Goal: Task Accomplishment & Management: Complete application form

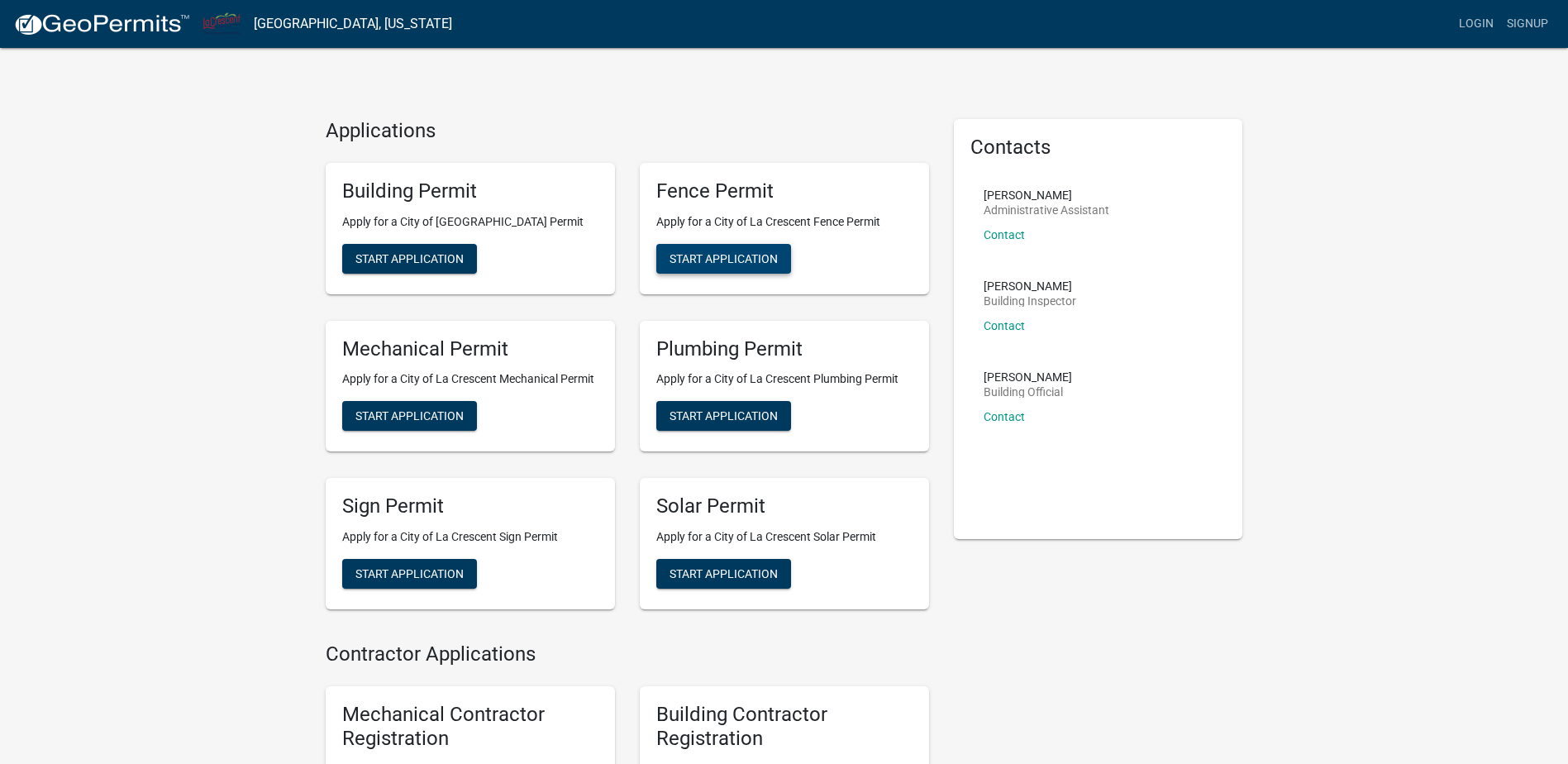
click at [733, 252] on span "Start Application" at bounding box center [723, 257] width 109 height 13
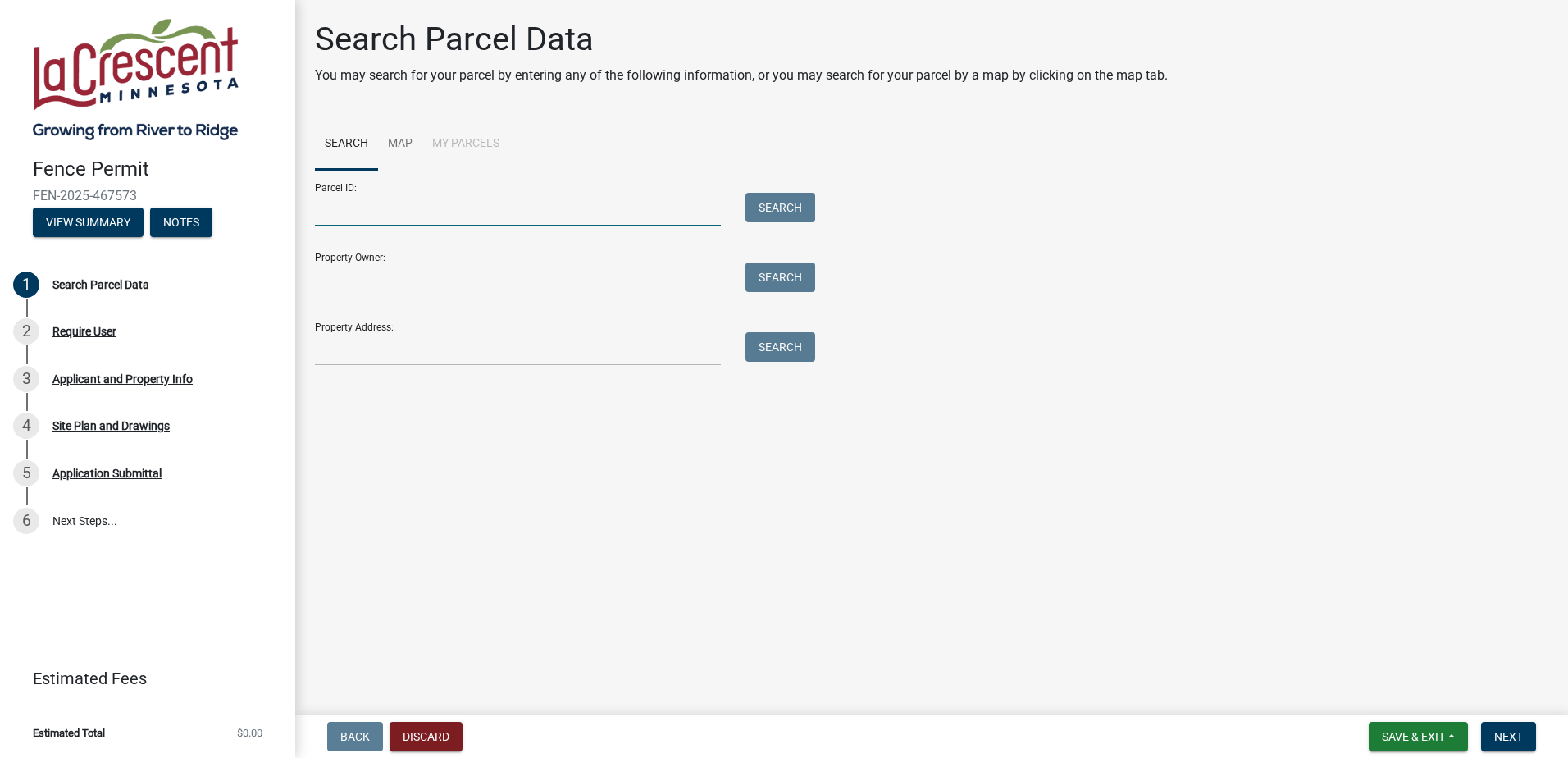
click at [393, 194] on input "Parcel ID:" at bounding box center [518, 210] width 406 height 34
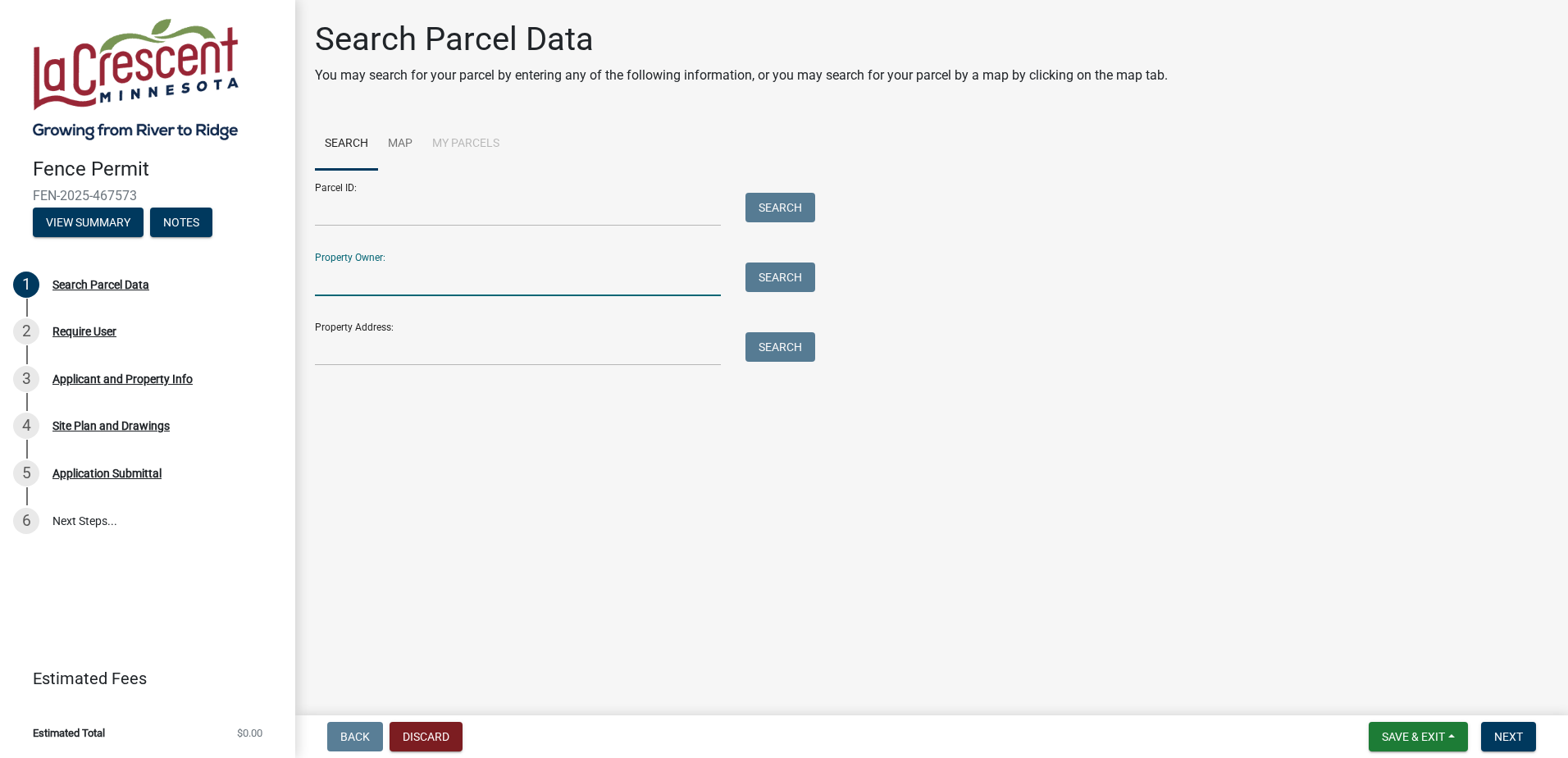
click at [379, 294] on input "Property Owner:" at bounding box center [518, 280] width 406 height 34
type input "villand enterprises"
click at [364, 355] on input "Property Address:" at bounding box center [518, 349] width 406 height 34
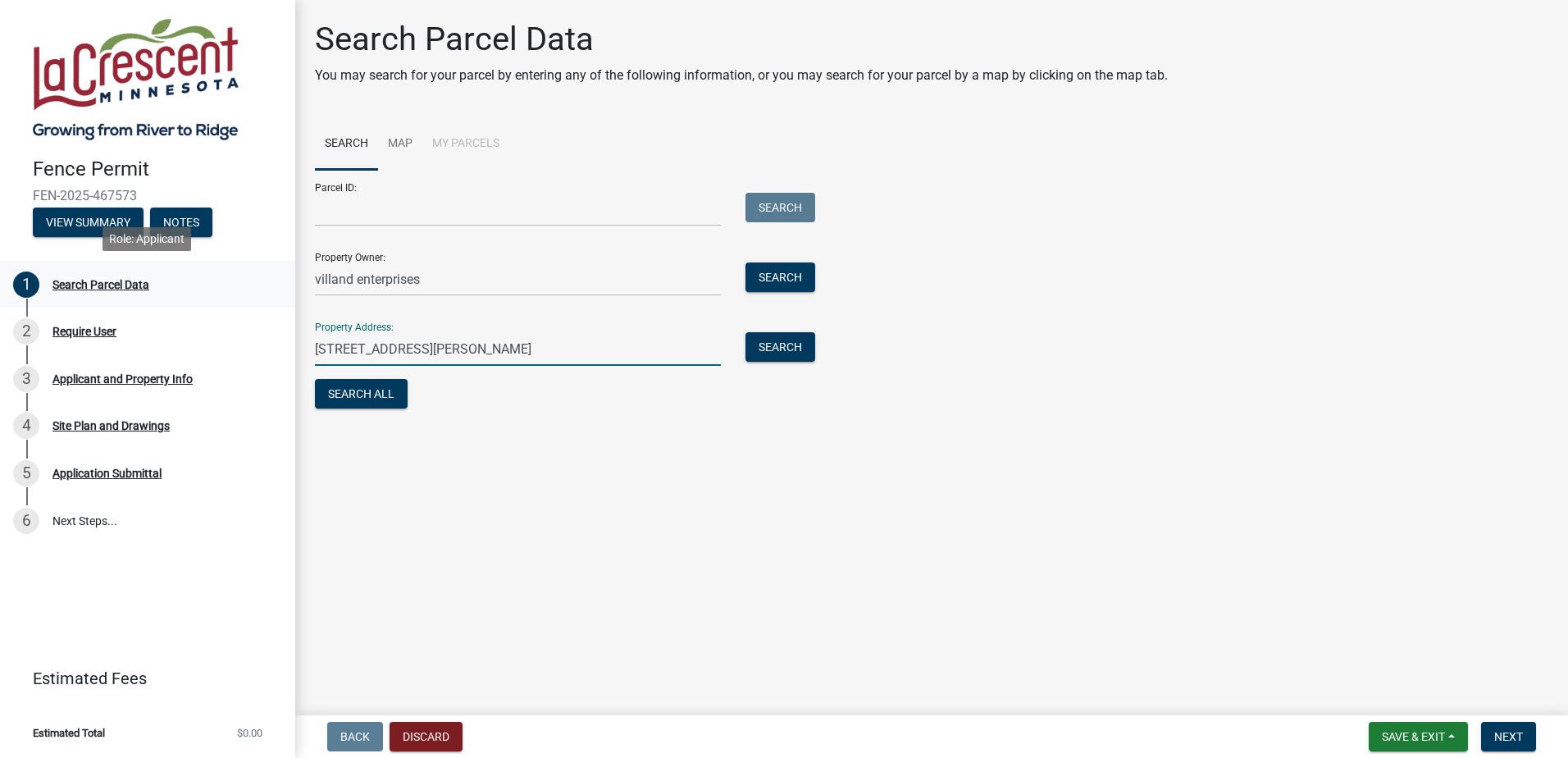
drag, startPoint x: 459, startPoint y: 346, endPoint x: 12, endPoint y: 292, distance: 450.2
click at [12, 292] on div "Fence Permit FEN-2025-467573 View Summary Notes 1 Search Parcel Data 2 Require …" at bounding box center [784, 379] width 1568 height 758
type input "180 North 1st"
click at [742, 423] on div "Search Parcel Data You may search for your parcel by entering any of the follow…" at bounding box center [931, 223] width 1258 height 408
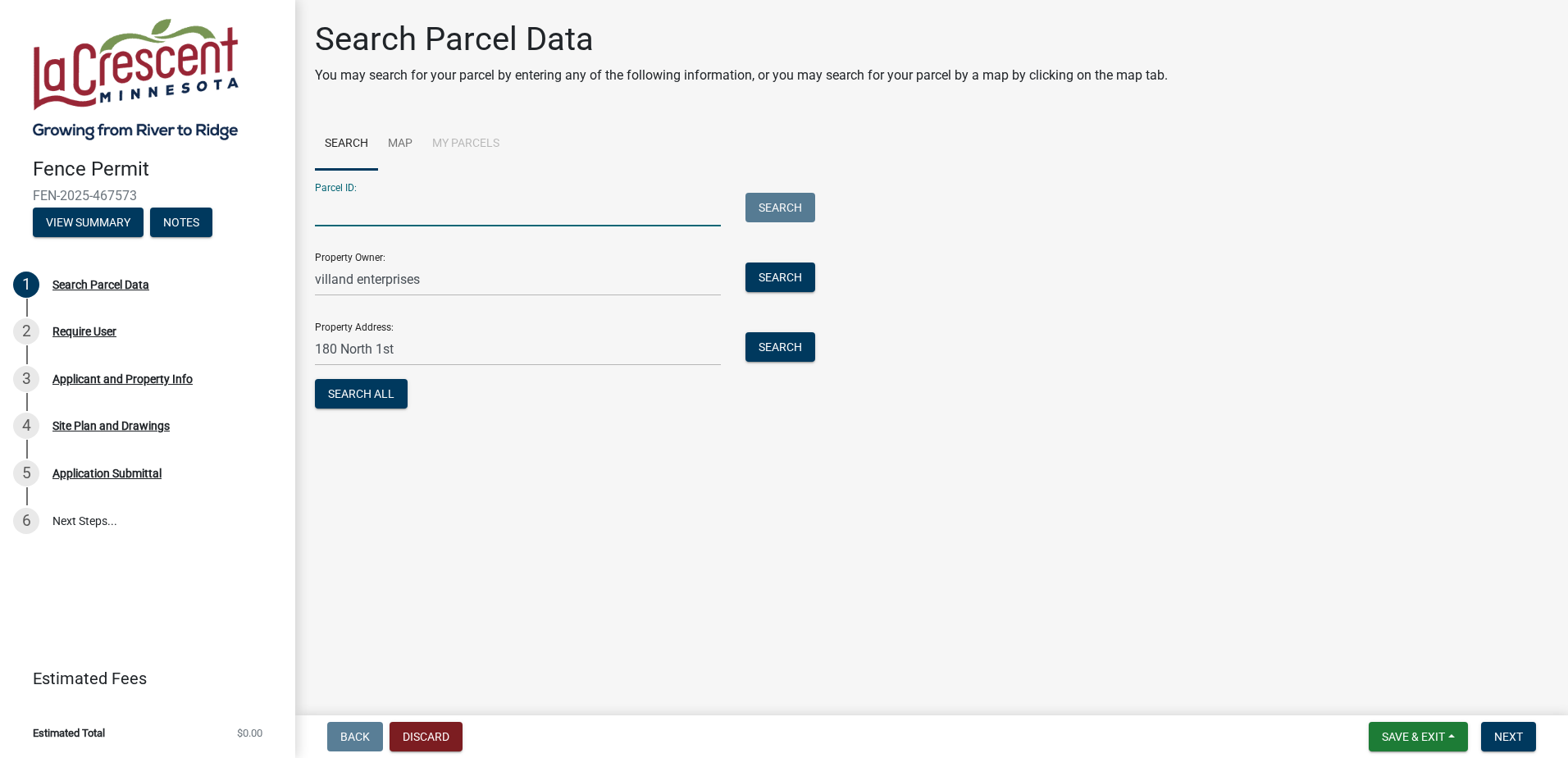
drag, startPoint x: 693, startPoint y: 214, endPoint x: 666, endPoint y: 200, distance: 30.4
click at [689, 210] on input "Parcel ID:" at bounding box center [518, 210] width 406 height 34
click at [473, 143] on li "My Parcels" at bounding box center [465, 144] width 87 height 52
click at [409, 138] on link "Map" at bounding box center [400, 144] width 44 height 52
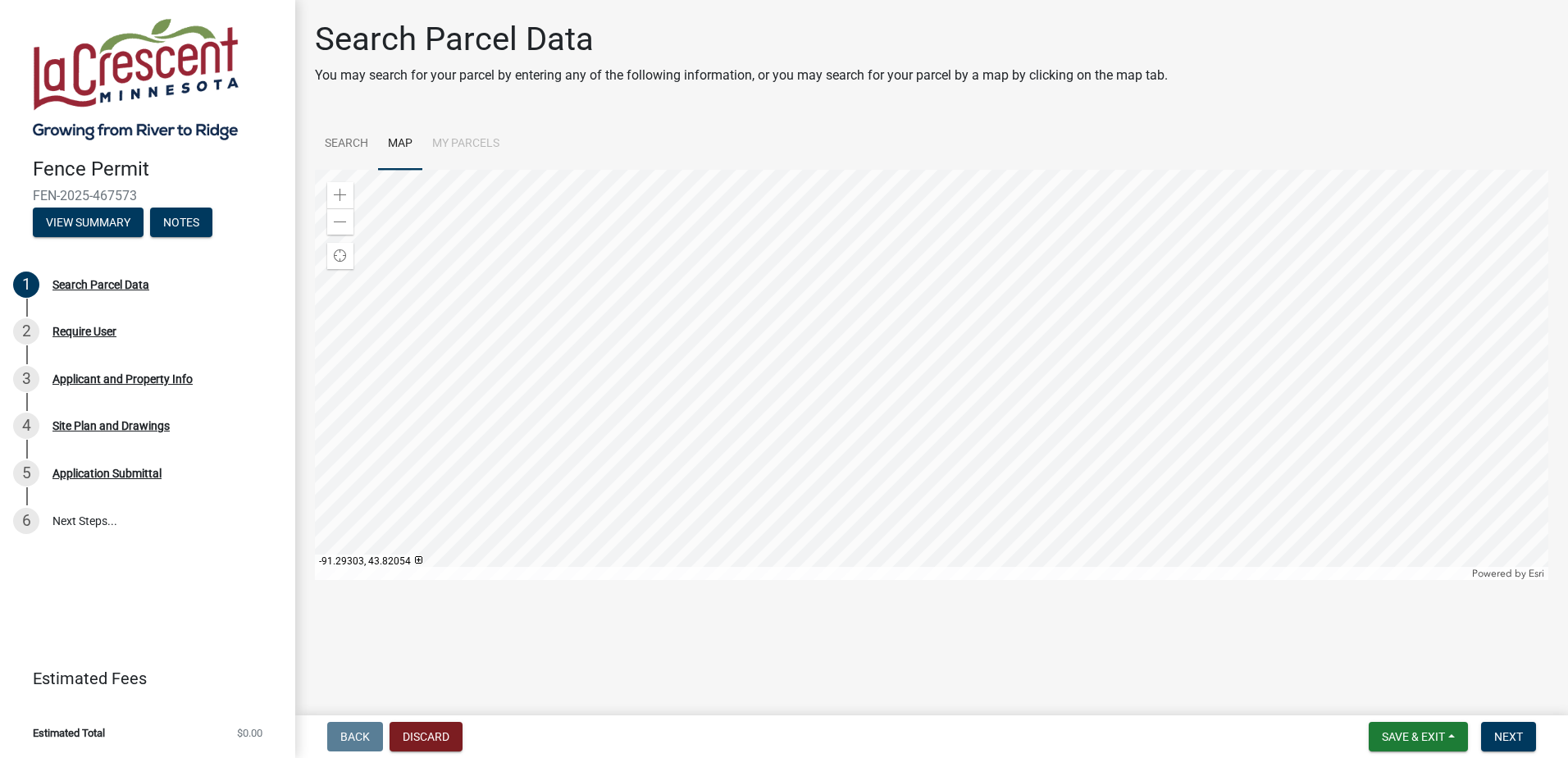
click at [954, 471] on div at bounding box center [932, 375] width 1233 height 410
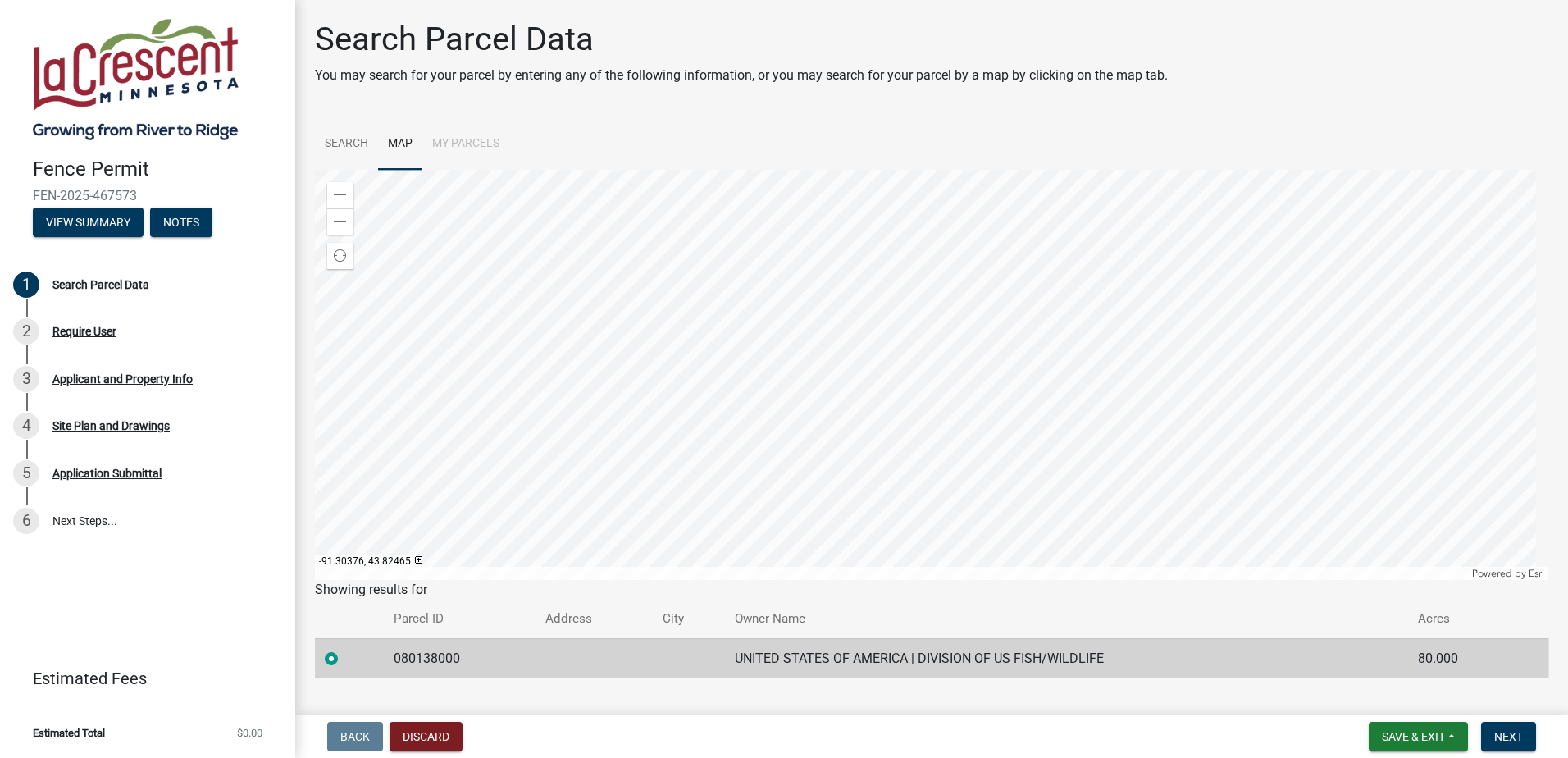
click at [315, 170] on div at bounding box center [932, 375] width 1233 height 410
click at [1382, 580] on div at bounding box center [932, 375] width 1233 height 410
click at [795, 361] on div "Zoom in Zoom out Find my location Powered by [PERSON_NAME]" at bounding box center [932, 375] width 1233 height 410
drag, startPoint x: 767, startPoint y: 576, endPoint x: 885, endPoint y: 419, distance: 196.4
click at [885, 419] on div at bounding box center [932, 375] width 1233 height 410
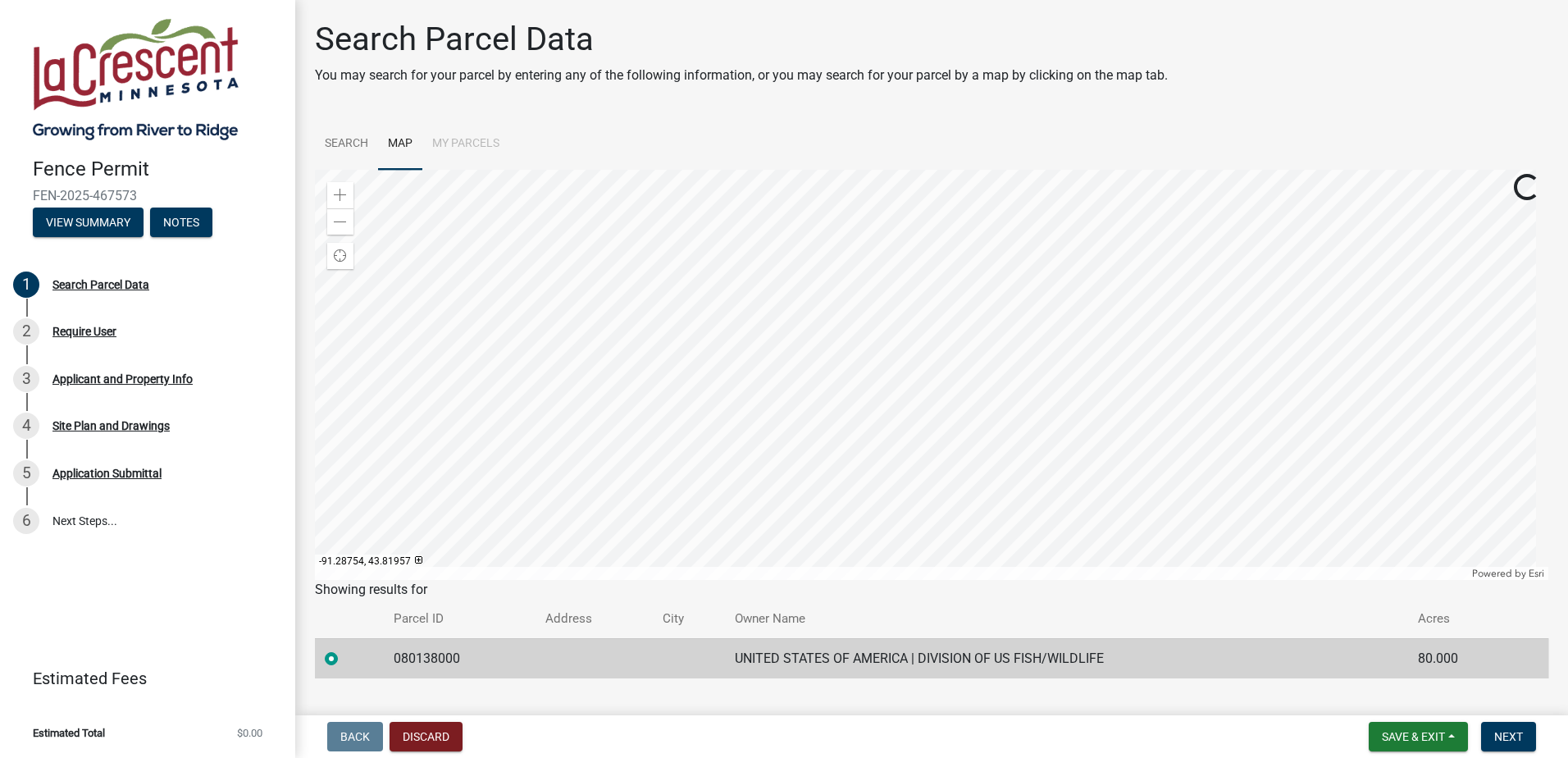
scroll to position [34, 0]
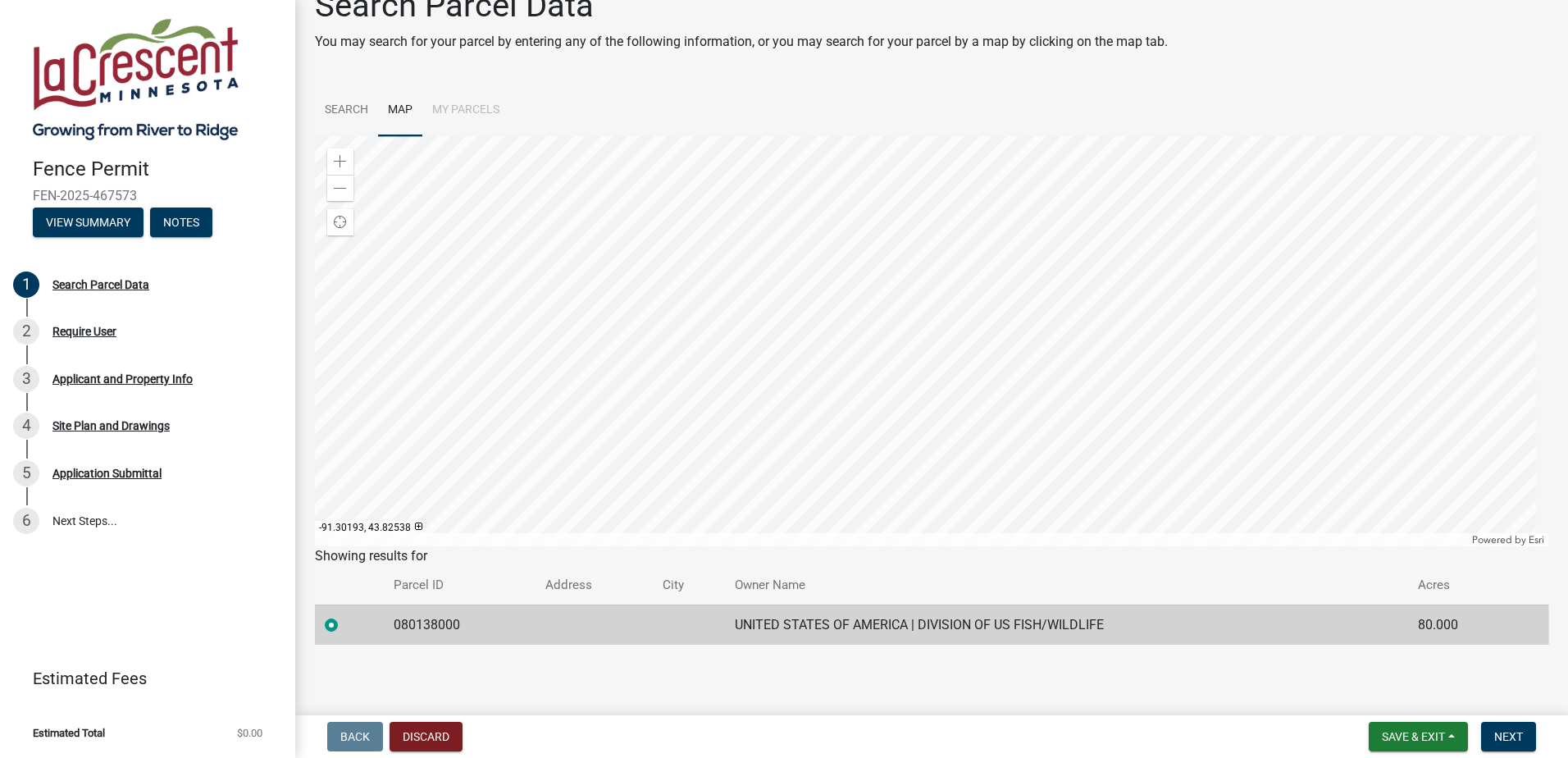
click at [460, 101] on li "My Parcels" at bounding box center [465, 110] width 87 height 52
click at [463, 104] on li "My Parcels" at bounding box center [465, 110] width 87 height 52
click at [562, 580] on th "Address" at bounding box center [594, 585] width 117 height 39
click at [1073, 547] on div at bounding box center [932, 341] width 1233 height 410
click at [761, 494] on div at bounding box center [932, 341] width 1233 height 410
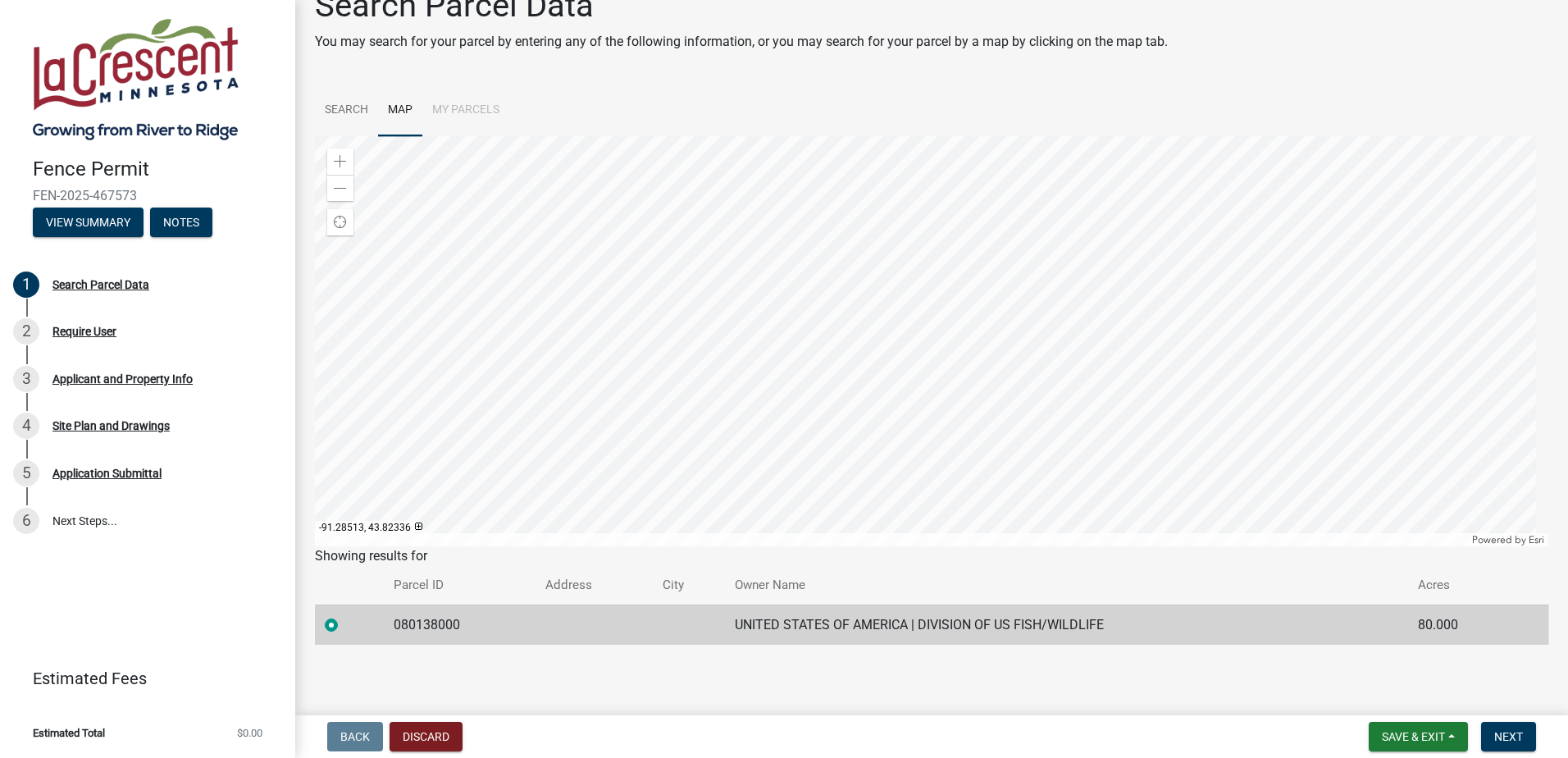
click at [1203, 508] on div at bounding box center [932, 341] width 1233 height 410
click at [955, 423] on div at bounding box center [932, 341] width 1233 height 410
click at [878, 294] on div at bounding box center [932, 341] width 1233 height 410
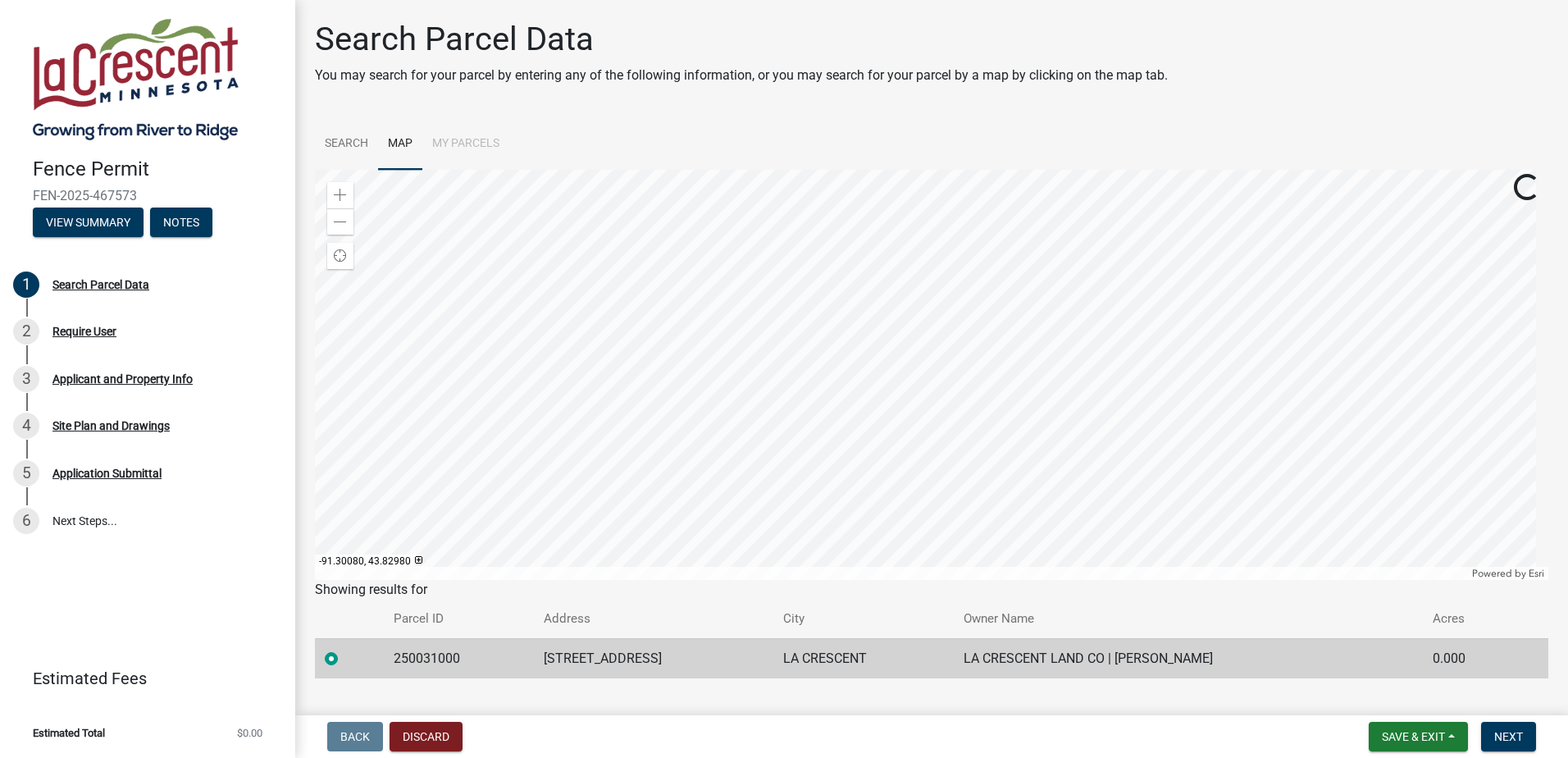
click at [973, 170] on div at bounding box center [932, 375] width 1233 height 410
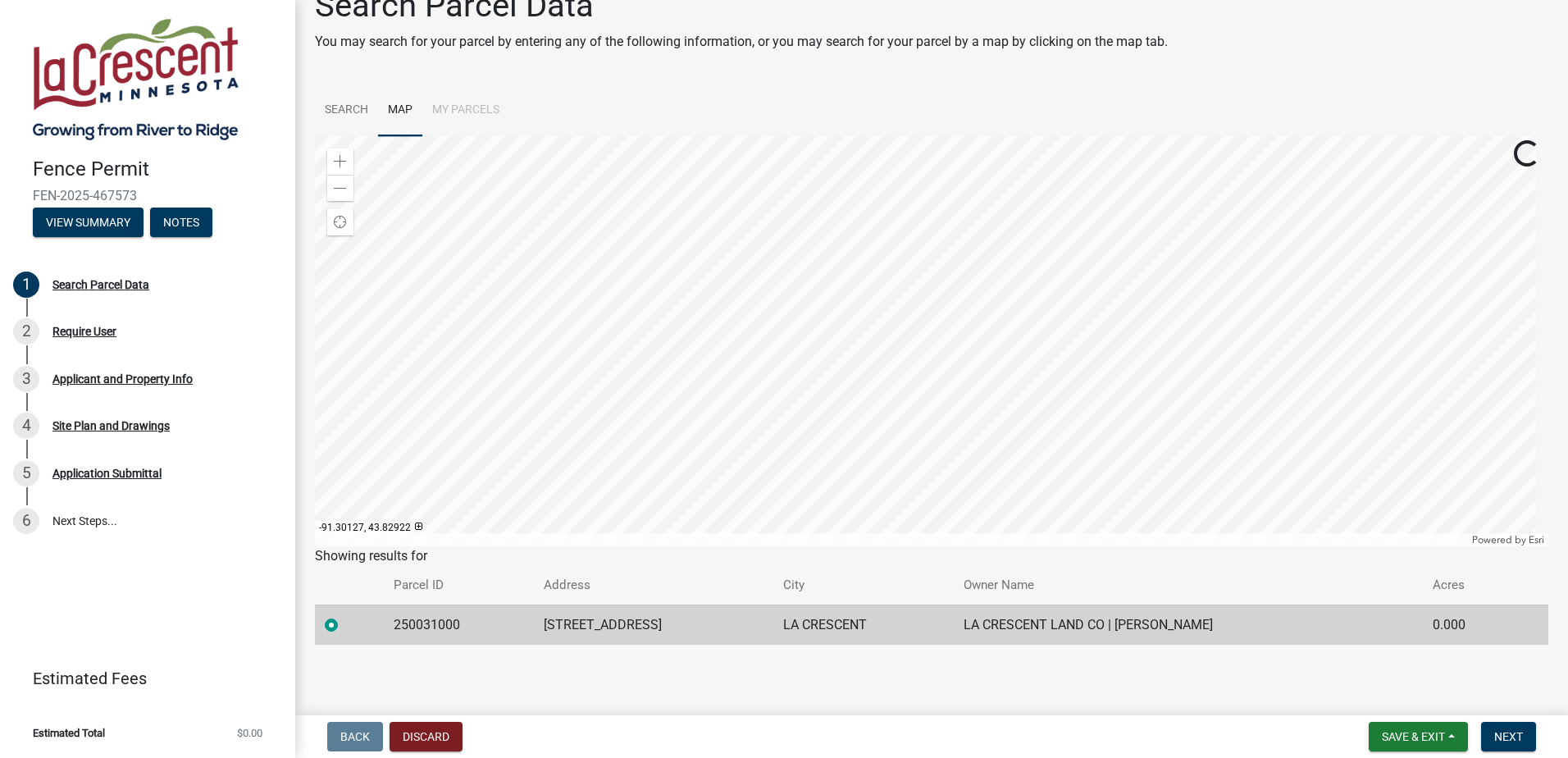
click at [736, 409] on div at bounding box center [932, 341] width 1233 height 410
click at [701, 547] on div at bounding box center [932, 341] width 1233 height 410
click at [842, 547] on div at bounding box center [932, 341] width 1233 height 410
click at [755, 547] on div at bounding box center [932, 341] width 1233 height 410
click at [346, 191] on span at bounding box center [340, 188] width 13 height 13
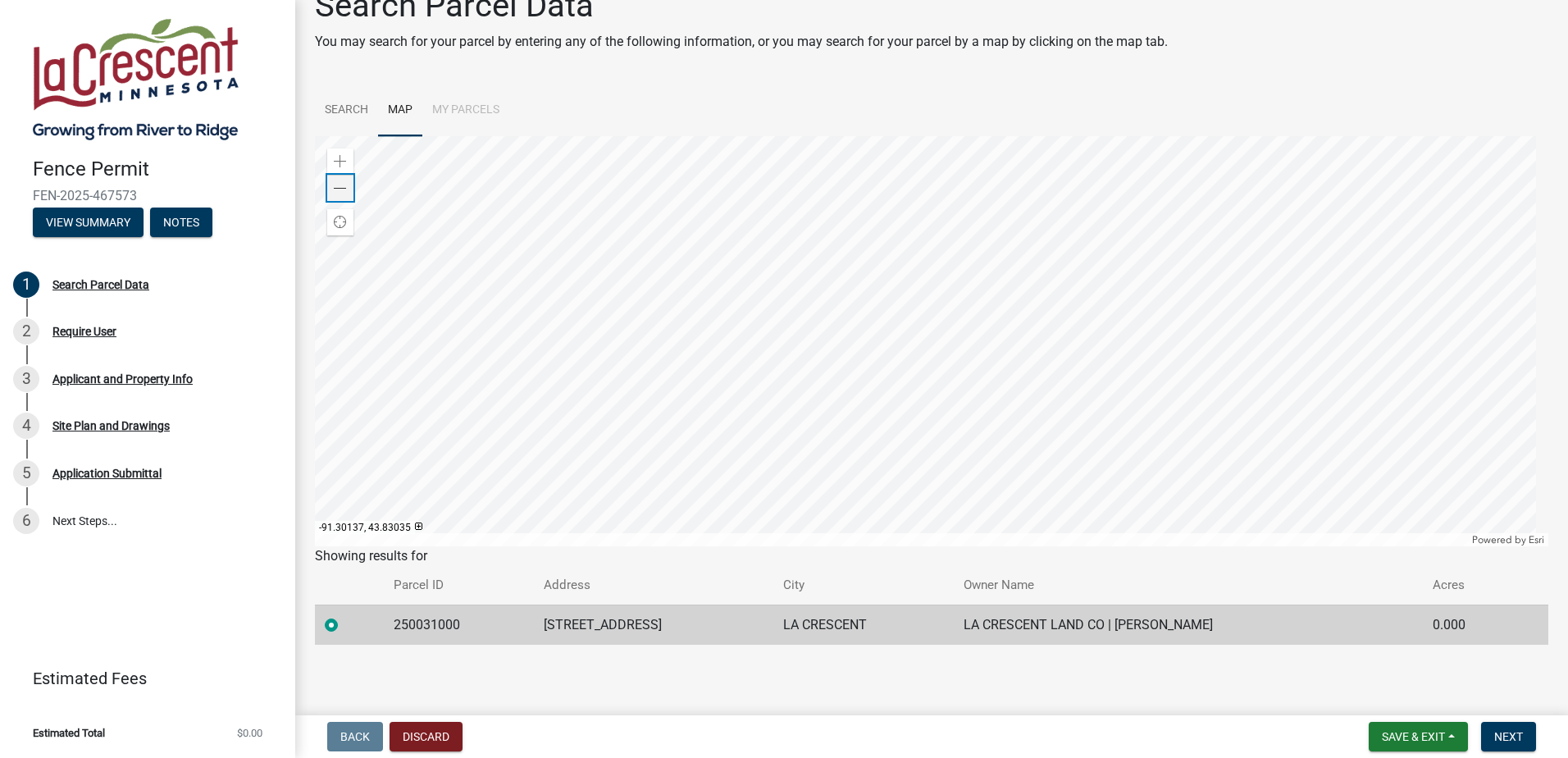
click at [348, 188] on div "Zoom out" at bounding box center [340, 188] width 27 height 27
click at [865, 411] on div at bounding box center [932, 341] width 1233 height 410
click at [852, 385] on div at bounding box center [932, 341] width 1233 height 410
click at [852, 392] on div at bounding box center [932, 341] width 1233 height 410
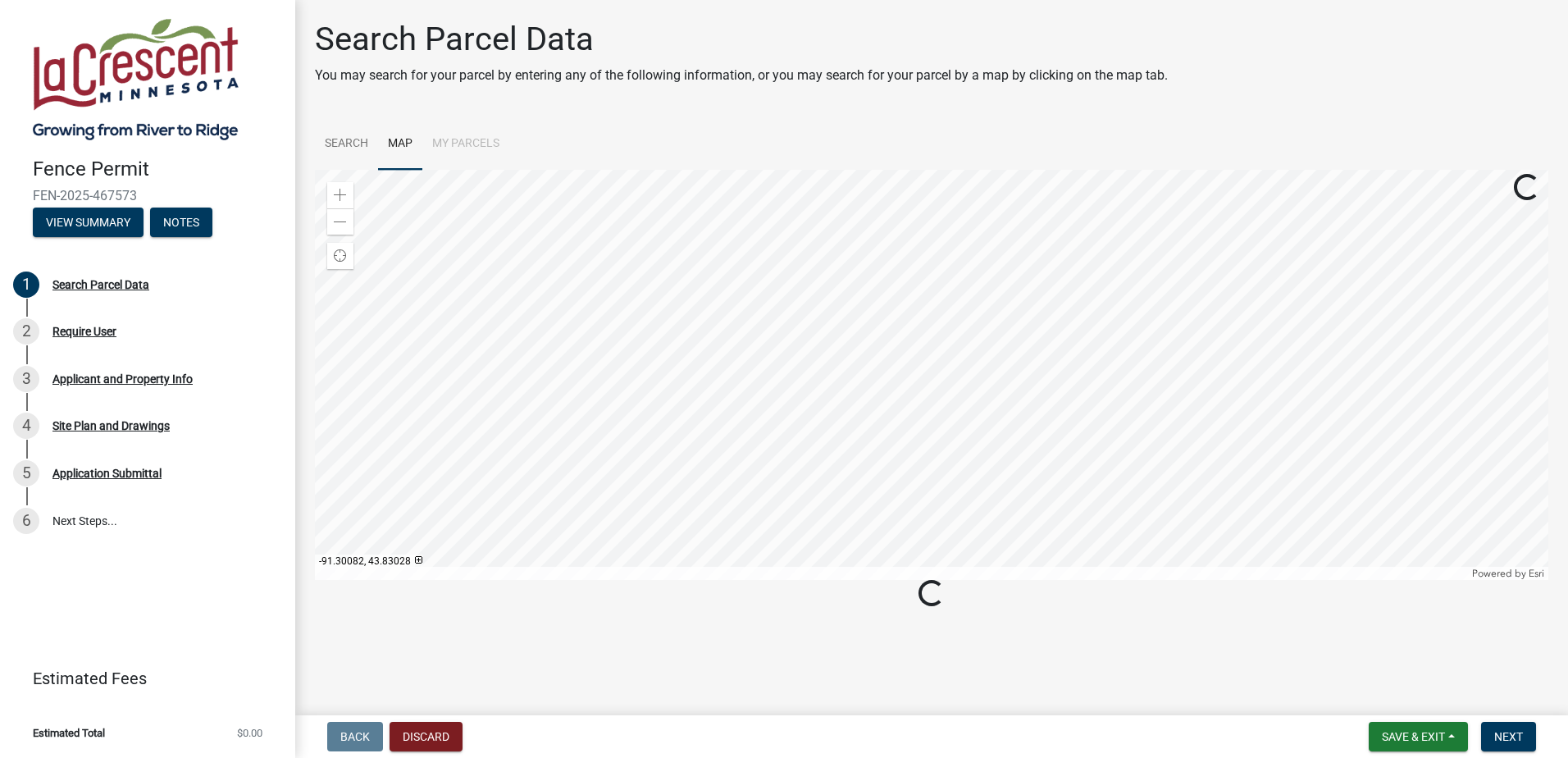
scroll to position [0, 0]
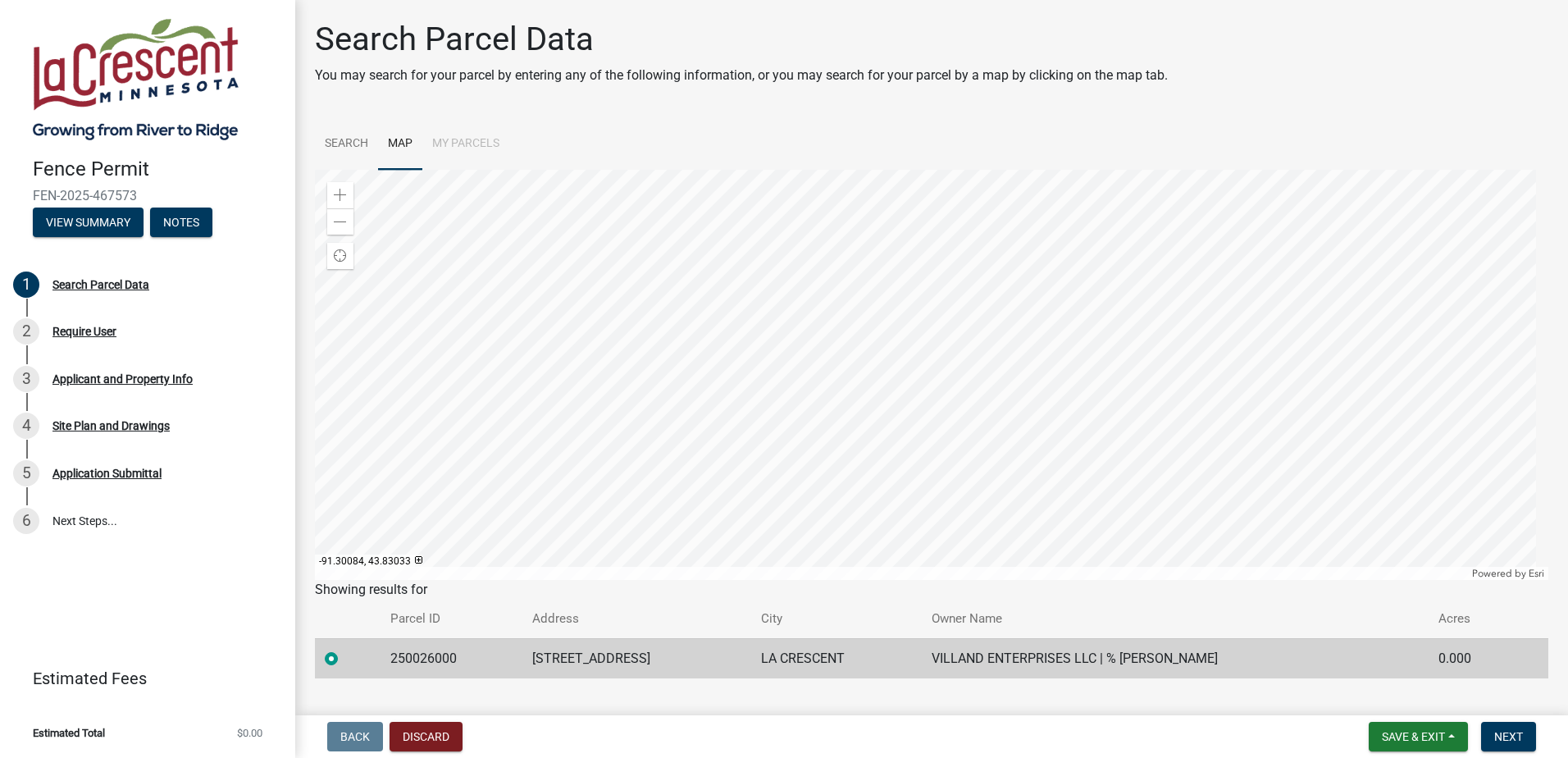
click at [849, 413] on div at bounding box center [932, 375] width 1233 height 410
drag, startPoint x: 460, startPoint y: 652, endPoint x: 384, endPoint y: 656, distance: 76.1
click at [384, 656] on td "250026000" at bounding box center [452, 658] width 142 height 41
drag, startPoint x: 384, startPoint y: 656, endPoint x: 408, endPoint y: 651, distance: 24.5
copy td "250026000"
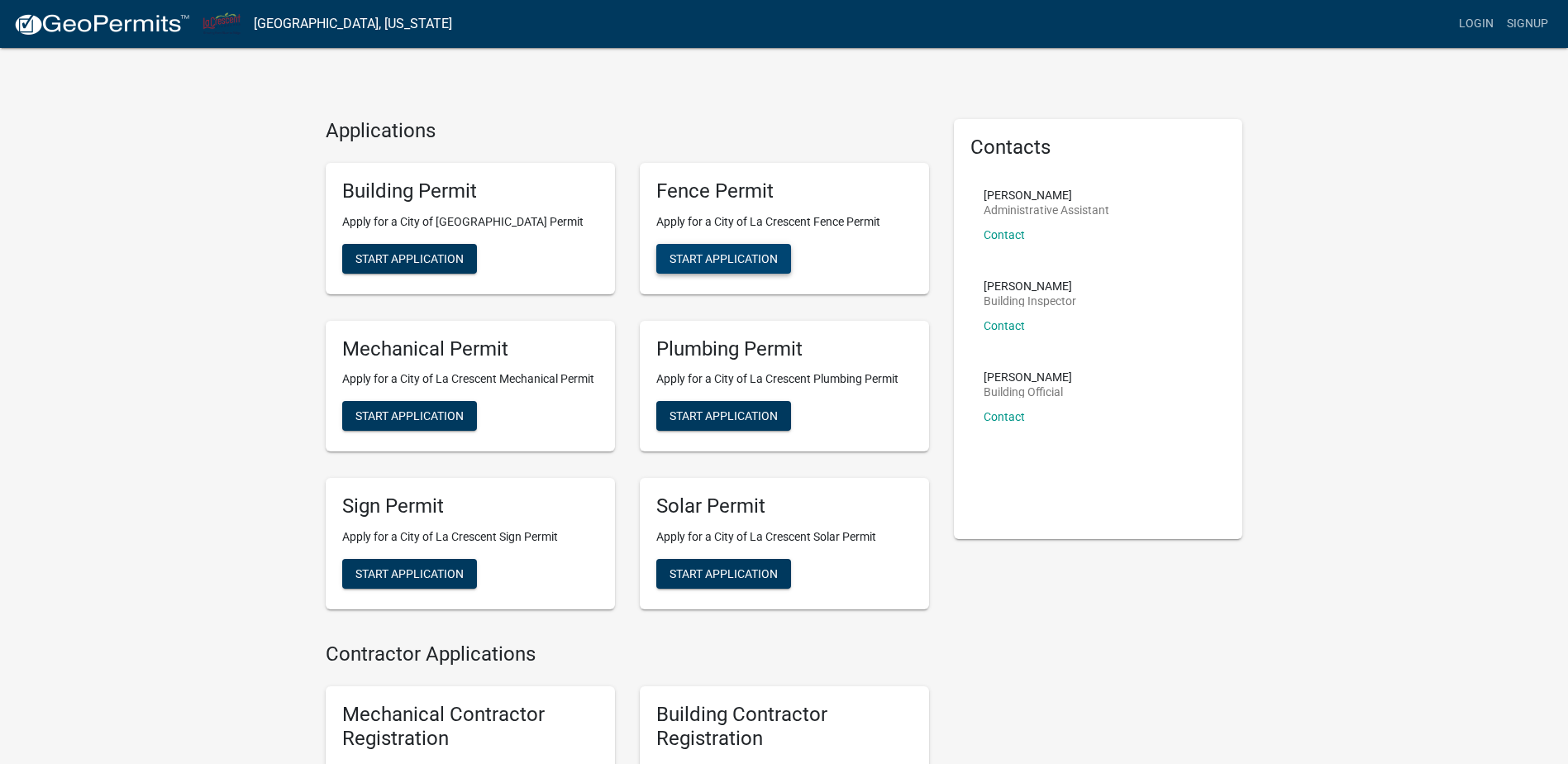
click at [722, 255] on span "Start Application" at bounding box center [723, 257] width 109 height 13
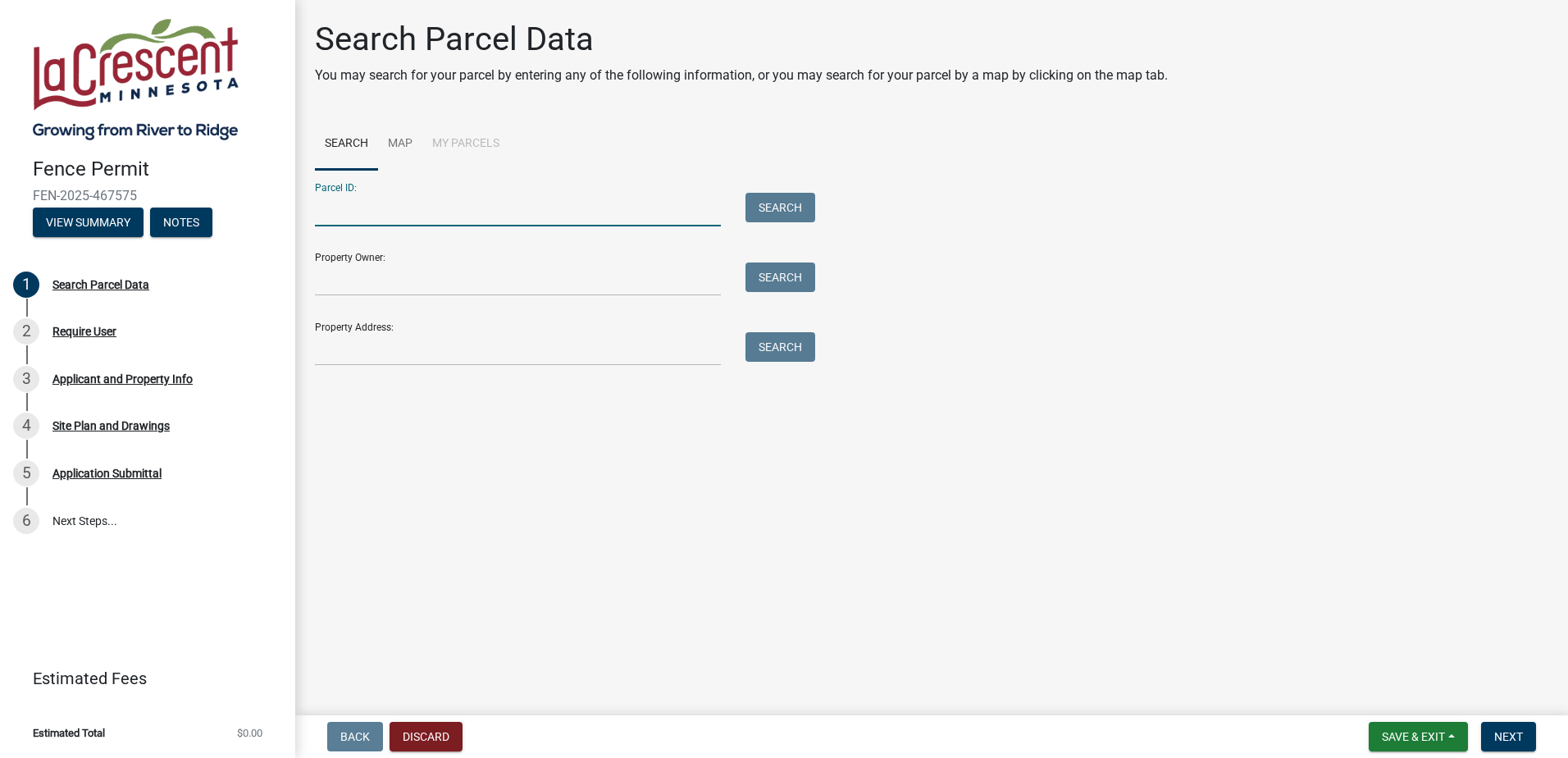
click at [350, 206] on input "Parcel ID:" at bounding box center [518, 210] width 406 height 34
paste input "250026000"
type input "250026000"
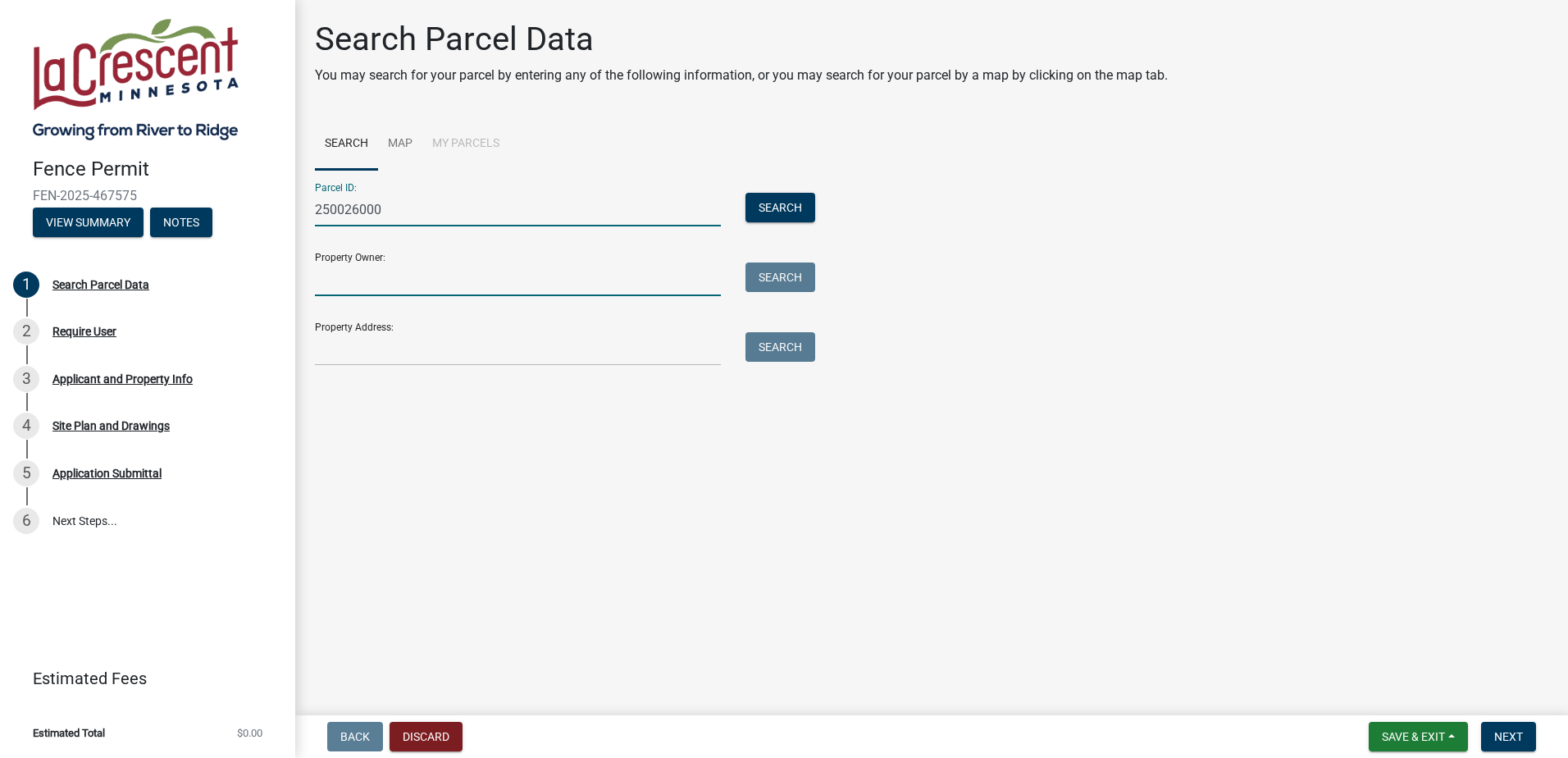
click at [355, 275] on input "Property Owner:" at bounding box center [518, 280] width 406 height 34
type input "villand enterprises"
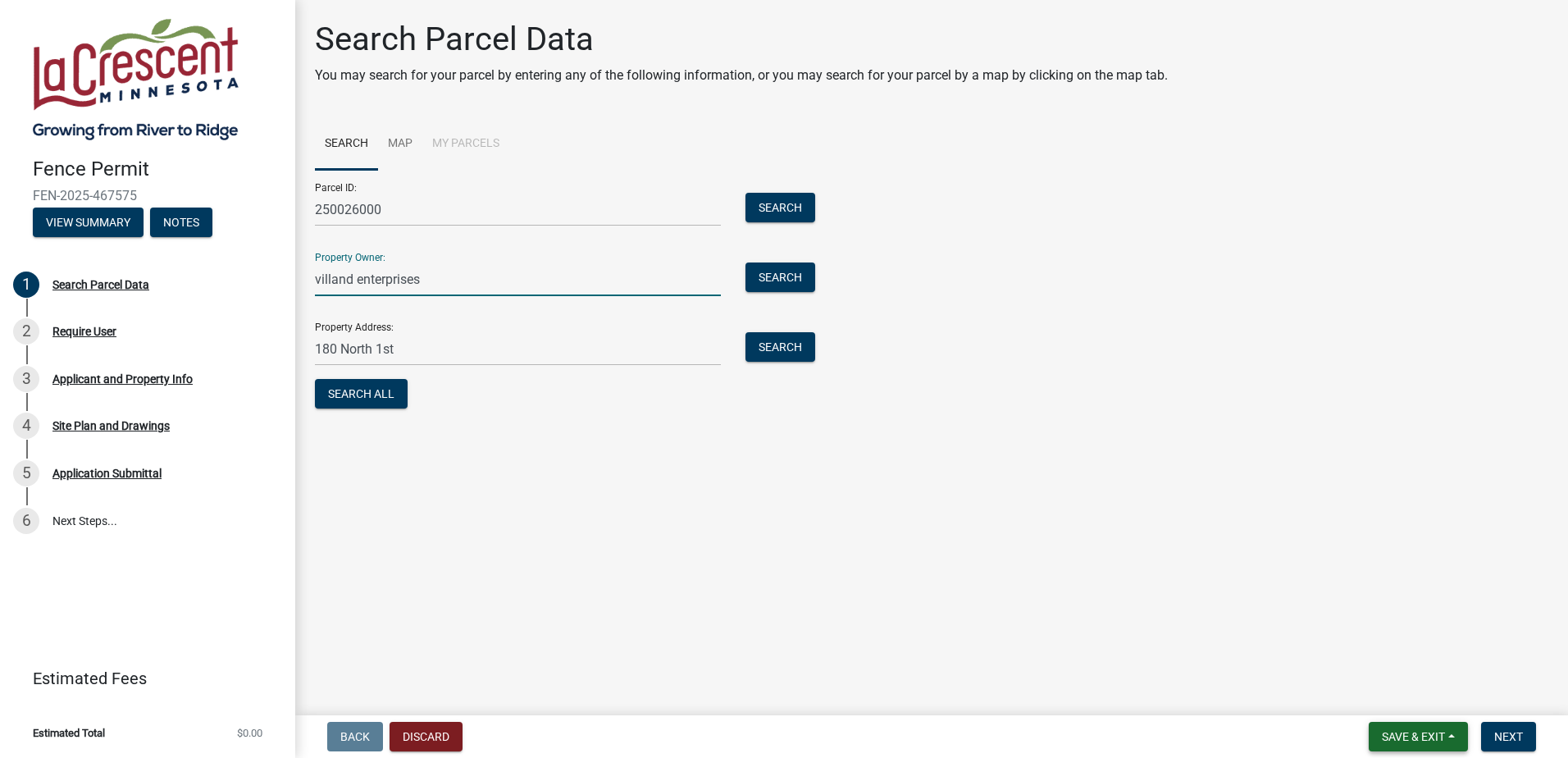
click at [1398, 734] on span "Save & Exit" at bounding box center [1414, 736] width 63 height 13
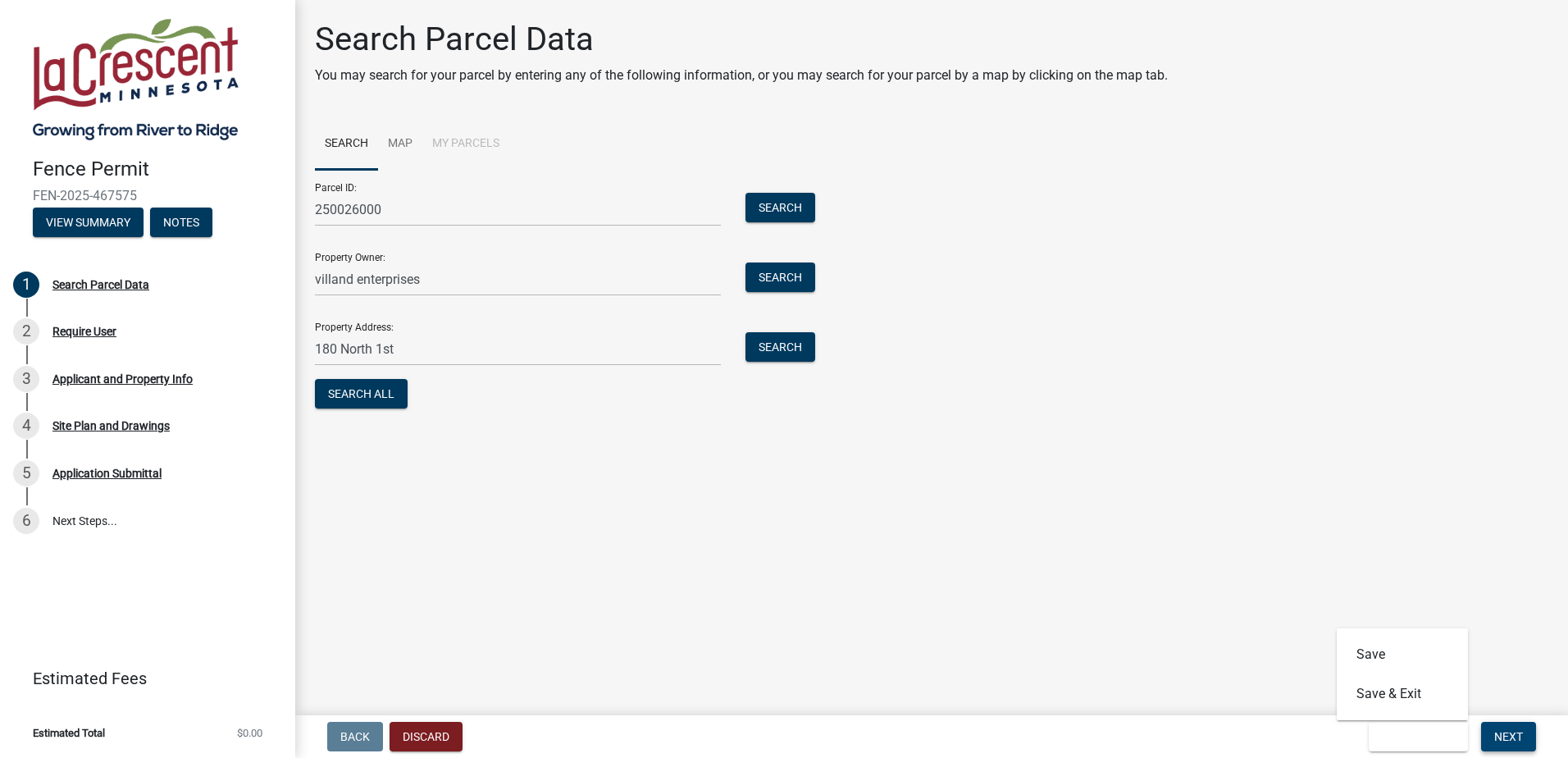
click at [1514, 739] on span "Next" at bounding box center [1508, 736] width 29 height 13
click at [1516, 734] on span "Next" at bounding box center [1508, 736] width 29 height 13
click at [459, 393] on span "Getting Parcel Geometry" at bounding box center [479, 395] width 143 height 16
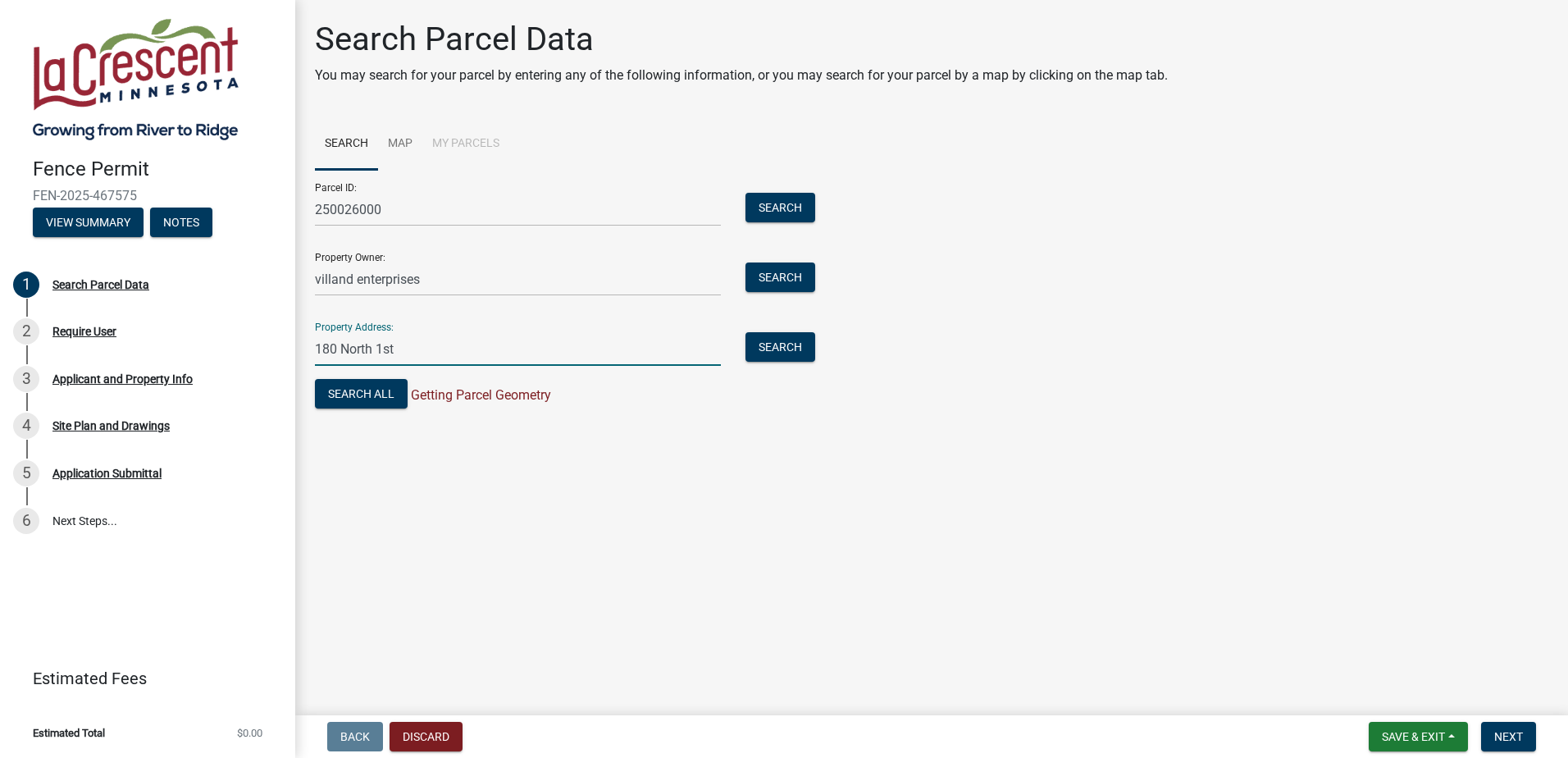
click at [504, 345] on input "180 North 1st" at bounding box center [518, 349] width 406 height 34
click at [866, 529] on main "Search Parcel Data You may search for your parcel by entering any of the follow…" at bounding box center [932, 354] width 1273 height 709
click at [771, 350] on button "Search" at bounding box center [781, 347] width 70 height 30
drag, startPoint x: 413, startPoint y: 340, endPoint x: 165, endPoint y: 310, distance: 249.8
click at [226, 320] on div "Fence Permit FEN-2025-467575 View Summary Notes 1 Search Parcel Data 2 Require …" at bounding box center [784, 379] width 1568 height 758
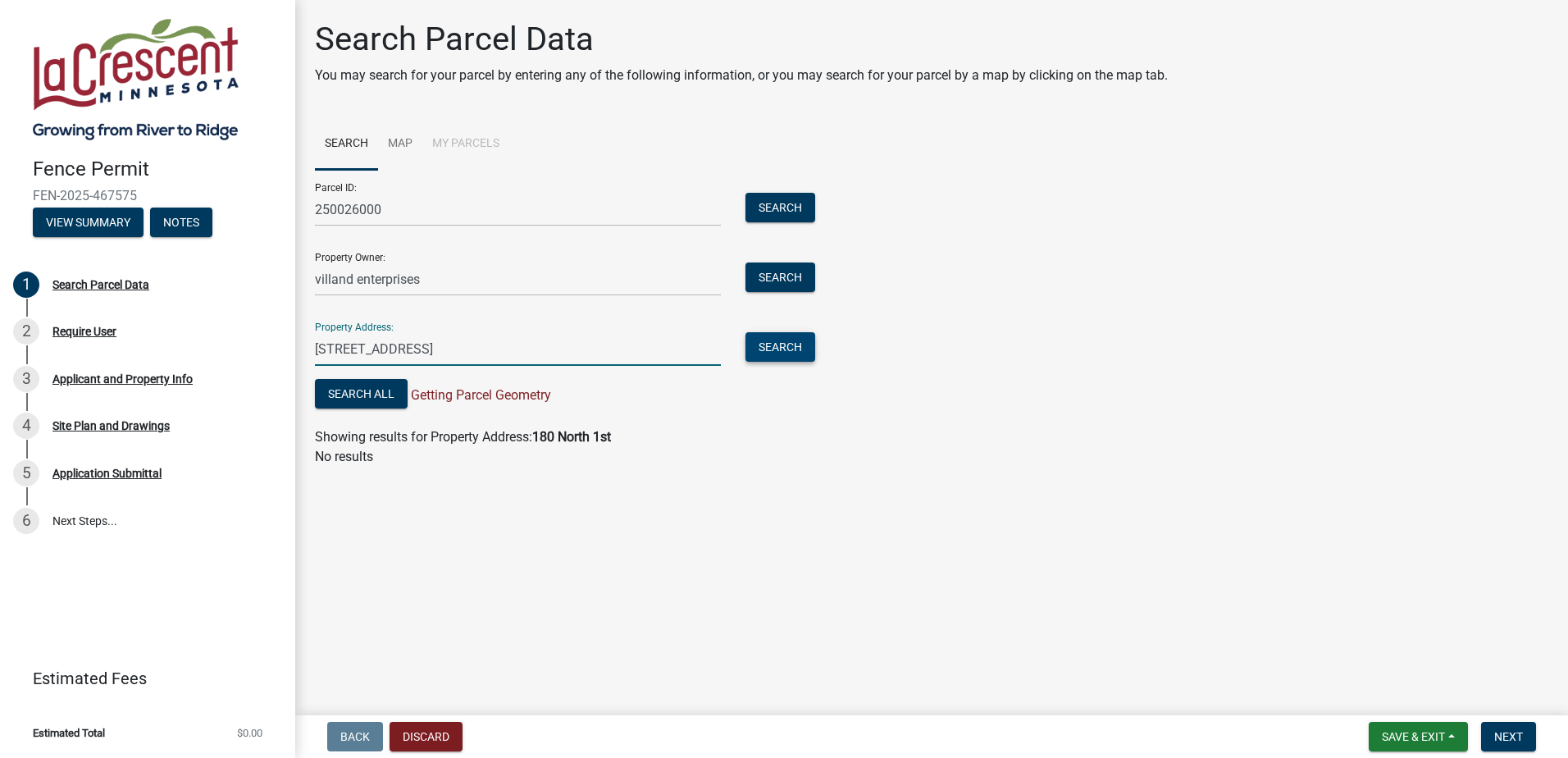
type input "[STREET_ADDRESS]"
click at [769, 346] on button "Search" at bounding box center [781, 347] width 70 height 30
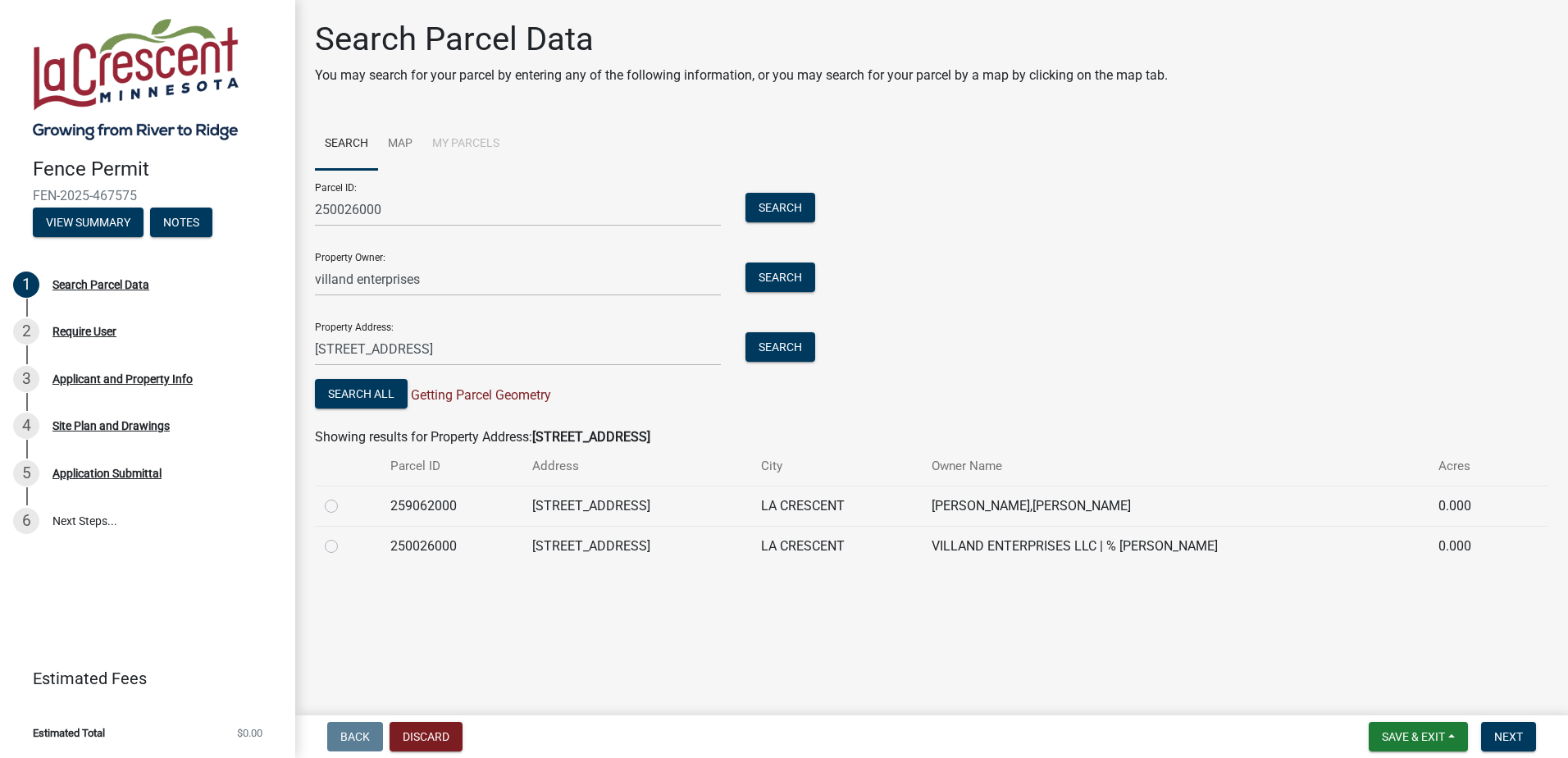
click at [345, 537] on label at bounding box center [345, 537] width 0 height 0
click at [345, 547] on input "radio" at bounding box center [350, 542] width 11 height 11
radio input "true"
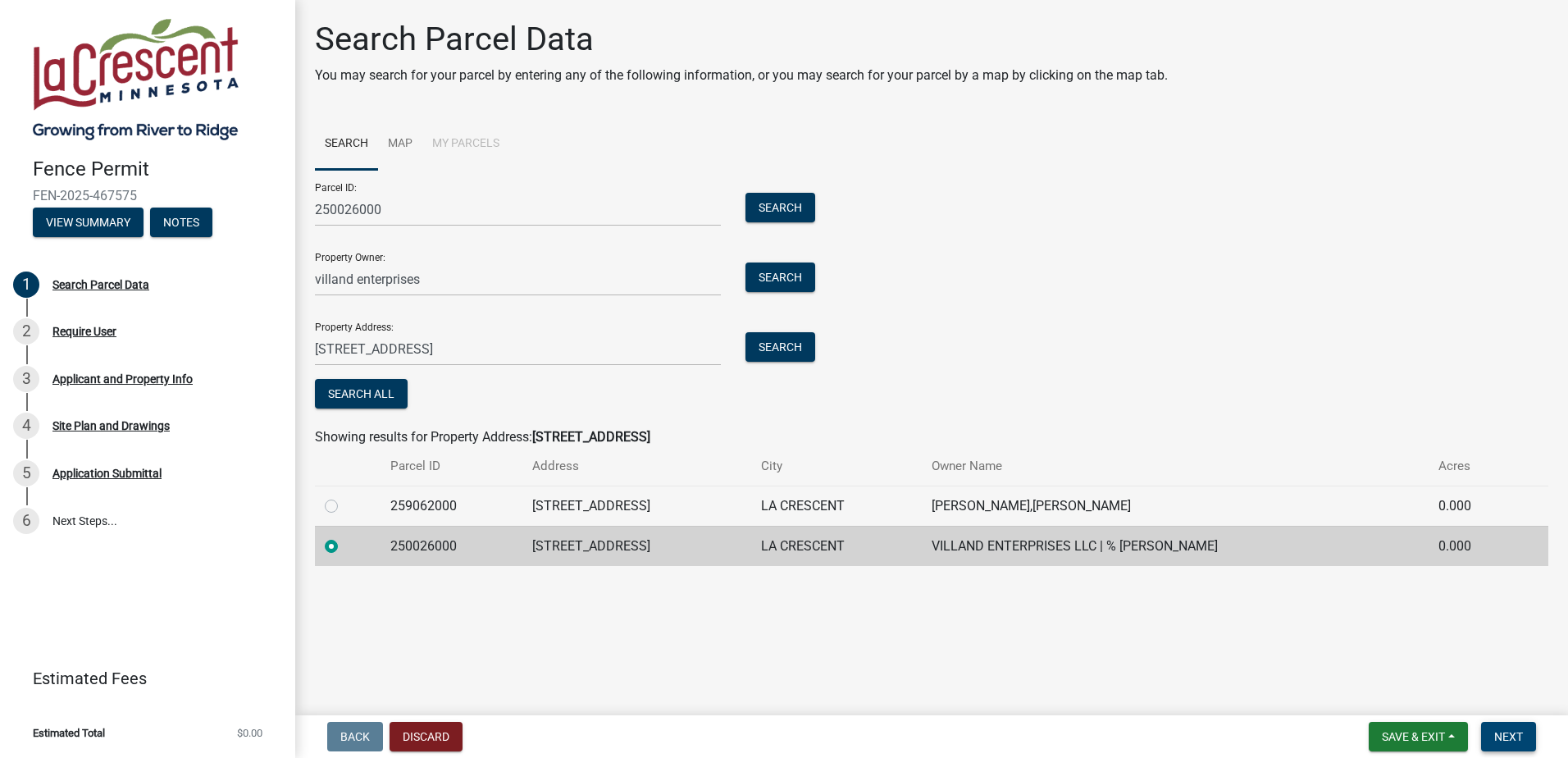
click at [1504, 739] on span "Next" at bounding box center [1508, 736] width 29 height 13
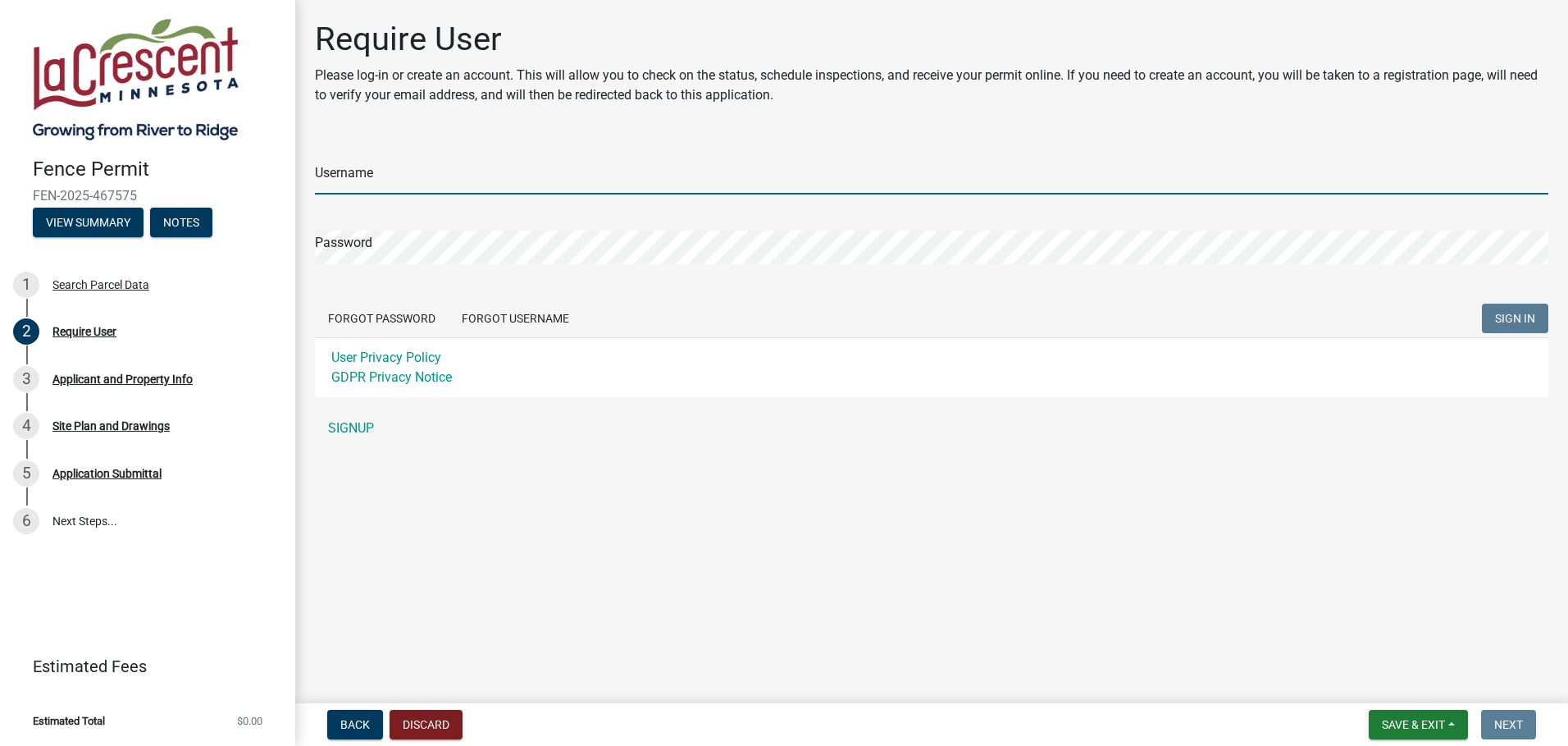
type input "Villand and Son"
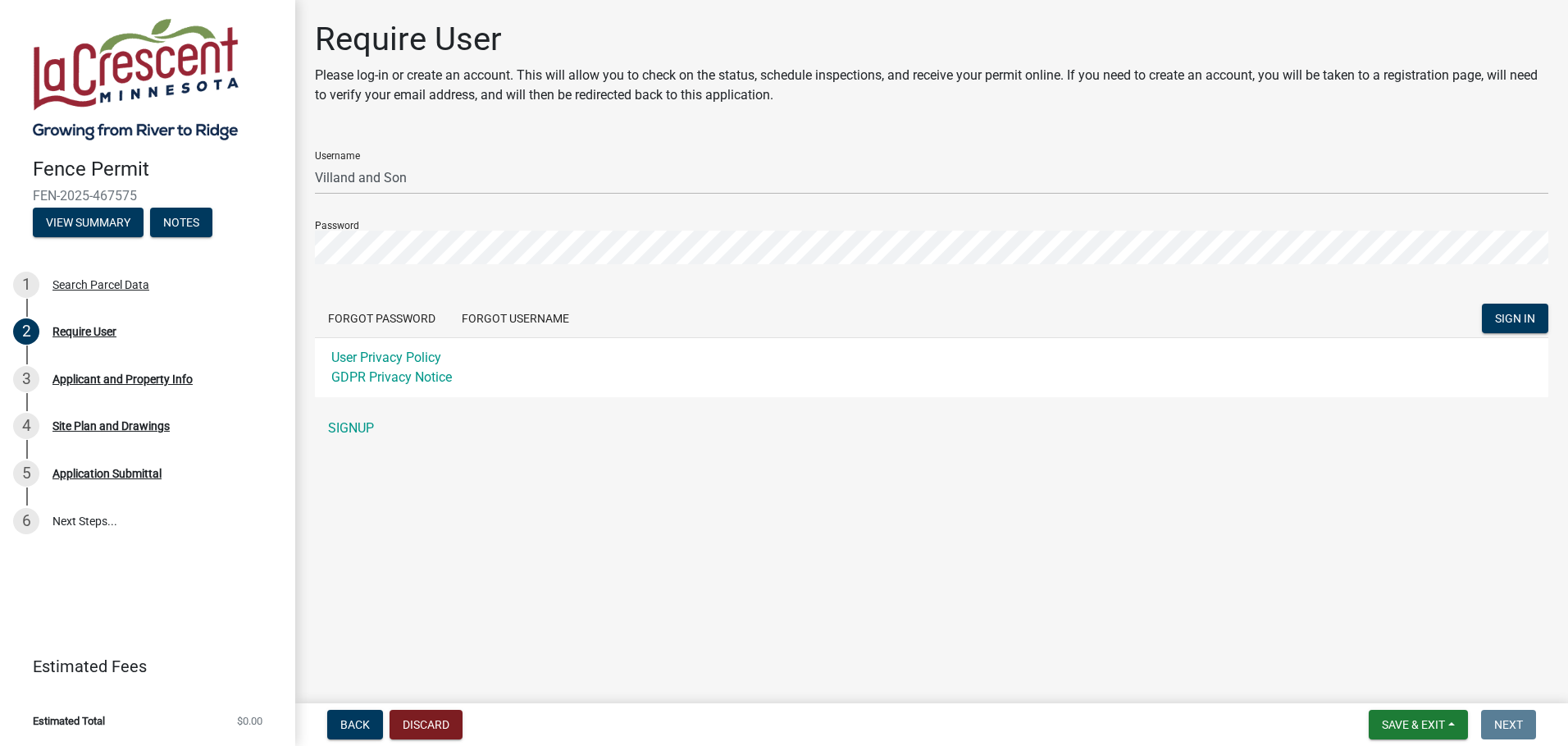
click at [1541, 306] on div at bounding box center [1402, 357] width 336 height 187
click at [1547, 301] on div at bounding box center [1402, 357] width 336 height 187
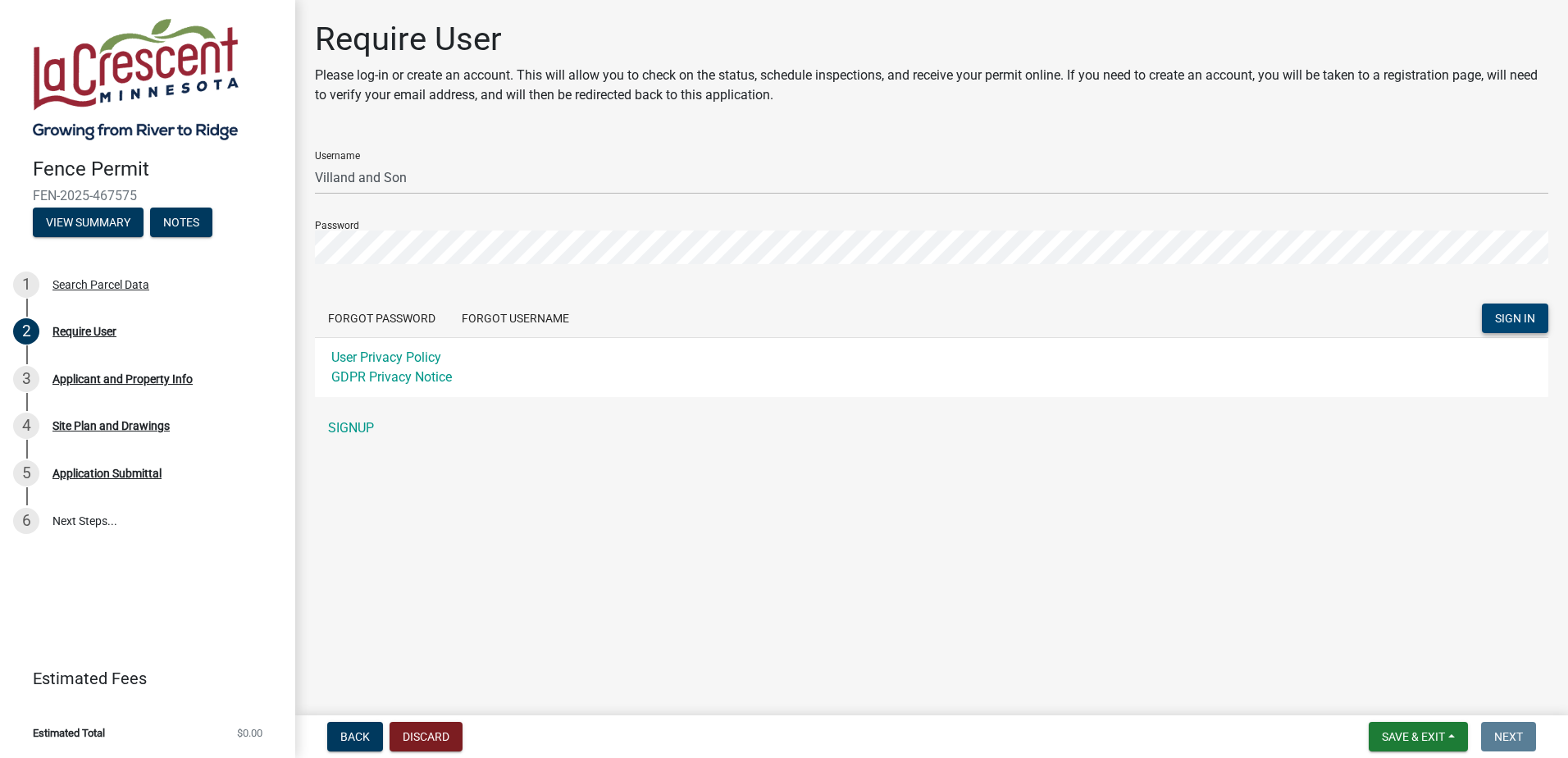
click at [1498, 313] on span "SIGN IN" at bounding box center [1515, 317] width 41 height 13
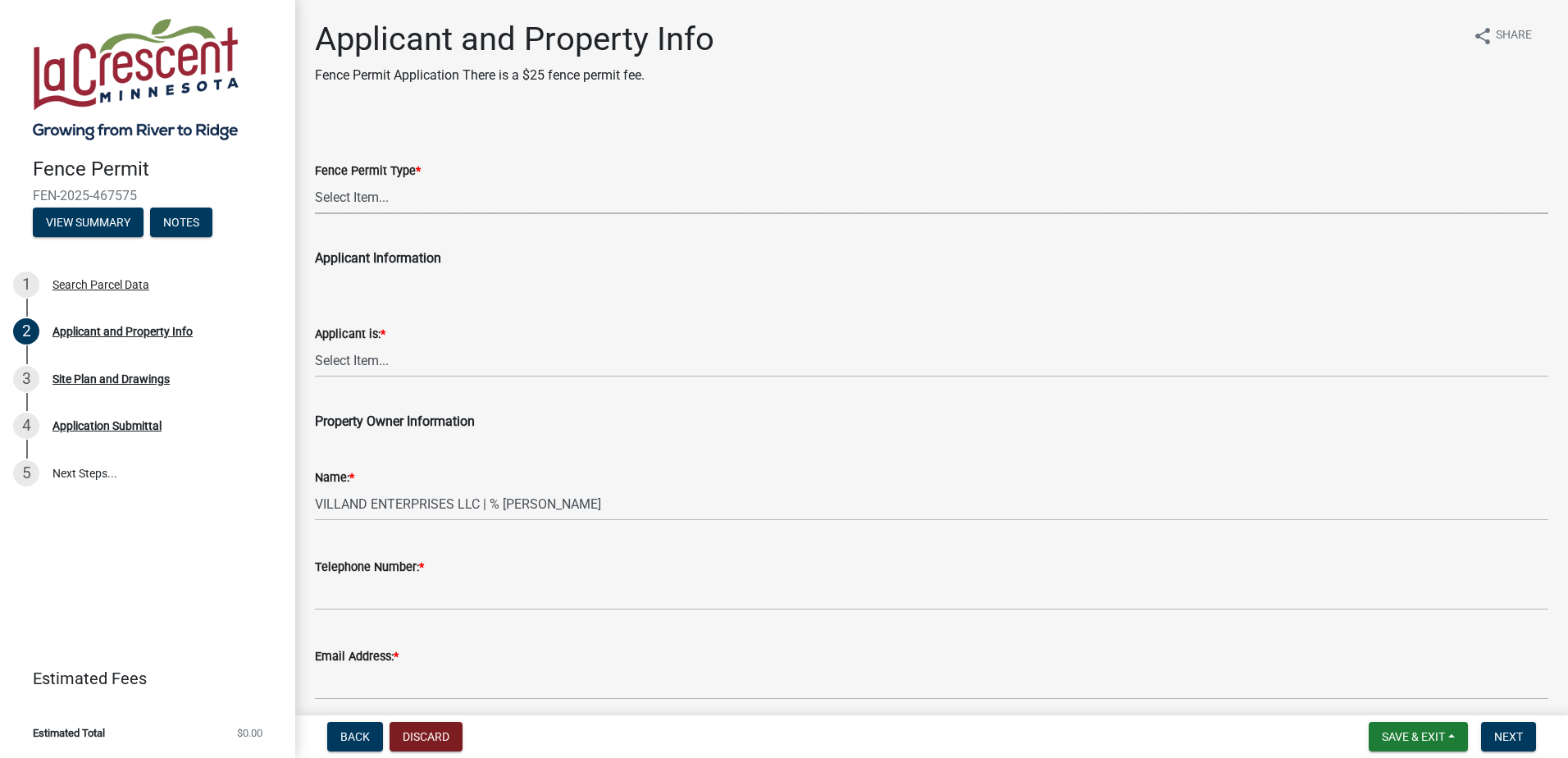
click at [345, 196] on select "Select Item... Residential Commercial Industrial" at bounding box center [932, 198] width 1233 height 34
click at [315, 181] on select "Select Item... Residential Commercial Industrial" at bounding box center [932, 198] width 1233 height 34
select select "8100eb1f-bdde-4c3b-9459-1a0679e97da2"
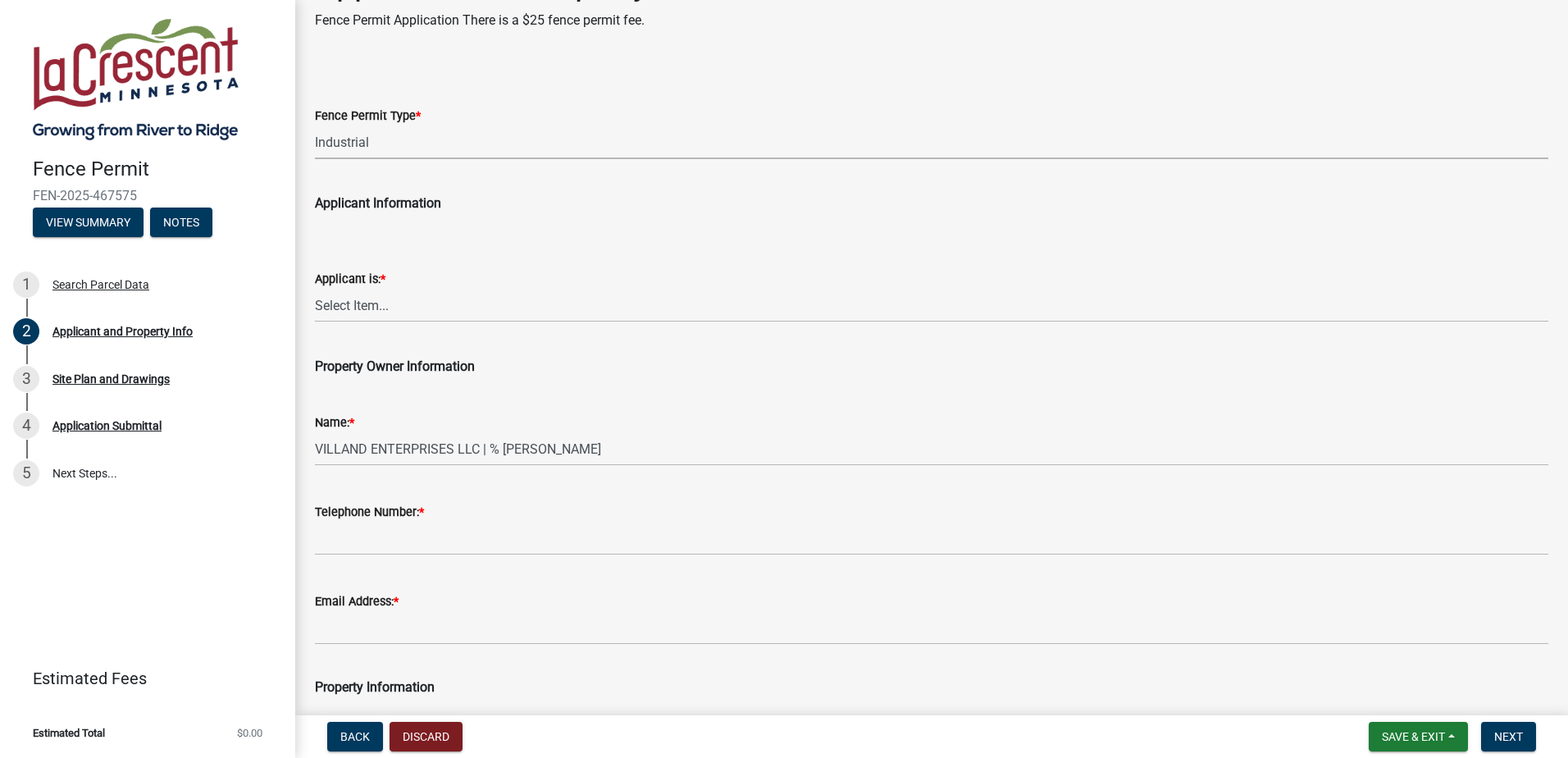
scroll to position [82, 0]
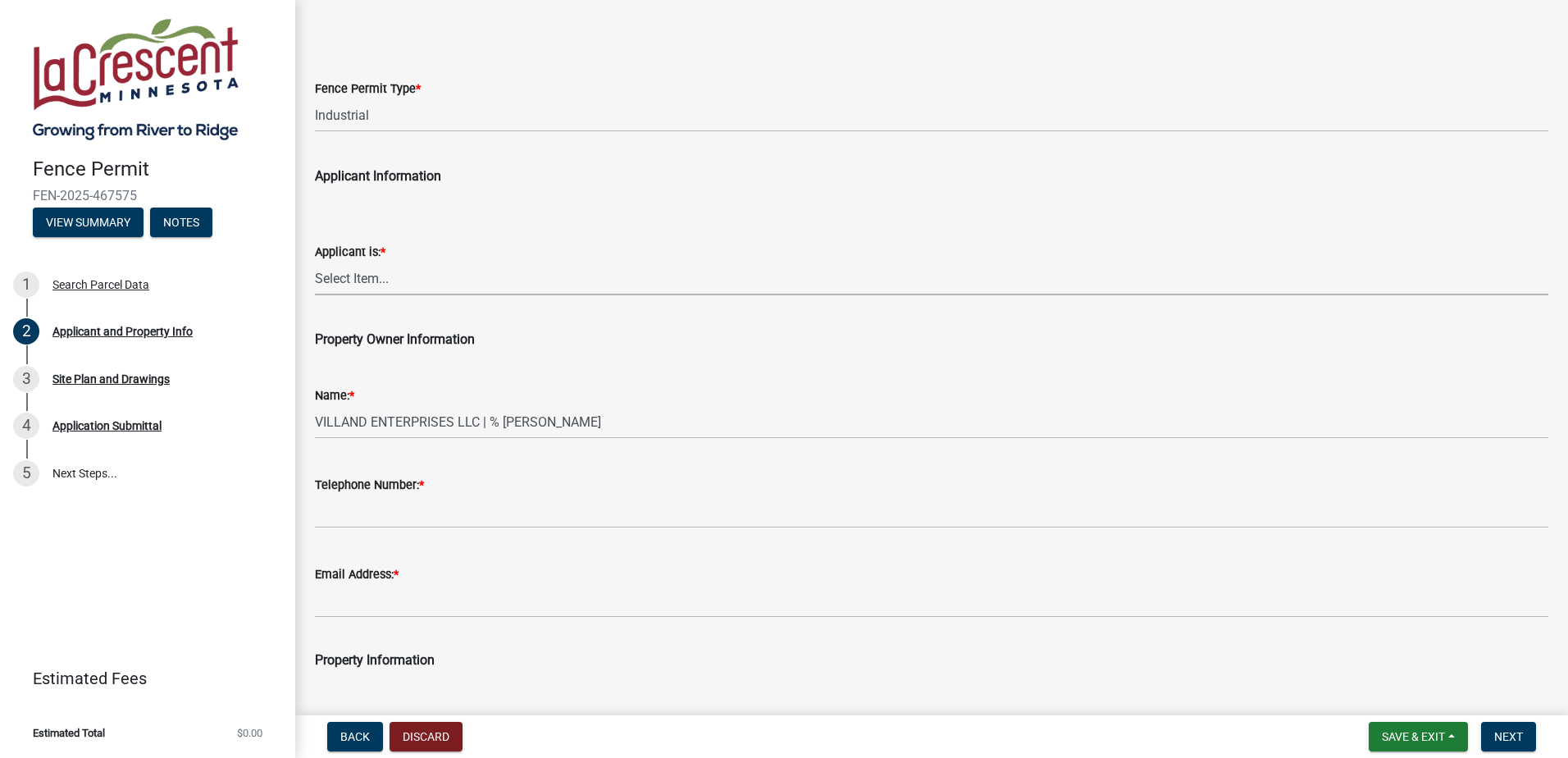
click at [369, 270] on select "Select Item... Owner Contractor" at bounding box center [932, 279] width 1233 height 34
click at [315, 262] on select "Select Item... Owner Contractor" at bounding box center [932, 279] width 1233 height 34
select select "d3396484-0c84-48a4-b873-3dbb1279f958"
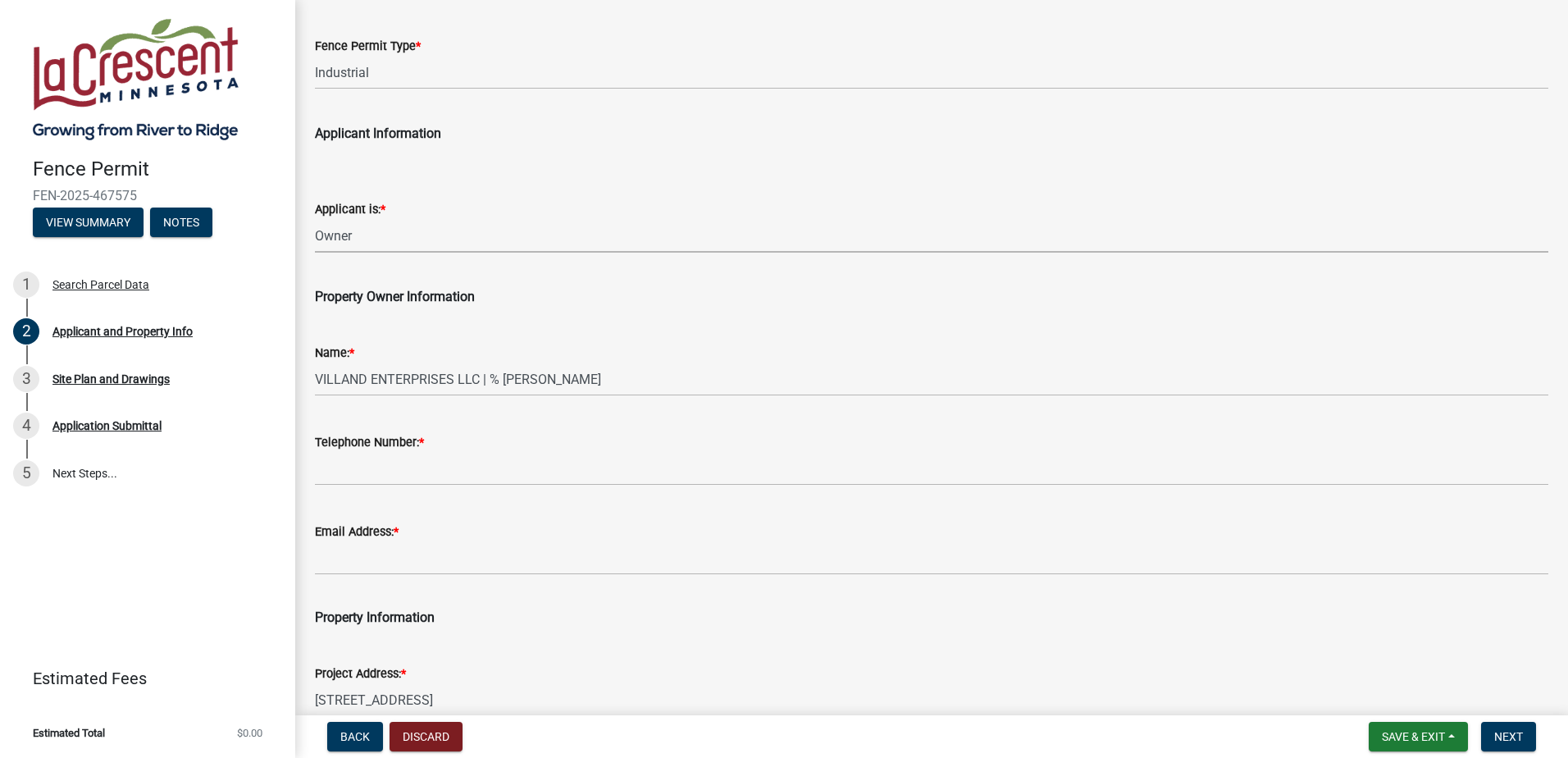
scroll to position [164, 0]
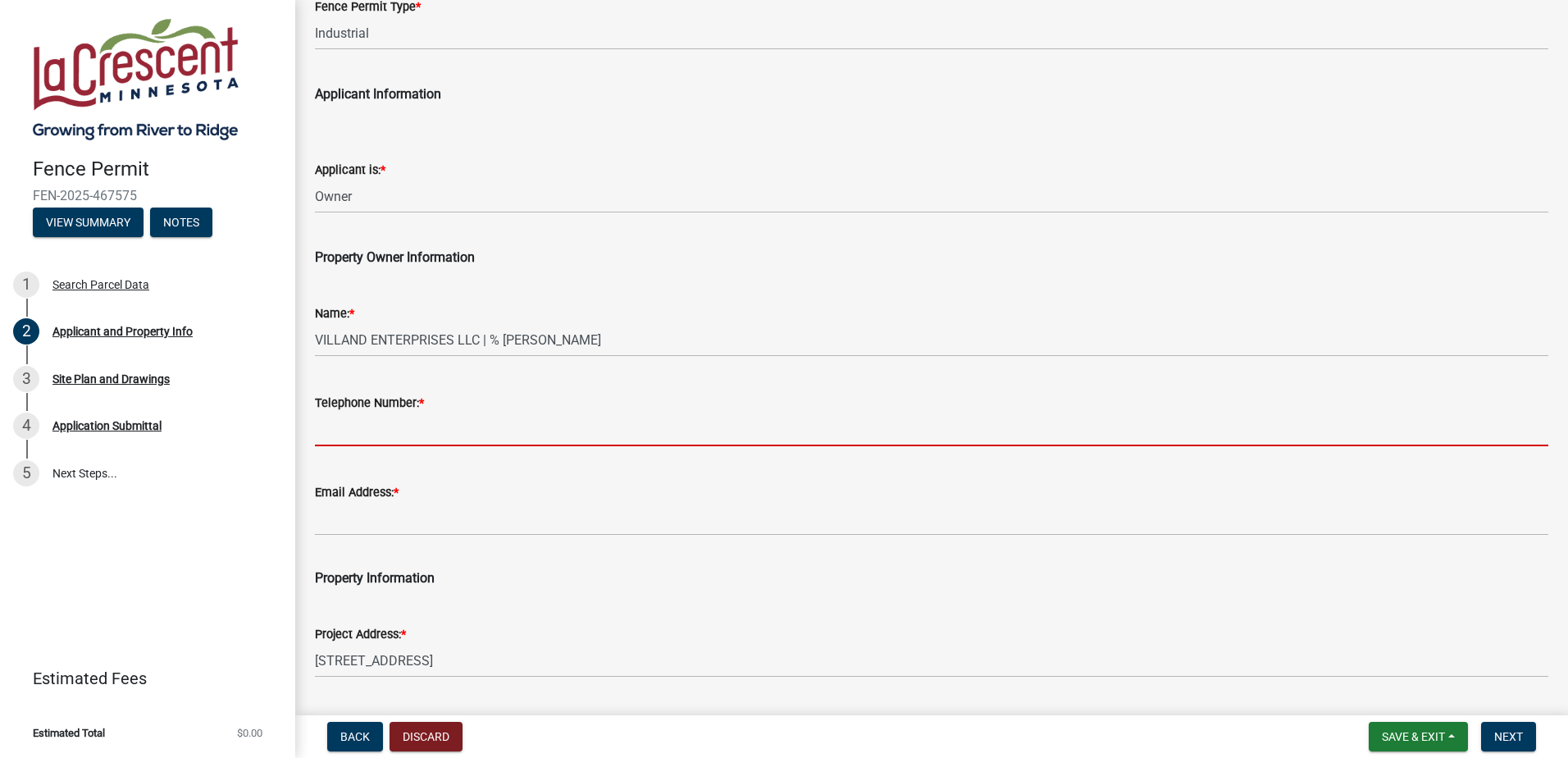
click at [395, 422] on input "Telephone Number: *" at bounding box center [932, 430] width 1233 height 34
type input "[PHONE_NUMBER]"
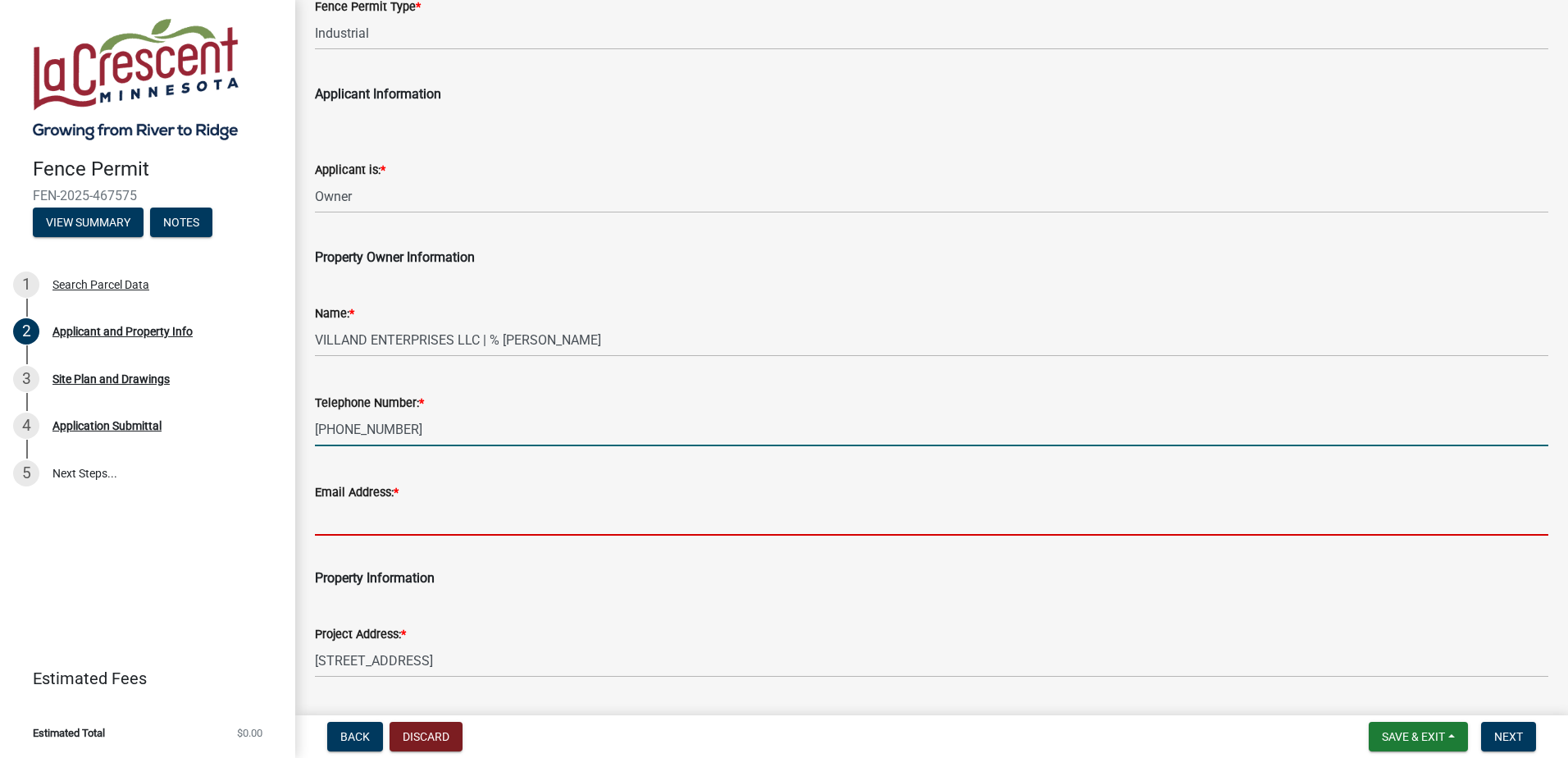
type input "[PERSON_NAME][EMAIL_ADDRESS][DOMAIN_NAME]"
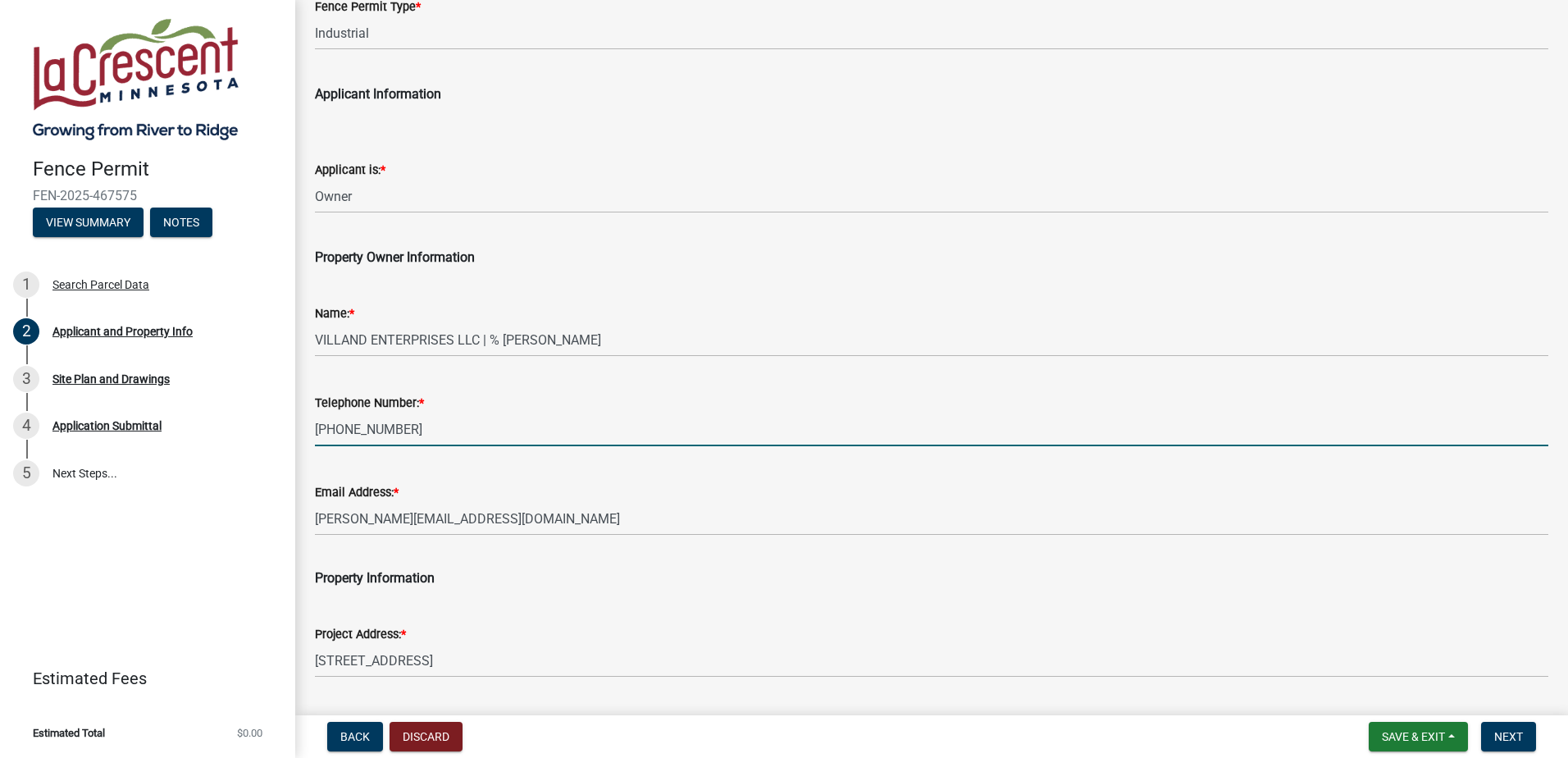
type input "[PERSON_NAME]"
type input "[STREET_ADDRESS][PERSON_NAME]"
type input "[GEOGRAPHIC_DATA]"
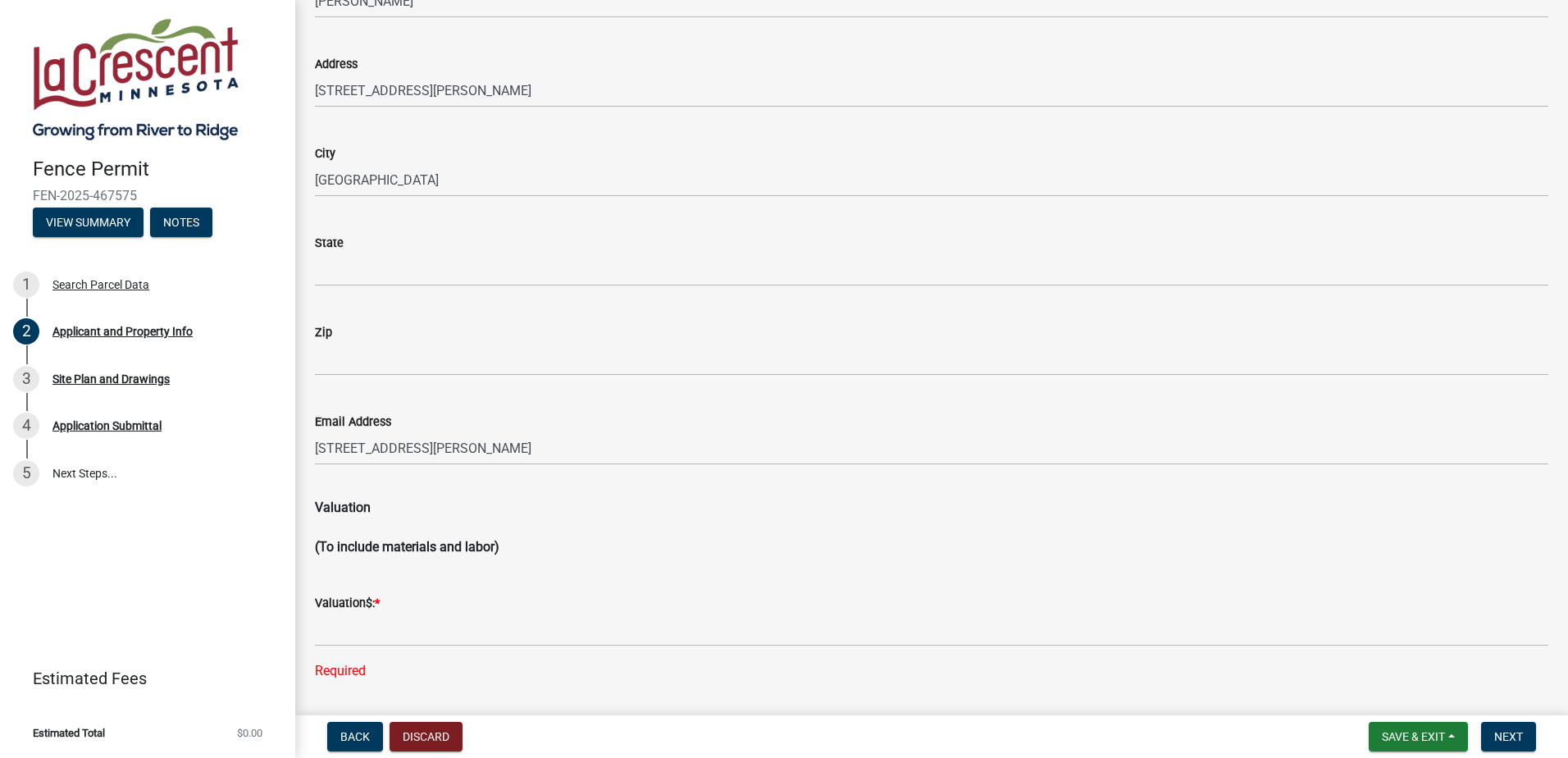
scroll to position [1394, 0]
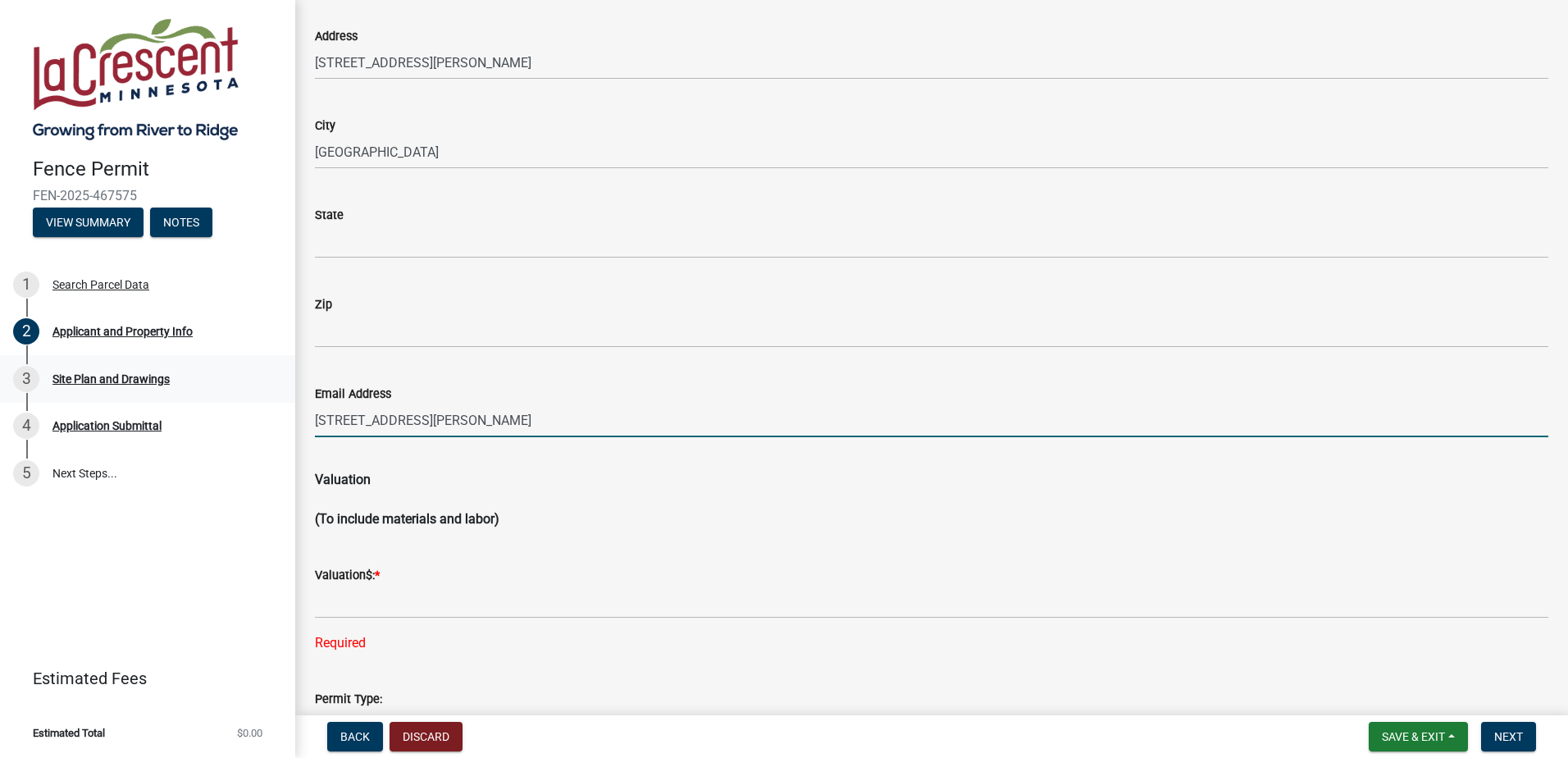
drag, startPoint x: 427, startPoint y: 419, endPoint x: 133, endPoint y: 397, distance: 294.8
click at [136, 398] on div "Fence Permit FEN-2025-467575 View Summary Notes 1 Search Parcel Data 2 Applican…" at bounding box center [784, 379] width 1568 height 758
type input "[PERSON_NAME][EMAIL_ADDRESS][DOMAIN_NAME]"
type input "Villand & Son Inc."
type input "WI"
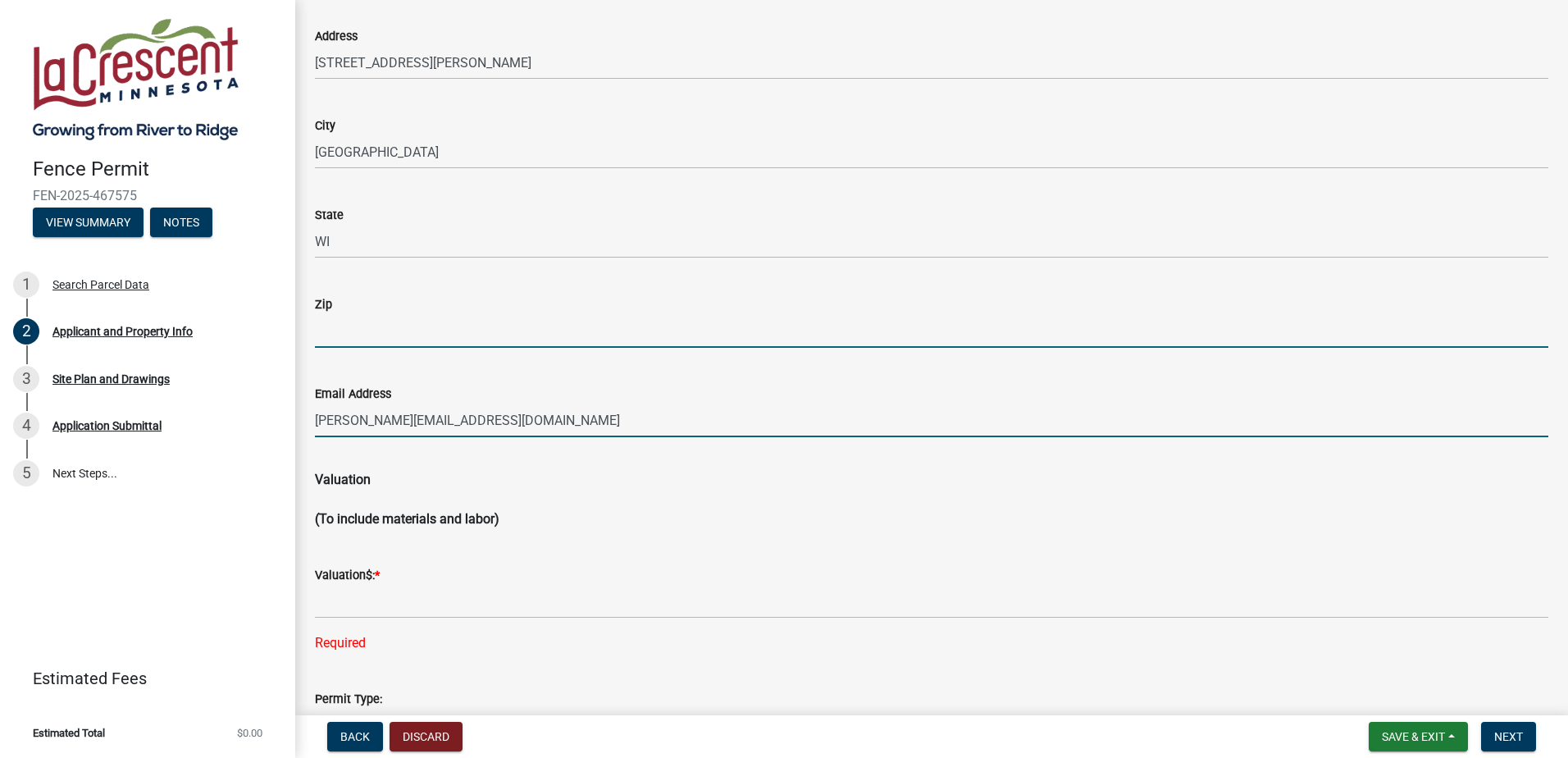
type input "54669"
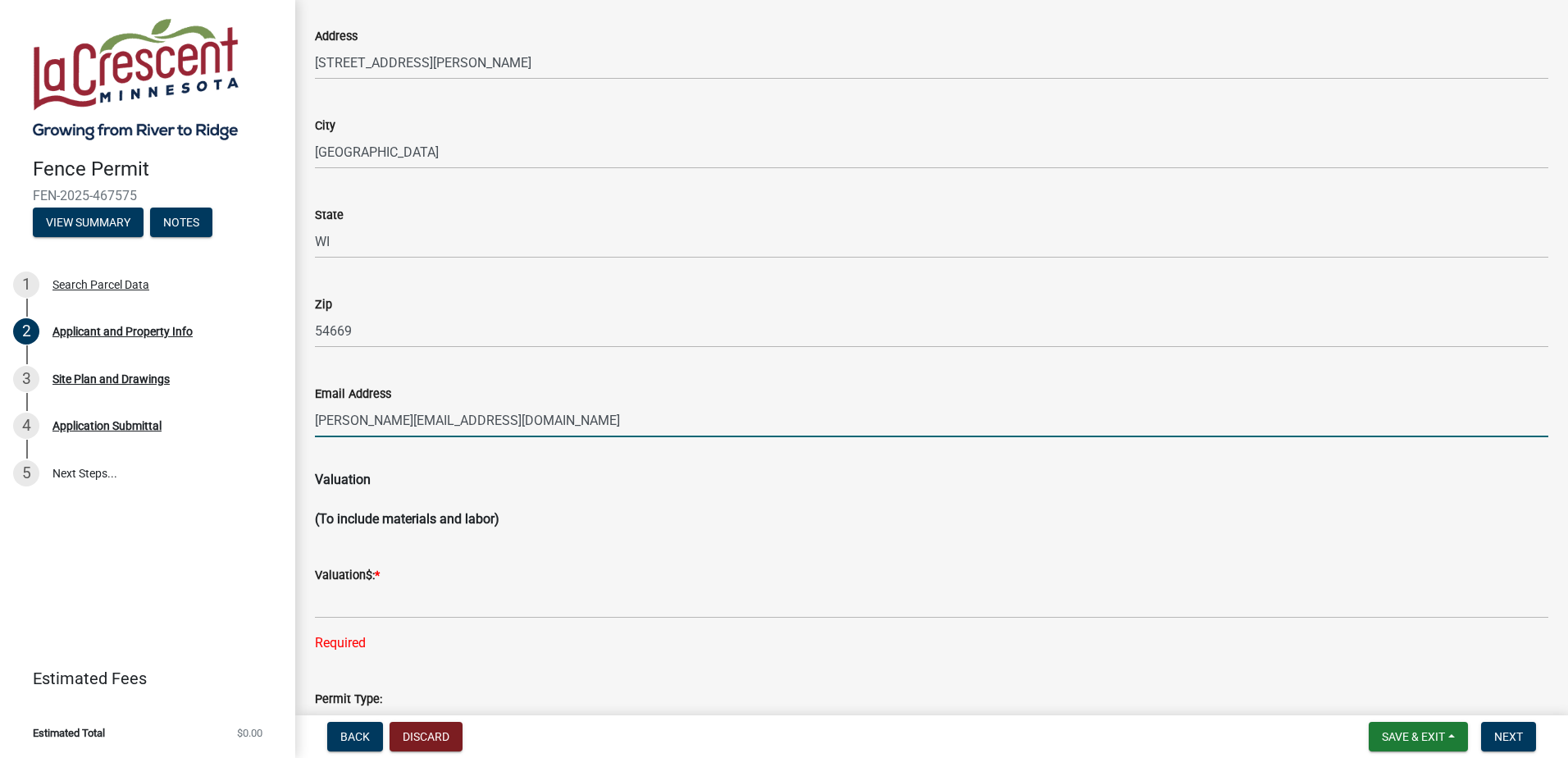
type input "[STREET_ADDRESS][PERSON_NAME]"
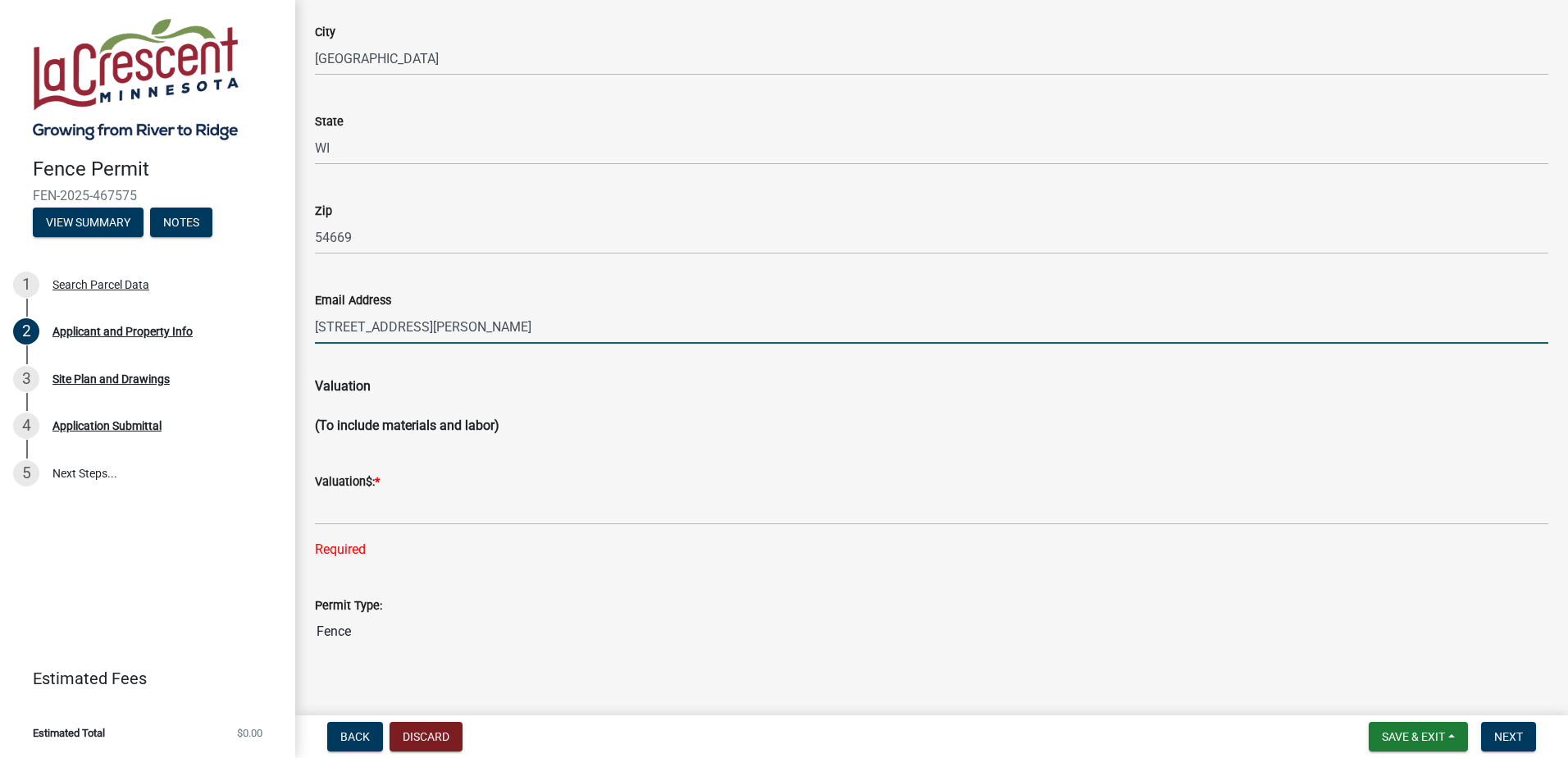
scroll to position [1506, 0]
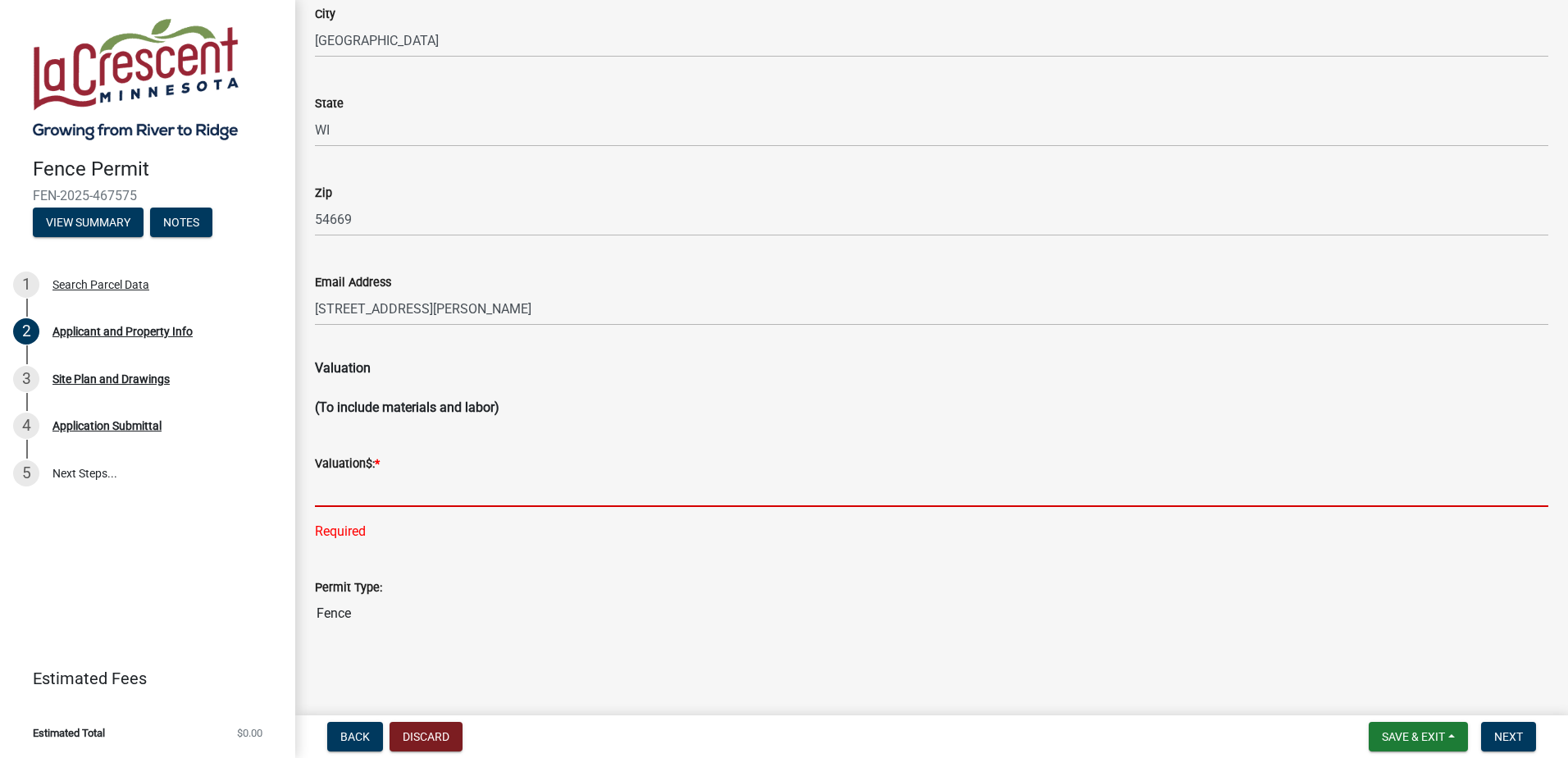
click at [427, 485] on input "text" at bounding box center [932, 490] width 1233 height 34
click at [370, 482] on input "text" at bounding box center [932, 490] width 1233 height 34
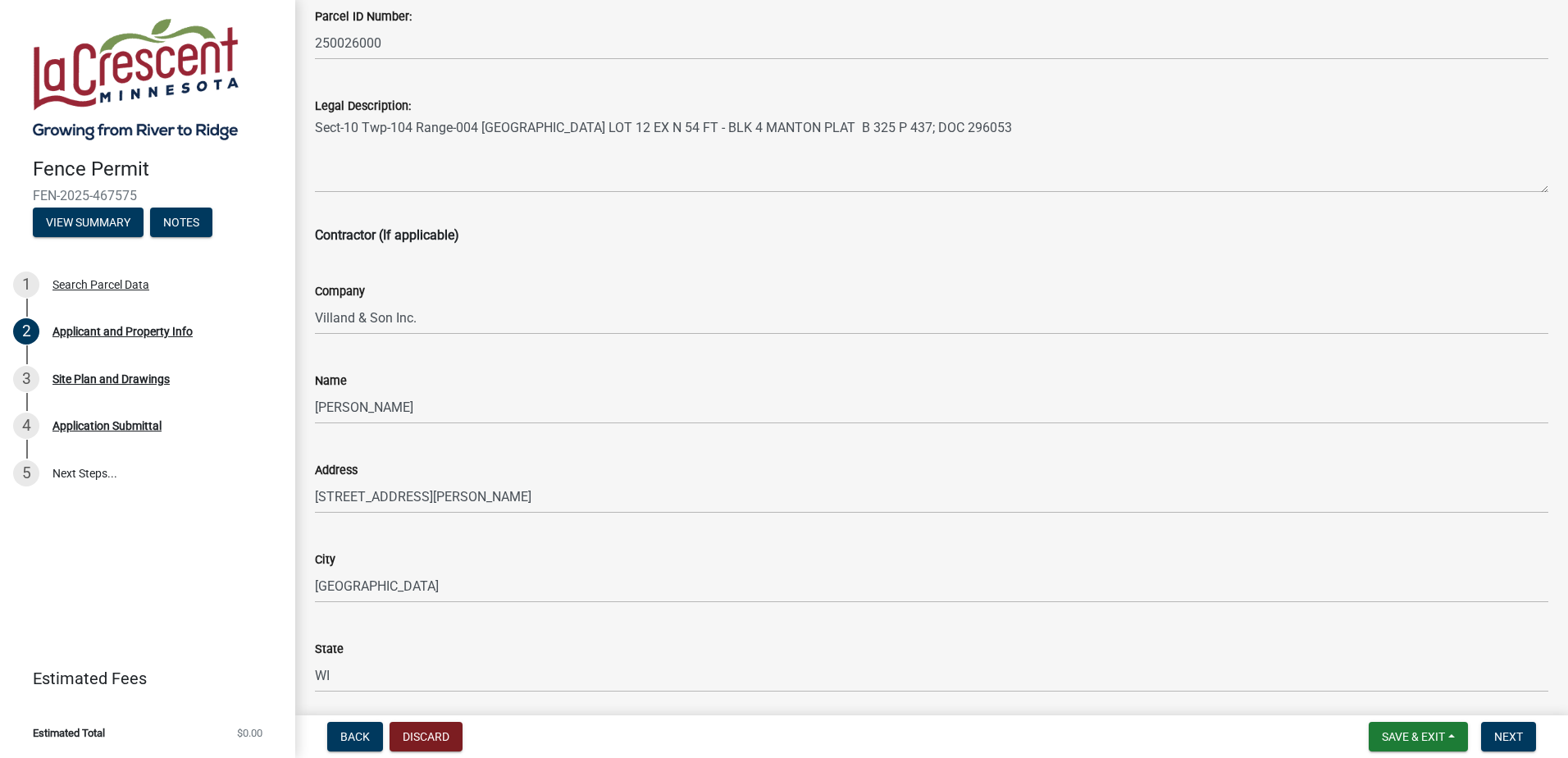
scroll to position [932, 0]
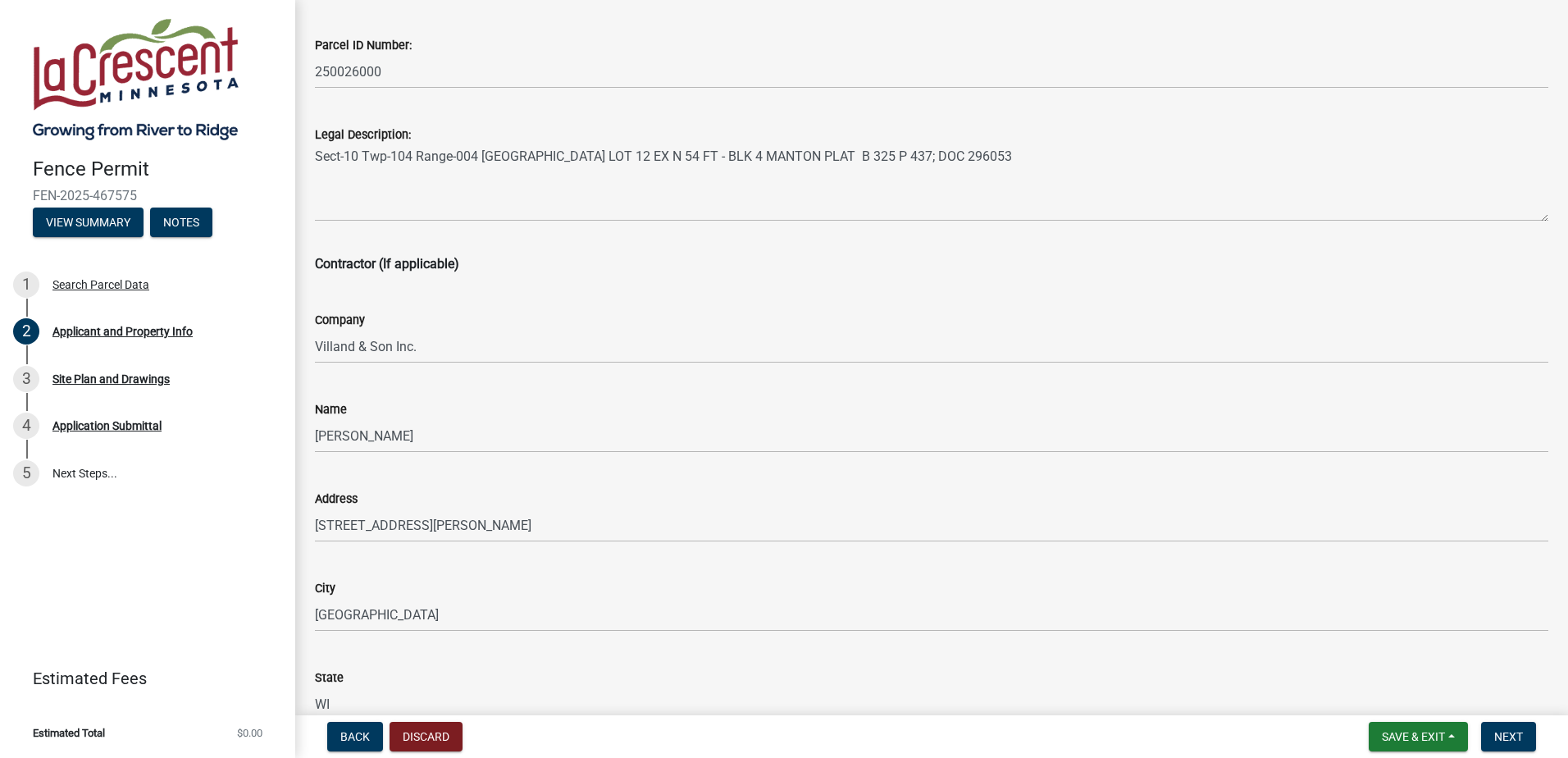
type input "5000"
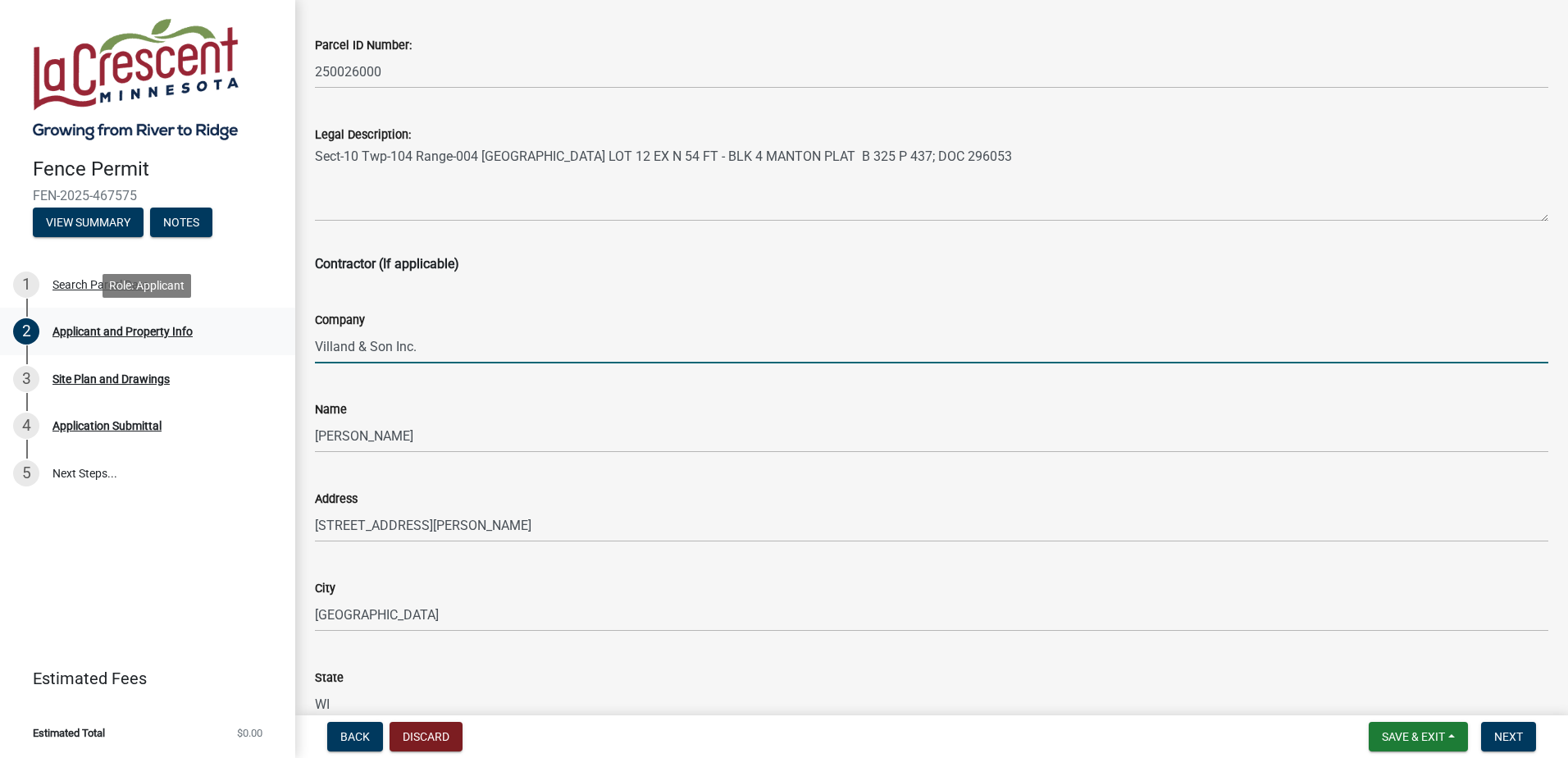
drag, startPoint x: 435, startPoint y: 350, endPoint x: 127, endPoint y: 326, distance: 308.9
click at [127, 324] on div "Fence Permit FEN-2025-467575 View Summary Notes 1 Search Parcel Data 2 Applican…" at bounding box center [784, 379] width 1568 height 758
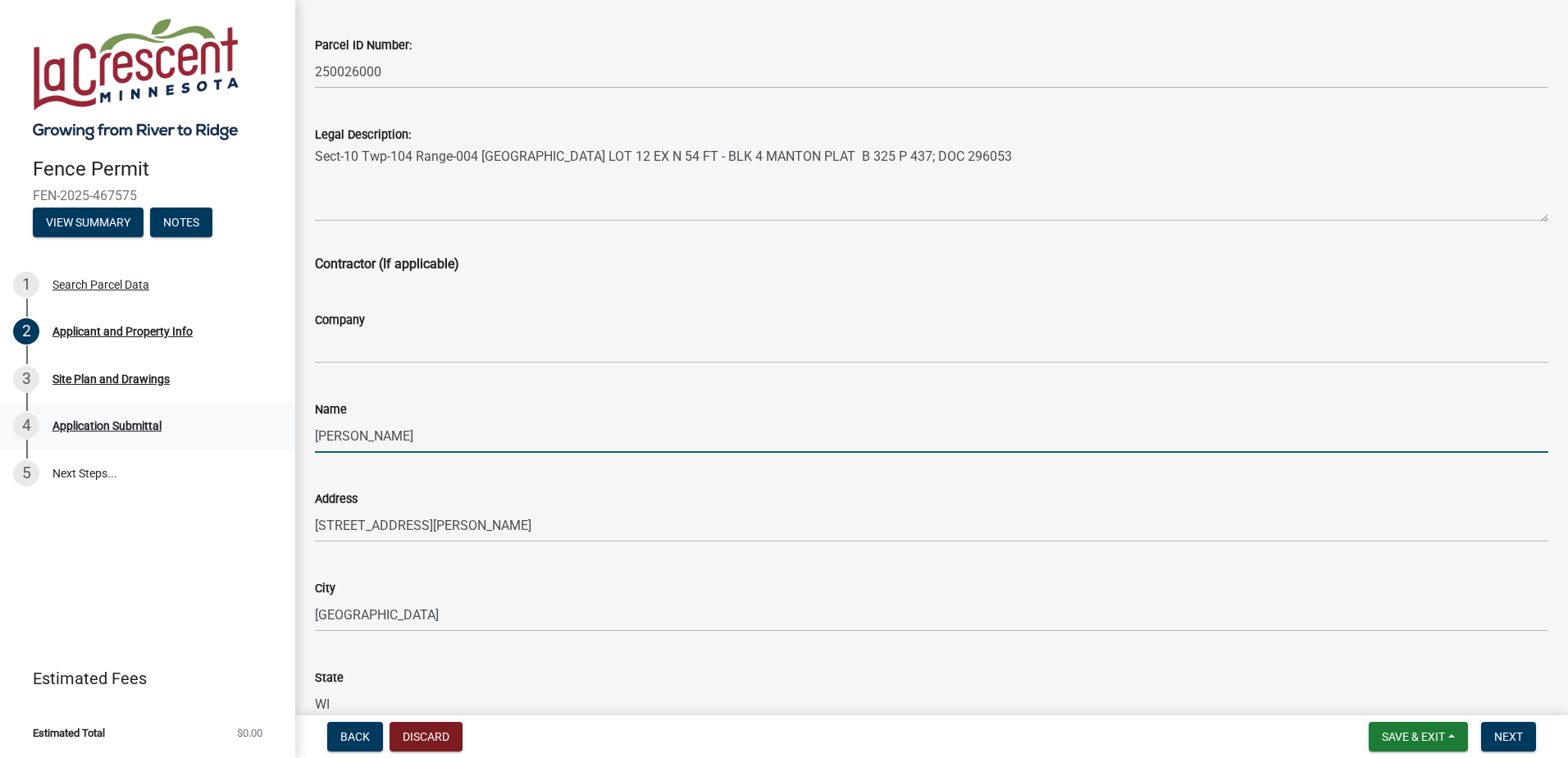
drag, startPoint x: 354, startPoint y: 437, endPoint x: 241, endPoint y: 446, distance: 113.4
click at [244, 445] on div "Fence Permit FEN-2025-467575 View Summary Notes 1 Search Parcel Data 2 Applican…" at bounding box center [784, 379] width 1568 height 758
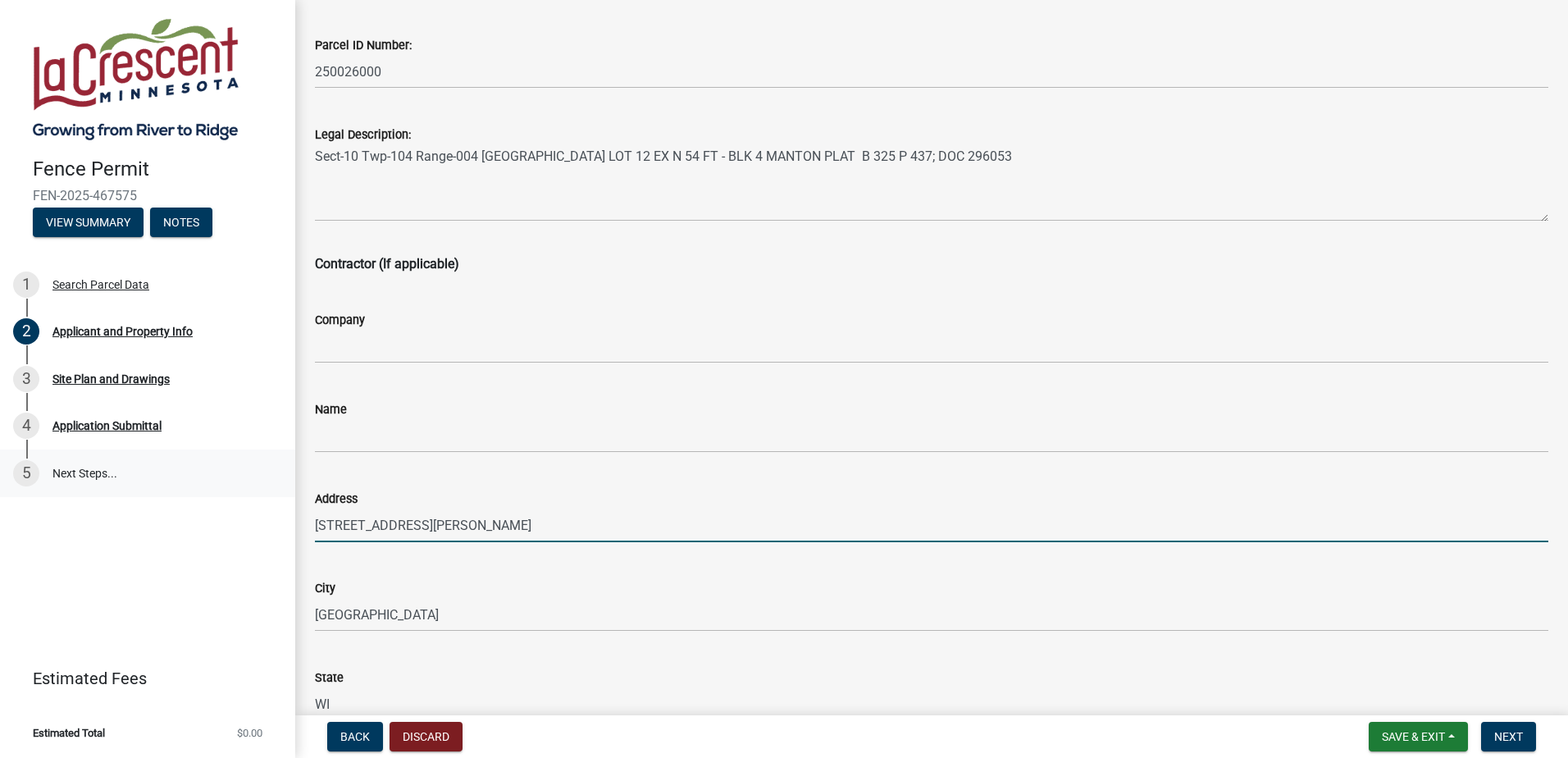
drag, startPoint x: 465, startPoint y: 523, endPoint x: 27, endPoint y: 492, distance: 439.1
click at [41, 494] on div "Fence Permit FEN-2025-467575 View Summary Notes 1 Search Parcel Data 2 Applican…" at bounding box center [784, 379] width 1568 height 758
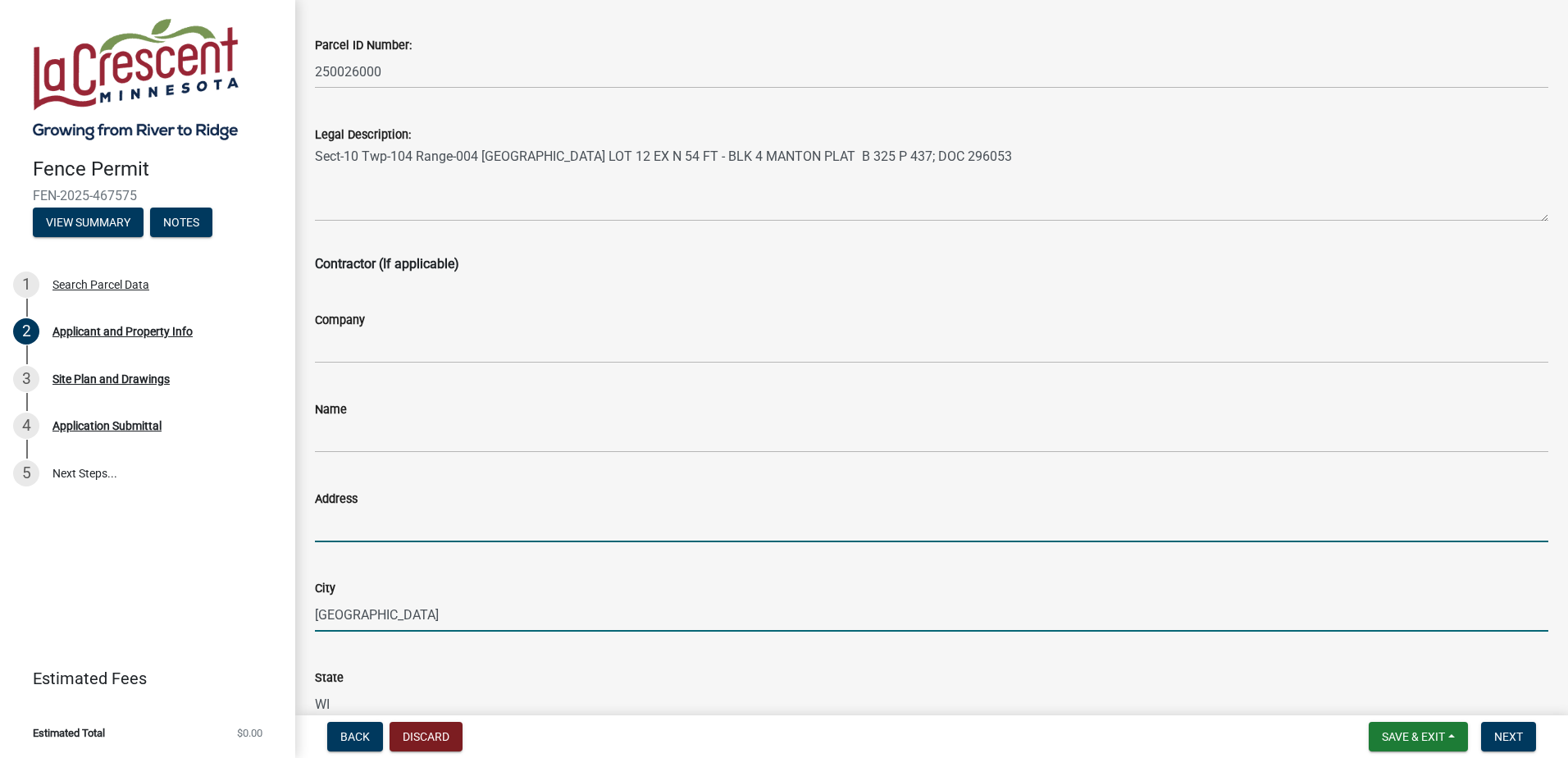
drag, startPoint x: 388, startPoint y: 613, endPoint x: 132, endPoint y: 594, distance: 256.7
click at [132, 594] on div "Fence Permit FEN-2025-467575 View Summary Notes 1 Search Parcel Data 2 Applican…" at bounding box center [784, 379] width 1568 height 758
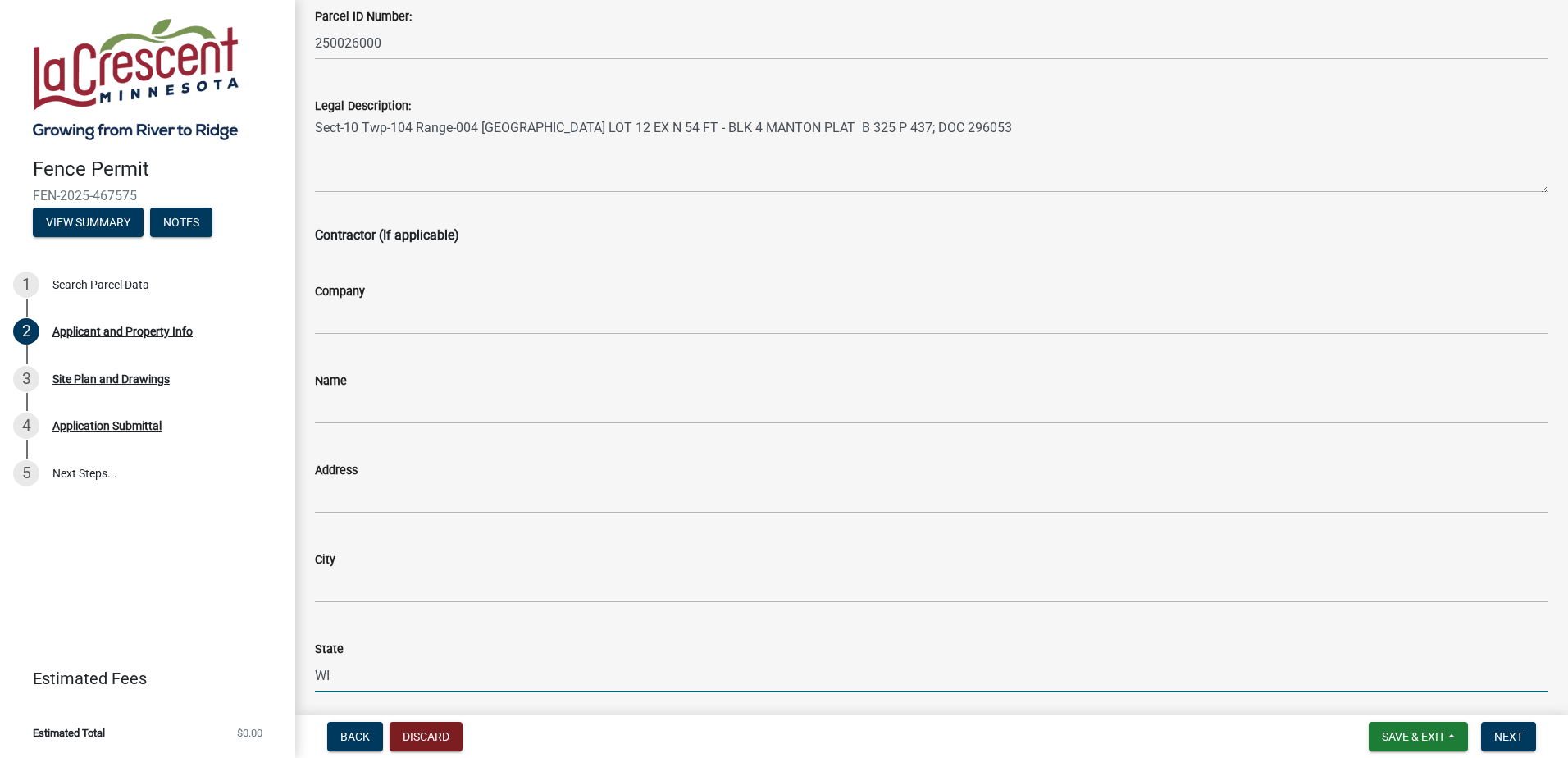
drag, startPoint x: 317, startPoint y: 694, endPoint x: 287, endPoint y: 698, distance: 30.3
click at [287, 698] on div "Fence Permit FEN-2025-467575 View Summary Notes 1 Search Parcel Data 2 Applican…" at bounding box center [784, 379] width 1568 height 758
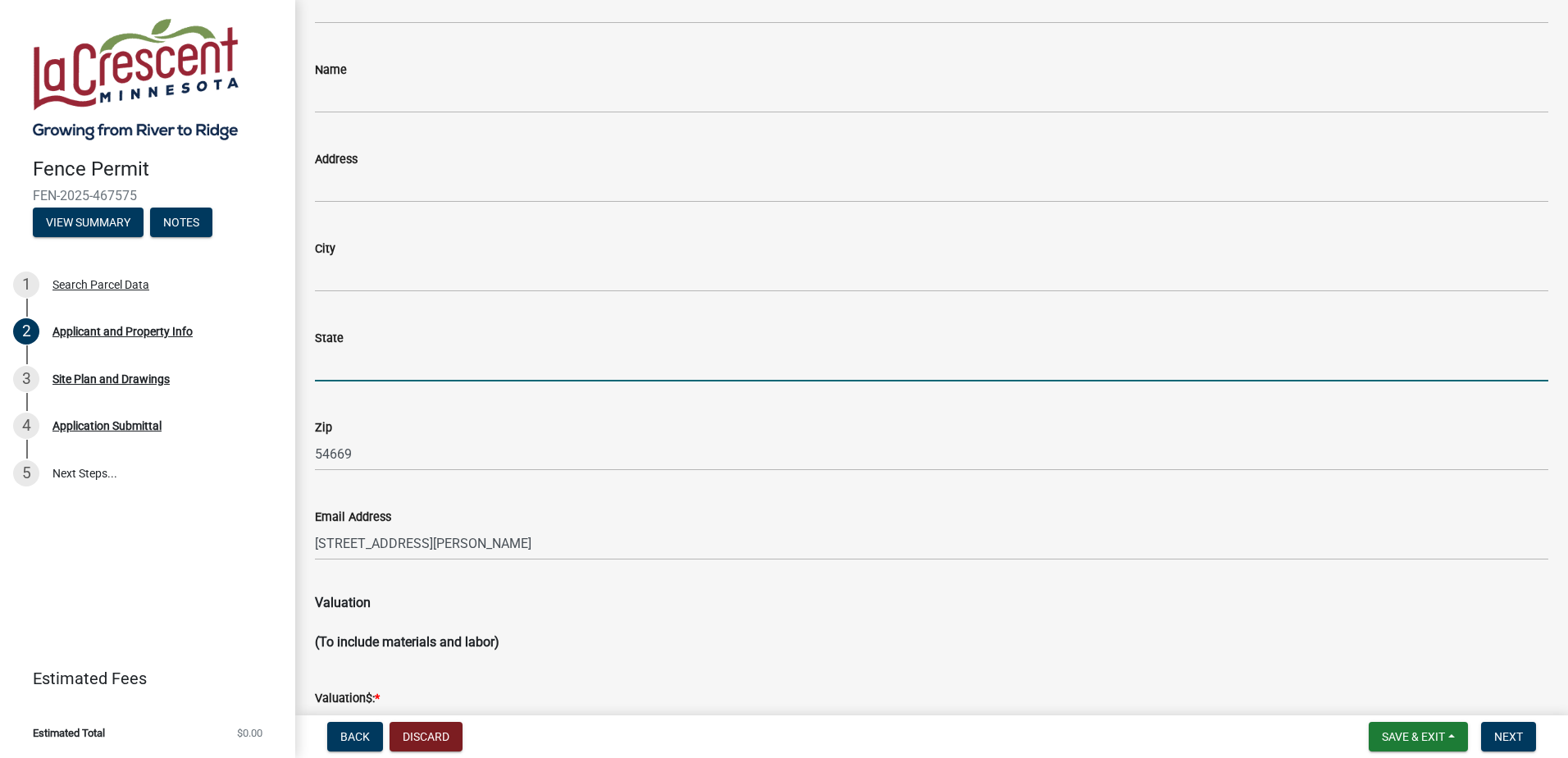
scroll to position [1296, 0]
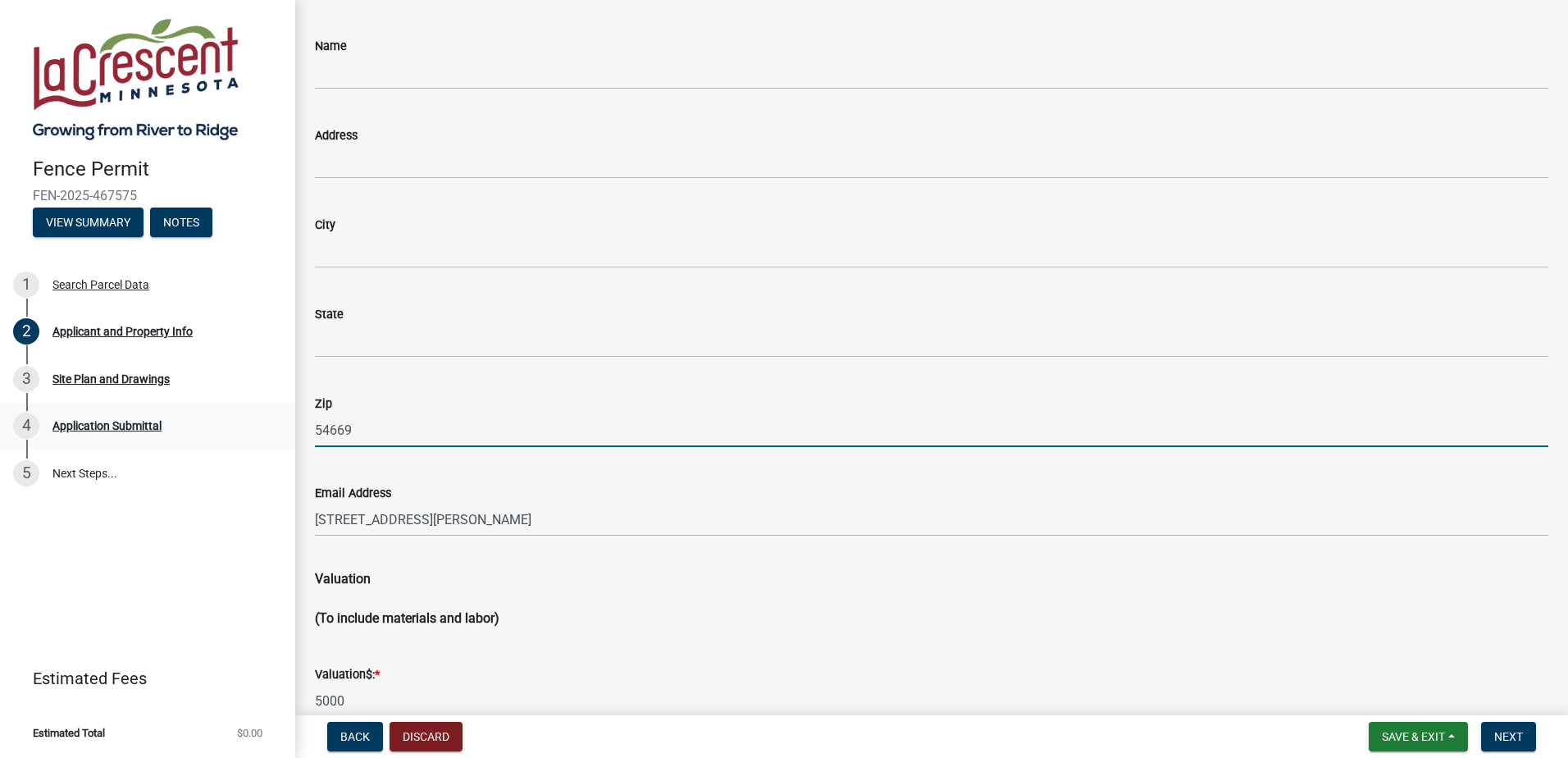
drag, startPoint x: 369, startPoint y: 431, endPoint x: 250, endPoint y: 434, distance: 119.0
click at [253, 434] on div "Fence Permit FEN-2025-467575 View Summary Notes 1 Search Parcel Data 2 Applican…" at bounding box center [784, 379] width 1568 height 758
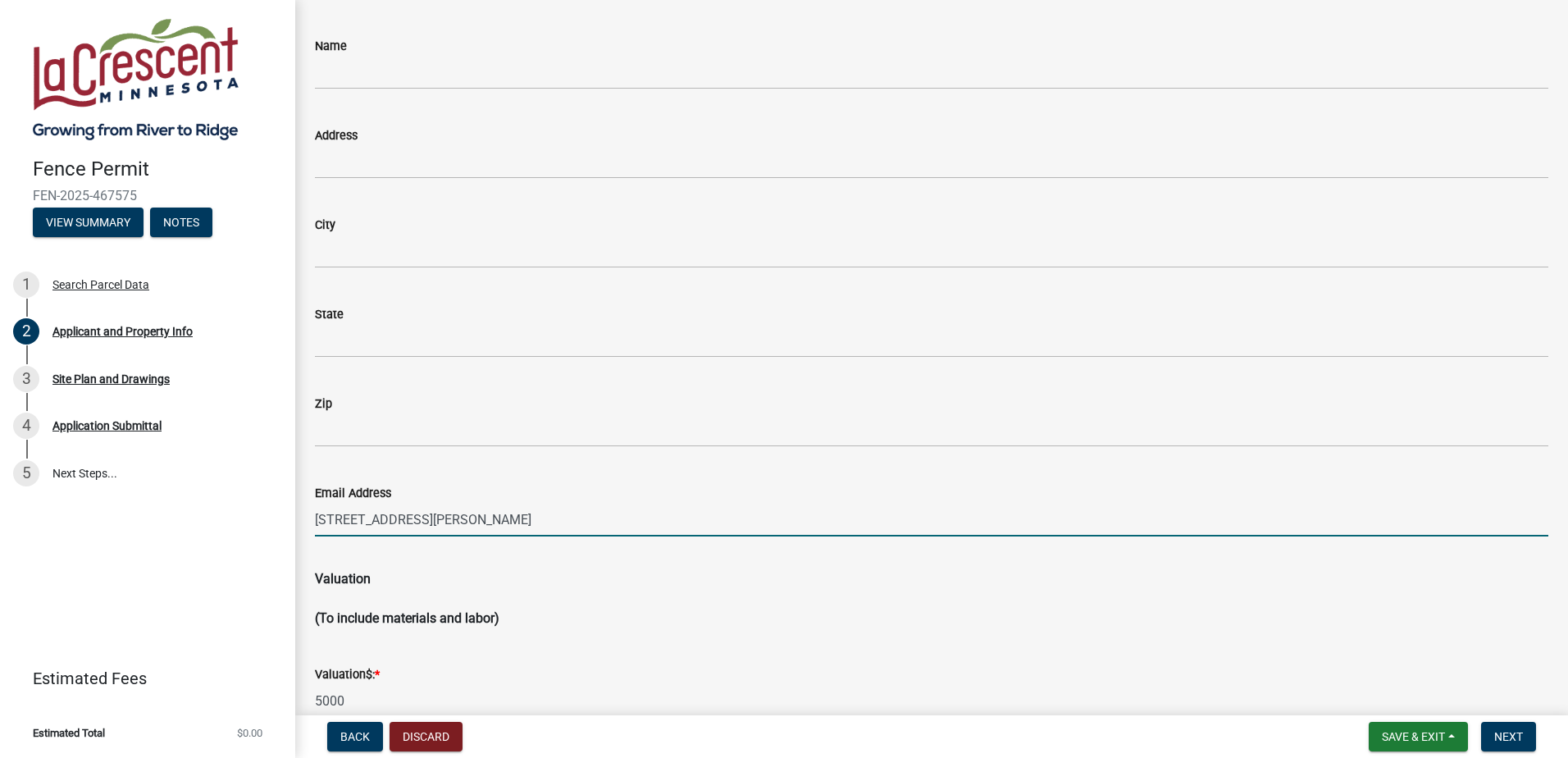
drag, startPoint x: 495, startPoint y: 532, endPoint x: -3, endPoint y: 504, distance: 498.8
click at [0, 504] on html "Internet Explorer does NOT work with GeoPermits. Get a new browser for more sec…" at bounding box center [784, 379] width 1568 height 758
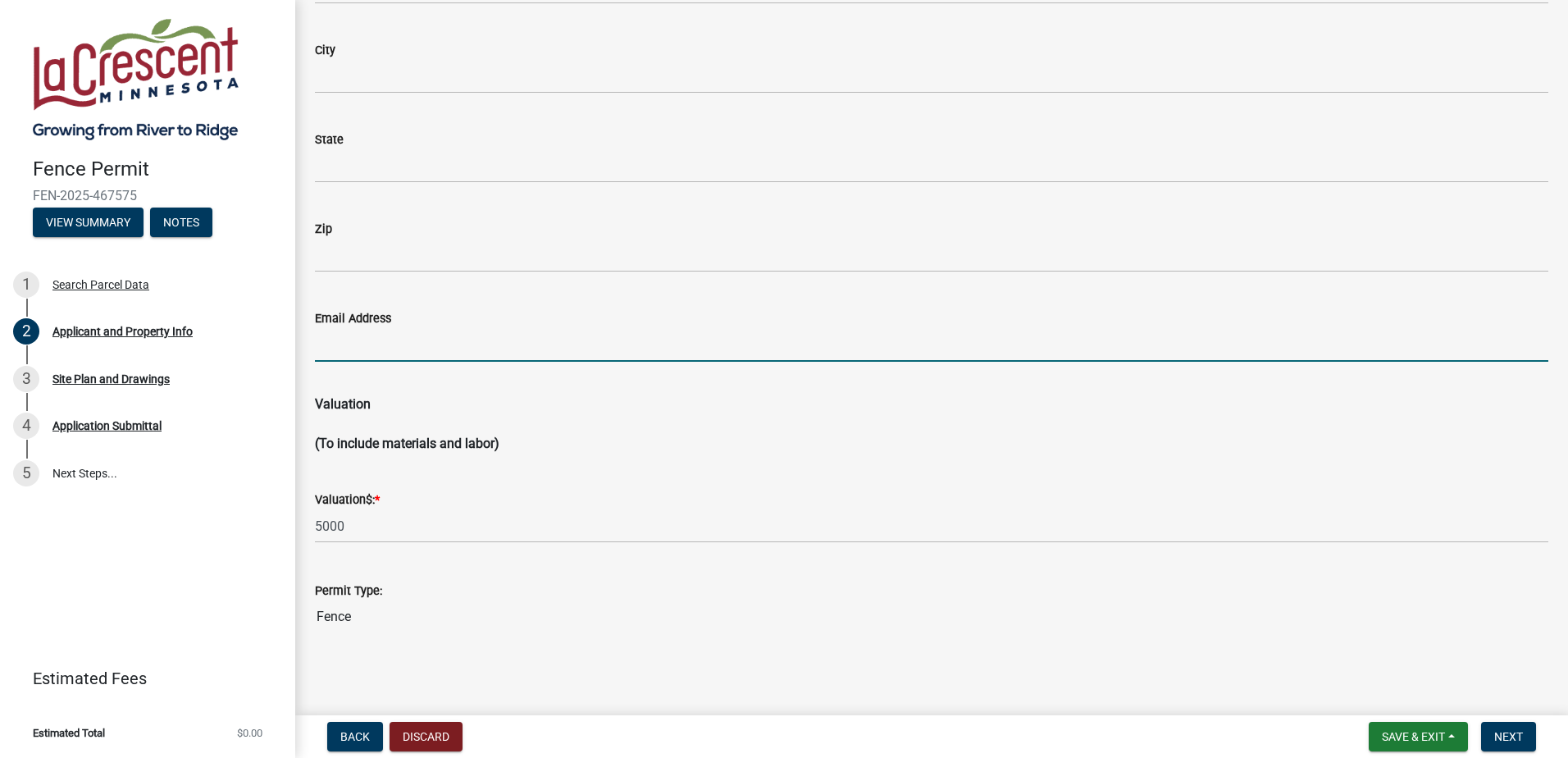
scroll to position [1474, 0]
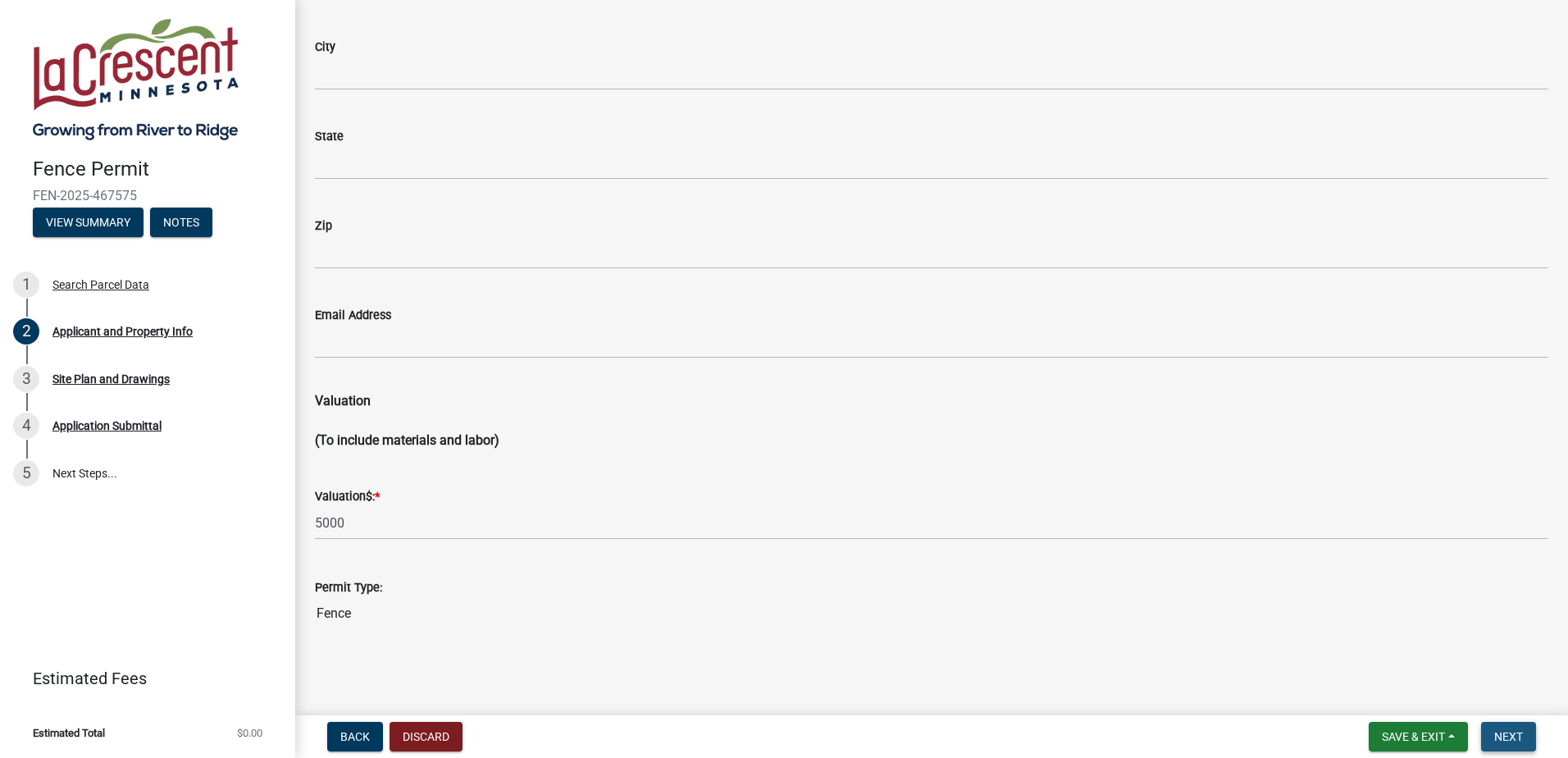
click at [1505, 737] on span "Next" at bounding box center [1508, 736] width 29 height 13
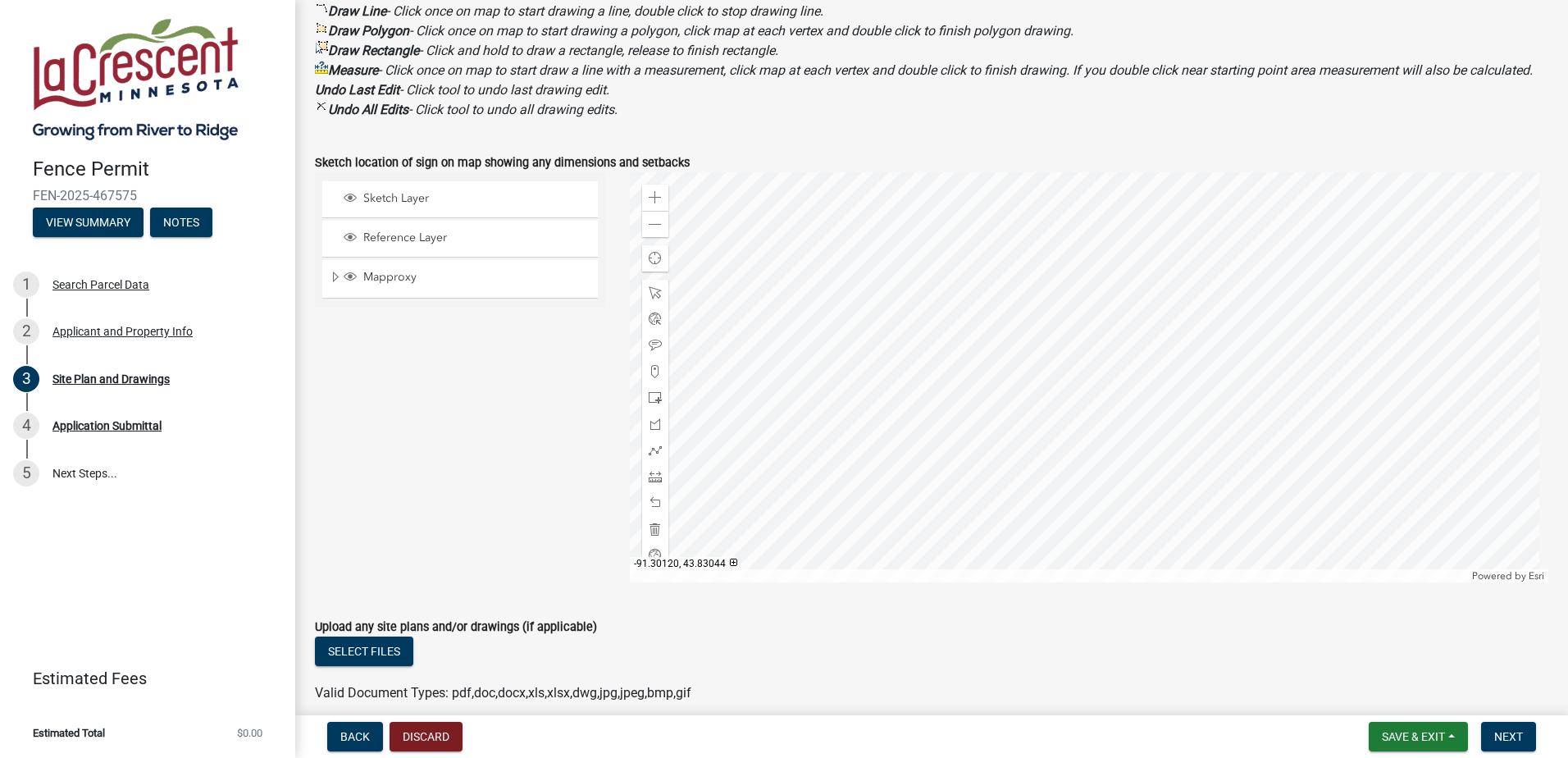
scroll to position [410, 0]
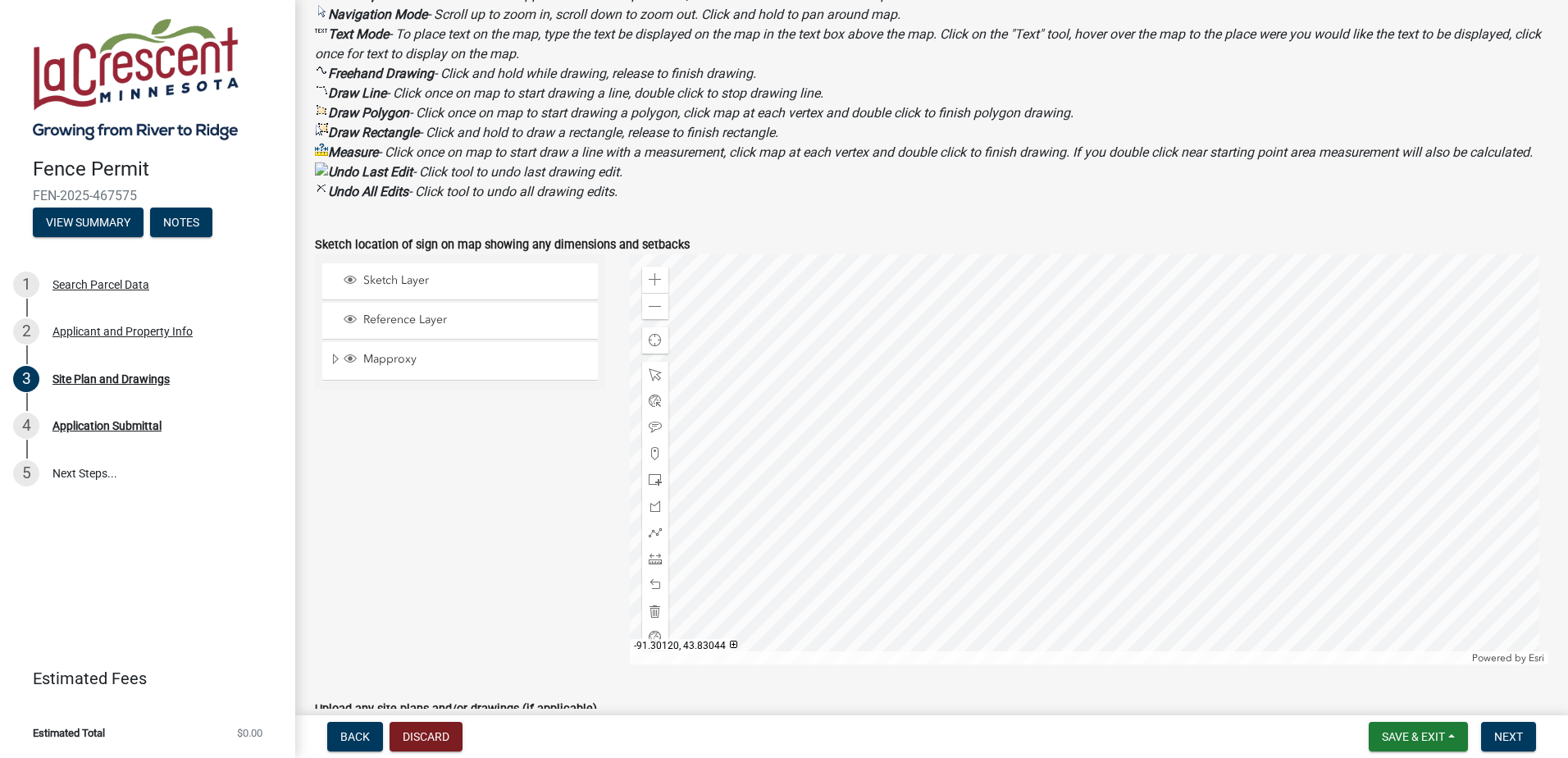
click at [361, 92] on strong "Draw Line" at bounding box center [357, 93] width 58 height 16
click at [1043, 413] on div at bounding box center [1089, 459] width 919 height 410
click at [1040, 414] on div at bounding box center [1089, 459] width 919 height 410
click at [1050, 414] on div at bounding box center [1089, 459] width 919 height 410
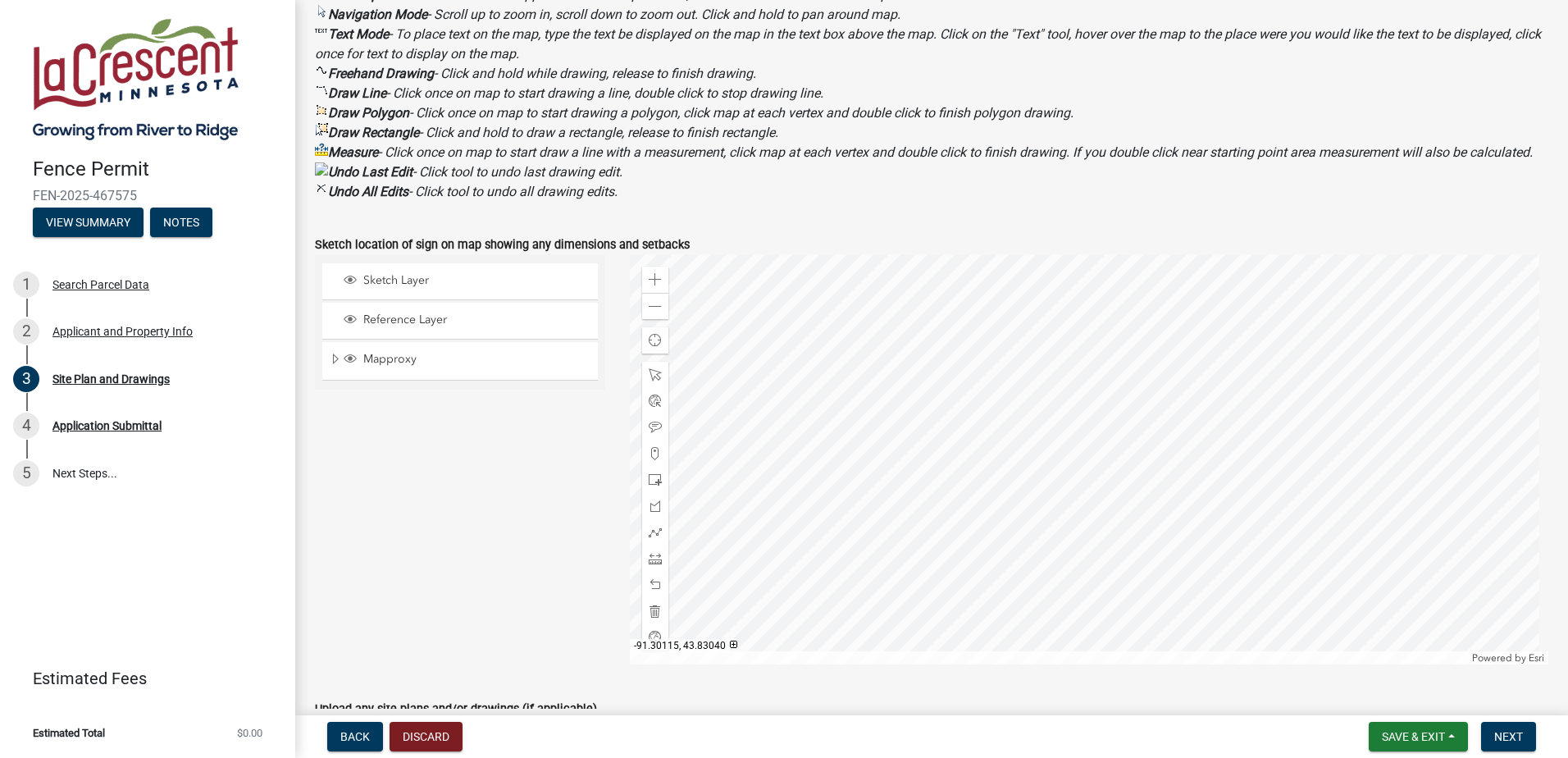
click at [345, 89] on strong "Draw Line" at bounding box center [357, 93] width 58 height 16
click at [653, 313] on span at bounding box center [655, 306] width 13 height 13
click at [1070, 447] on div at bounding box center [1089, 459] width 919 height 410
click at [642, 319] on div "Zoom out" at bounding box center [655, 305] width 27 height 27
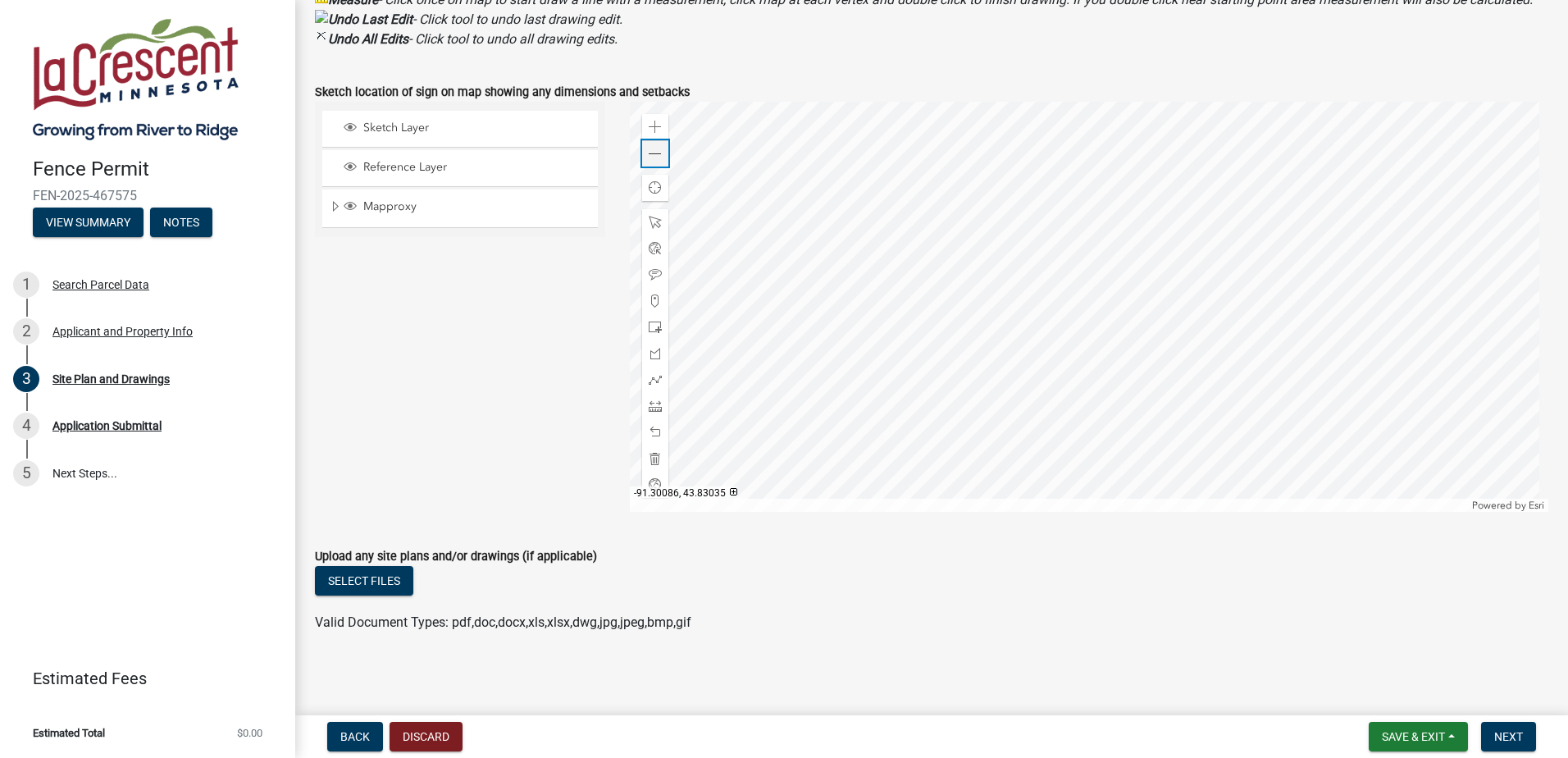
scroll to position [574, 0]
click at [1064, 295] on div at bounding box center [1089, 303] width 919 height 410
click at [1117, 298] on div at bounding box center [1089, 303] width 919 height 410
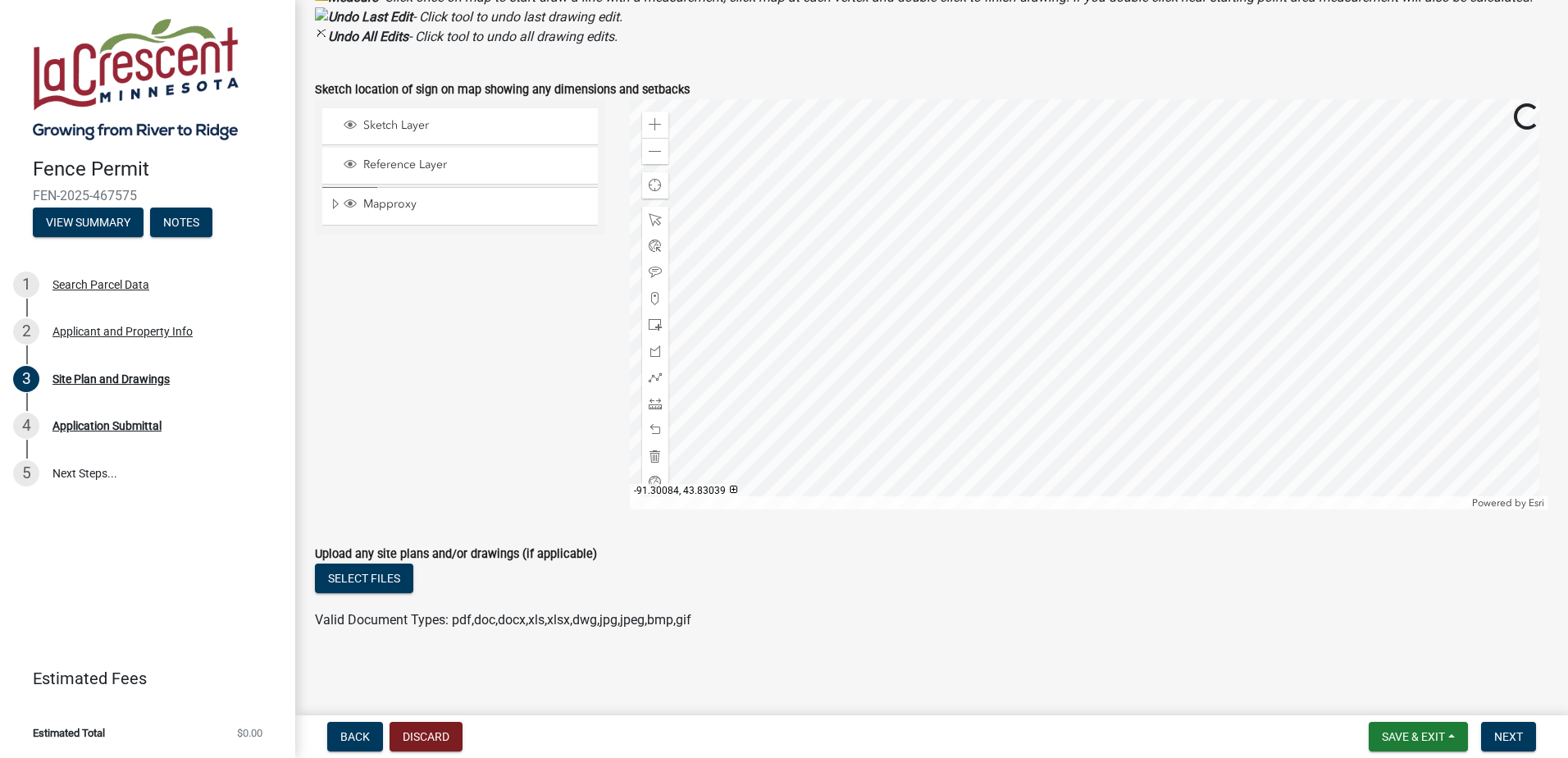
click at [1093, 329] on div at bounding box center [1089, 303] width 919 height 410
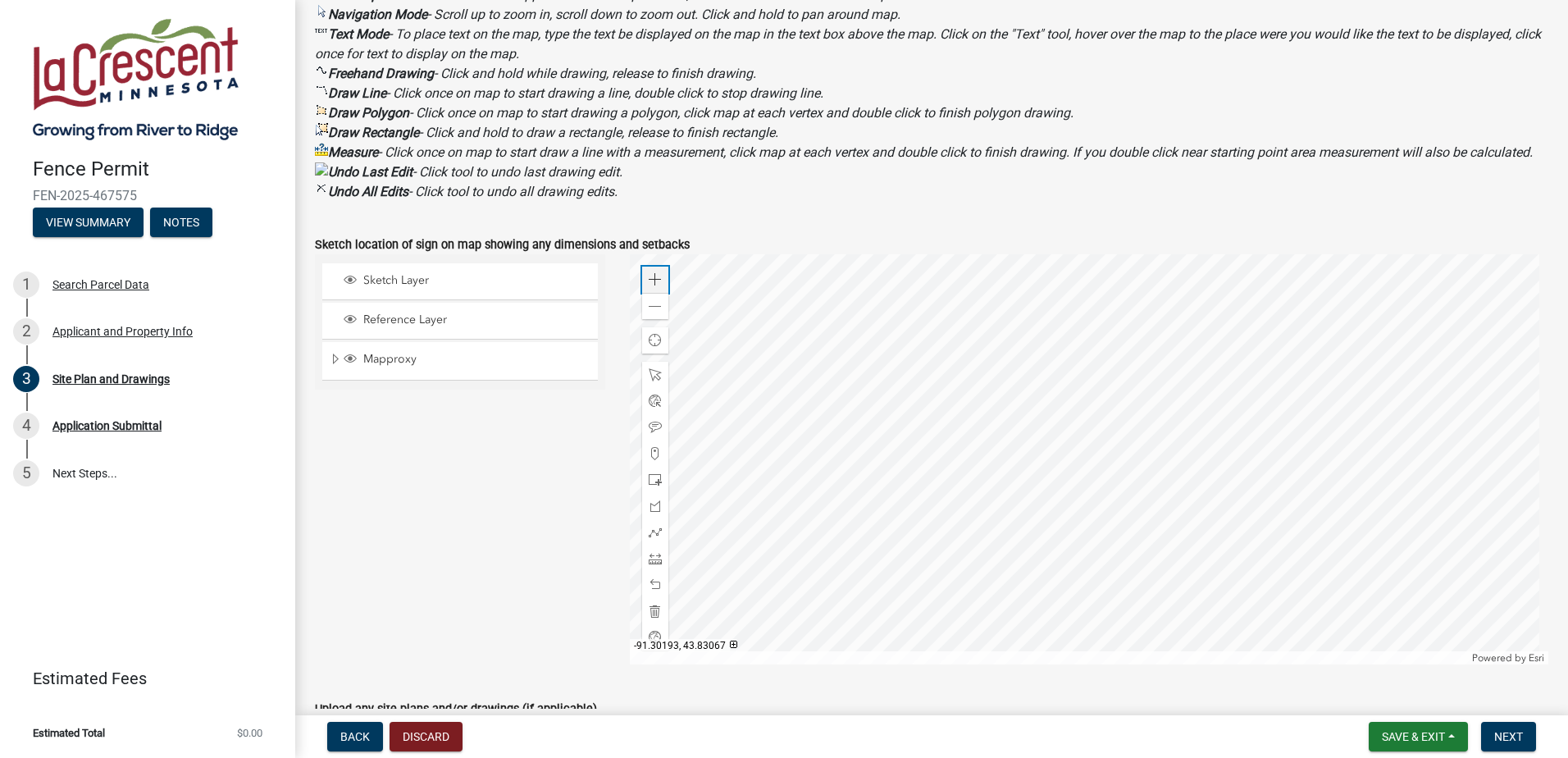
click at [649, 287] on span at bounding box center [655, 279] width 13 height 13
click at [654, 539] on span at bounding box center [655, 532] width 13 height 13
click at [1078, 499] on div at bounding box center [1089, 459] width 919 height 410
click at [1199, 500] on div at bounding box center [1089, 459] width 919 height 410
click at [1200, 501] on div at bounding box center [1089, 459] width 919 height 410
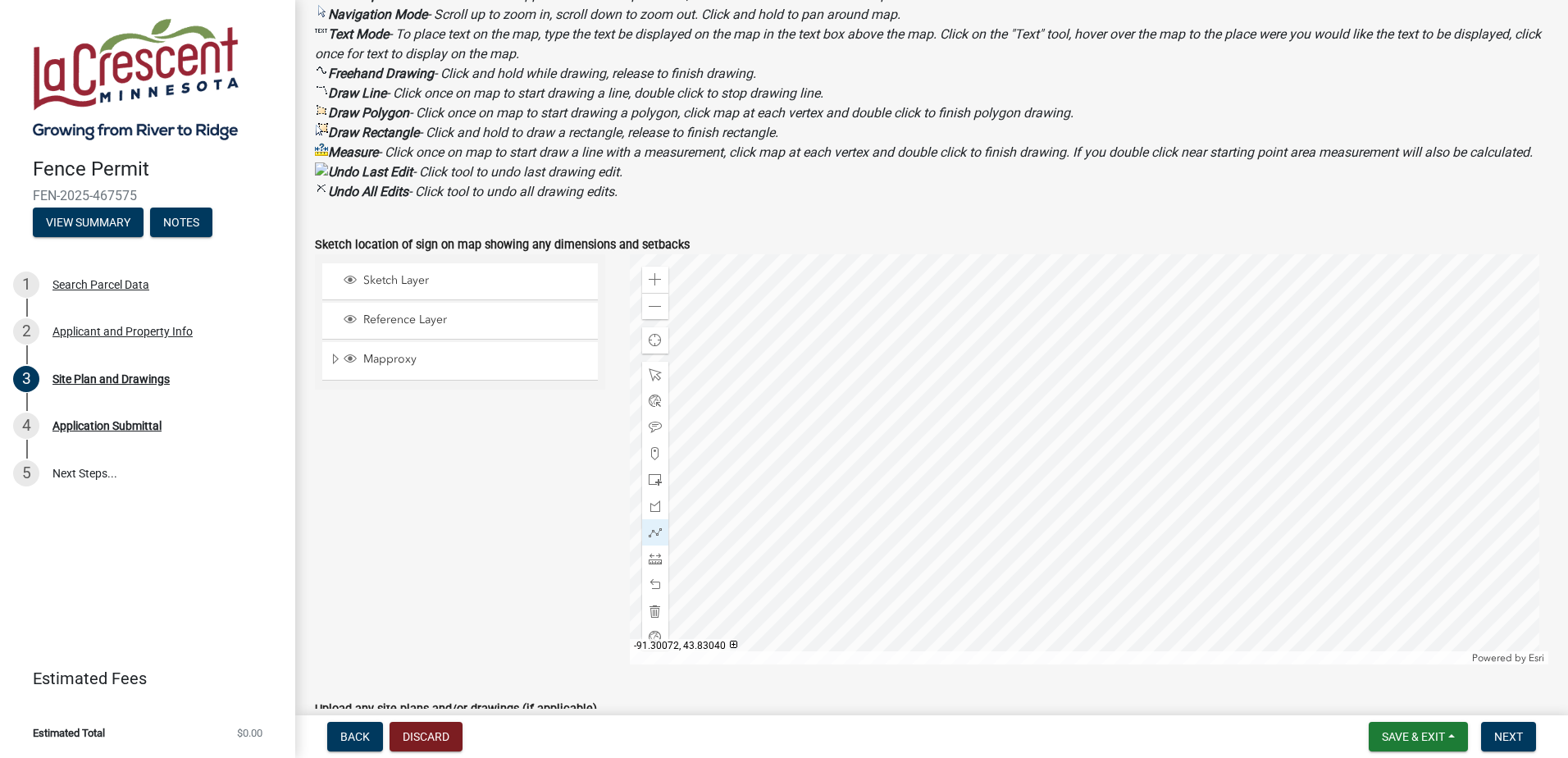
click at [1200, 501] on div at bounding box center [1089, 459] width 919 height 410
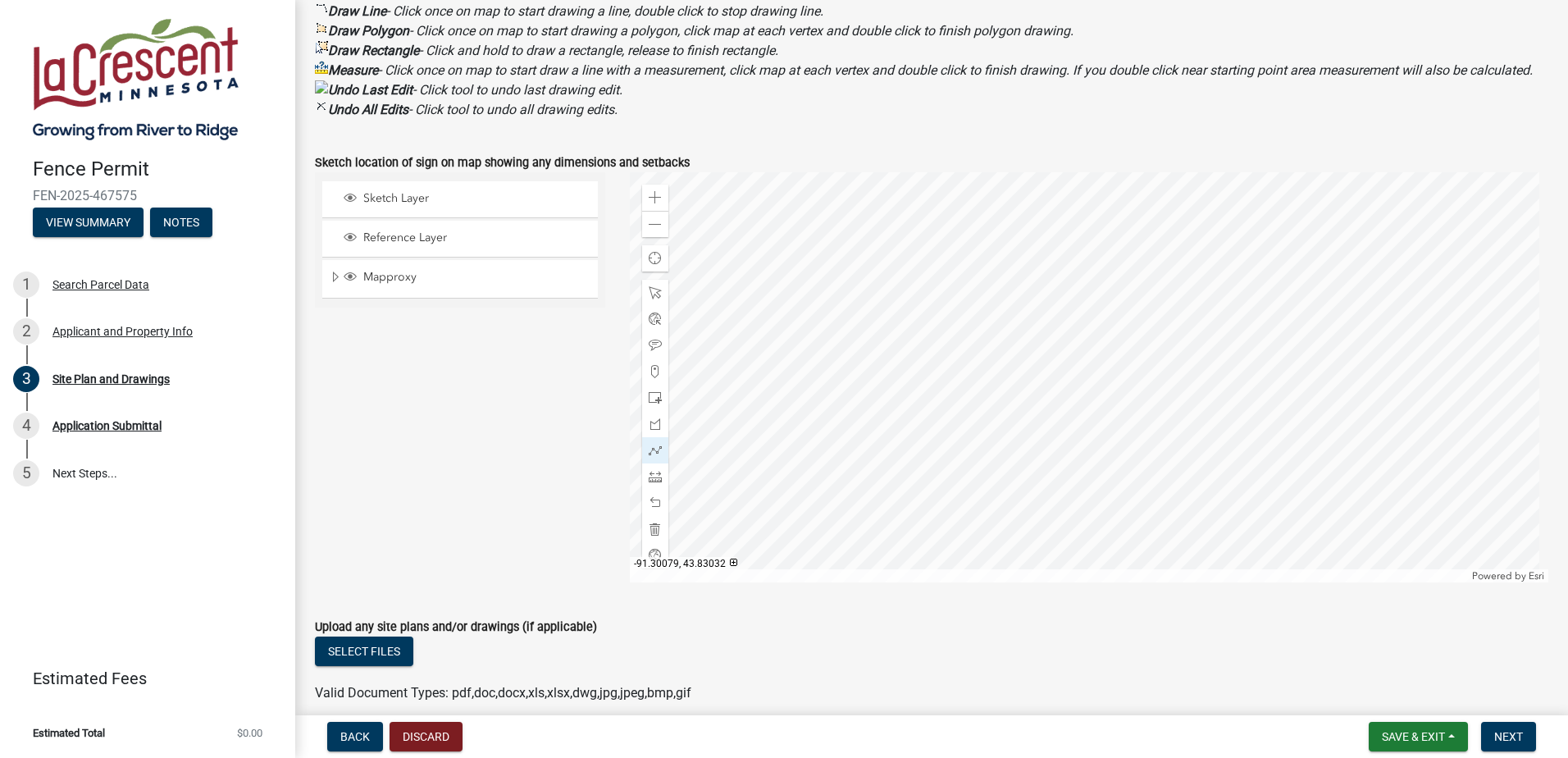
scroll to position [574, 0]
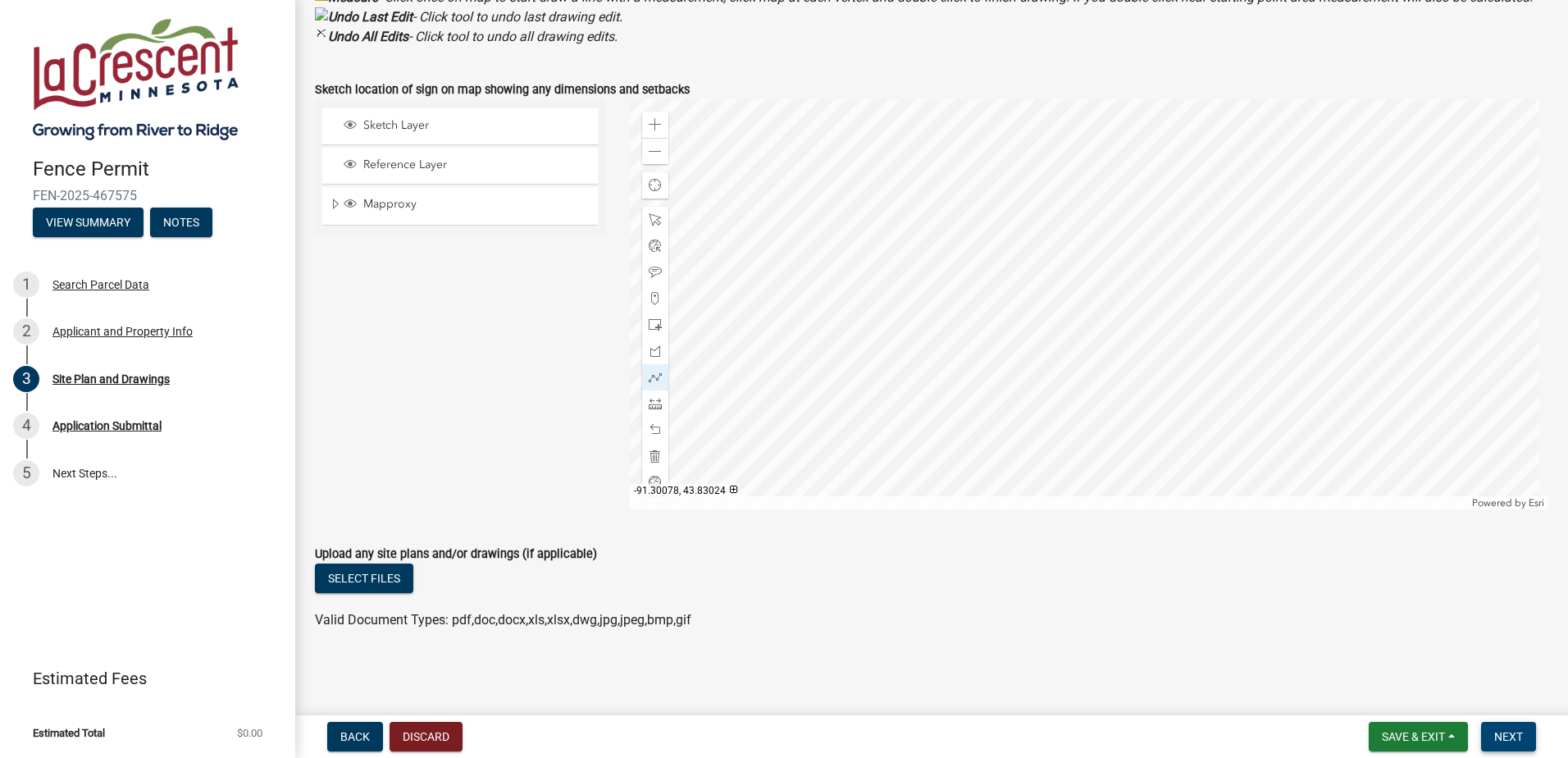
click at [1506, 728] on button "Next" at bounding box center [1509, 736] width 55 height 30
click at [1498, 731] on span "Next" at bounding box center [1508, 736] width 29 height 13
click at [519, 664] on main "Site Plan and Drawings share Share Fence Description , Please provide narrative…" at bounding box center [932, 354] width 1273 height 709
click at [649, 216] on span at bounding box center [655, 219] width 13 height 13
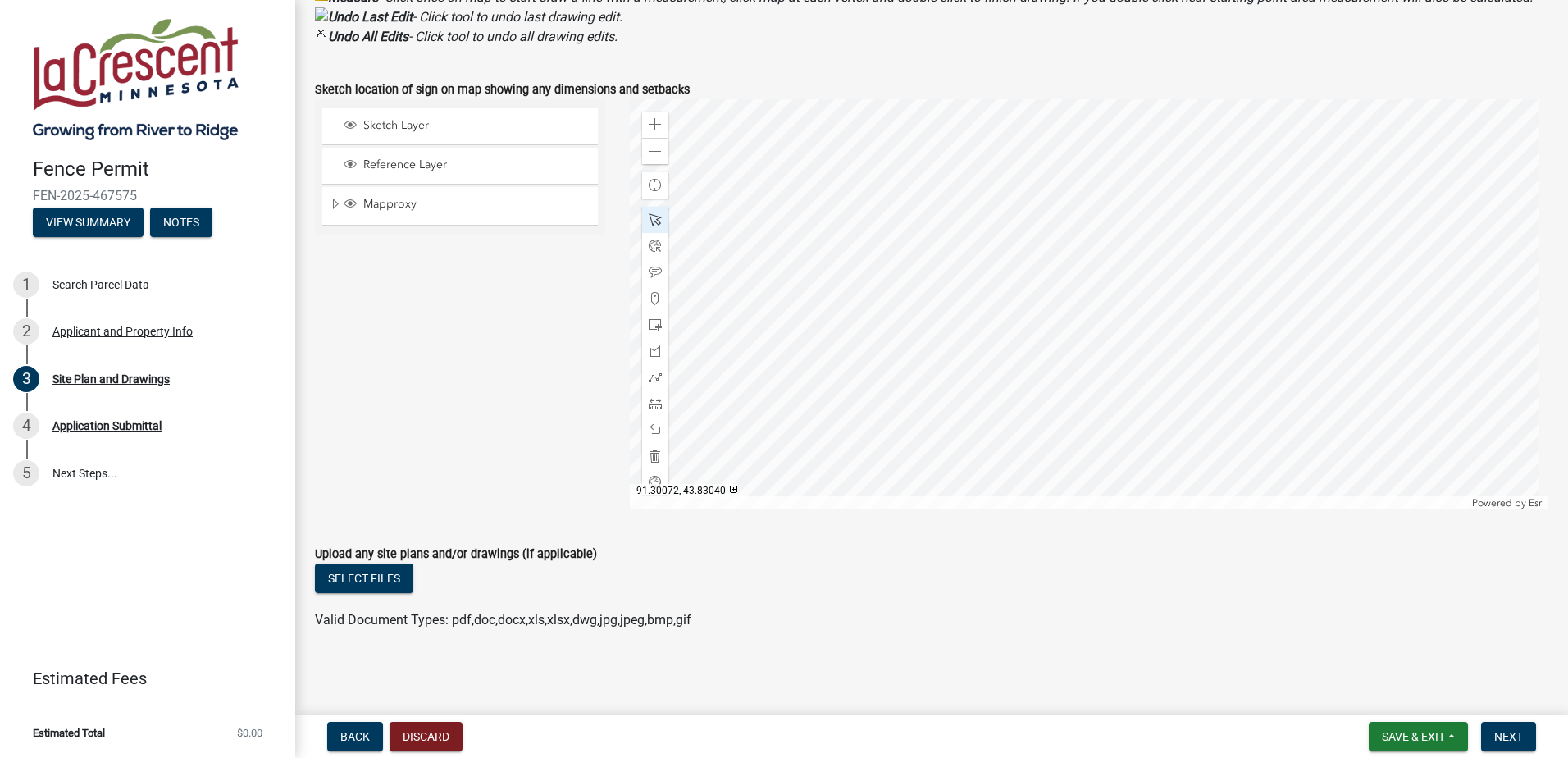
click at [1197, 325] on div at bounding box center [1089, 303] width 919 height 410
click at [1199, 324] on div at bounding box center [1089, 303] width 919 height 410
click at [1343, 236] on span "Close" at bounding box center [1346, 235] width 13 height 13
click at [1141, 304] on div at bounding box center [1089, 303] width 919 height 410
drag, startPoint x: 440, startPoint y: 425, endPoint x: 528, endPoint y: 443, distance: 89.8
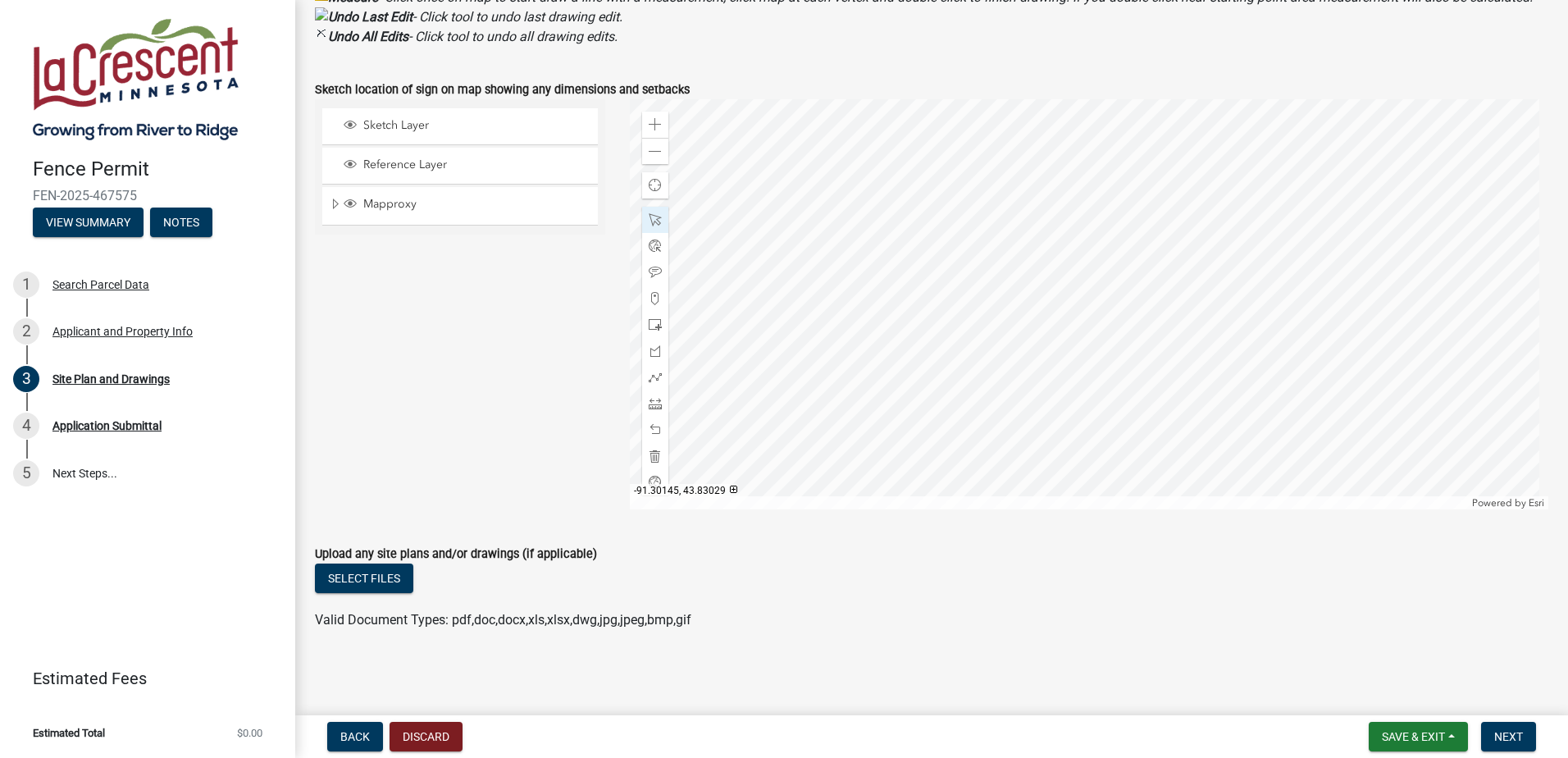
click at [465, 422] on div "Sketch Layer Reference Layer Mapproxy Corporate Limits Parcels Parcel Numbers H…" at bounding box center [459, 303] width 315 height 410
click at [1498, 728] on button "Next" at bounding box center [1509, 736] width 55 height 30
click at [1136, 427] on div at bounding box center [1089, 303] width 919 height 410
click at [1488, 736] on button "Next" at bounding box center [1509, 736] width 55 height 30
click at [358, 575] on button "Select files" at bounding box center [365, 578] width 99 height 30
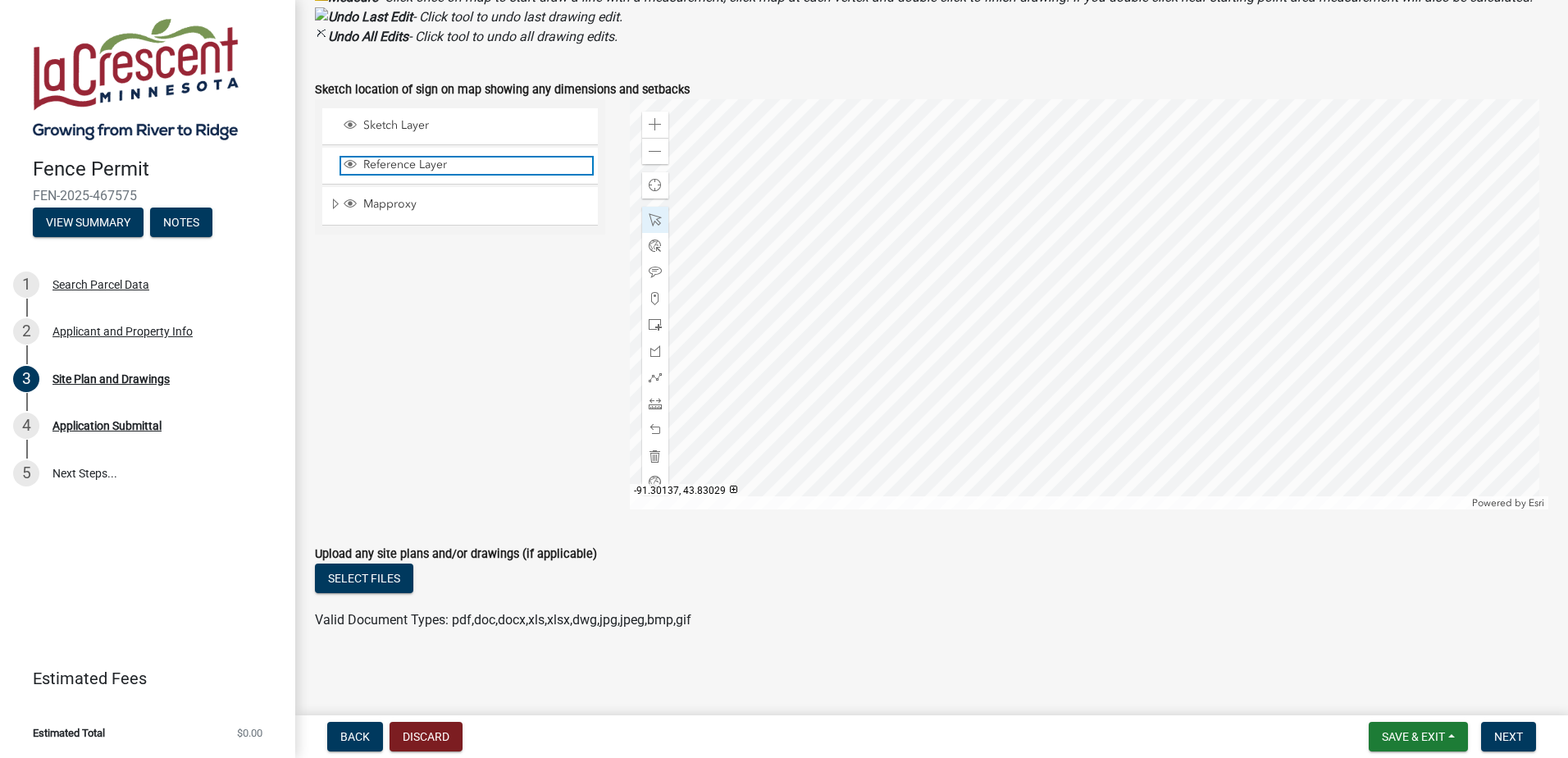
click at [413, 161] on span "Reference Layer" at bounding box center [476, 164] width 233 height 15
click at [355, 186] on ul "Sketch Layer Reference Layer Mapproxy Corporate Limits Parcels Parcel Numbers H…" at bounding box center [460, 166] width 279 height 126
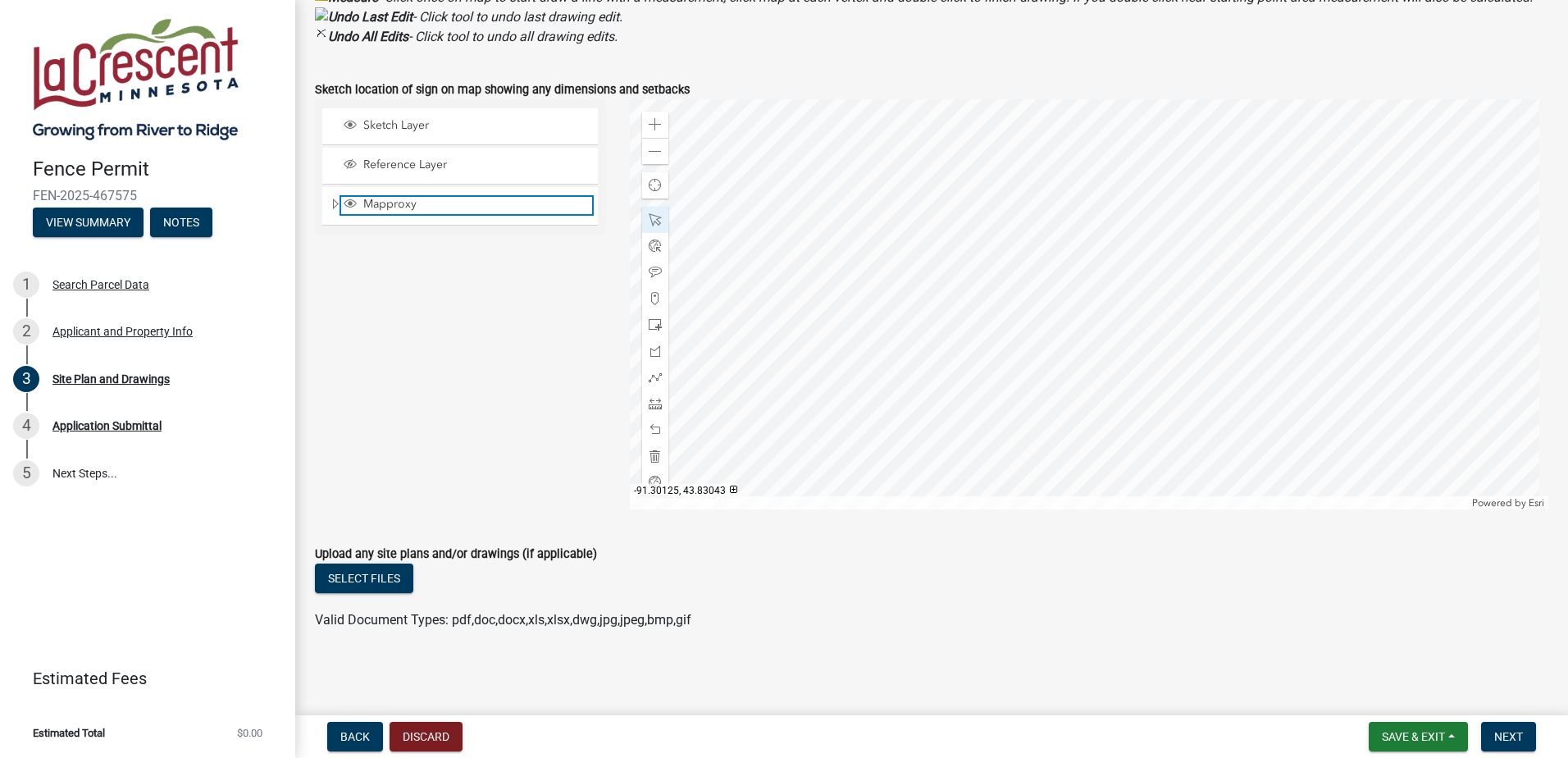
click at [382, 204] on span "Mapproxy" at bounding box center [476, 204] width 233 height 15
click at [1069, 293] on div at bounding box center [1089, 303] width 919 height 410
click at [412, 178] on div "Reference Layer" at bounding box center [459, 165] width 276 height 37
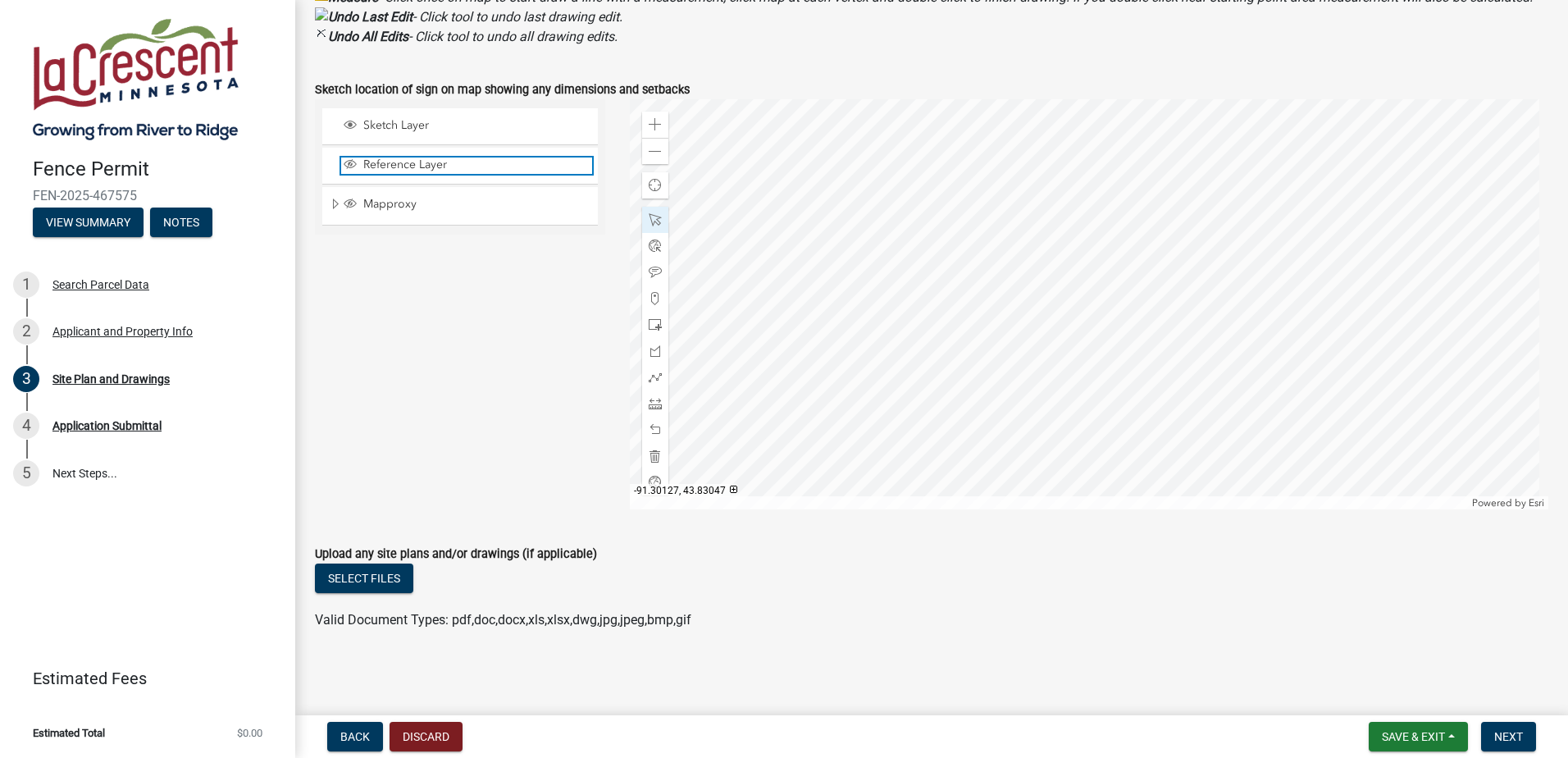
click at [419, 167] on span "Reference Layer" at bounding box center [476, 164] width 233 height 15
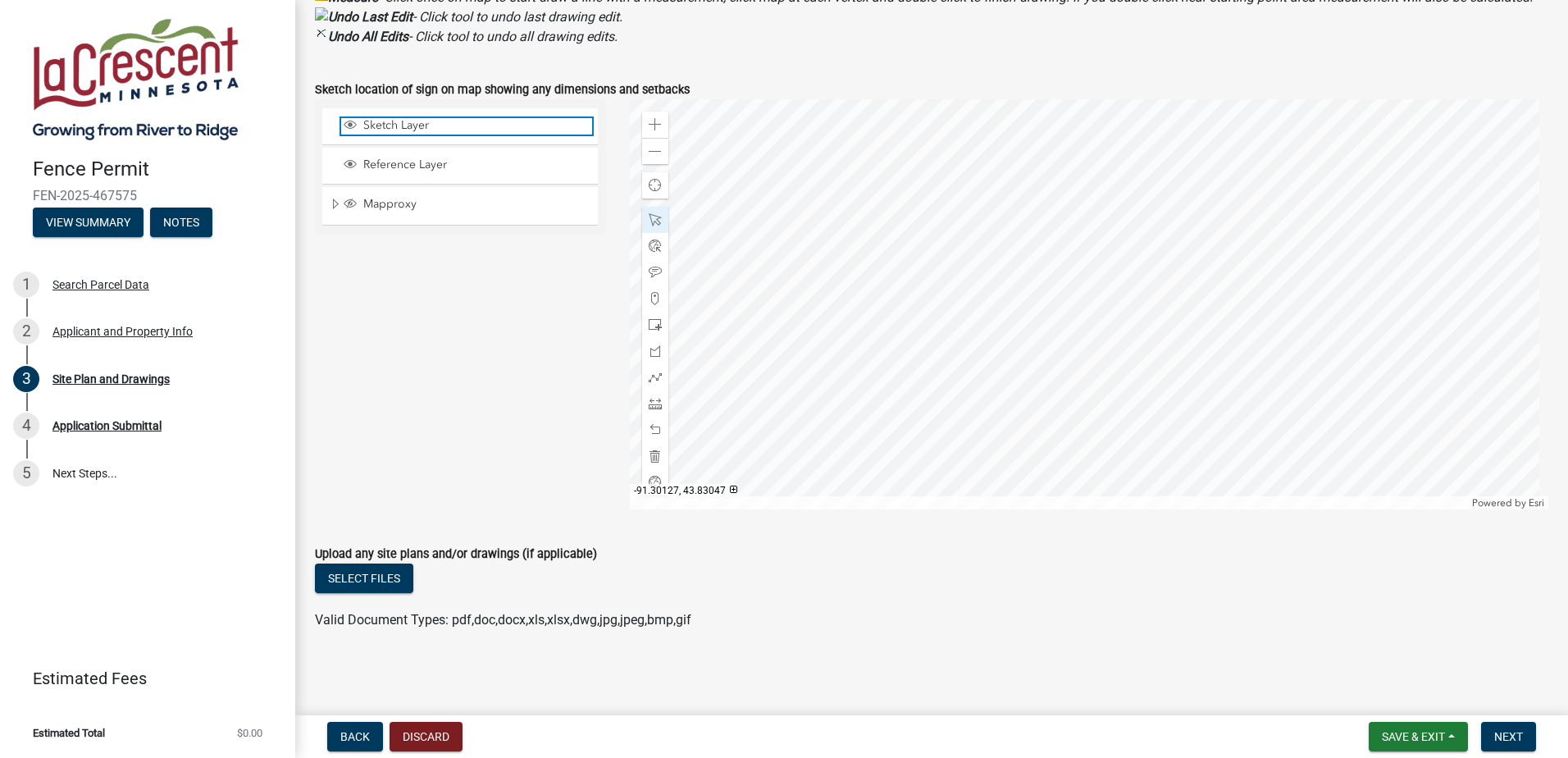
click at [436, 123] on span "Sketch Layer" at bounding box center [476, 126] width 233 height 15
click at [1439, 733] on span "Save & Exit" at bounding box center [1414, 736] width 63 height 13
click at [1400, 657] on button "Save" at bounding box center [1402, 654] width 131 height 40
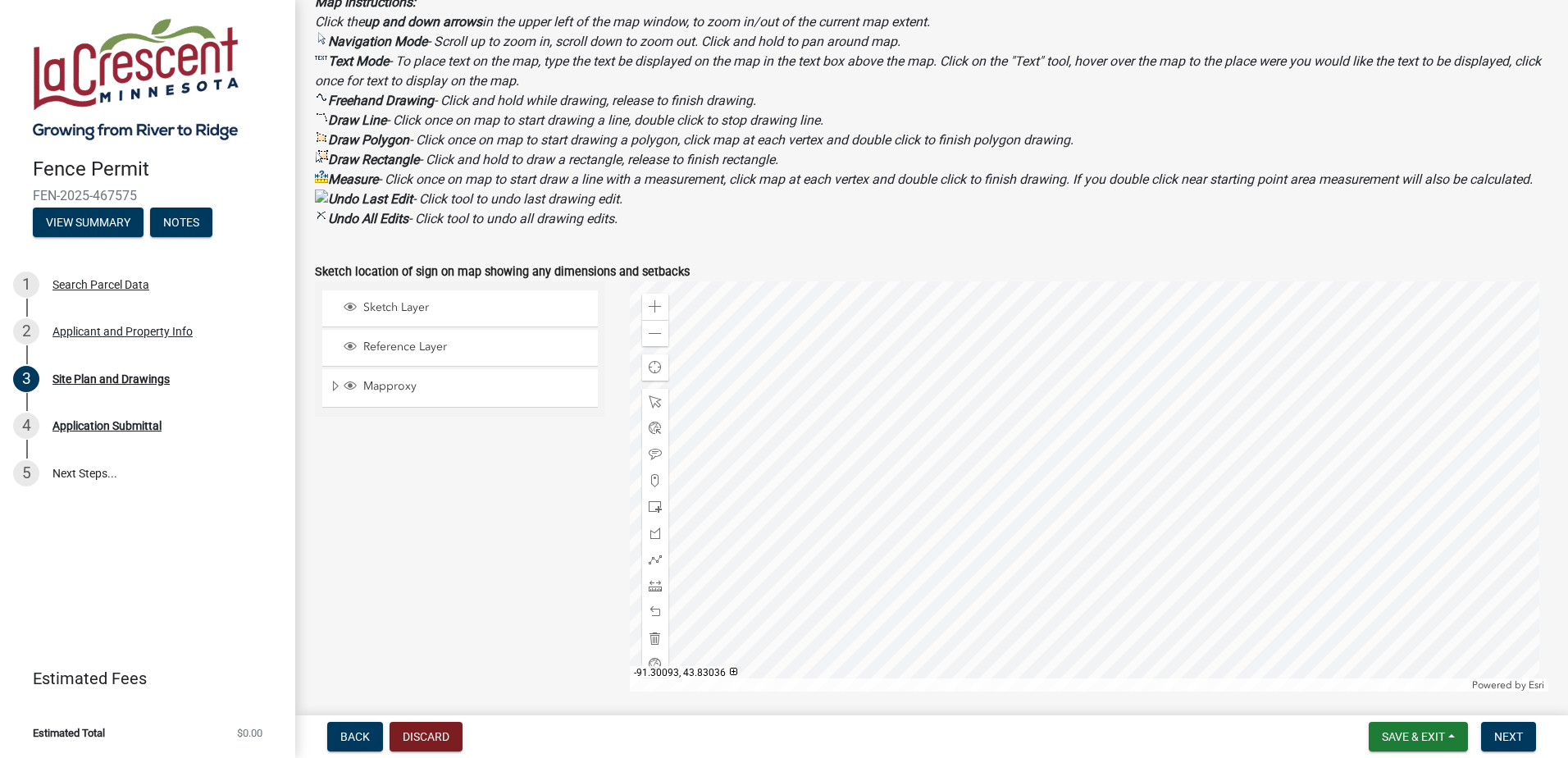
scroll to position [503, 0]
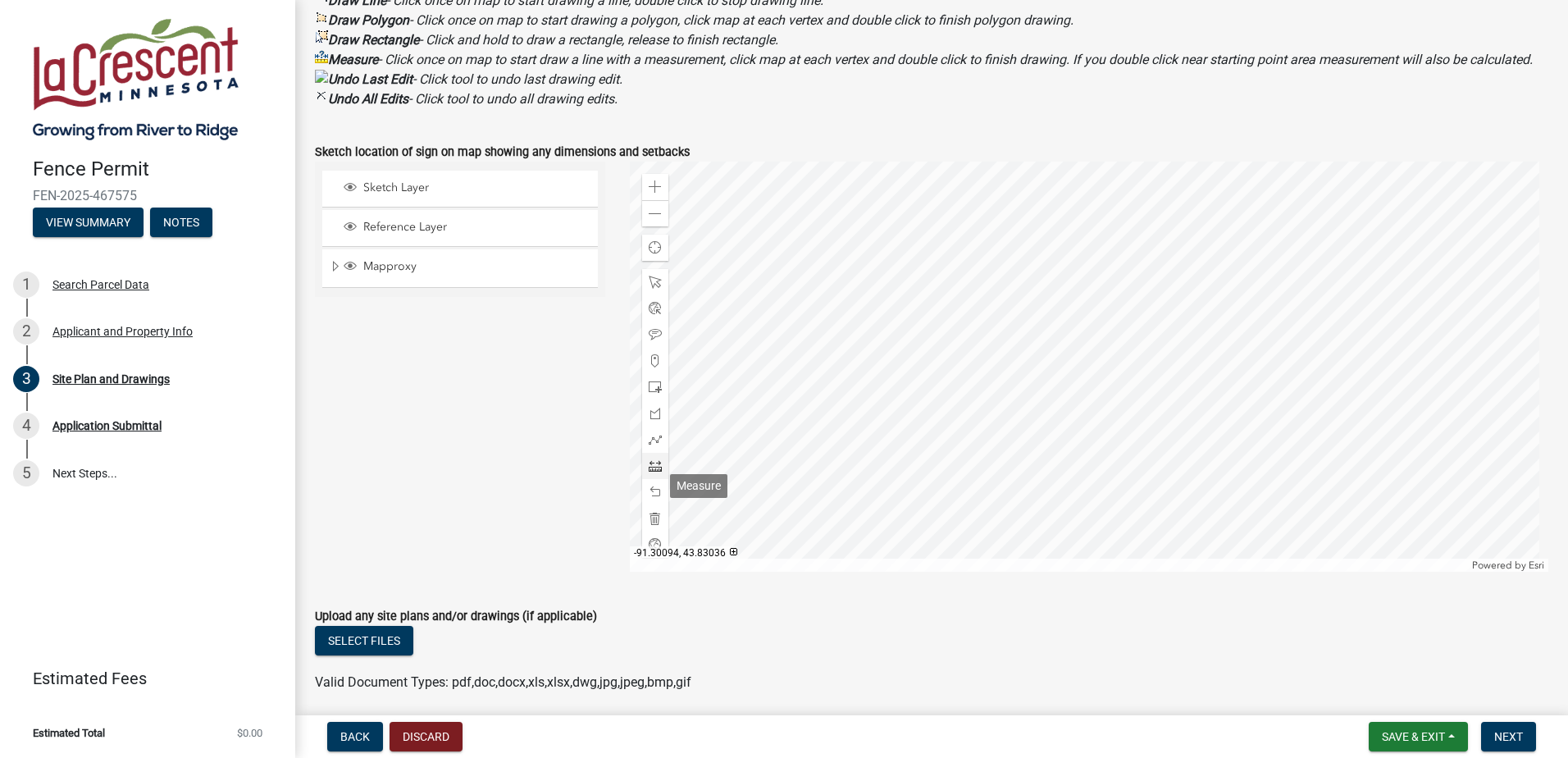
click at [654, 472] on span at bounding box center [655, 465] width 13 height 13
click at [853, 384] on div at bounding box center [1089, 367] width 919 height 410
click at [1316, 388] on div at bounding box center [1089, 367] width 919 height 410
click at [431, 364] on div "Sketch Layer Reference Layer Mapproxy Corporate Limits Parcels Parcel Numbers H…" at bounding box center [459, 367] width 315 height 410
click at [529, 421] on div "Sketch Layer Reference Layer Mapproxy Corporate Limits Parcels Parcel Numbers H…" at bounding box center [459, 367] width 315 height 410
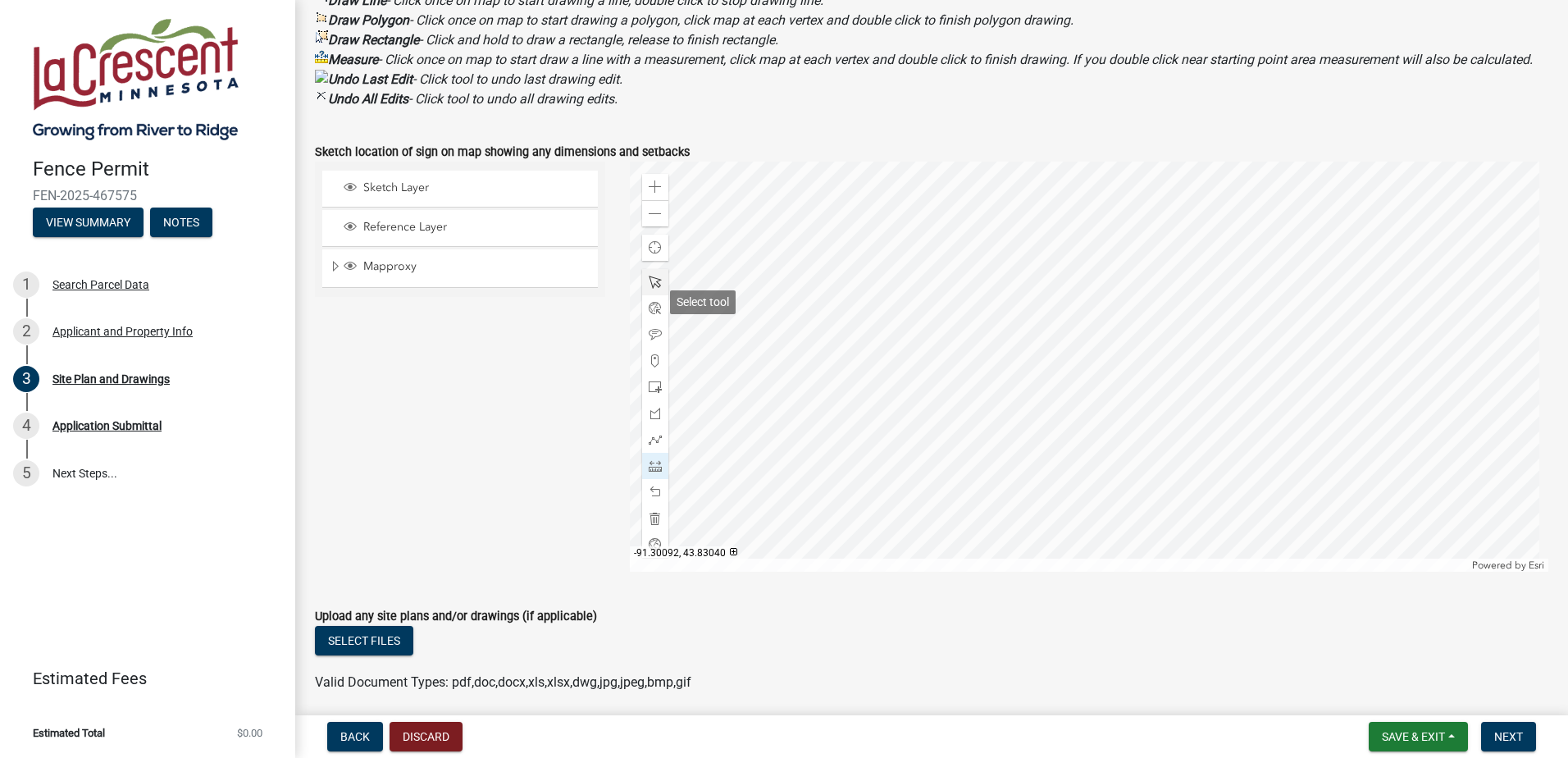
click at [658, 289] on span at bounding box center [655, 282] width 13 height 13
click at [862, 383] on div at bounding box center [1089, 367] width 919 height 410
click at [849, 380] on div at bounding box center [1089, 367] width 919 height 410
click at [915, 382] on div at bounding box center [1089, 367] width 919 height 410
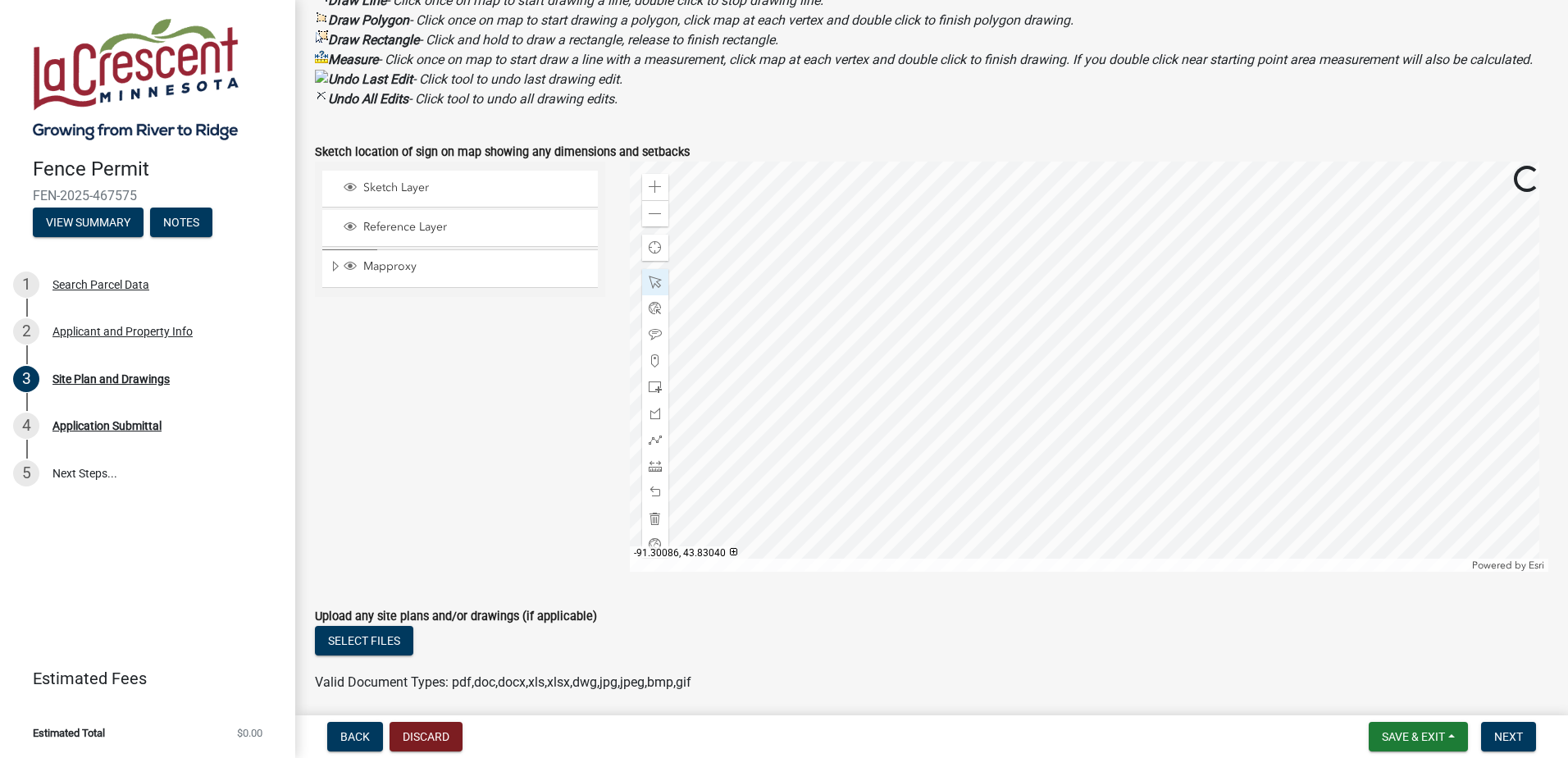
click at [895, 388] on div at bounding box center [1089, 367] width 919 height 410
click at [698, 393] on div at bounding box center [1089, 367] width 919 height 410
click at [1045, 287] on span "Close" at bounding box center [1043, 279] width 13 height 13
click at [516, 433] on div "Sketch Layer Reference Layer Mapproxy Corporate Limits Parcels Parcel Numbers H…" at bounding box center [459, 367] width 315 height 410
click at [543, 427] on div "Sketch Layer Reference Layer Mapproxy Corporate Limits Parcels Parcel Numbers H…" at bounding box center [459, 367] width 315 height 410
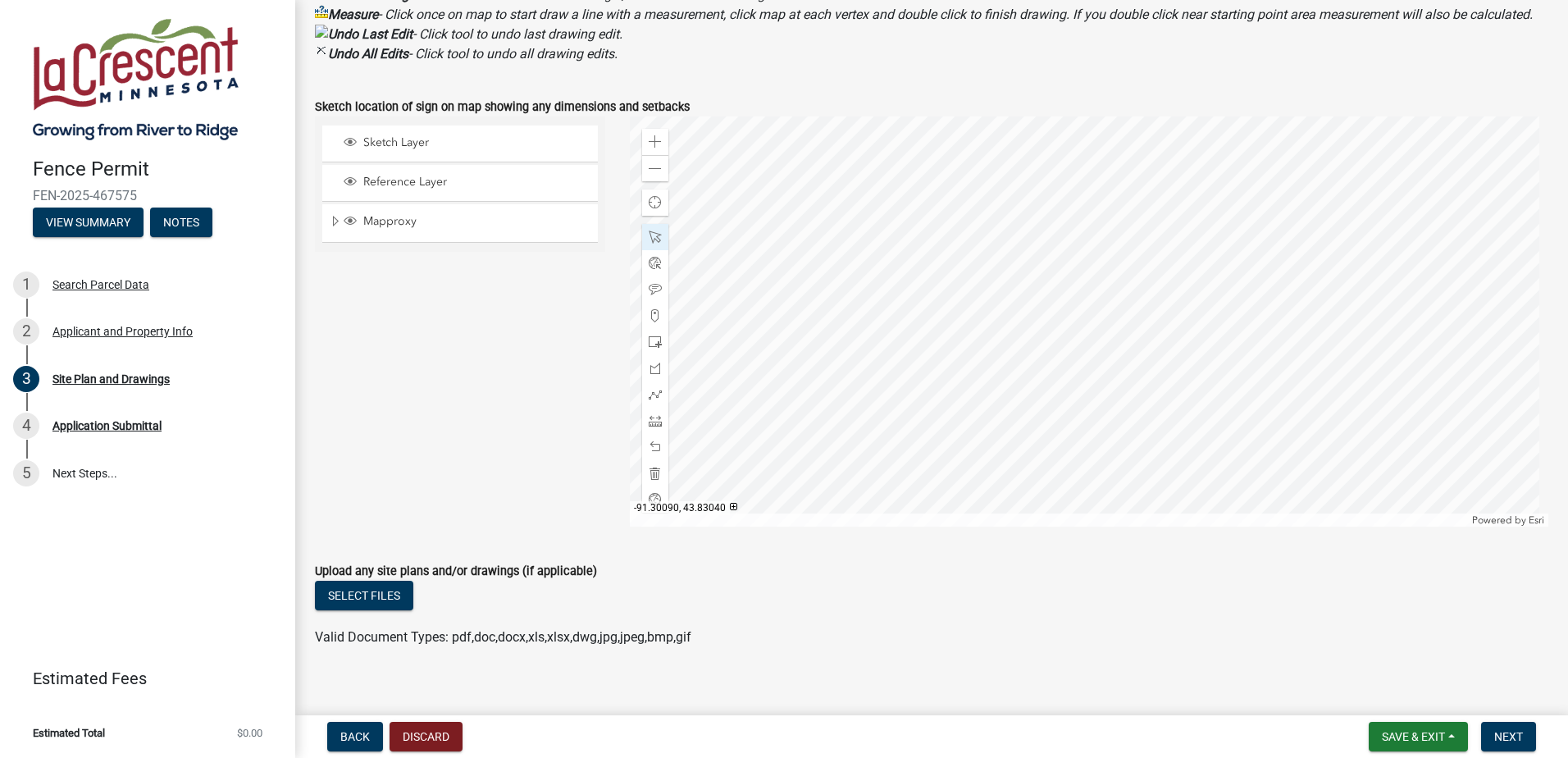
scroll to position [585, 0]
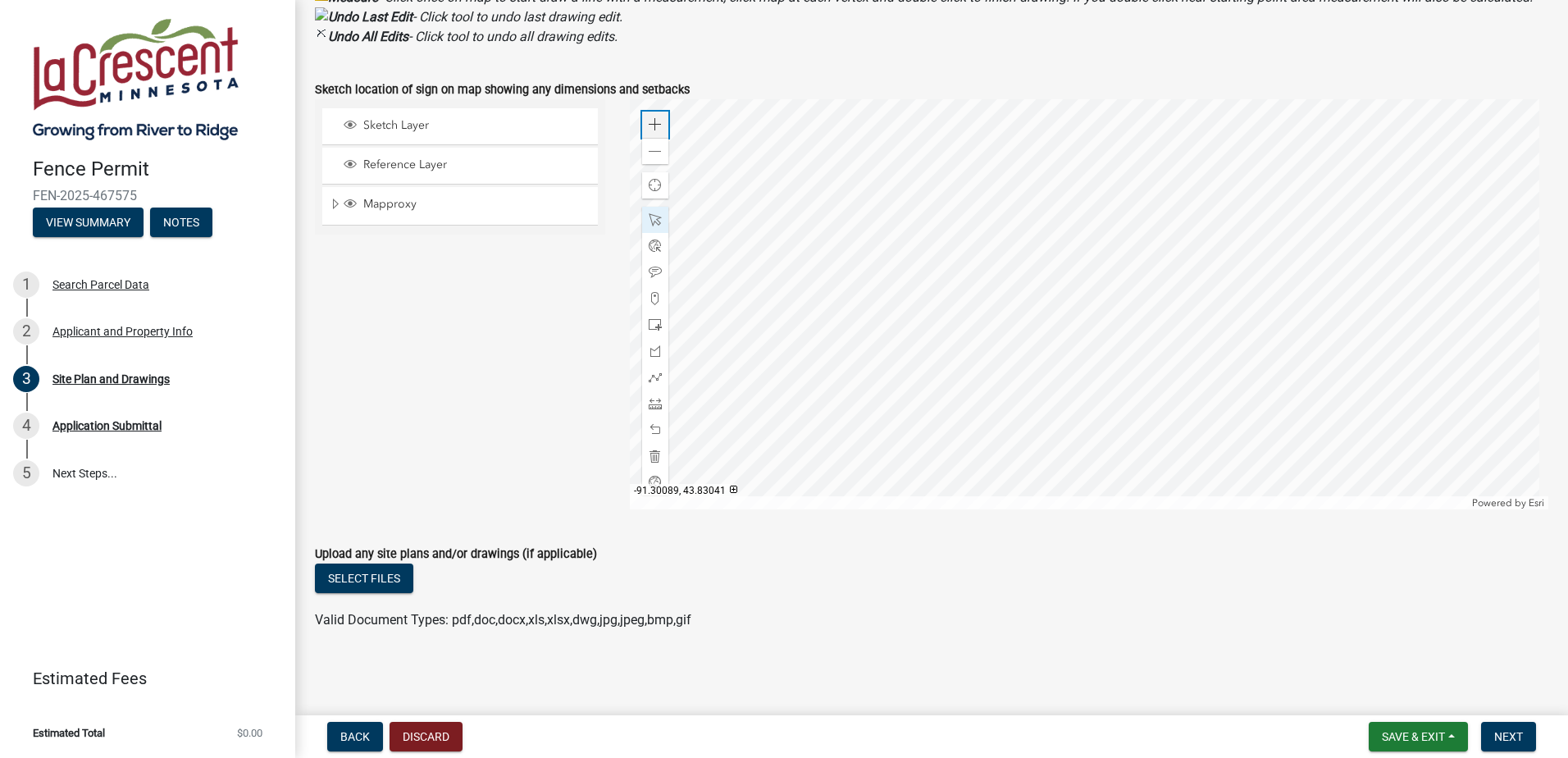
click at [655, 124] on span at bounding box center [655, 125] width 13 height 13
click at [649, 157] on span at bounding box center [655, 151] width 13 height 13
click at [499, 388] on div "Sketch Layer Reference Layer Mapproxy Corporate Limits Parcels Parcel Numbers H…" at bounding box center [459, 303] width 315 height 410
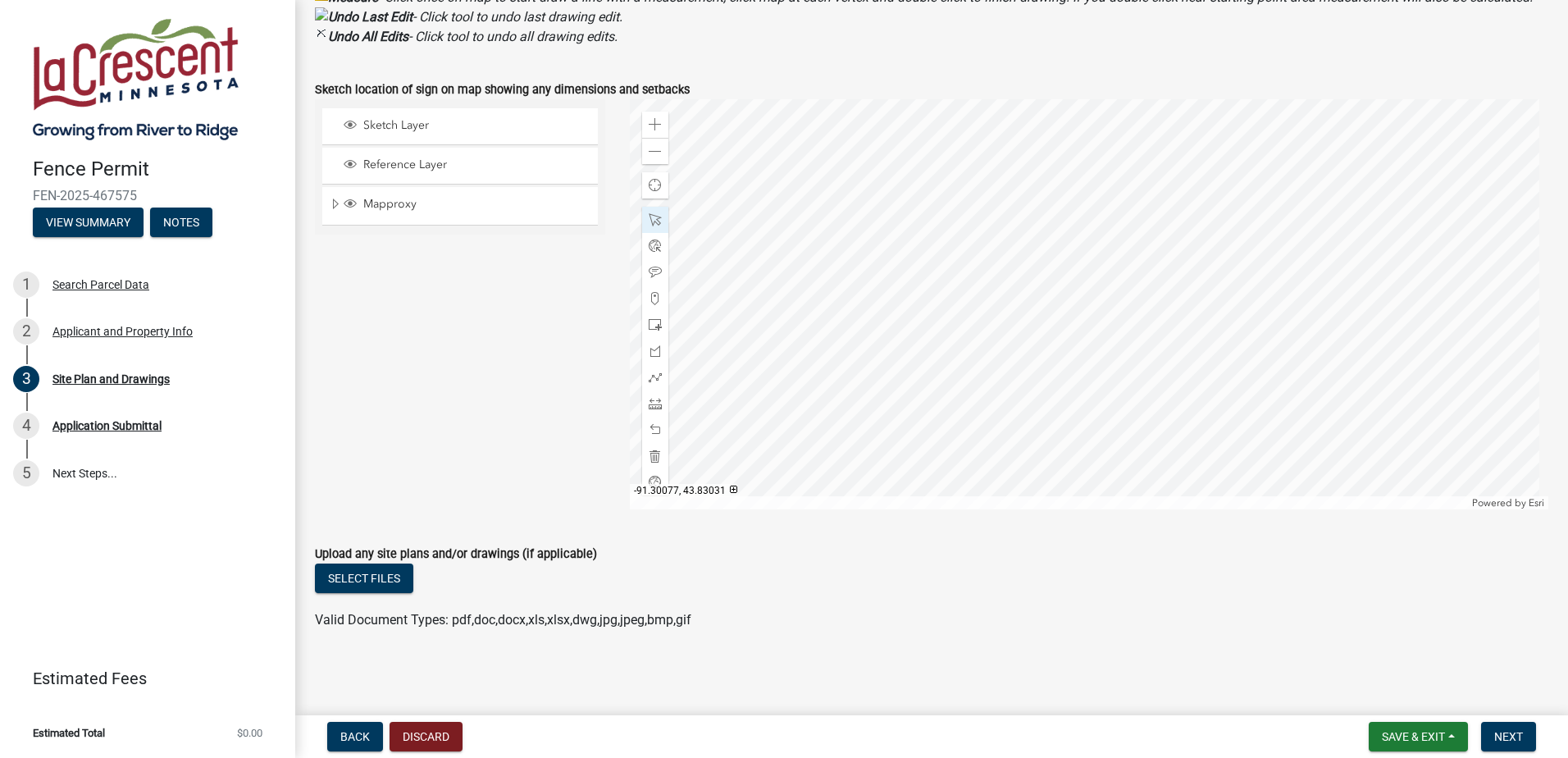
click at [1093, 555] on div "Upload any site plans and/or drawings (if applicable)" at bounding box center [932, 553] width 1233 height 20
click at [1443, 730] on span "Save & Exit" at bounding box center [1414, 736] width 63 height 13
click at [1390, 656] on button "Save" at bounding box center [1402, 654] width 131 height 40
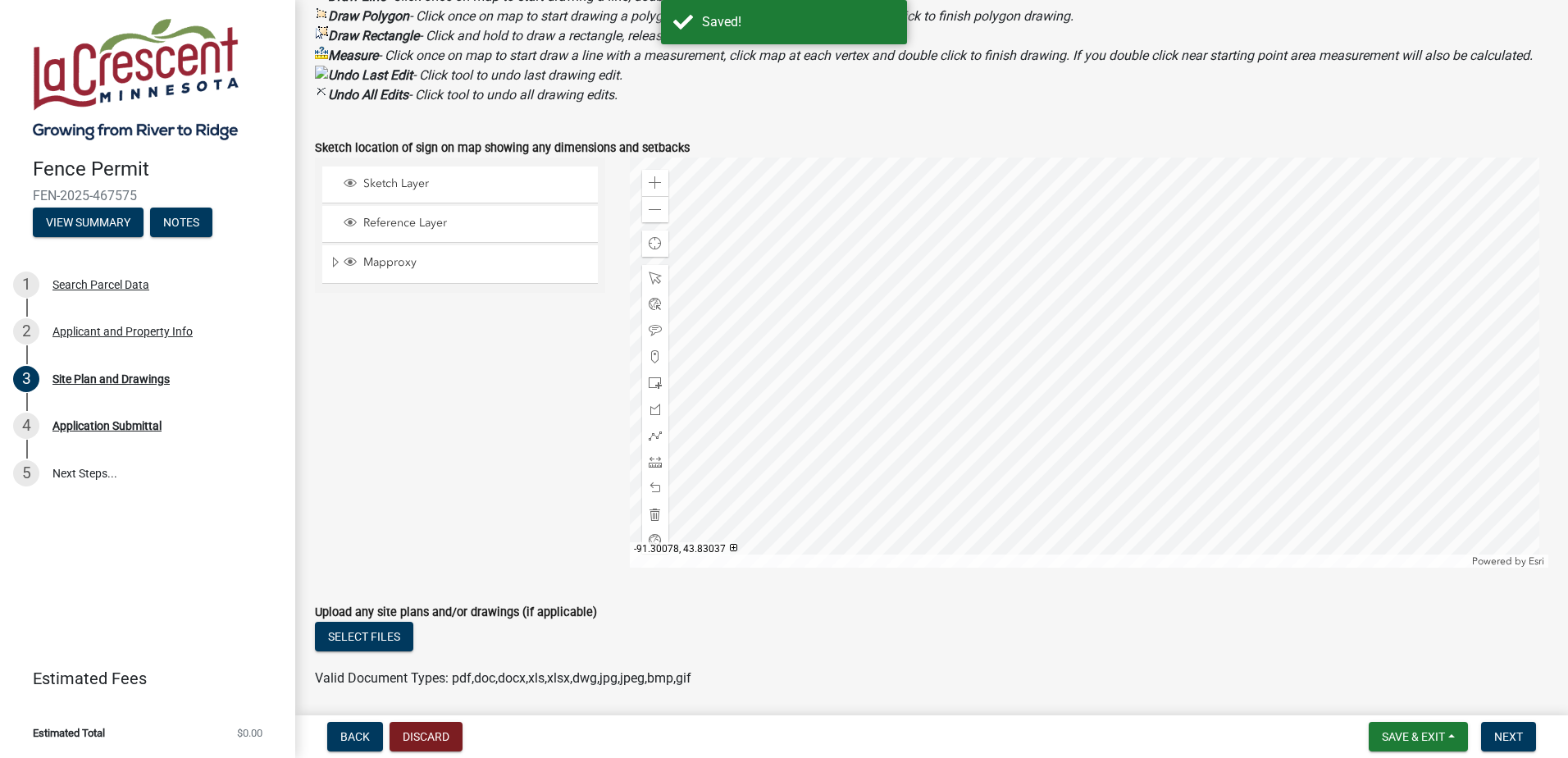
scroll to position [574, 0]
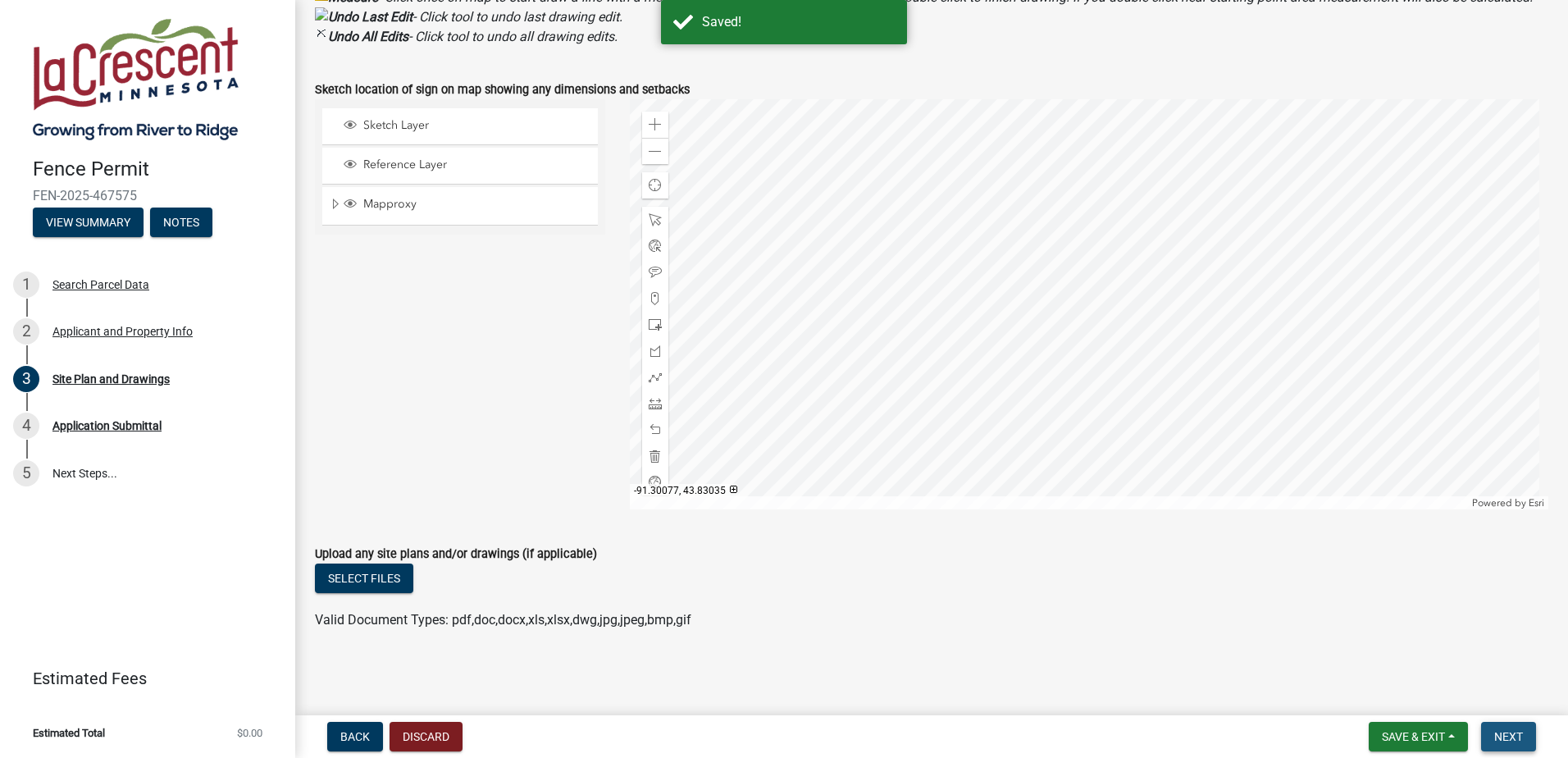
click at [1514, 737] on span "Next" at bounding box center [1508, 736] width 29 height 13
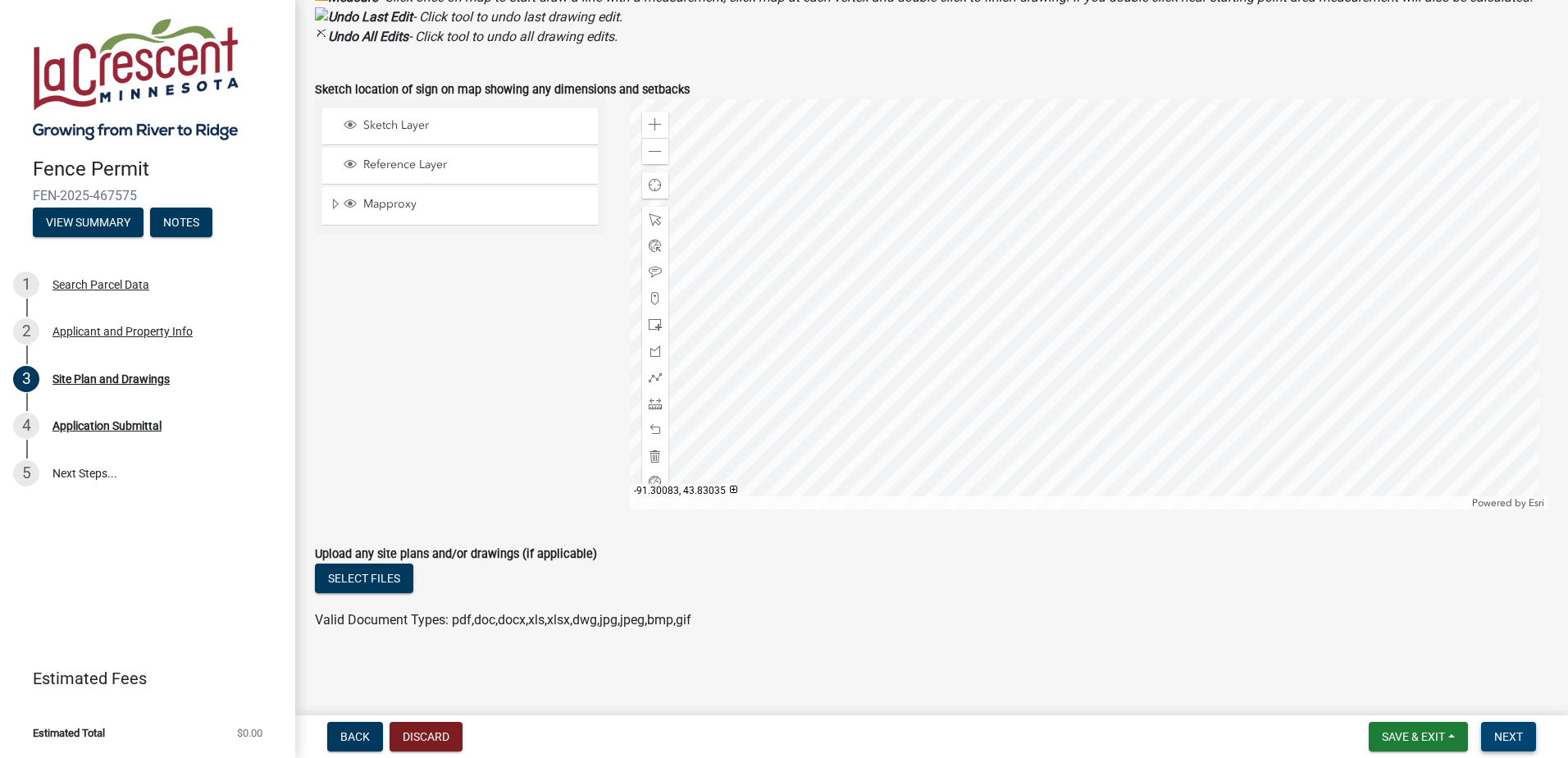
scroll to position [605, 0]
click at [1502, 730] on span "Next" at bounding box center [1508, 736] width 29 height 13
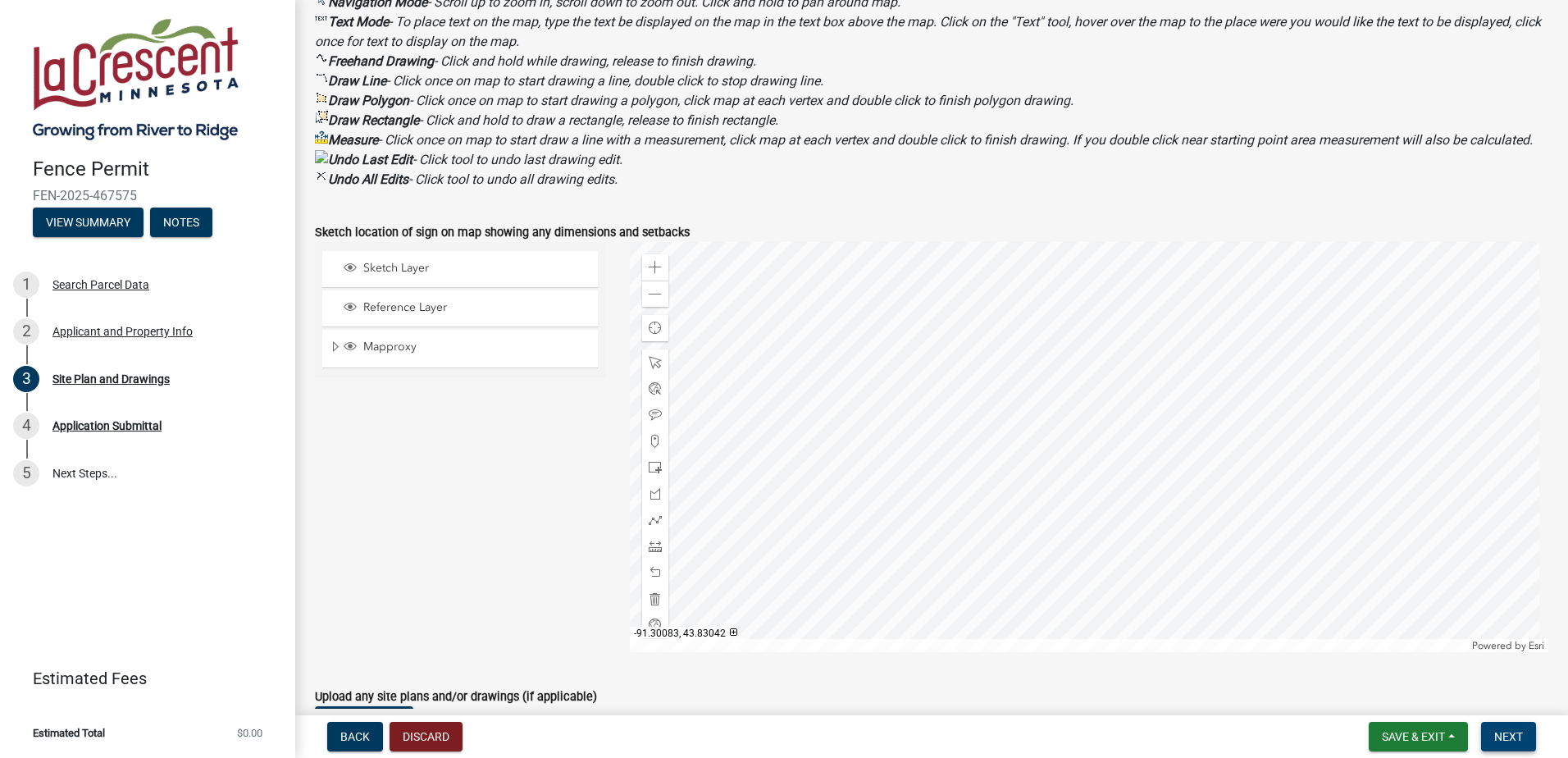
scroll to position [441, 0]
click at [649, 423] on span at bounding box center [655, 416] width 13 height 13
click at [967, 457] on div at bounding box center [1089, 449] width 919 height 410
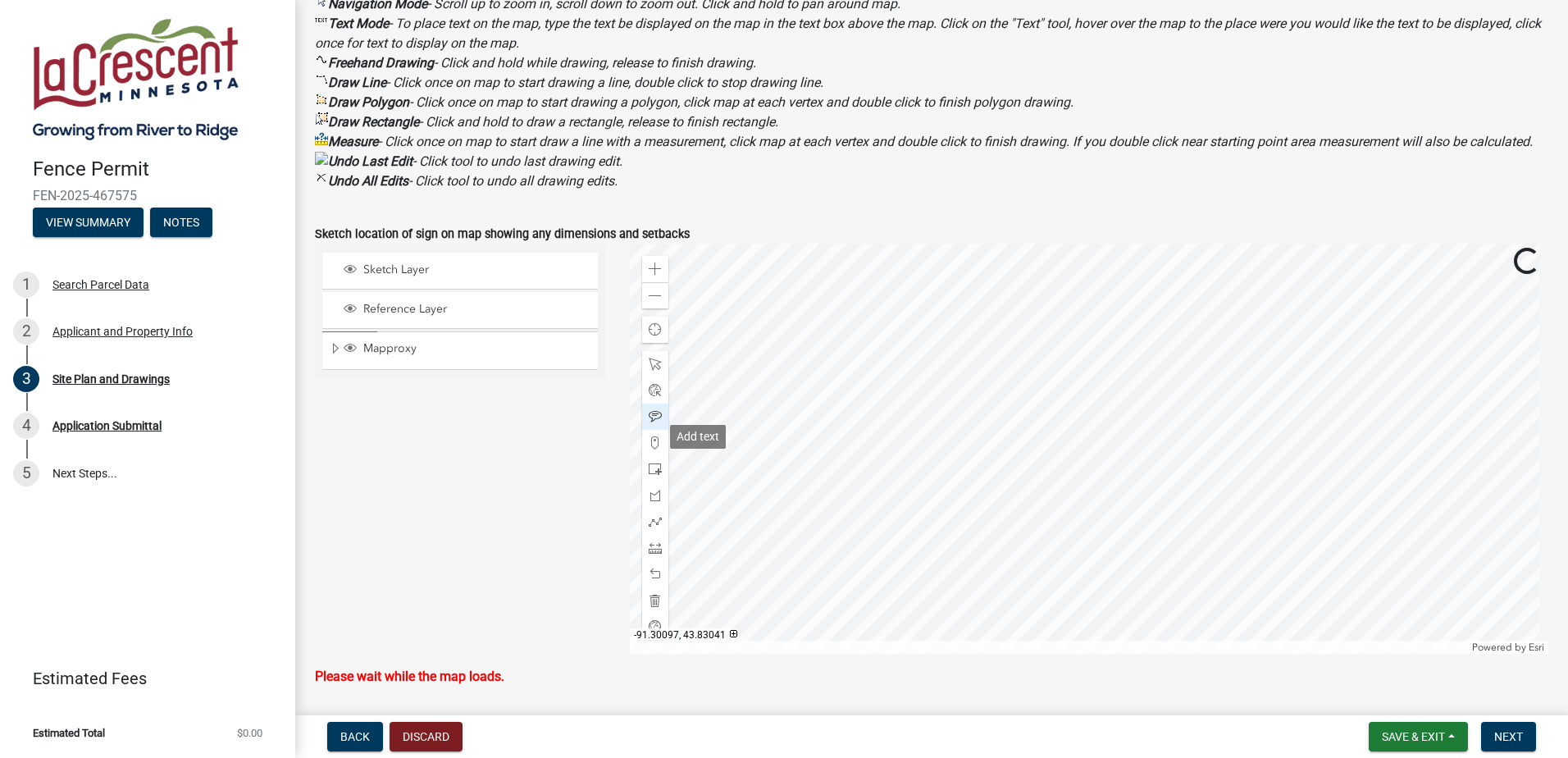
drag, startPoint x: 647, startPoint y: 434, endPoint x: 658, endPoint y: 435, distance: 11.0
click at [656, 423] on span at bounding box center [655, 416] width 13 height 13
click at [982, 407] on div at bounding box center [1089, 449] width 919 height 410
click at [649, 423] on span at bounding box center [655, 416] width 13 height 13
click at [948, 437] on div at bounding box center [1089, 449] width 919 height 410
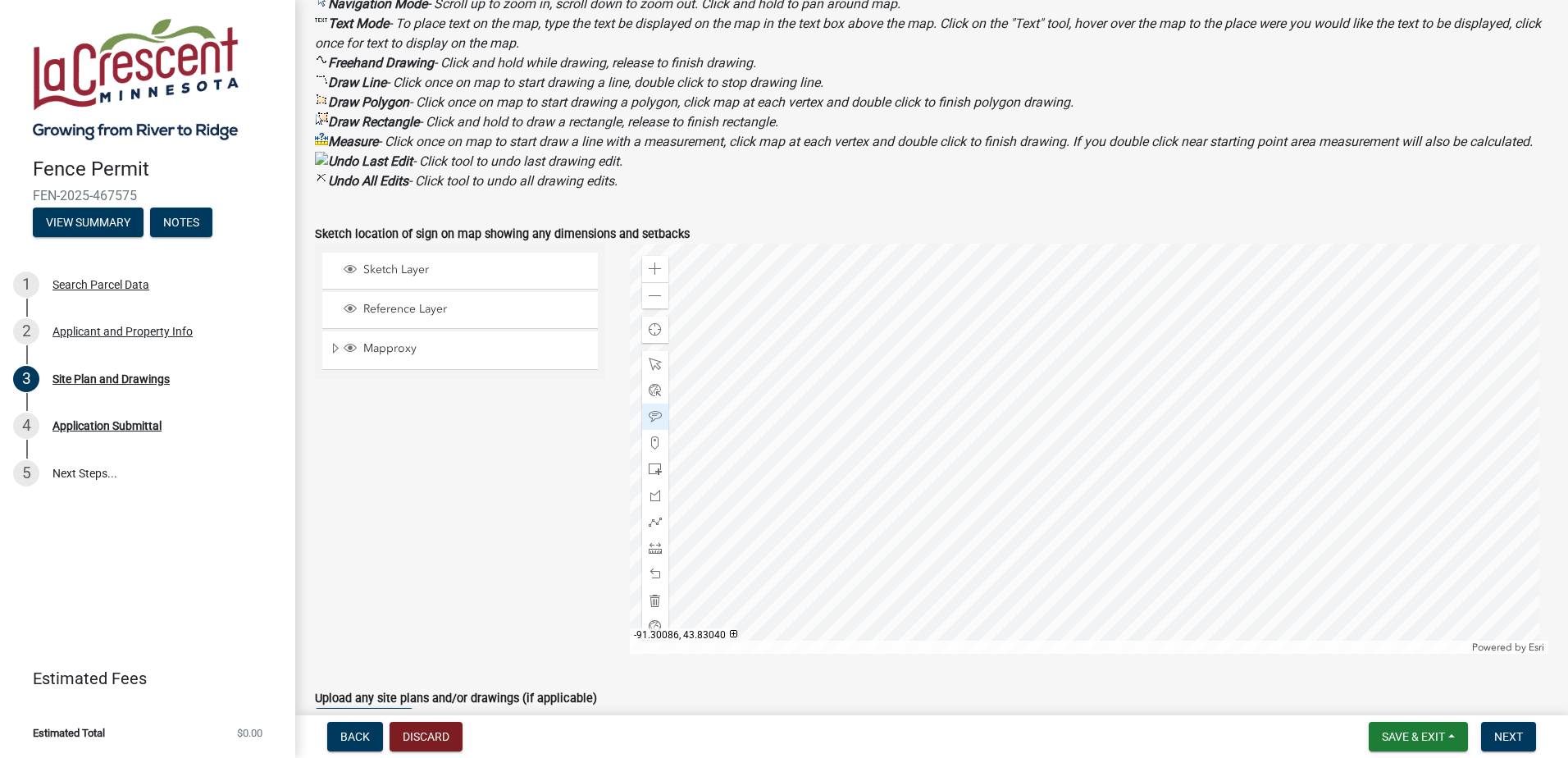
click at [968, 435] on div at bounding box center [1089, 449] width 919 height 410
click at [949, 481] on div at bounding box center [1089, 449] width 919 height 410
click at [1455, 738] on button "Save & Exit" at bounding box center [1418, 736] width 99 height 30
click at [1368, 663] on button "Save" at bounding box center [1402, 654] width 131 height 40
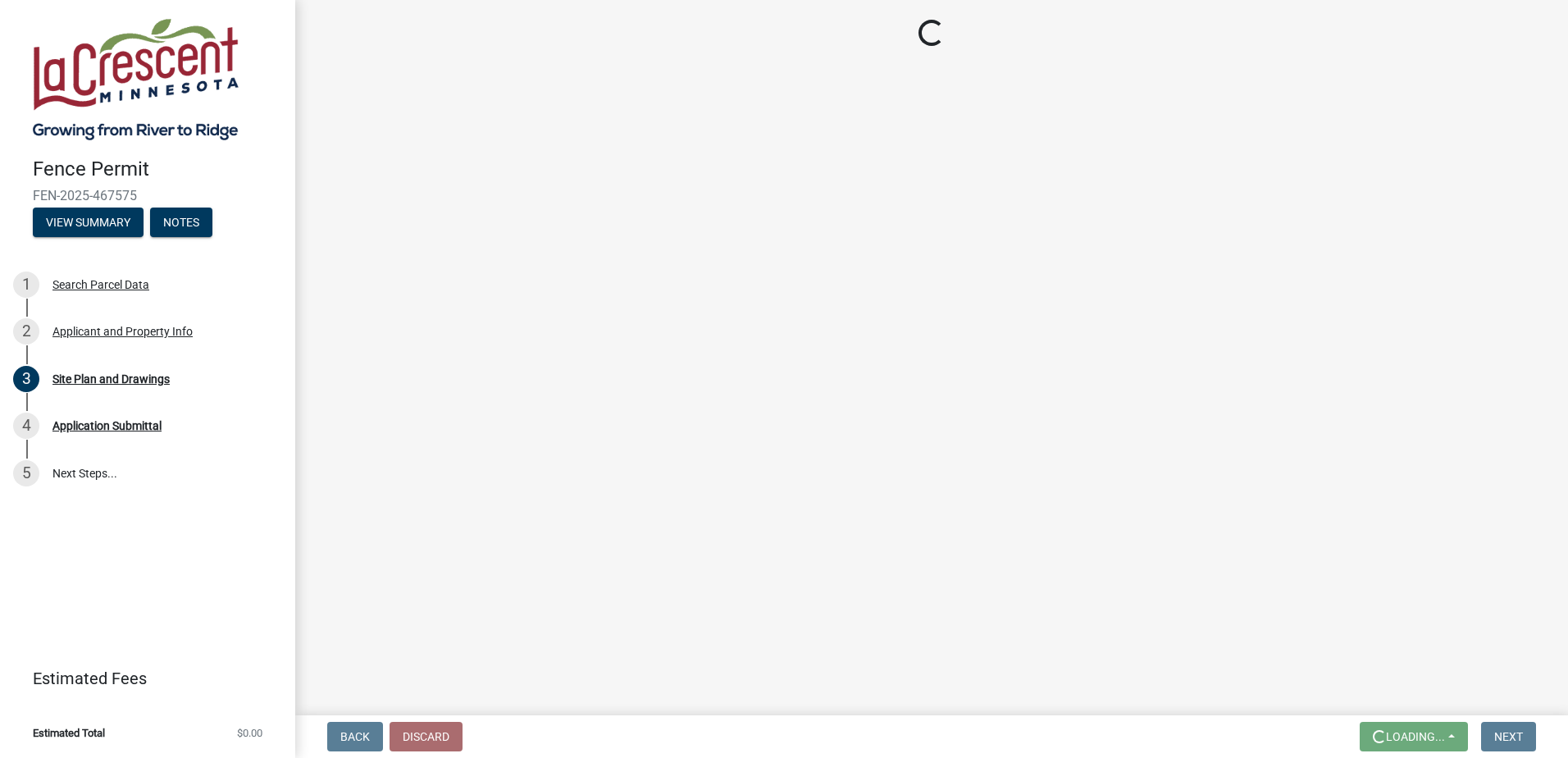
scroll to position [0, 0]
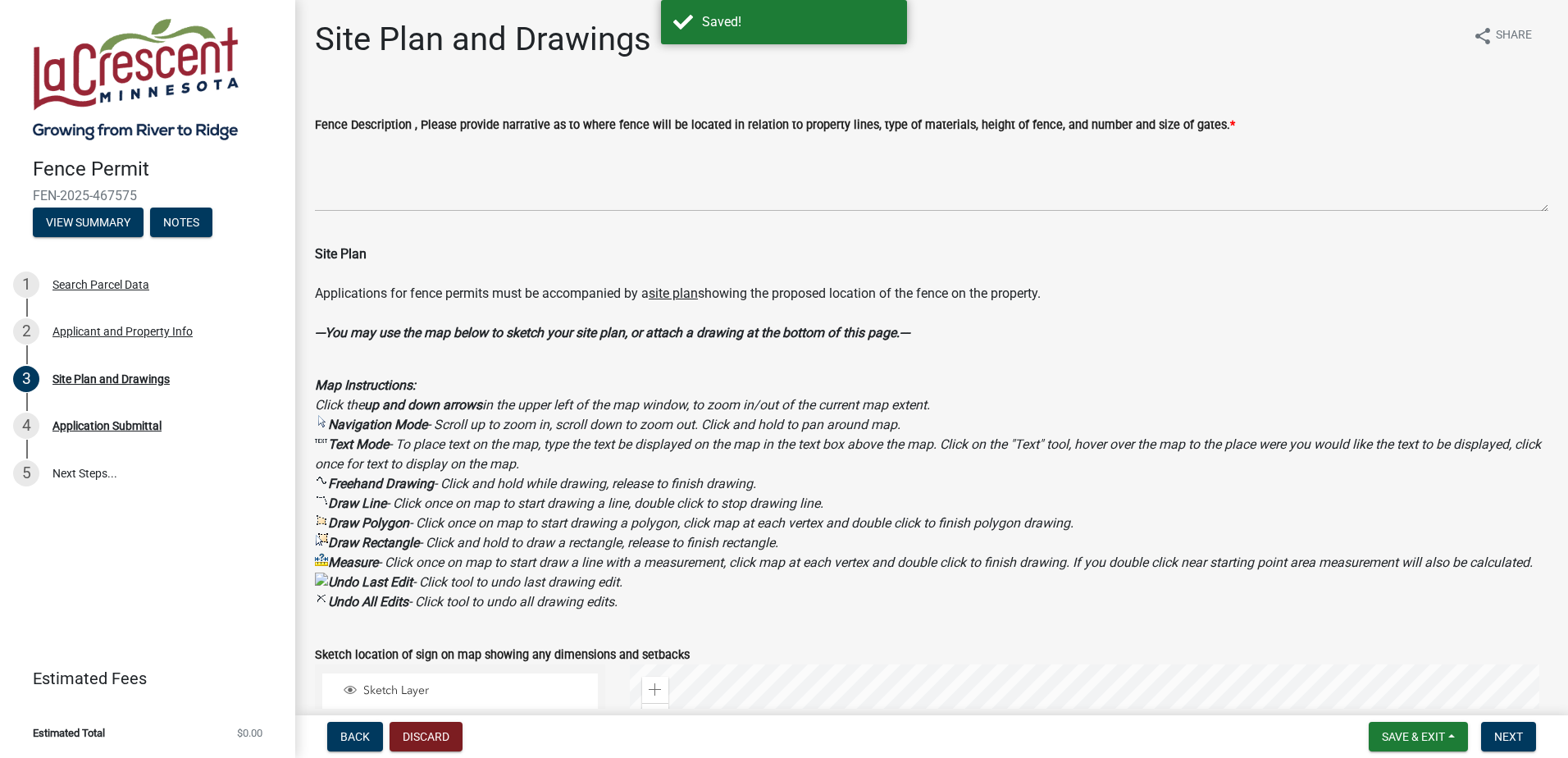
click at [1514, 732] on span "Next" at bounding box center [1508, 736] width 29 height 13
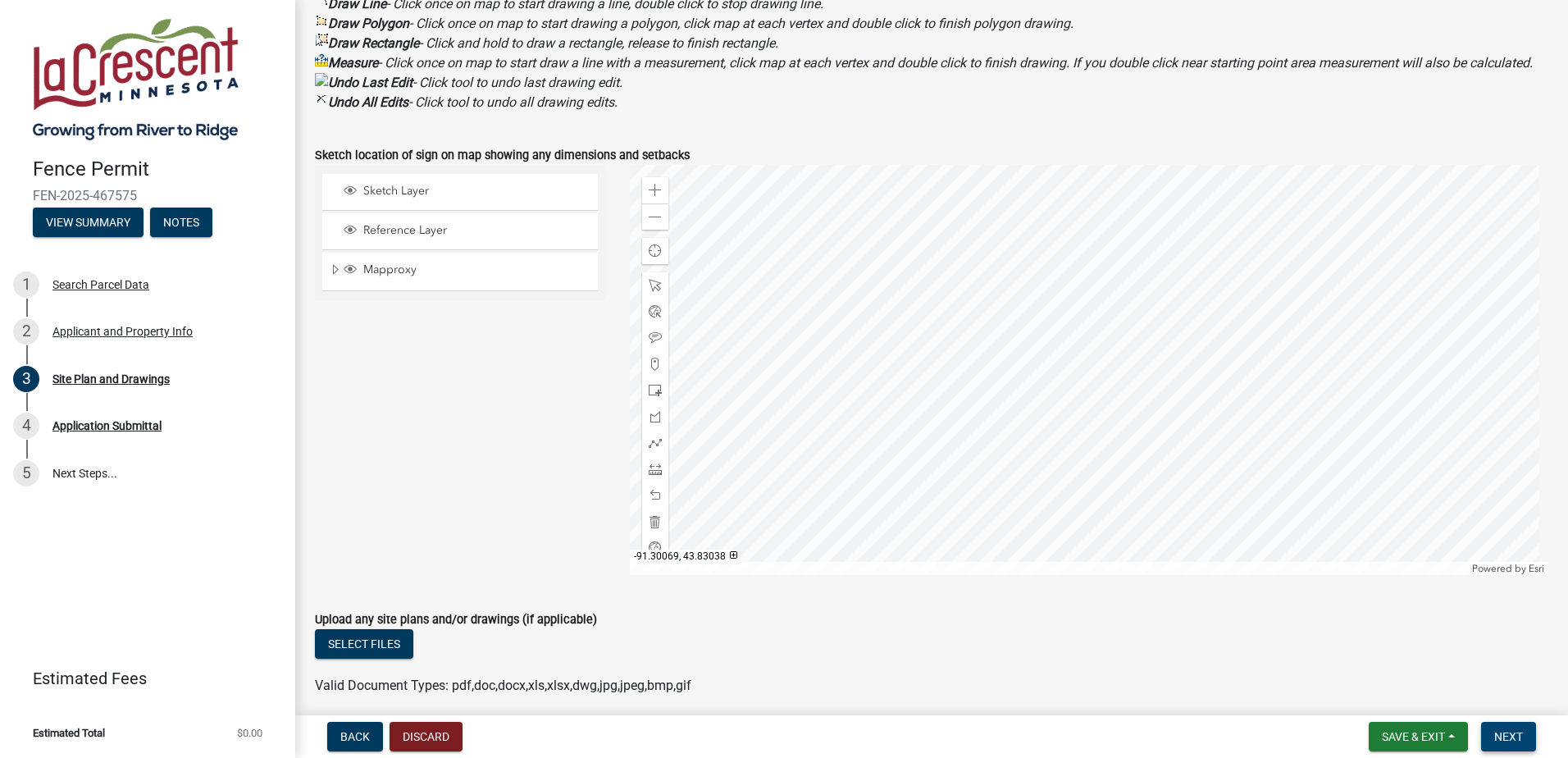
scroll to position [605, 0]
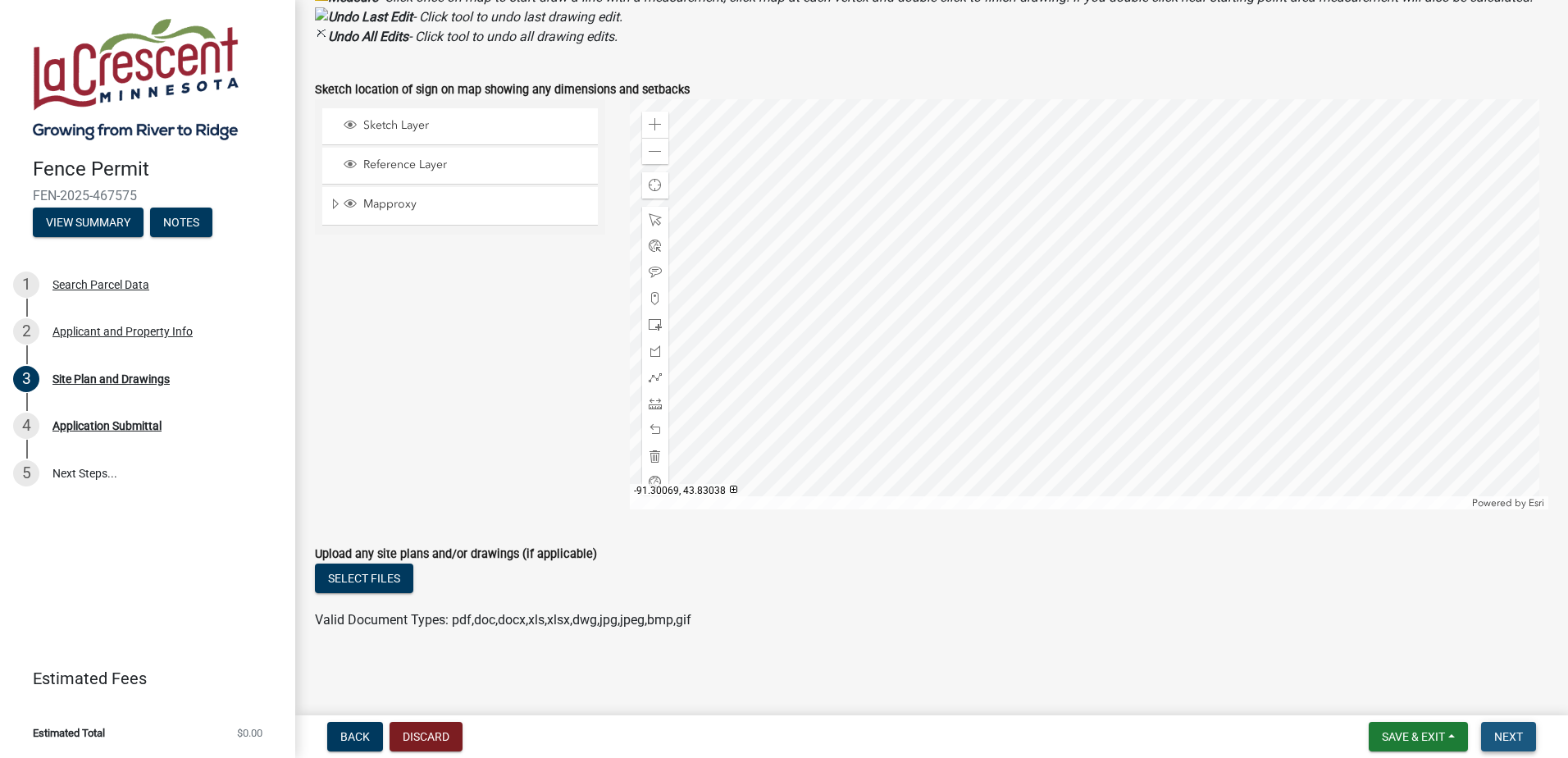
click at [1503, 721] on button "Next" at bounding box center [1509, 736] width 55 height 30
click at [1503, 736] on span "Next" at bounding box center [1508, 736] width 29 height 13
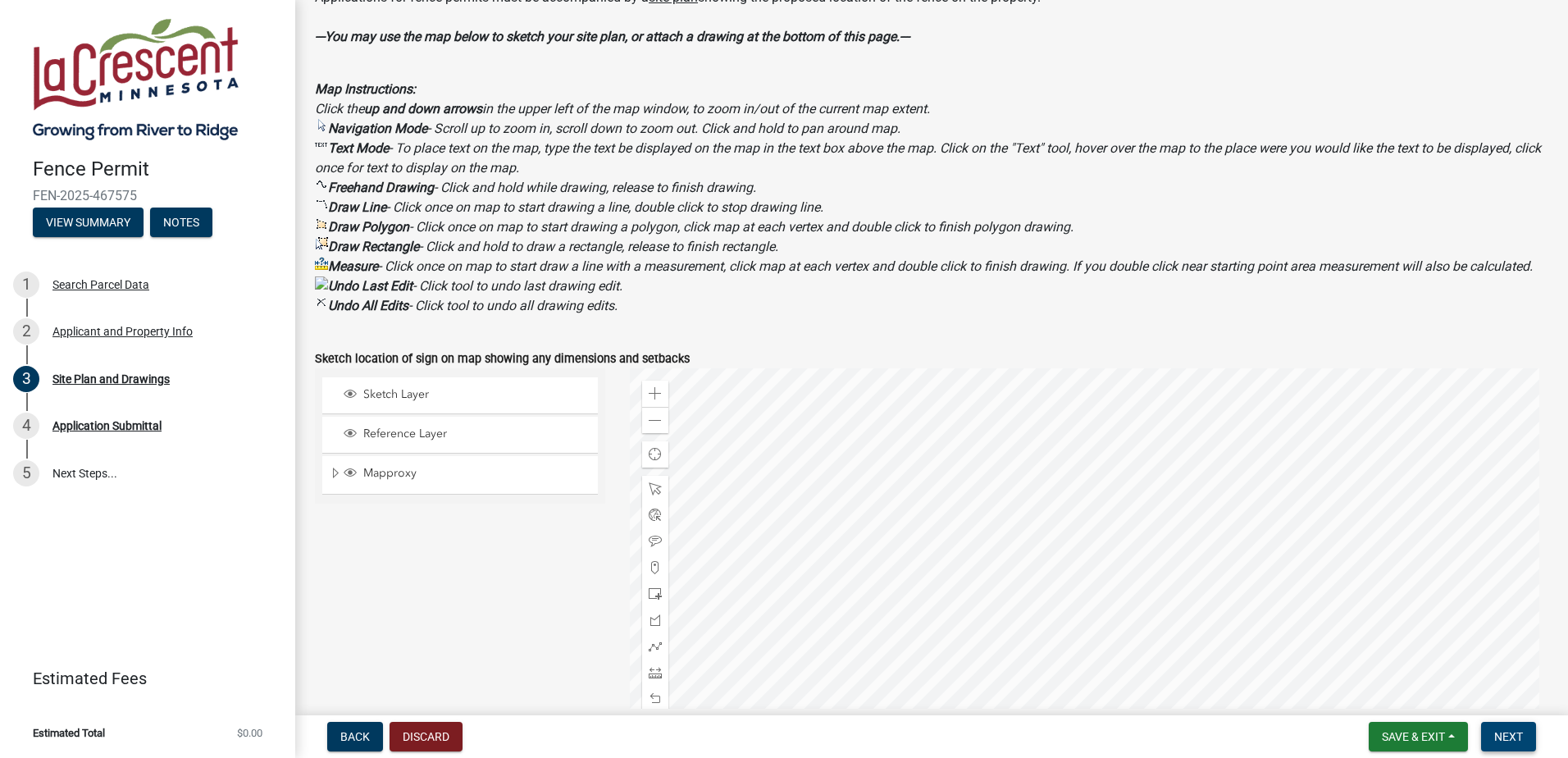
scroll to position [277, 0]
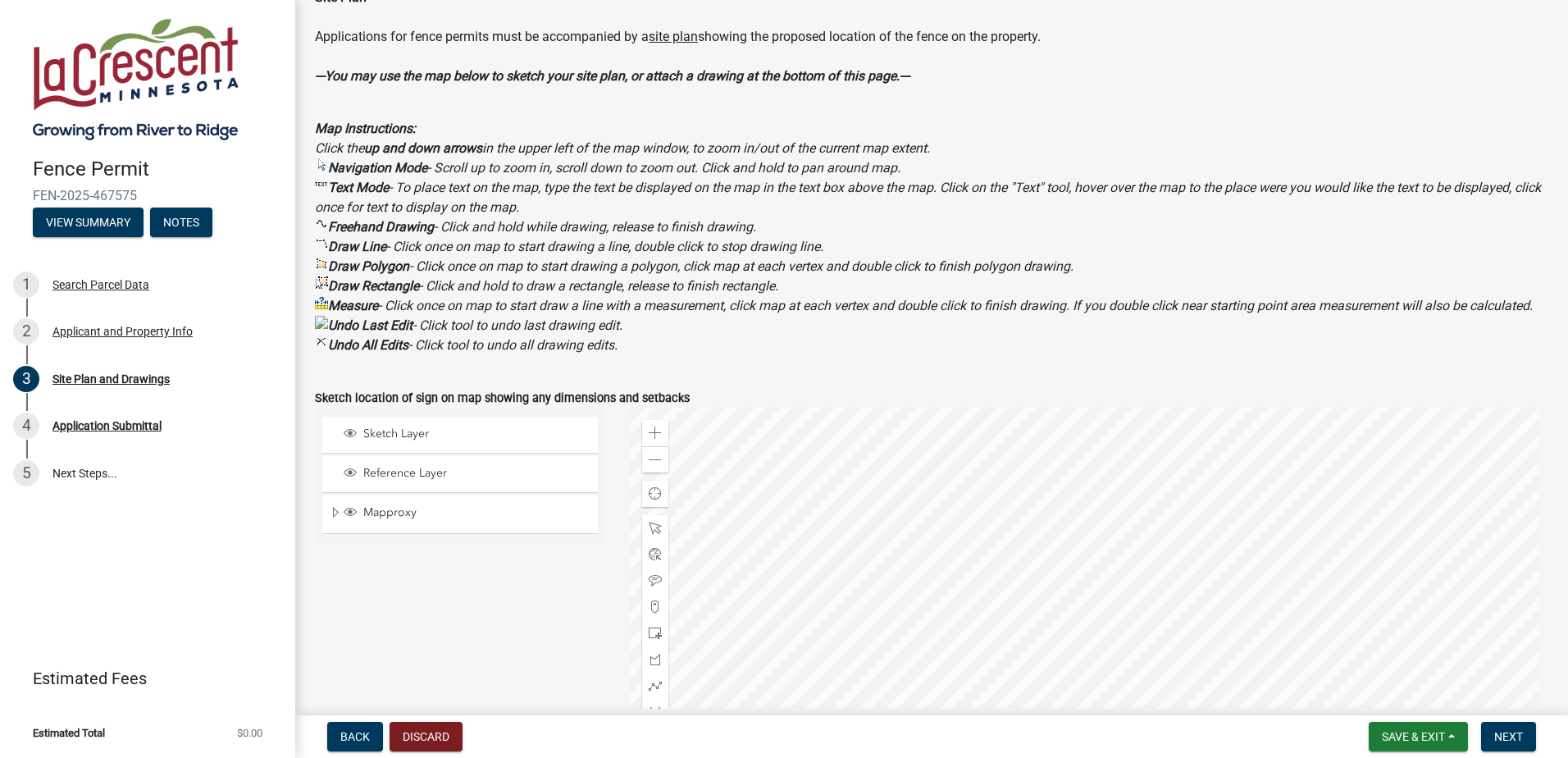
click at [784, 355] on p "Map Instructions: Click the up and down arrows in the upper left of the map win…" at bounding box center [932, 236] width 1233 height 236
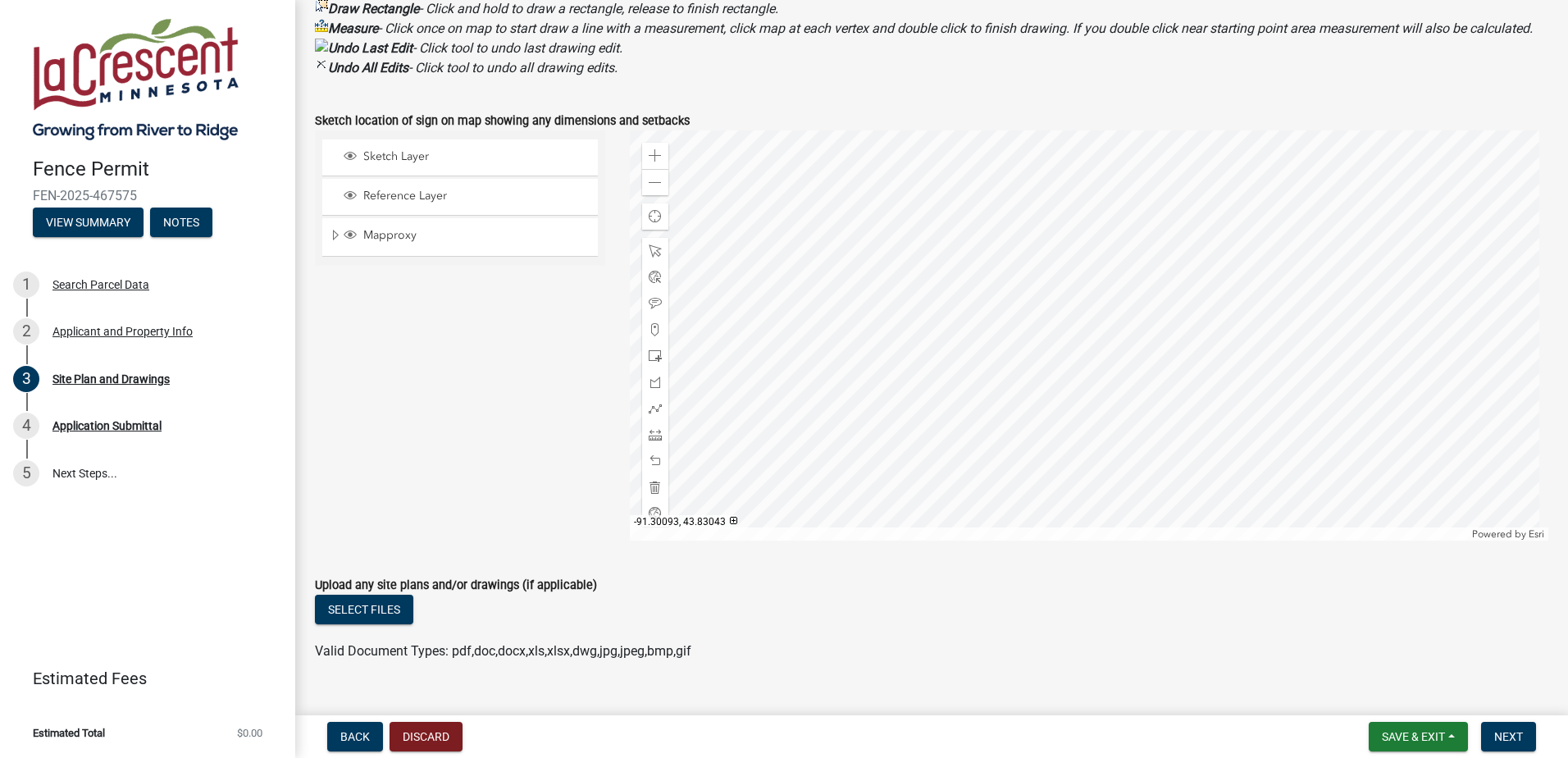
scroll to position [605, 0]
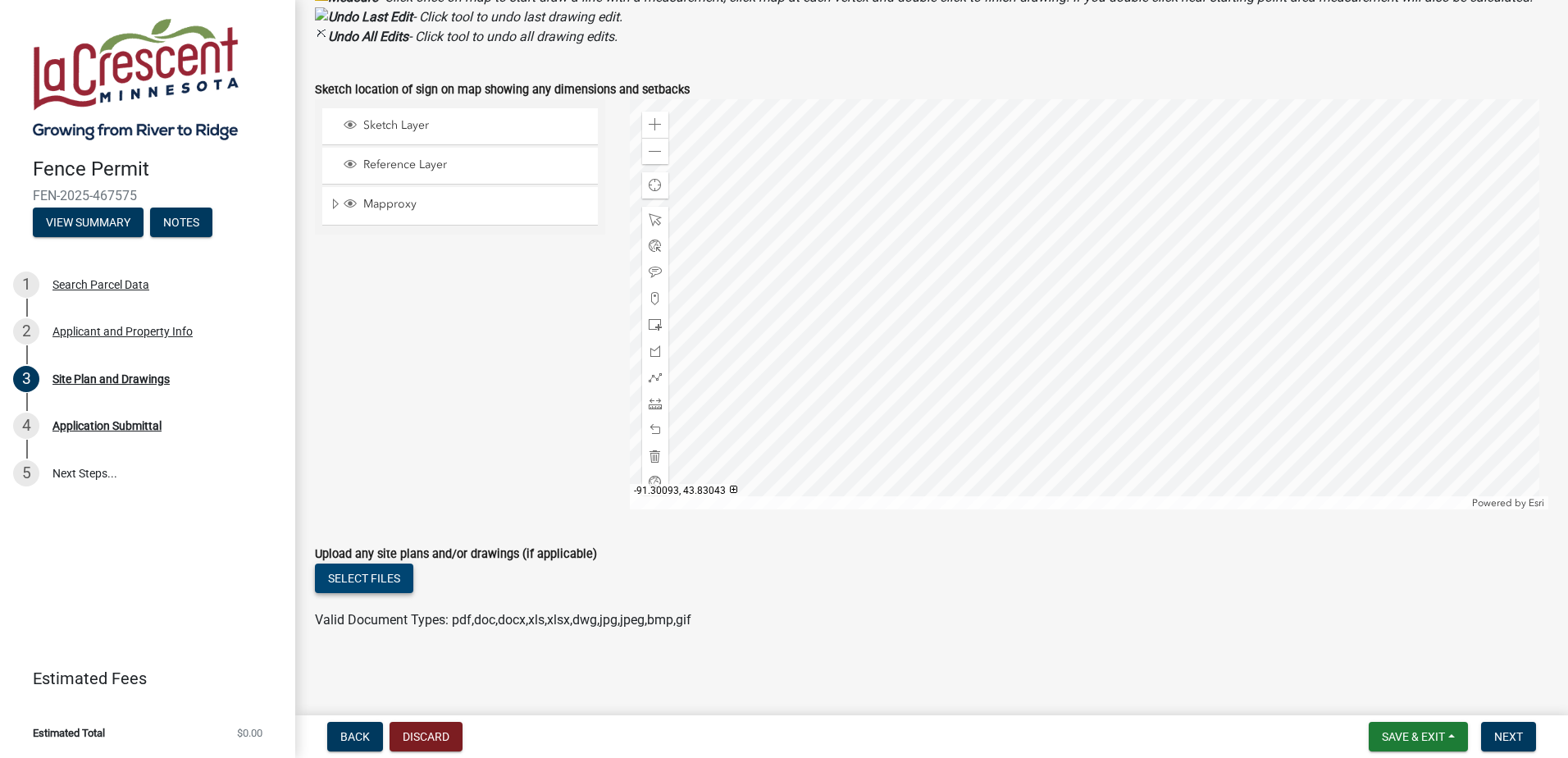
click at [378, 578] on button "Select files" at bounding box center [365, 578] width 99 height 30
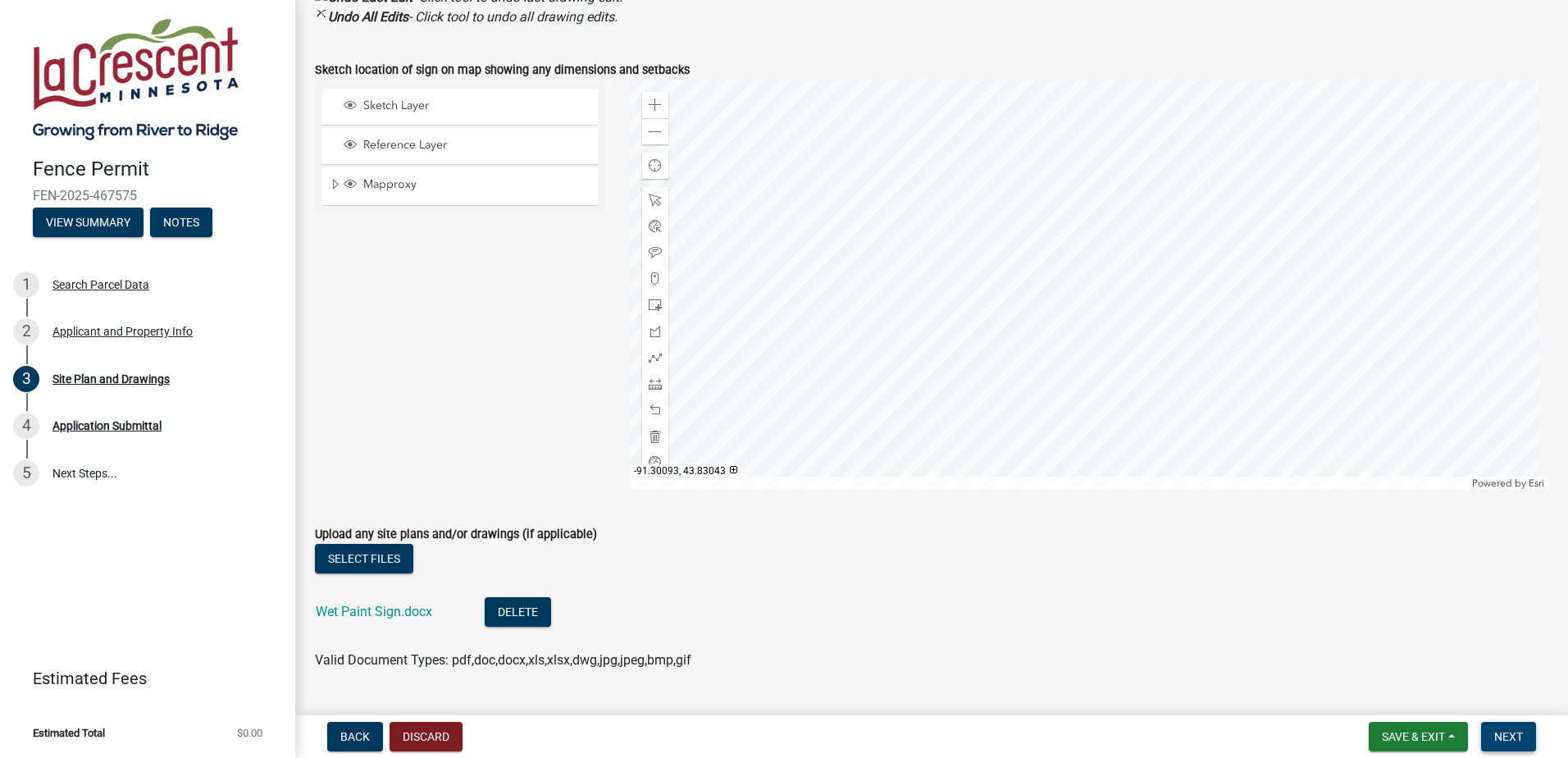
click at [1508, 741] on span "Next" at bounding box center [1508, 736] width 29 height 13
click at [1501, 739] on span "Next" at bounding box center [1508, 736] width 29 height 13
click at [531, 627] on button "Delete" at bounding box center [518, 612] width 66 height 30
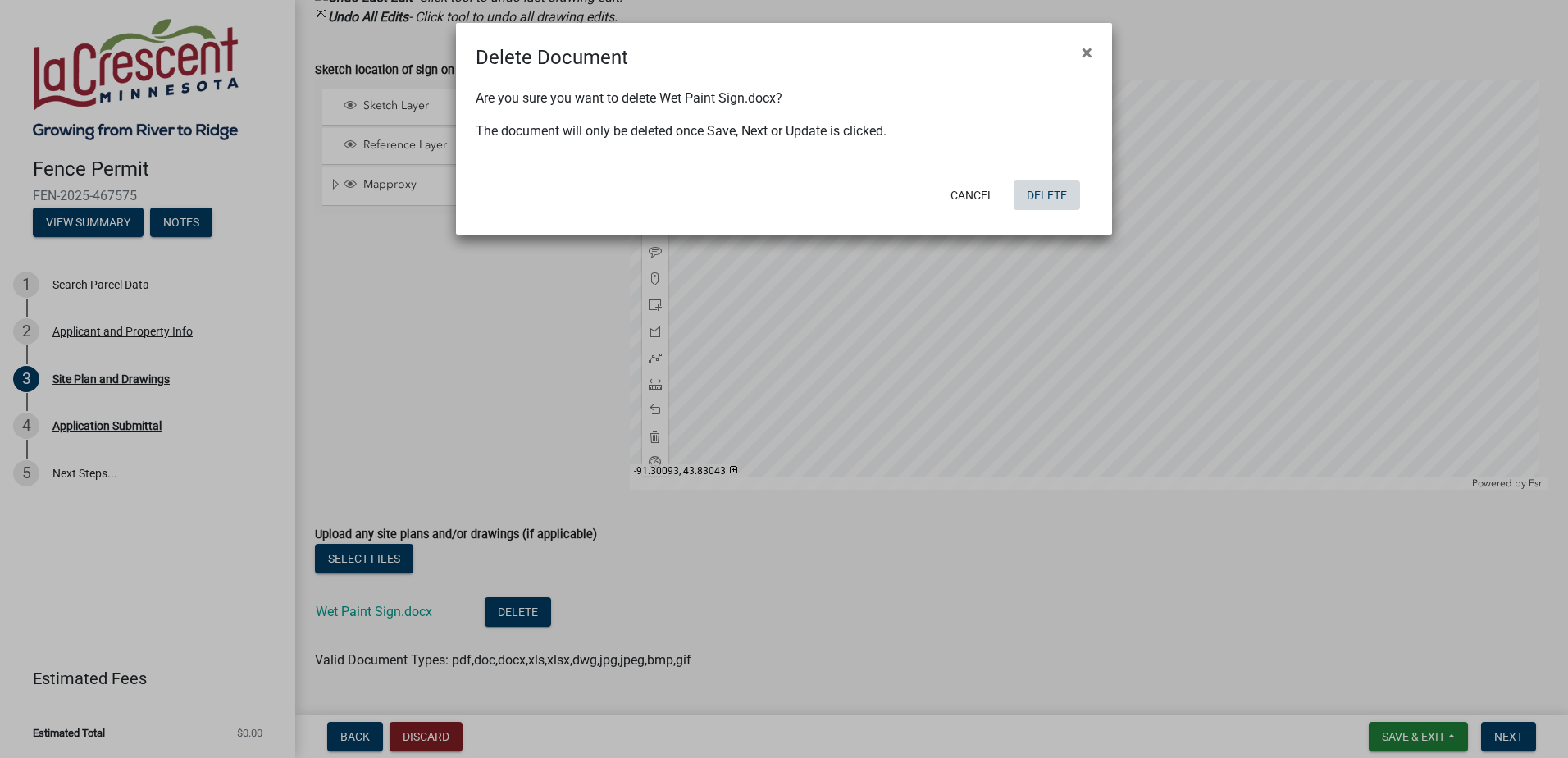
click at [1037, 193] on button "Delete" at bounding box center [1046, 196] width 66 height 30
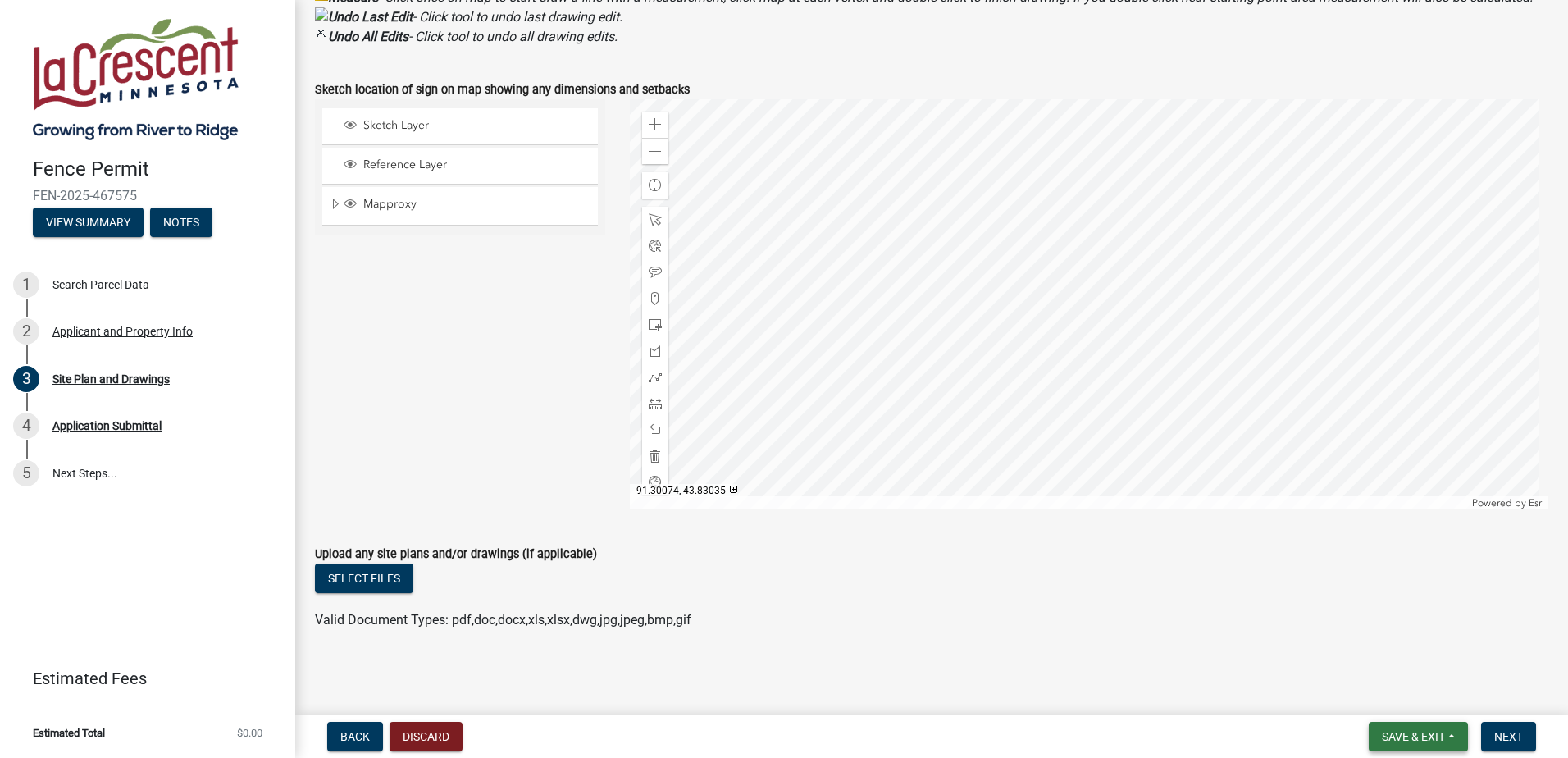
click at [1457, 727] on button "Save & Exit" at bounding box center [1418, 736] width 99 height 30
click at [1411, 661] on button "Save" at bounding box center [1402, 654] width 131 height 40
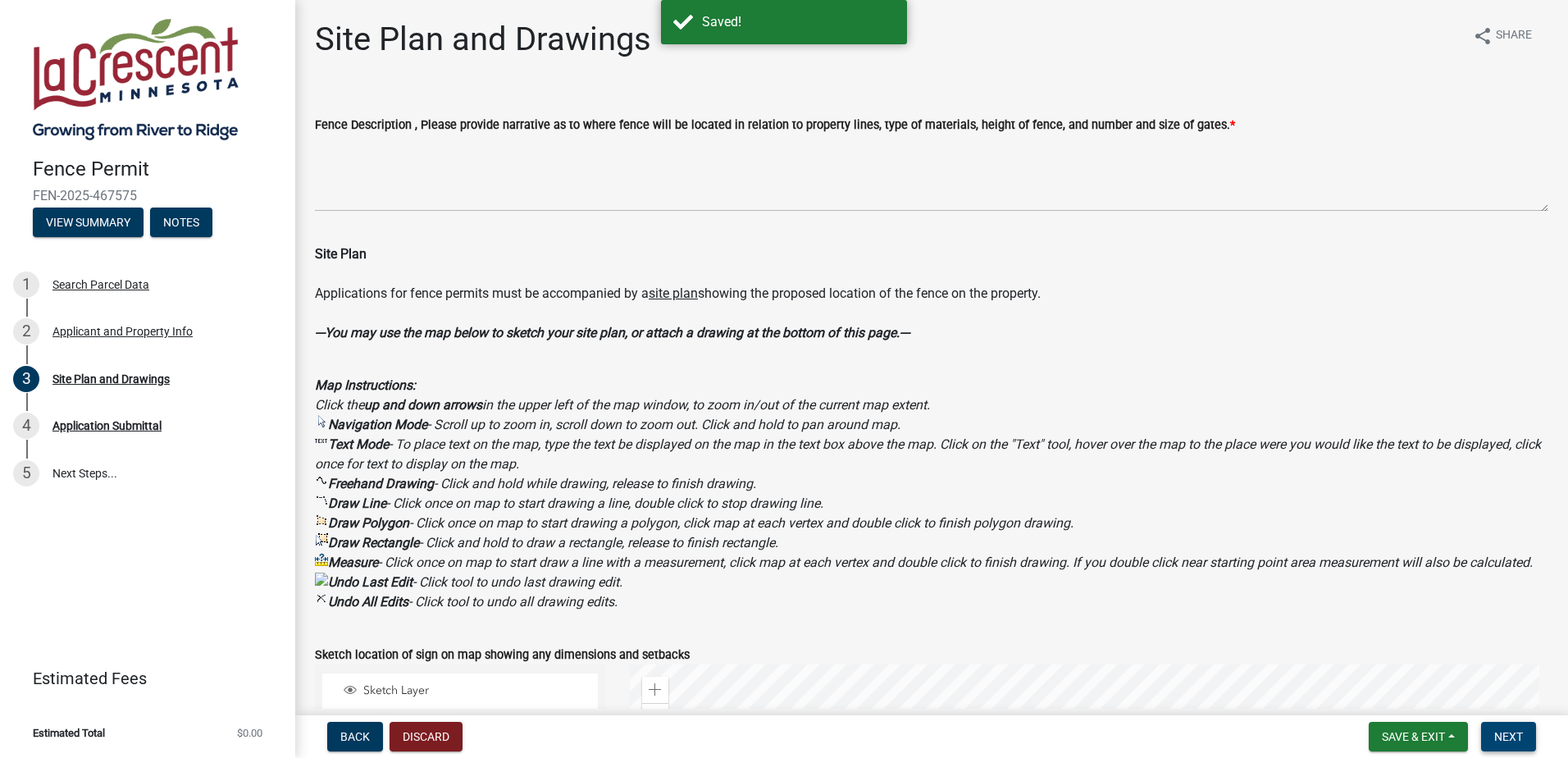
click at [1513, 731] on span "Next" at bounding box center [1508, 736] width 29 height 13
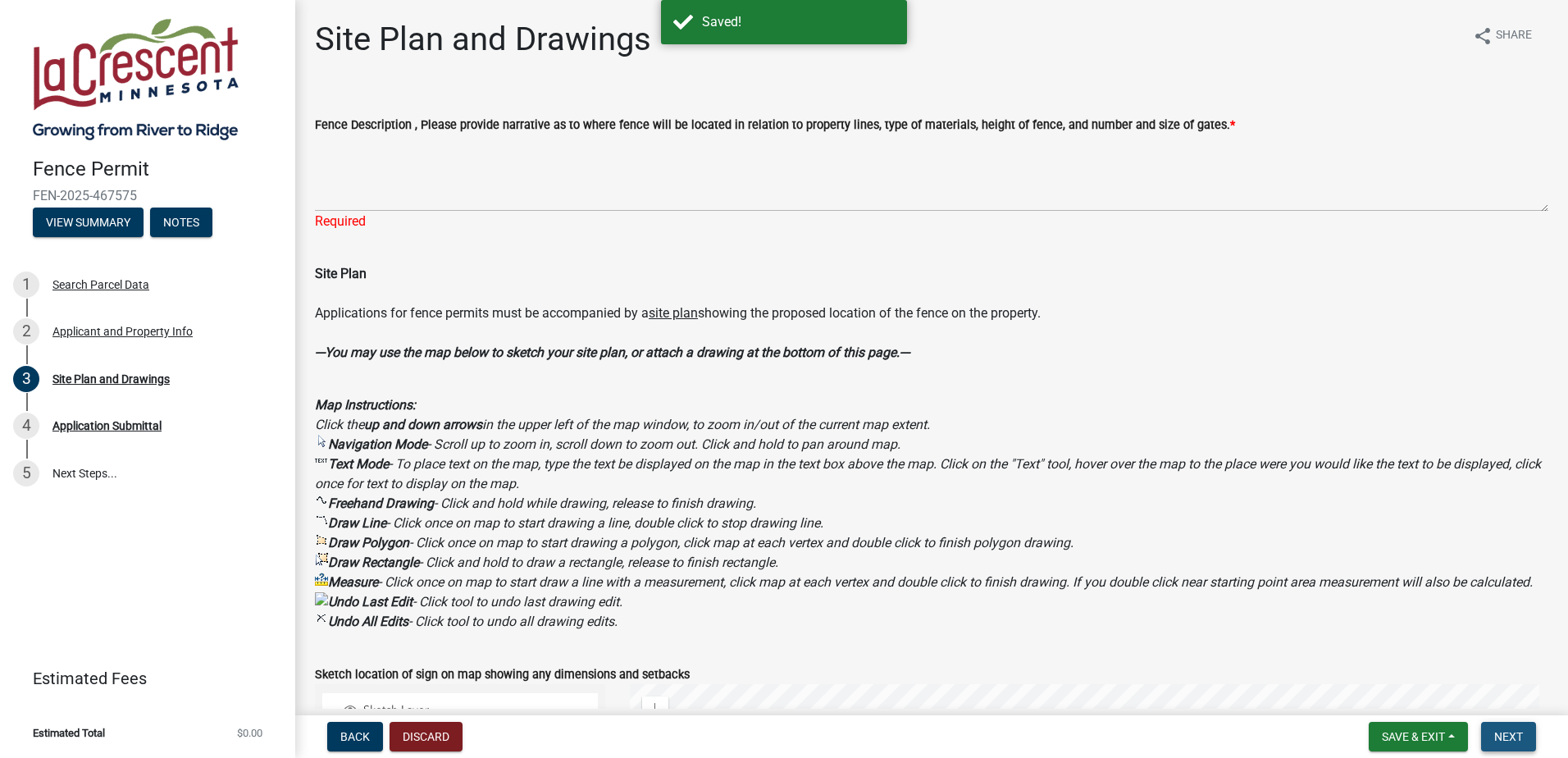
click at [1510, 736] on span "Next" at bounding box center [1508, 736] width 29 height 13
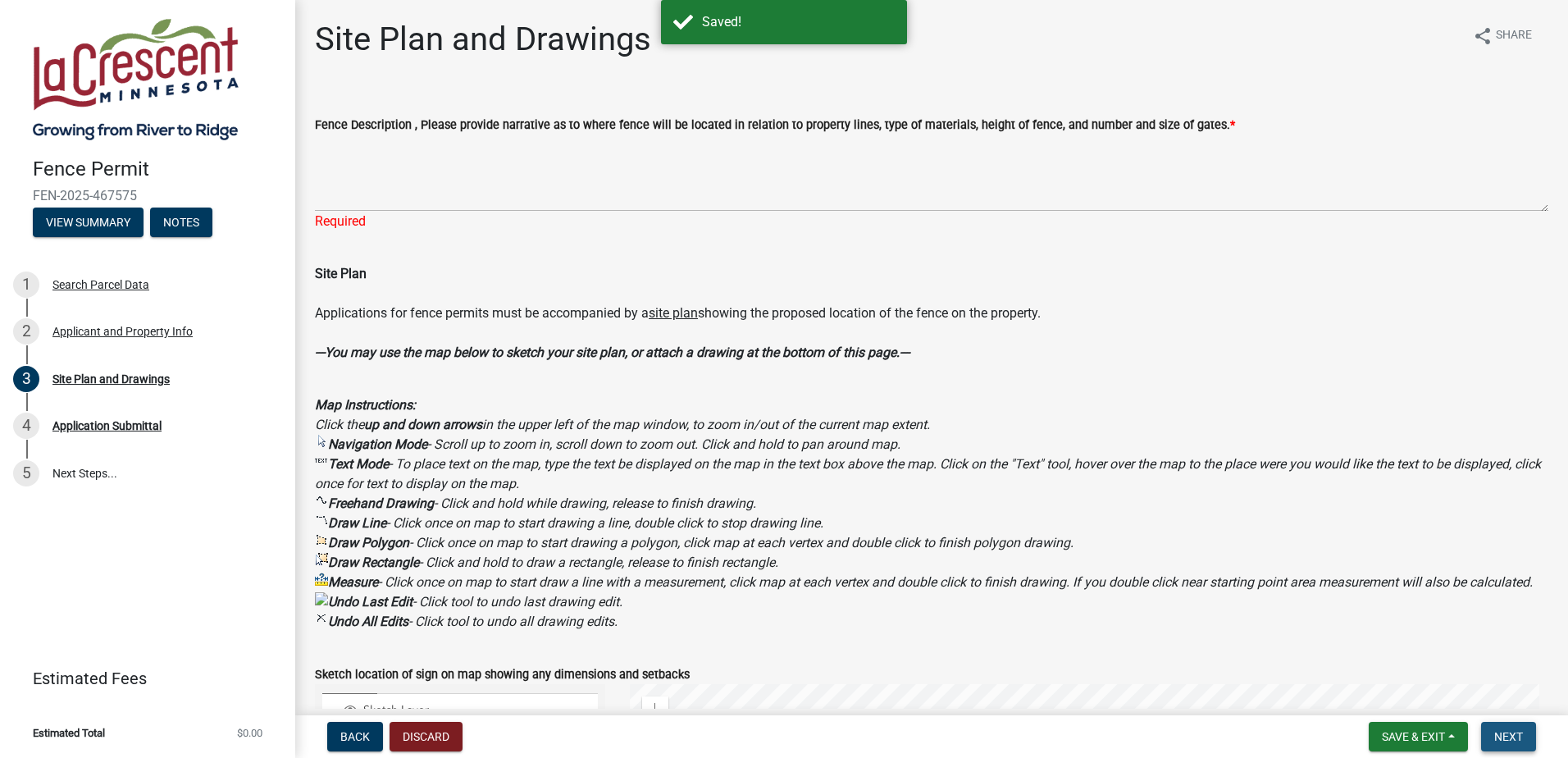
click at [1510, 736] on span "Next" at bounding box center [1508, 736] width 29 height 13
click at [1510, 732] on span "Next" at bounding box center [1508, 736] width 29 height 13
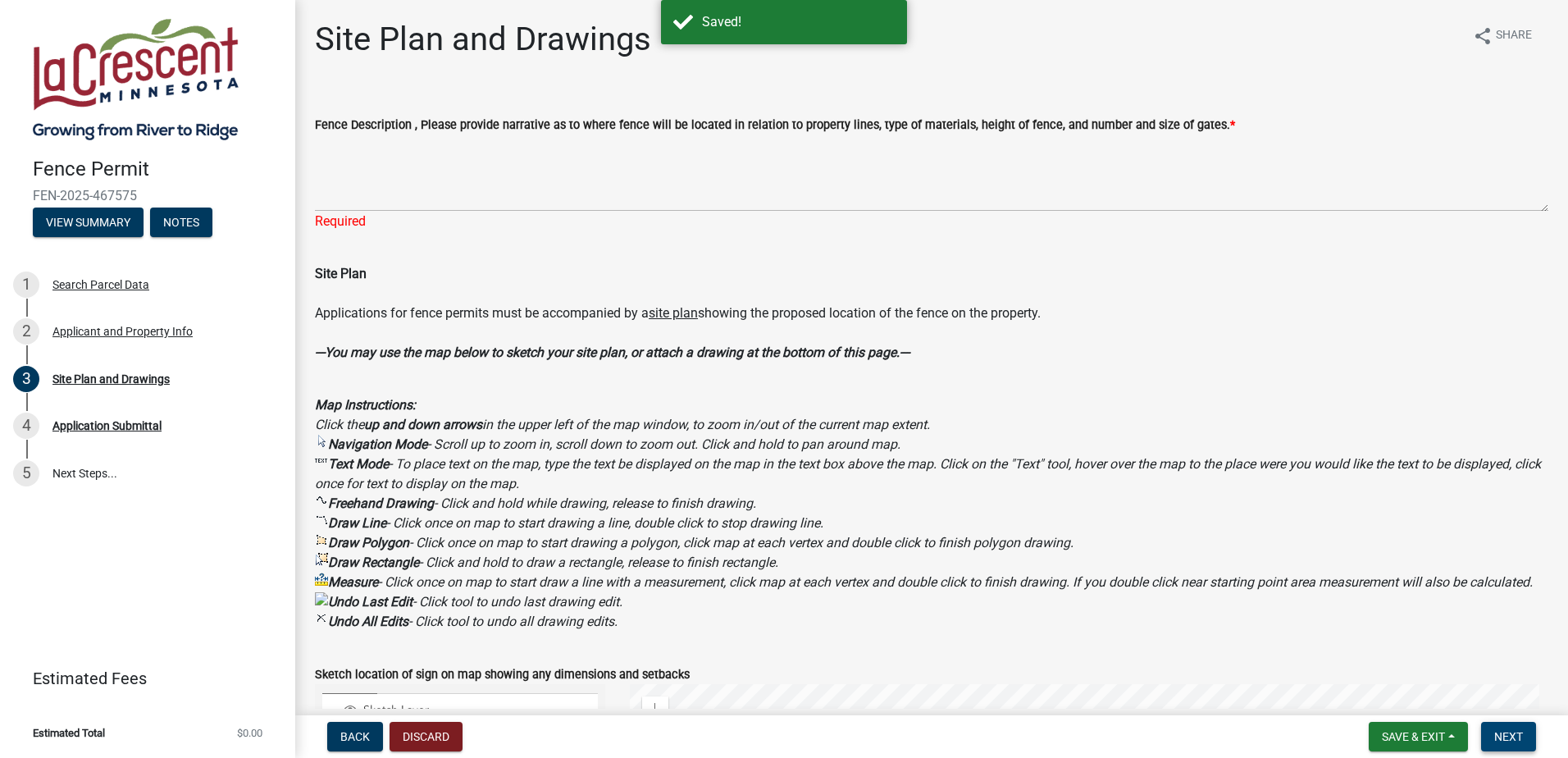
click at [1510, 731] on span "Next" at bounding box center [1508, 736] width 29 height 13
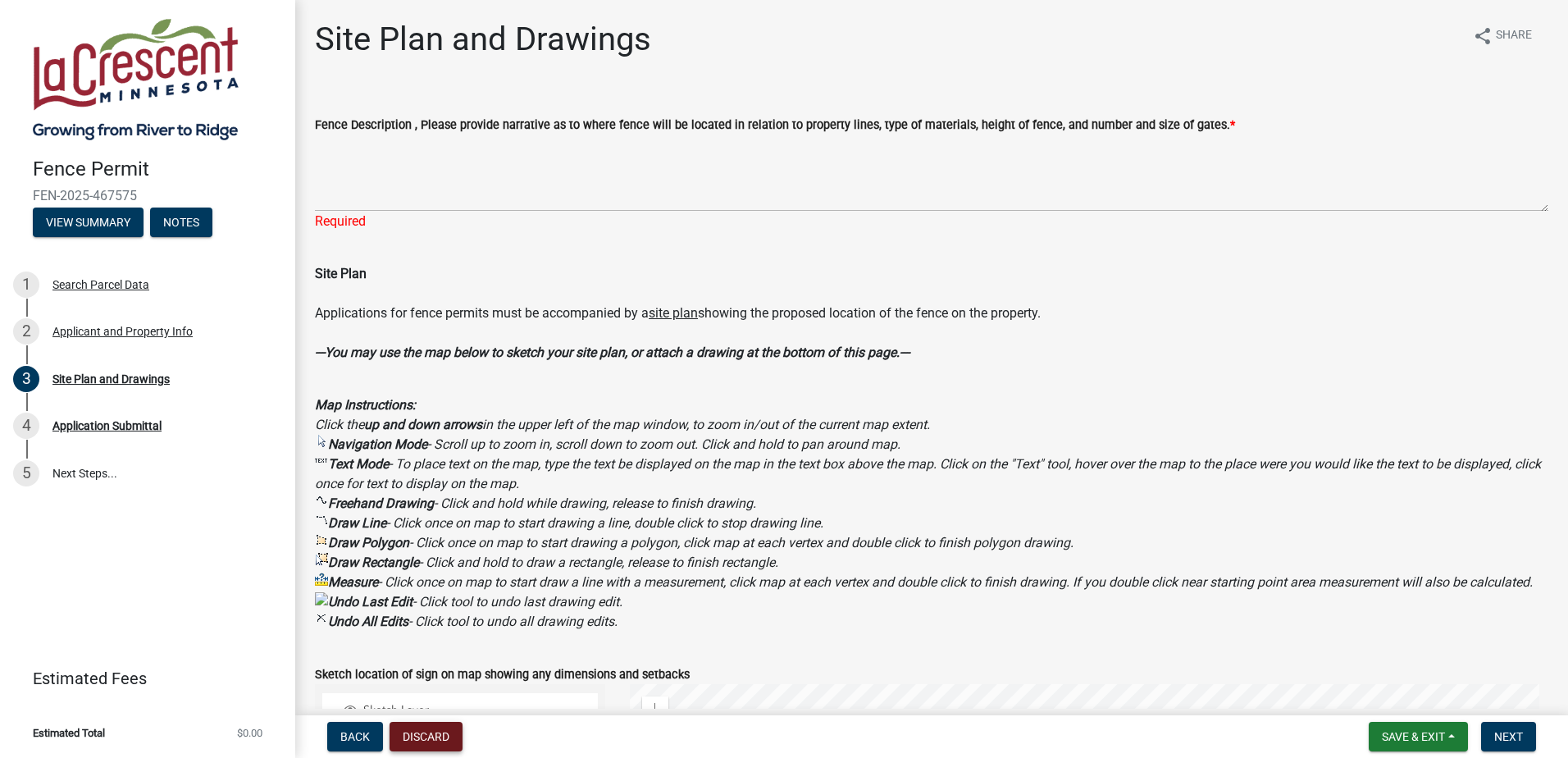
click at [432, 722] on button "Discard" at bounding box center [426, 736] width 73 height 30
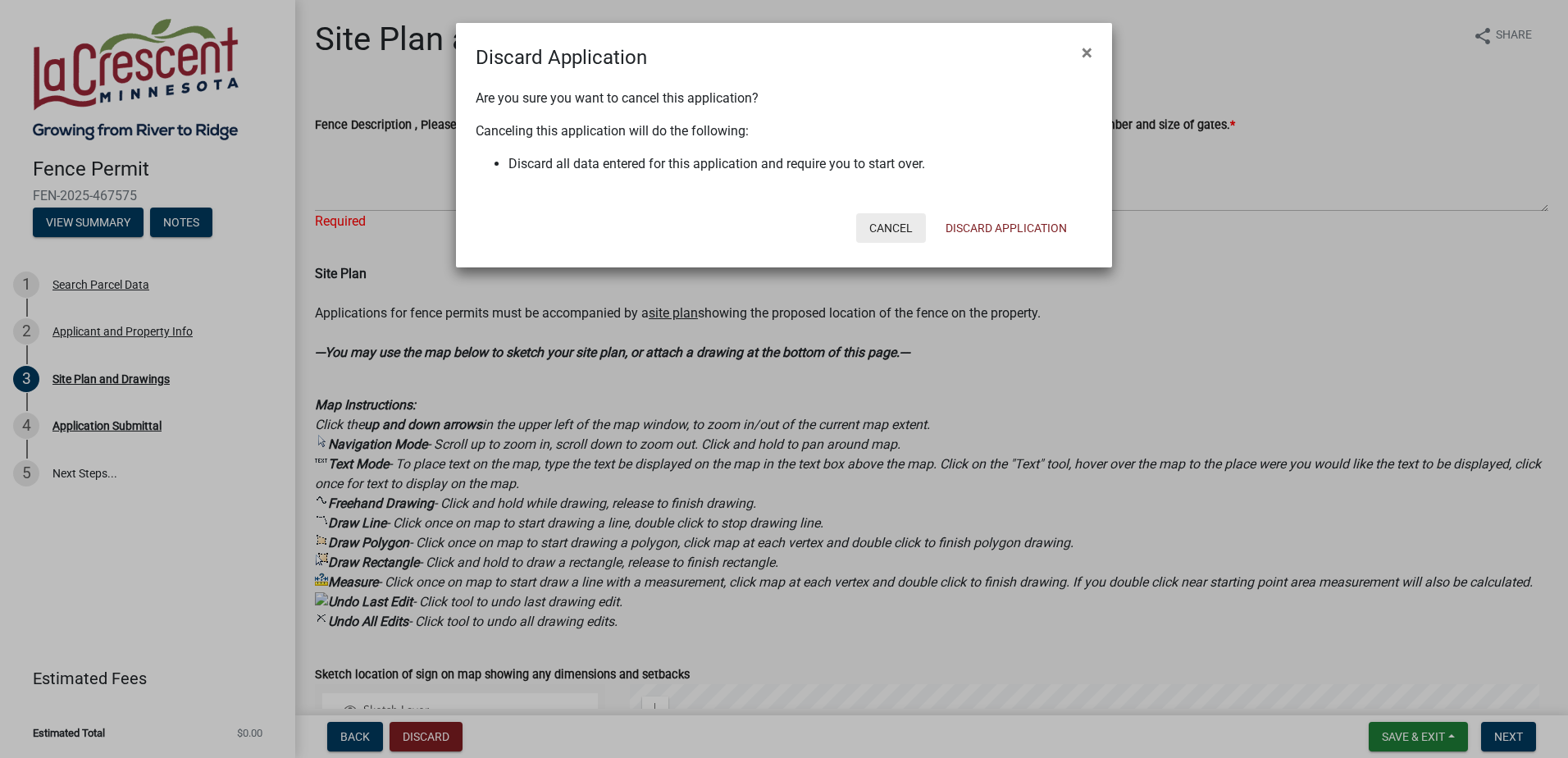
click at [877, 225] on button "Cancel" at bounding box center [891, 228] width 70 height 30
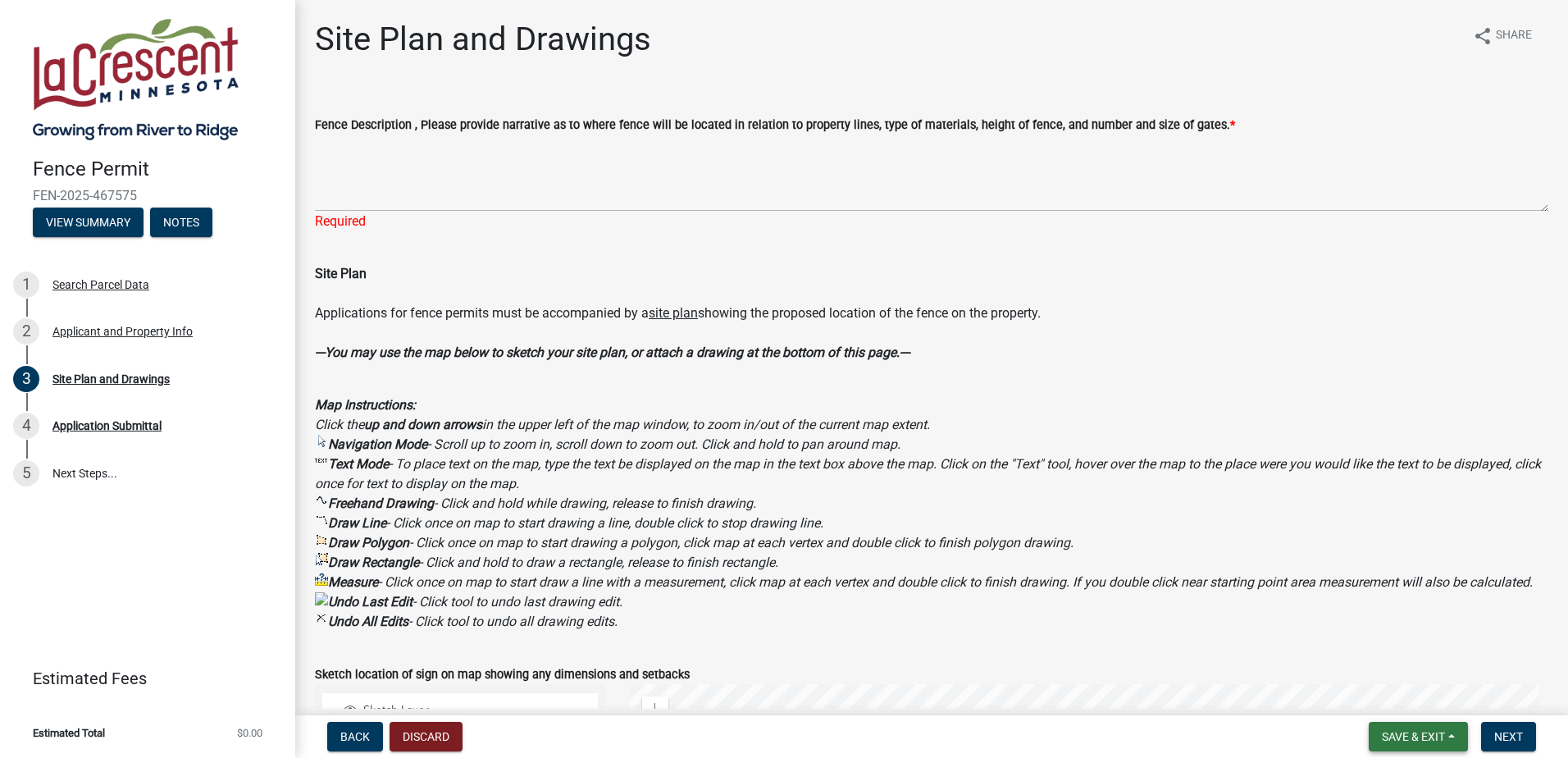
click at [1411, 727] on button "Save & Exit" at bounding box center [1418, 736] width 99 height 30
click at [1397, 701] on button "Save & Exit" at bounding box center [1402, 694] width 131 height 40
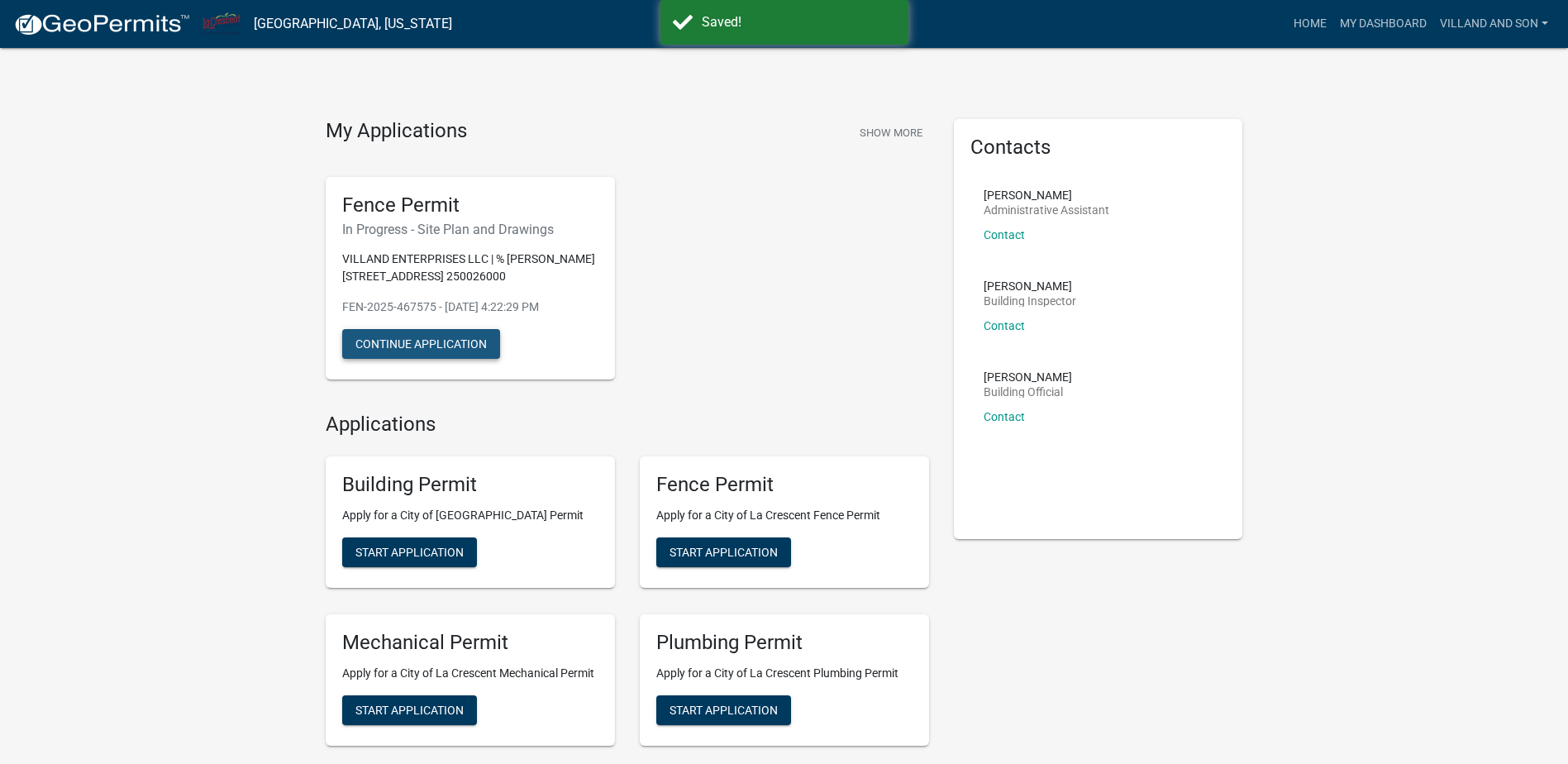
click at [402, 359] on button "Continue Application" at bounding box center [421, 344] width 158 height 30
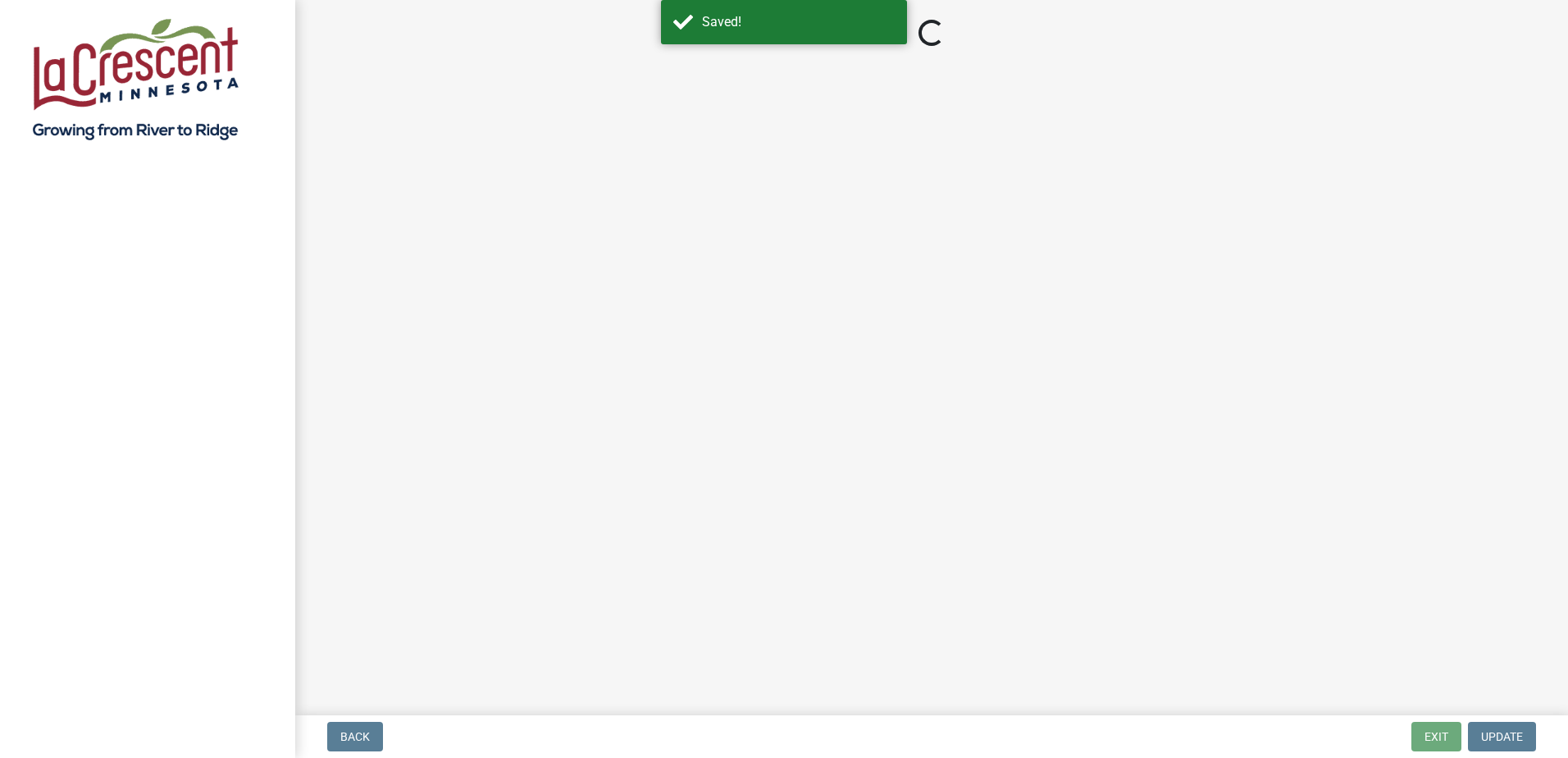
drag, startPoint x: 408, startPoint y: 361, endPoint x: 411, endPoint y: 370, distance: 9.5
click at [410, 370] on main "Loading..." at bounding box center [932, 354] width 1273 height 709
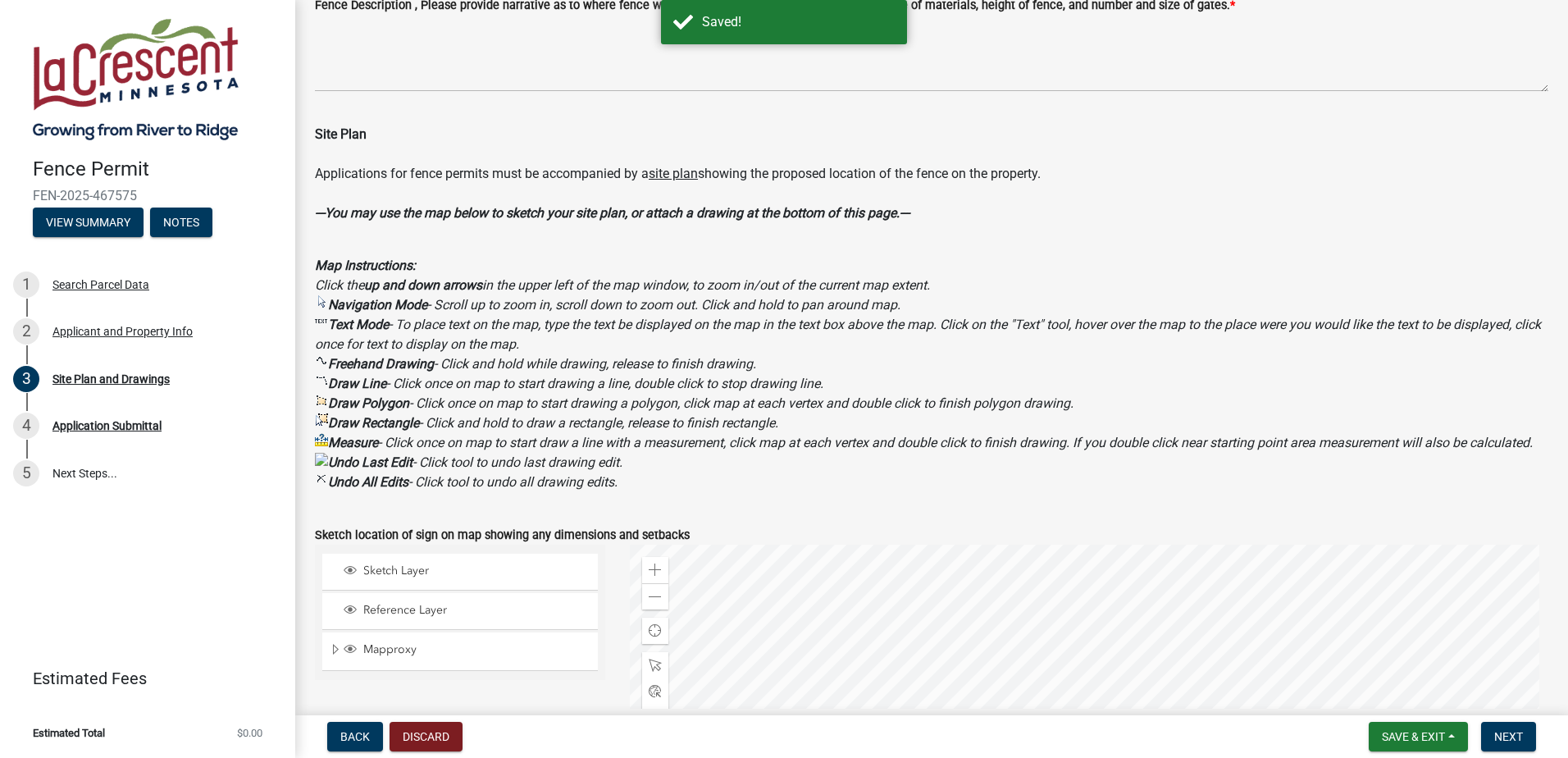
scroll to position [492, 0]
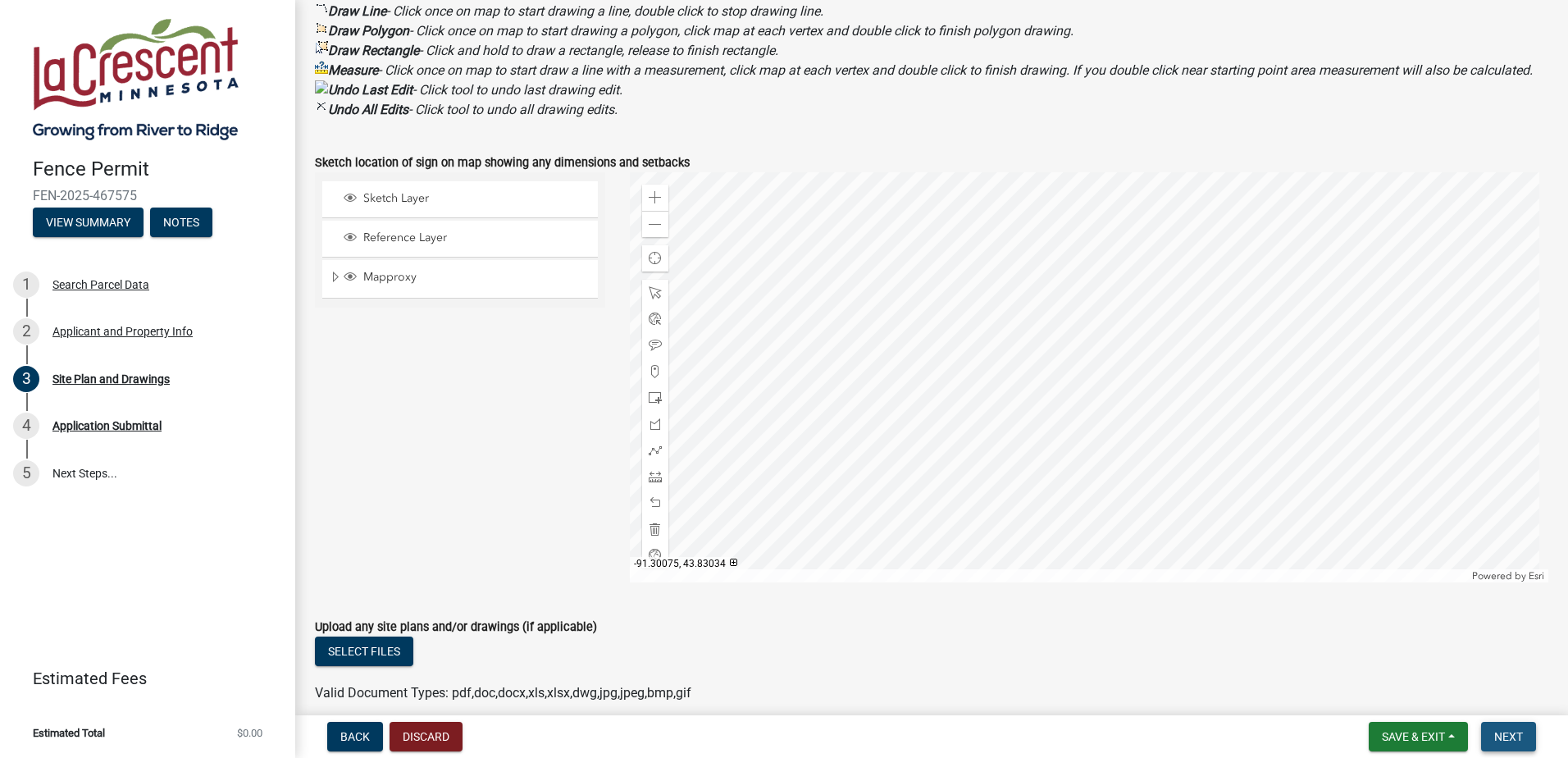
click at [1516, 743] on span "Next" at bounding box center [1508, 736] width 29 height 13
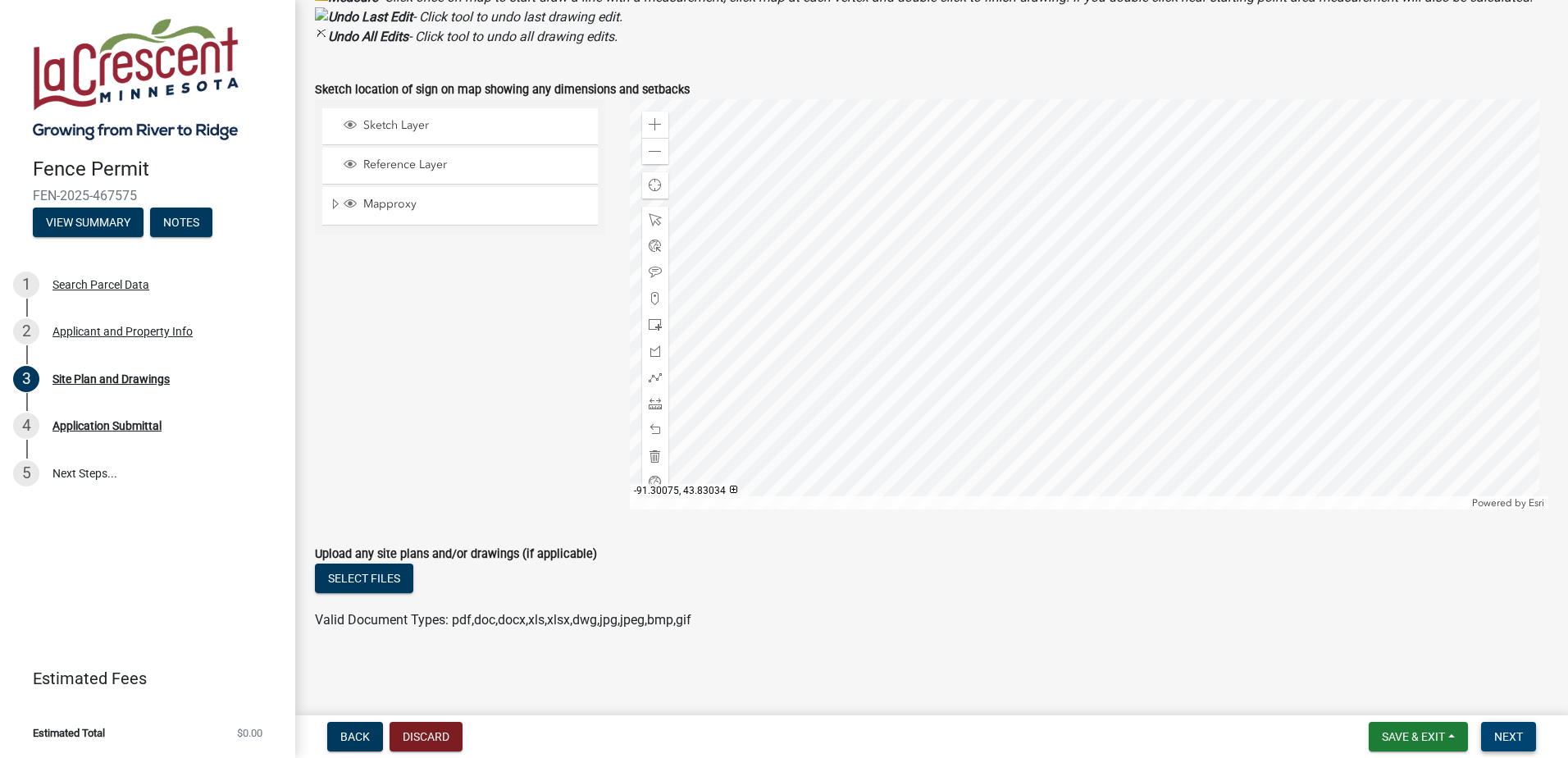
scroll to position [605, 0]
click at [356, 732] on span "Back" at bounding box center [355, 736] width 30 height 13
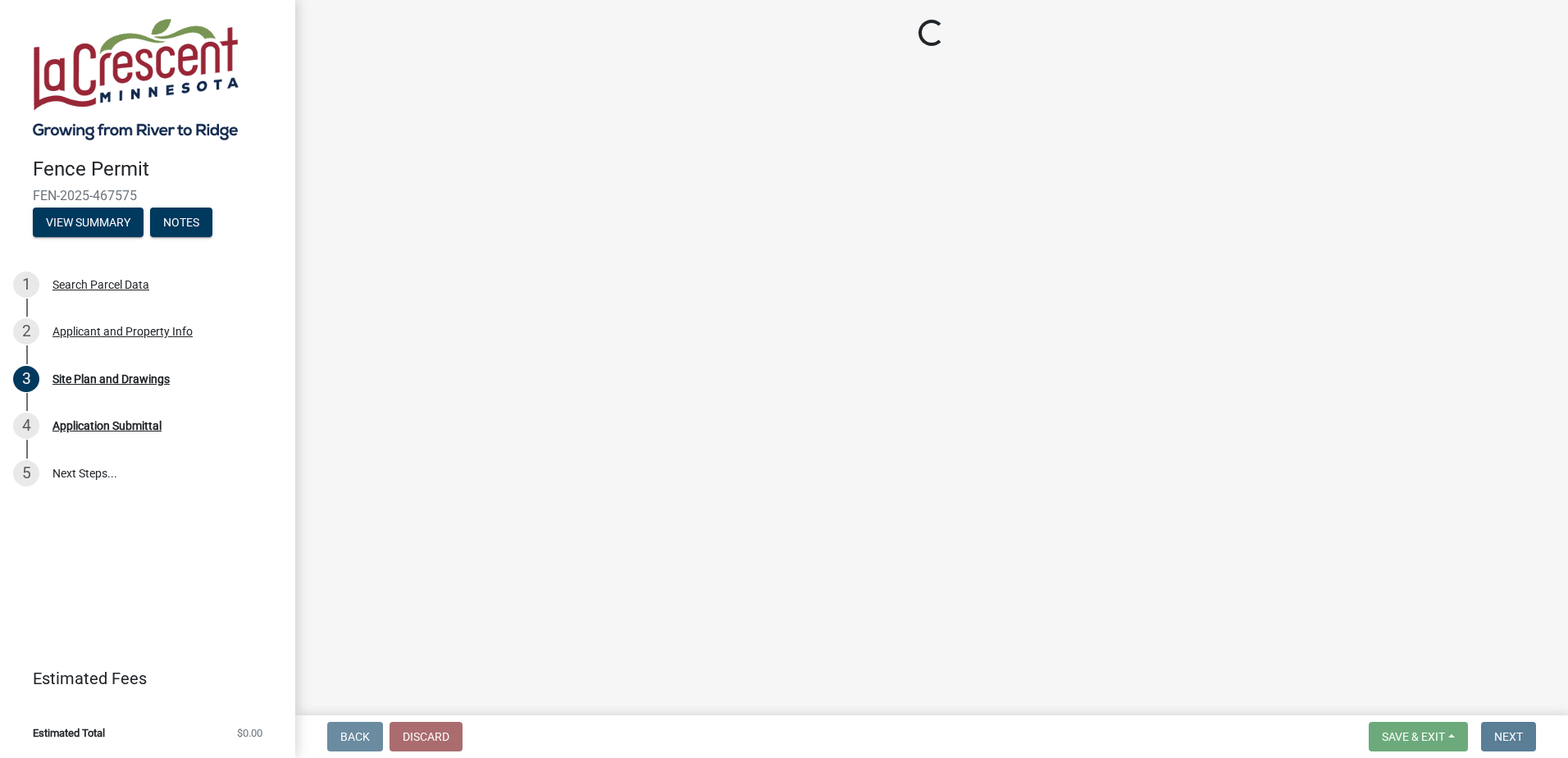
scroll to position [0, 0]
select select "8100eb1f-bdde-4c3b-9459-1a0679e97da2"
select select "d3396484-0c84-48a4-b873-3dbb1279f958"
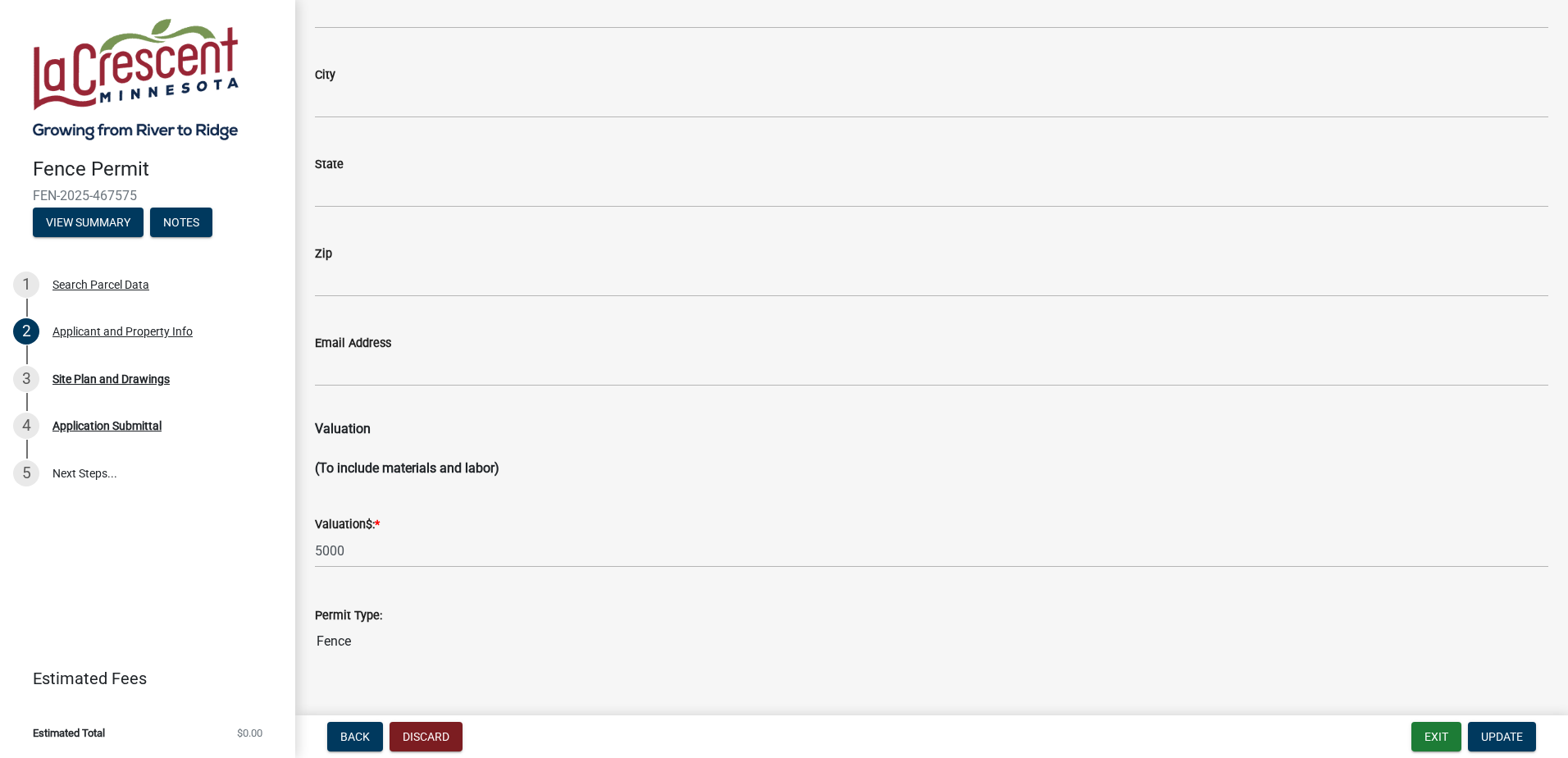
scroll to position [1474, 0]
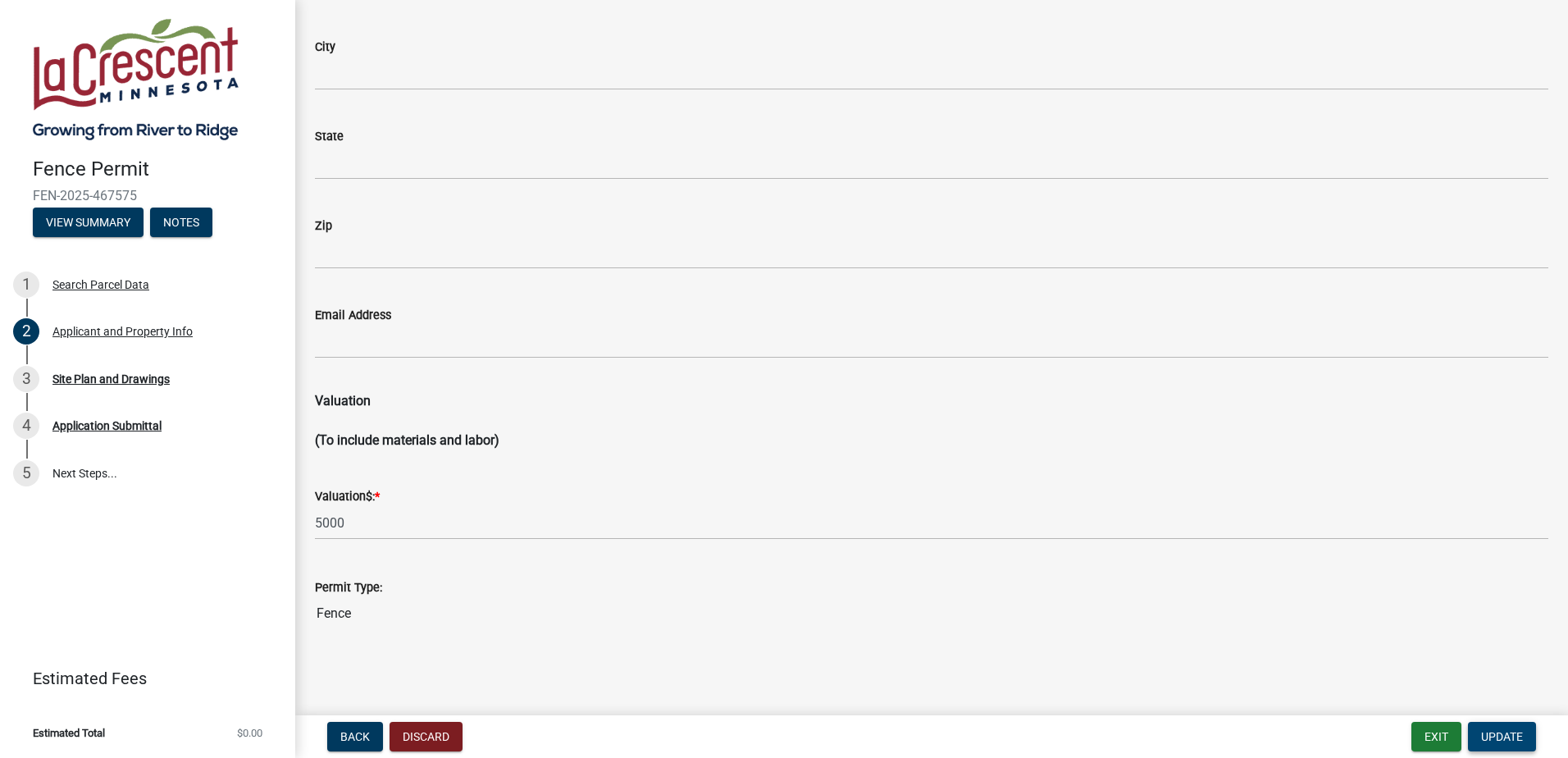
click at [1510, 742] on span "Update" at bounding box center [1502, 736] width 41 height 13
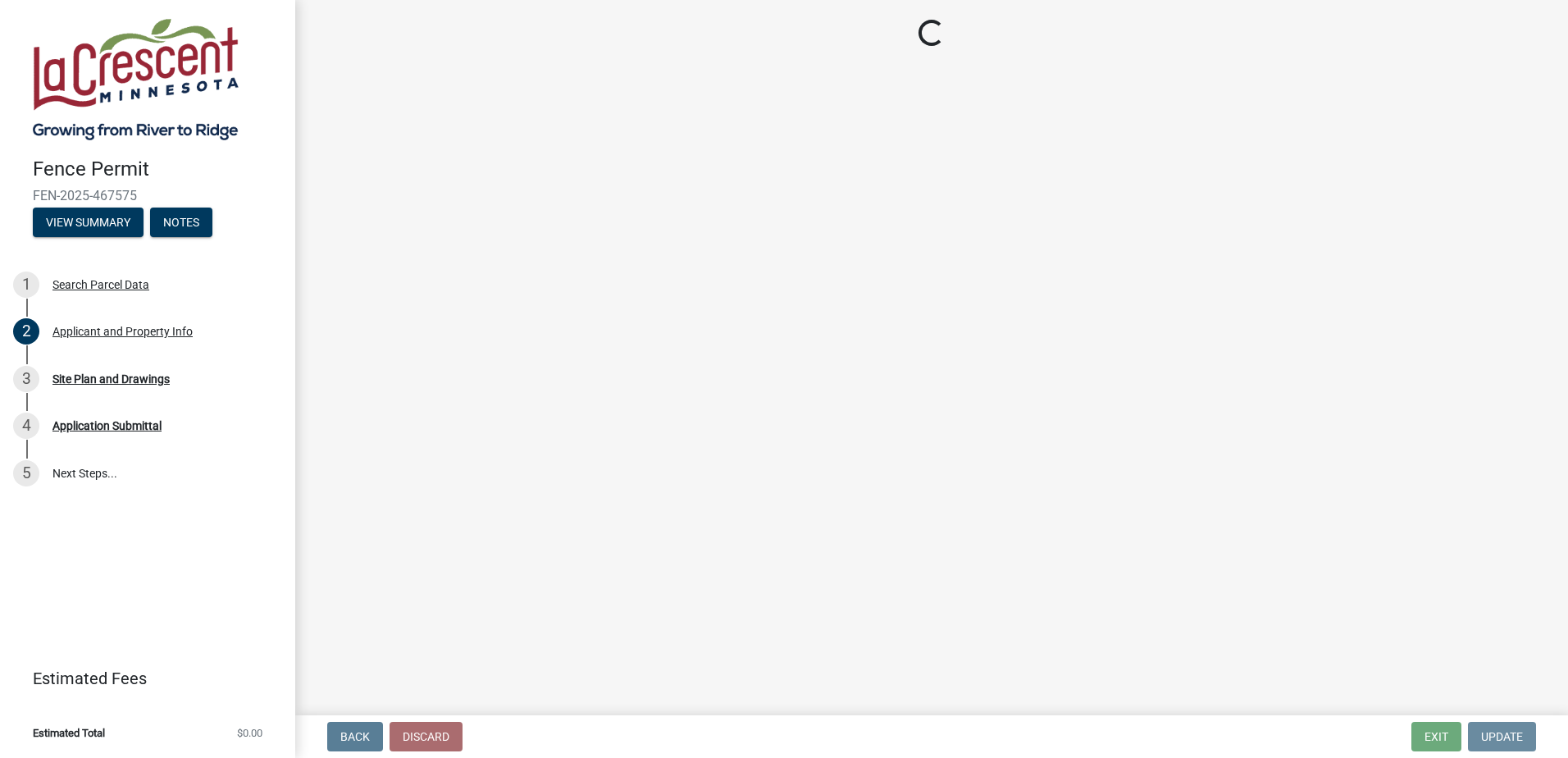
scroll to position [0, 0]
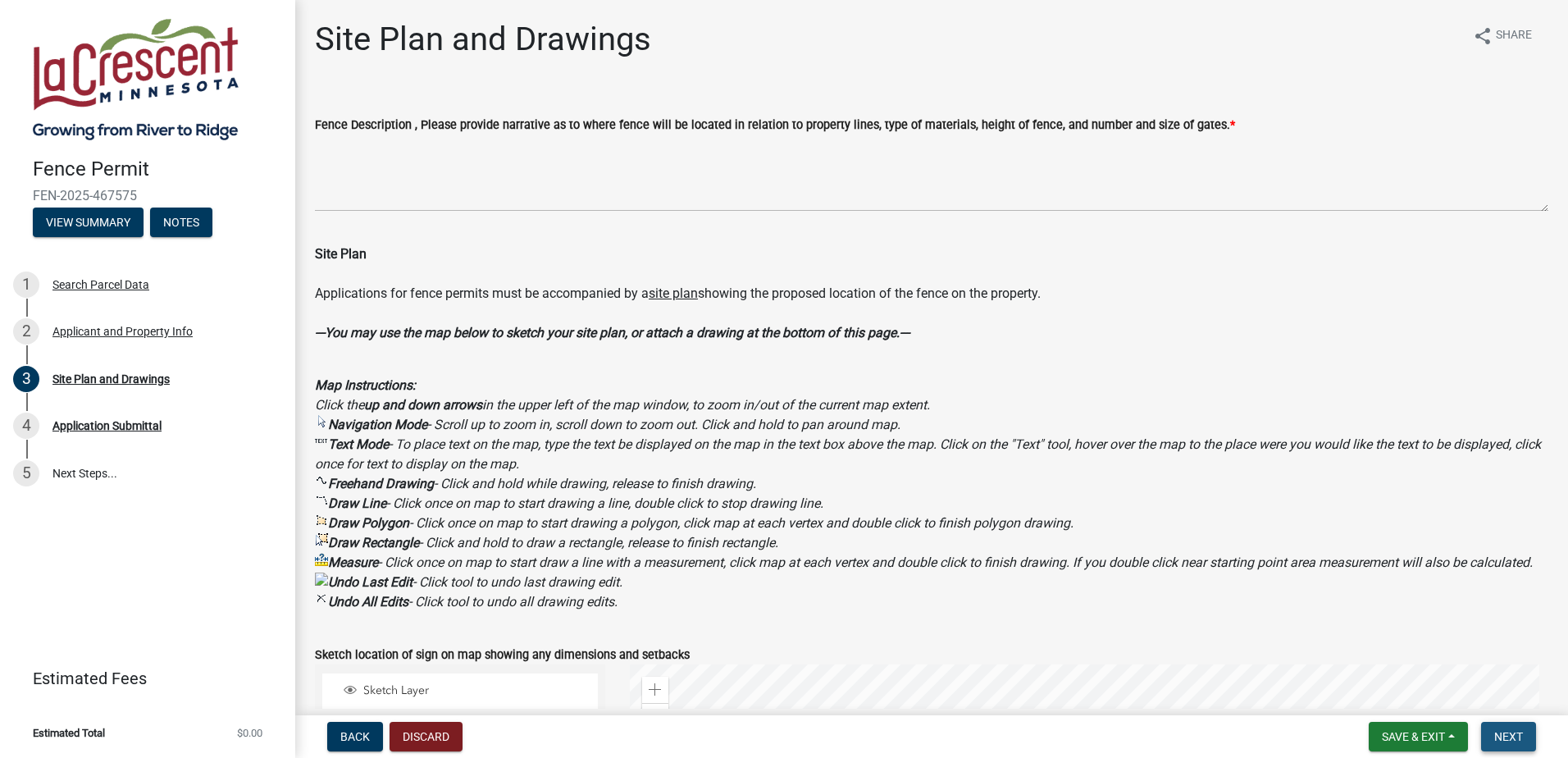
click at [1510, 741] on span "Next" at bounding box center [1508, 736] width 29 height 13
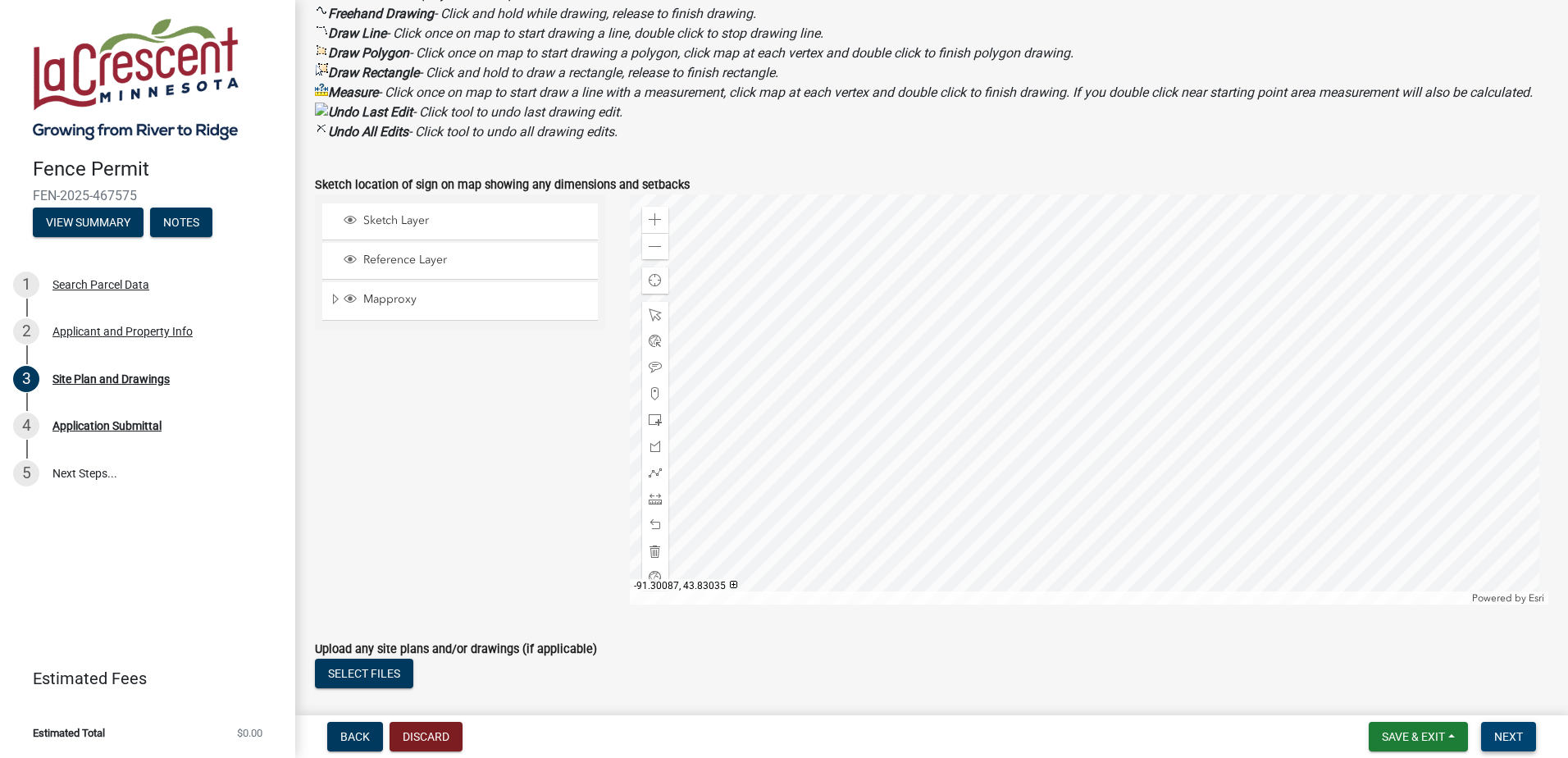
scroll to position [605, 0]
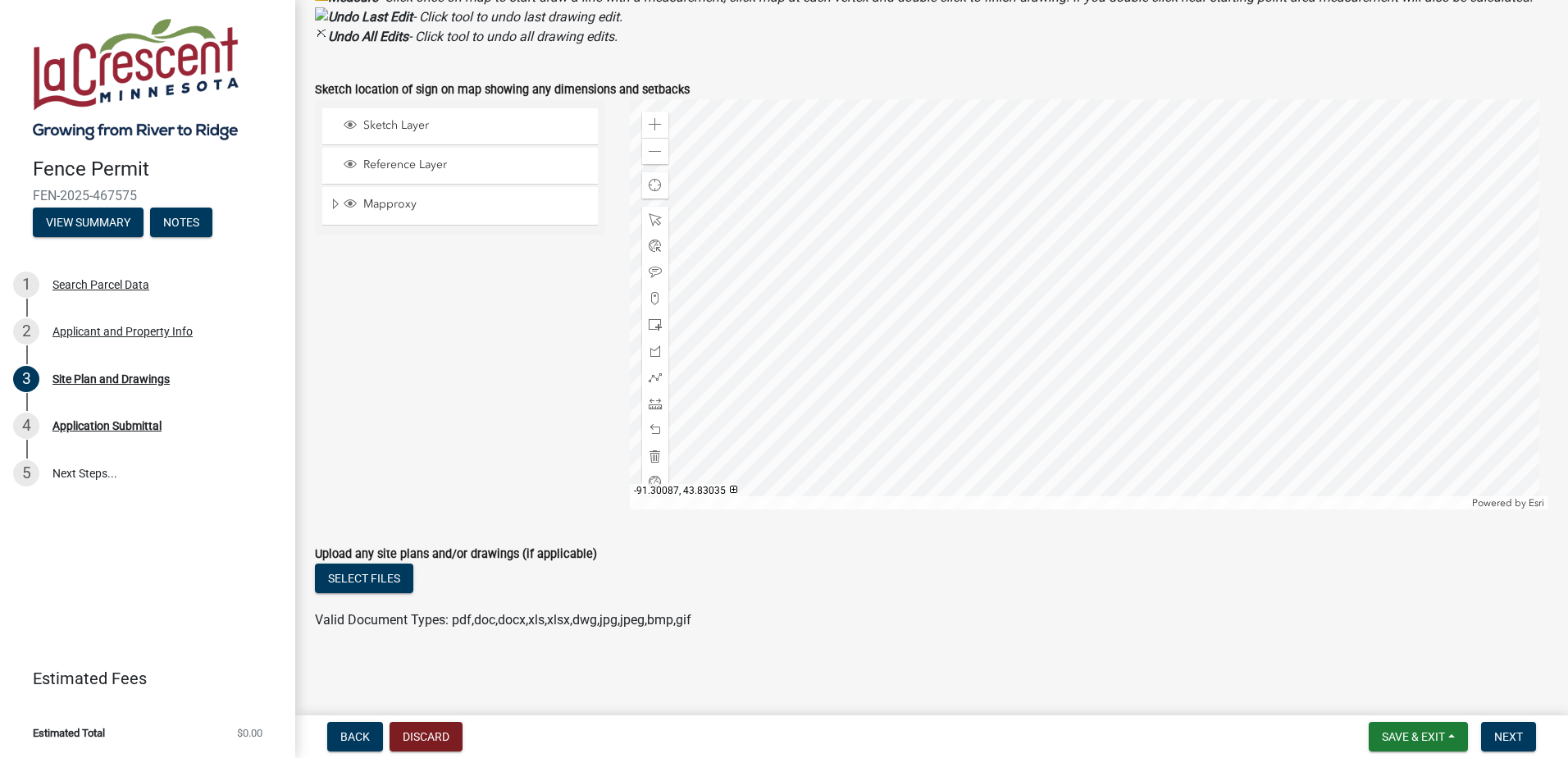
click at [591, 554] on label "Upload any site plans and/or drawings (if applicable)" at bounding box center [456, 554] width 283 height 12
click at [462, 634] on wm-data-entity-input "Upload any site plans and/or drawings (if applicable) Select files Valid Docume…" at bounding box center [932, 584] width 1233 height 121
click at [721, 365] on div at bounding box center [1089, 303] width 919 height 410
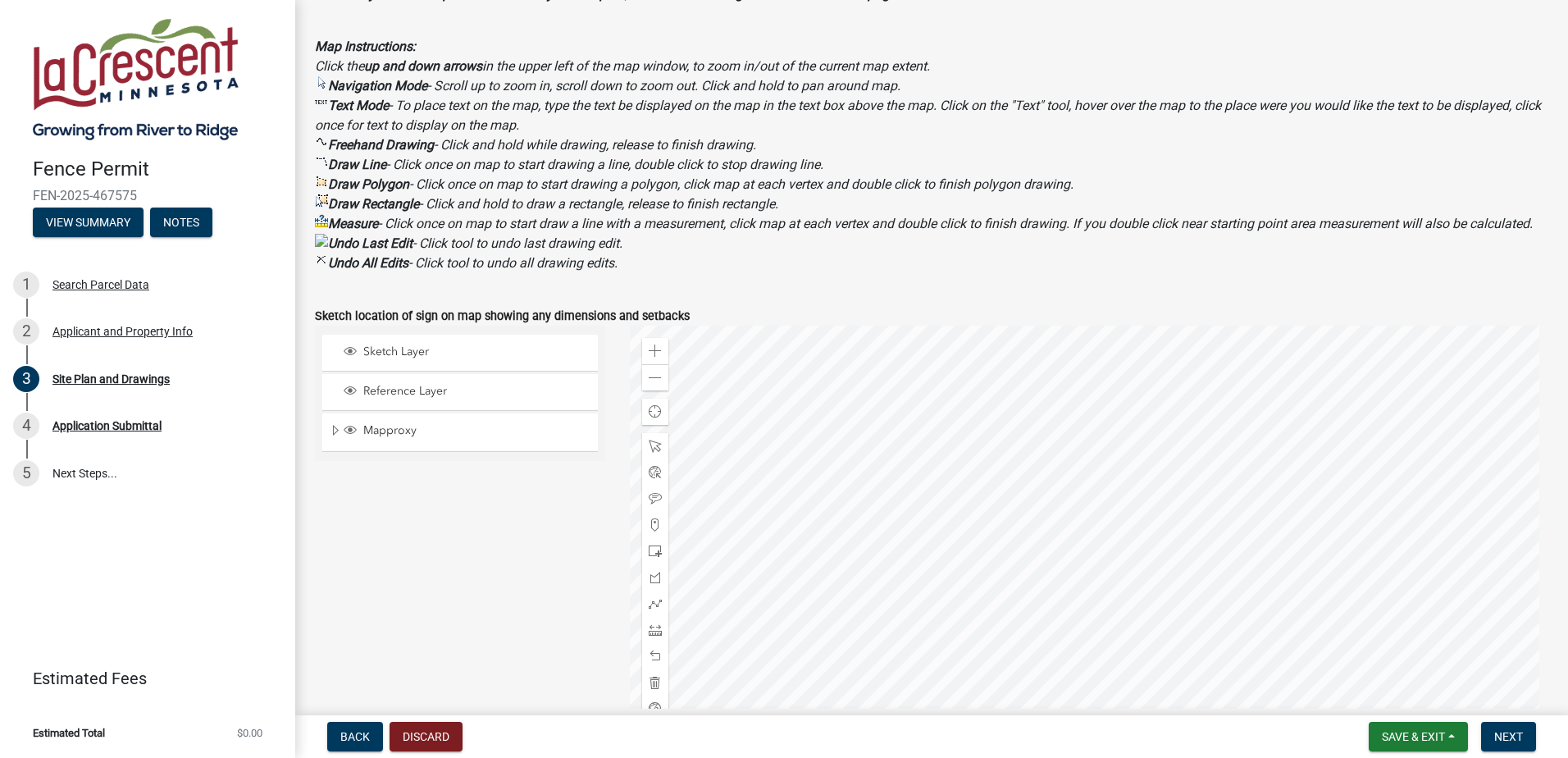
scroll to position [441, 0]
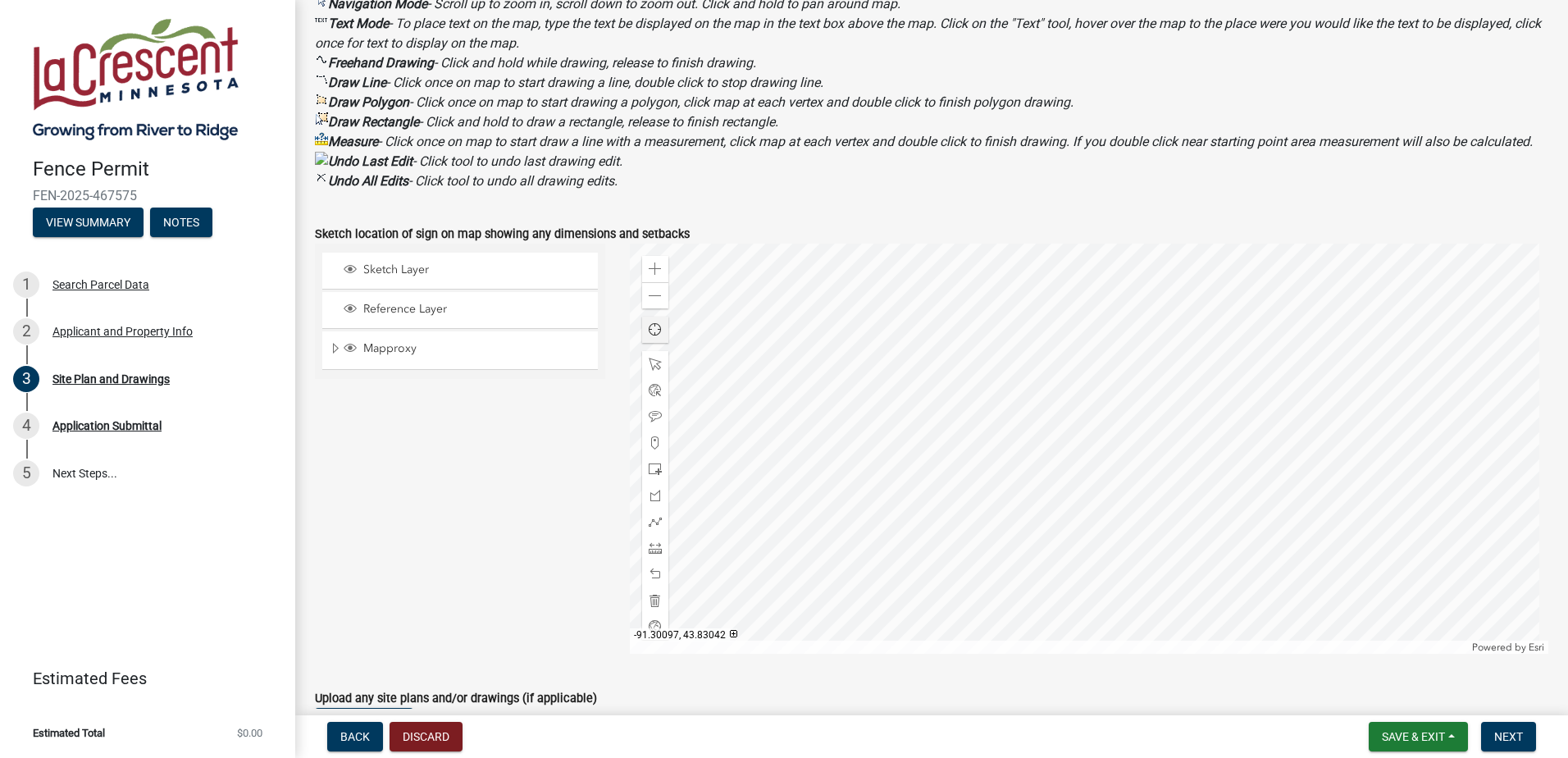
click at [649, 336] on span "Find my location" at bounding box center [655, 329] width 13 height 13
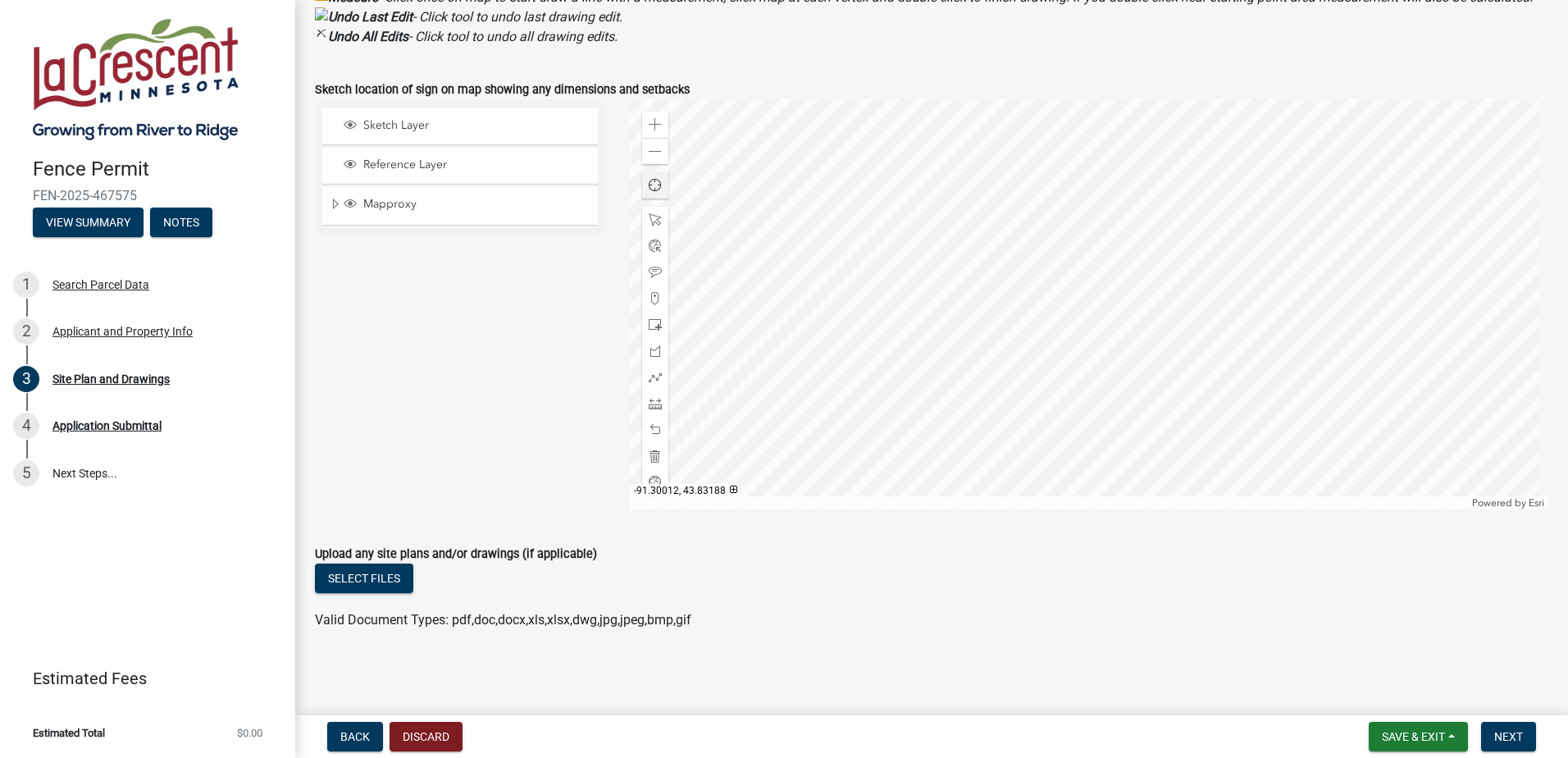
scroll to position [605, 0]
click at [668, 148] on div at bounding box center [1089, 303] width 919 height 410
click at [652, 152] on span at bounding box center [655, 151] width 13 height 13
click at [1074, 505] on div at bounding box center [1089, 303] width 919 height 410
click at [729, 344] on div at bounding box center [1089, 303] width 919 height 410
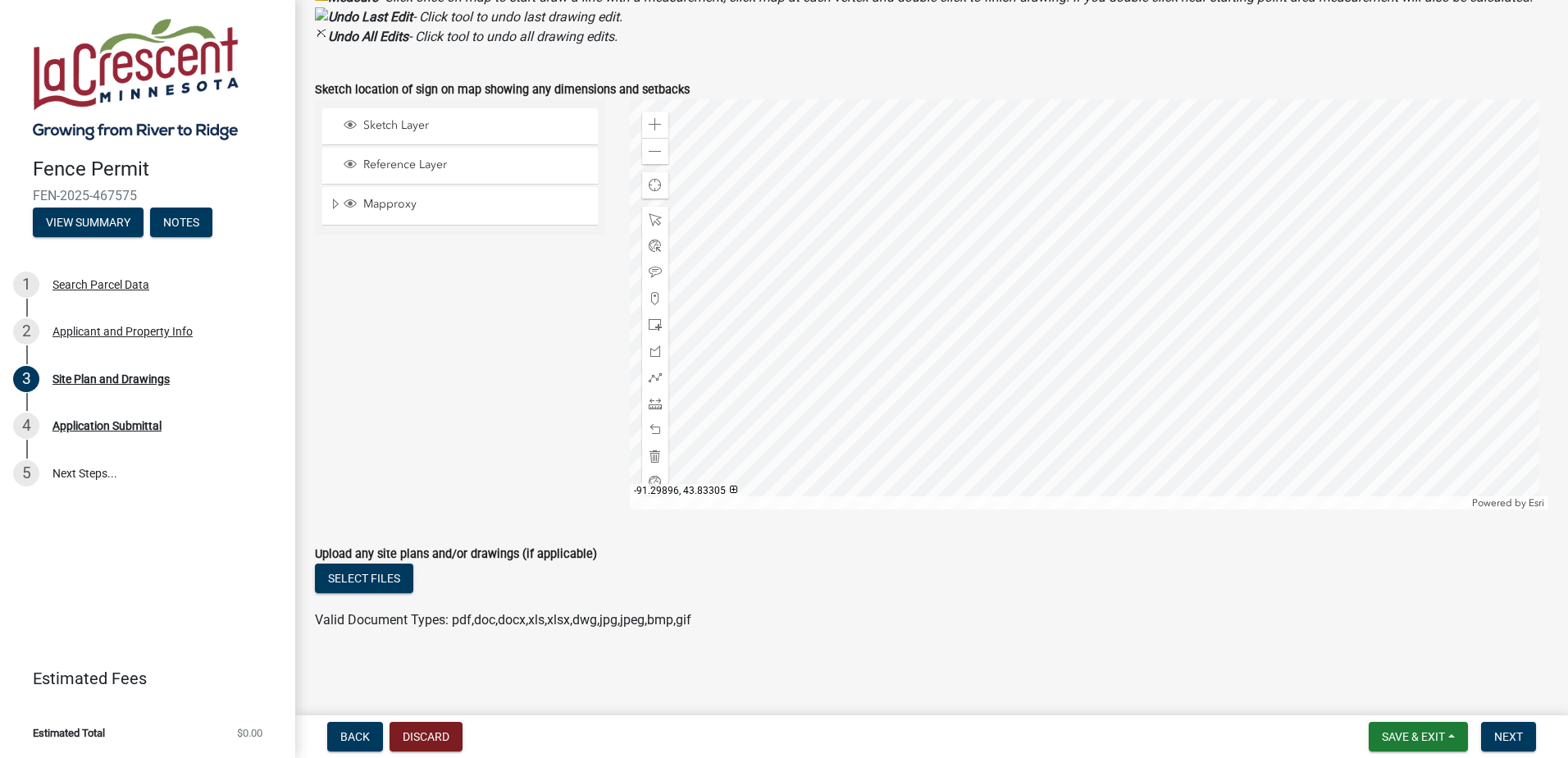
scroll to position [523, 0]
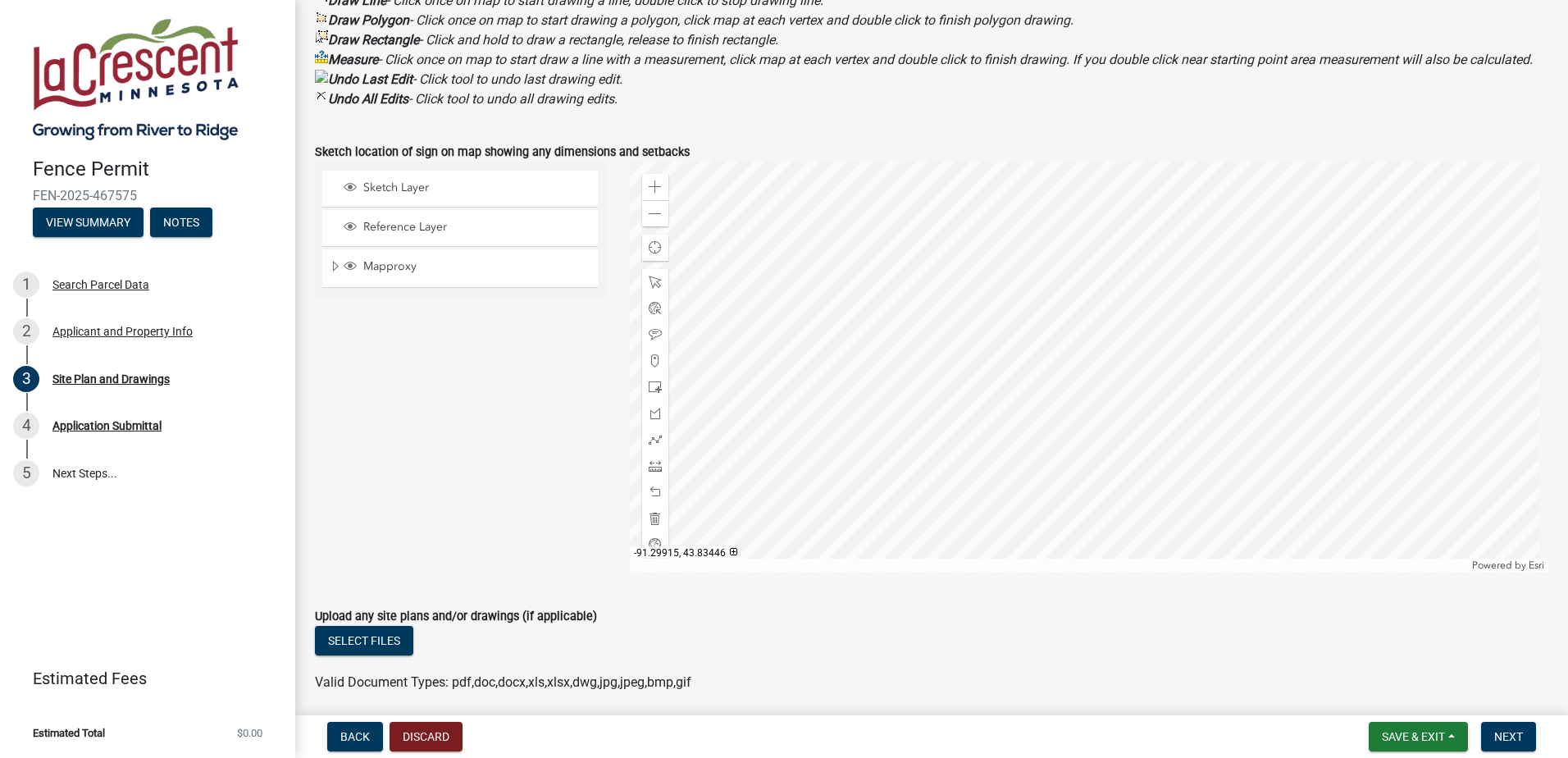
click at [828, 572] on div at bounding box center [1089, 367] width 919 height 410
click at [1001, 441] on div at bounding box center [1089, 367] width 919 height 410
click at [938, 229] on div at bounding box center [1089, 367] width 919 height 410
click at [653, 220] on span at bounding box center [655, 213] width 13 height 13
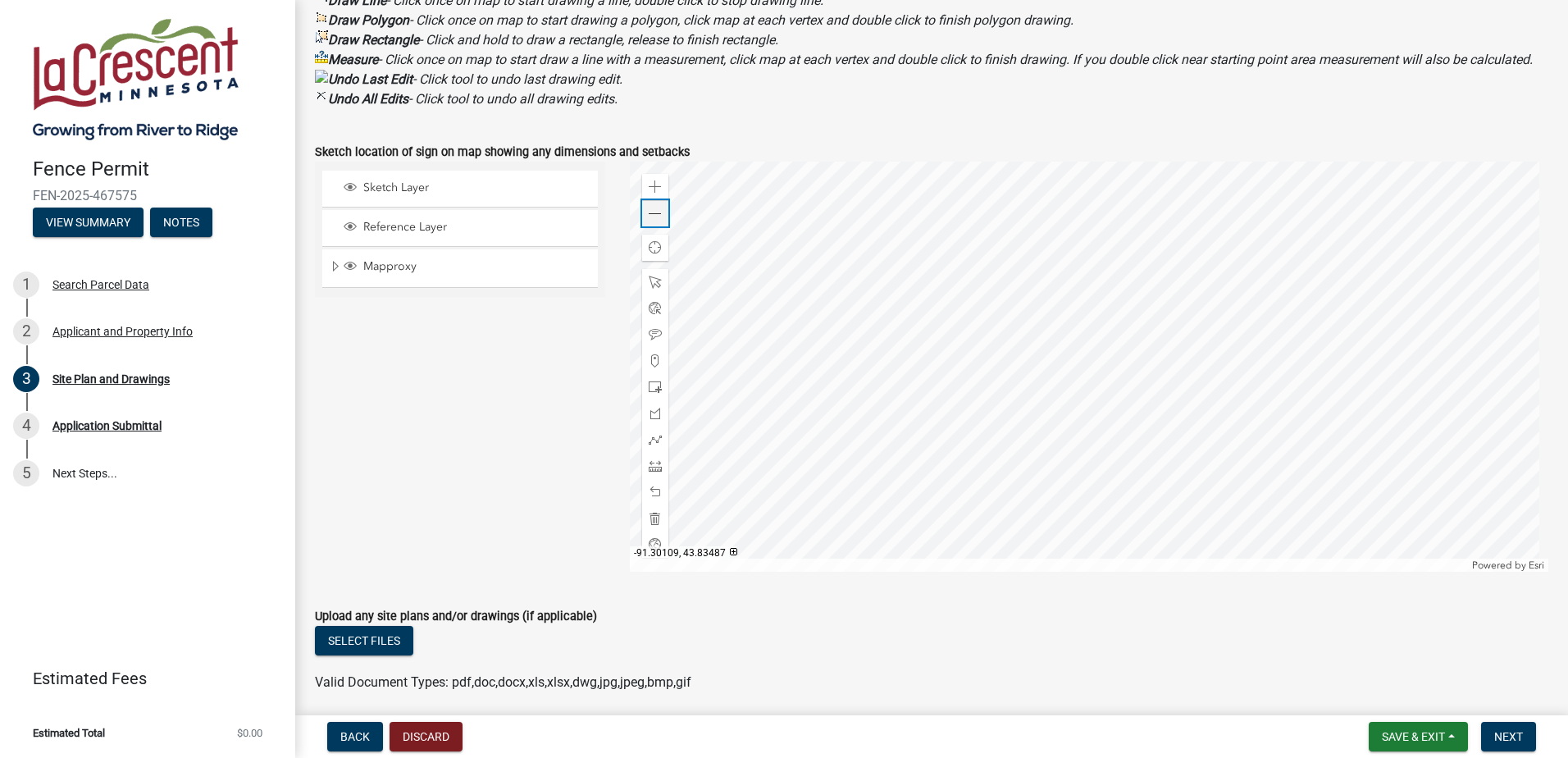
click at [653, 220] on span at bounding box center [655, 213] width 13 height 13
click at [1056, 410] on div at bounding box center [1089, 367] width 919 height 410
click at [649, 194] on span at bounding box center [655, 187] width 13 height 13
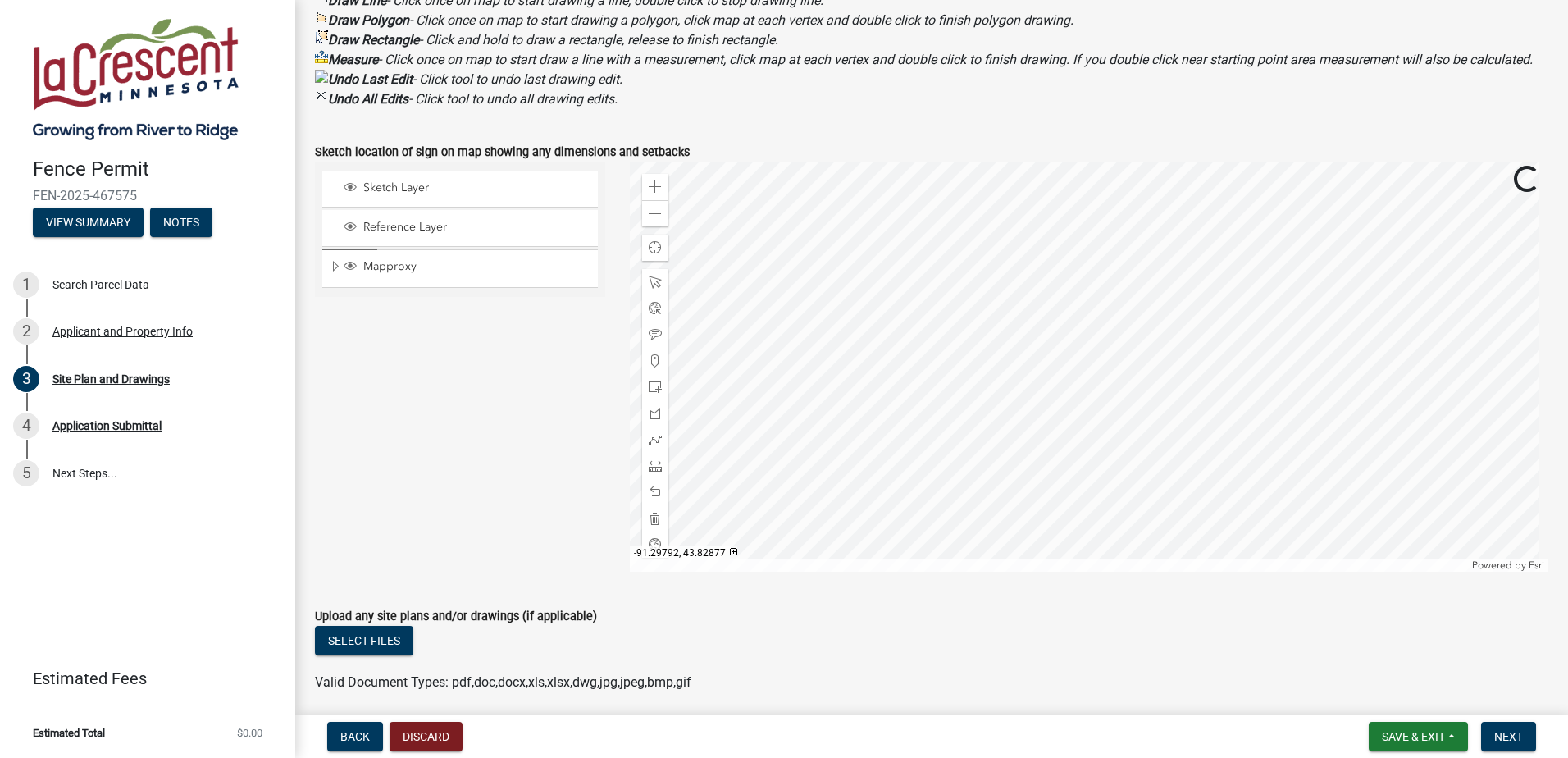
click at [1205, 572] on div at bounding box center [1089, 367] width 919 height 410
click at [650, 194] on span at bounding box center [655, 187] width 13 height 13
drag, startPoint x: 650, startPoint y: 202, endPoint x: 658, endPoint y: 207, distance: 9.4
click at [651, 194] on span at bounding box center [655, 187] width 13 height 13
click at [1497, 457] on div at bounding box center [1089, 367] width 919 height 410
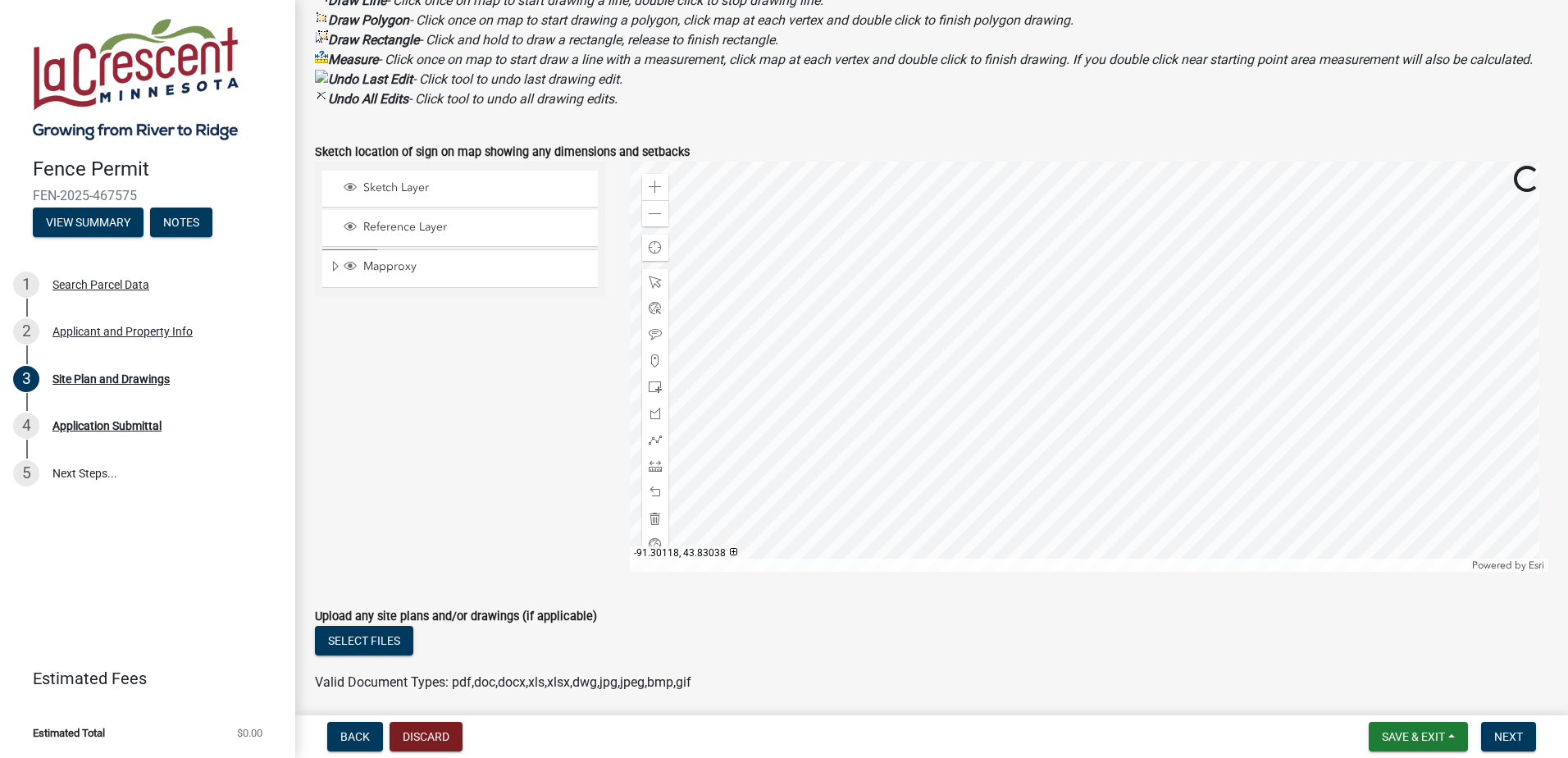
click at [803, 331] on div at bounding box center [1089, 367] width 919 height 410
click at [649, 194] on span at bounding box center [655, 187] width 13 height 13
click at [1206, 504] on div at bounding box center [1089, 367] width 919 height 410
click at [649, 220] on span at bounding box center [655, 213] width 13 height 13
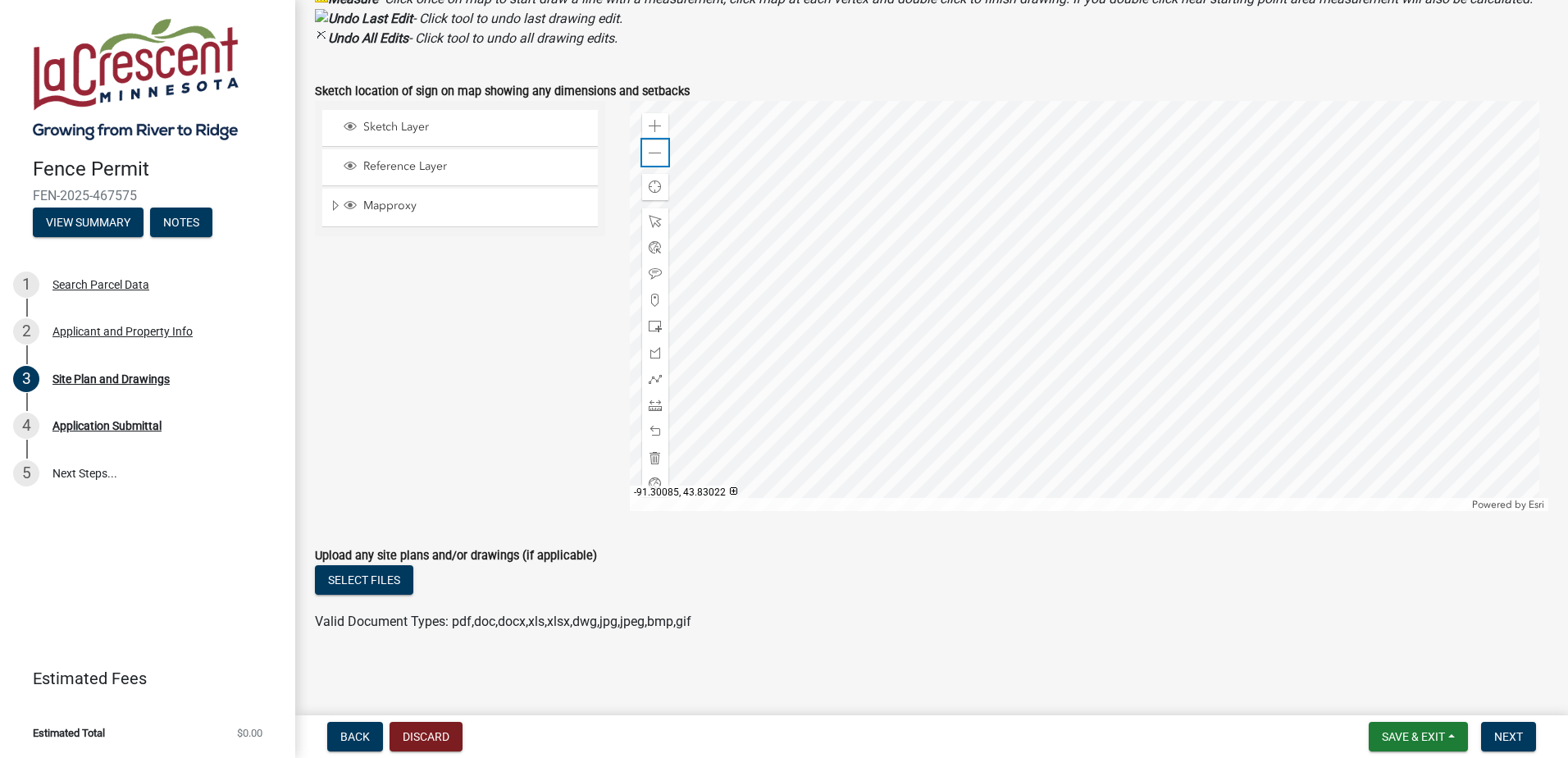
scroll to position [605, 0]
click at [1511, 735] on span "Next" at bounding box center [1508, 736] width 29 height 13
click at [110, 426] on div "Application Submittal" at bounding box center [107, 426] width 109 height 12
click at [76, 470] on link "5 Next Steps..." at bounding box center [147, 473] width 295 height 47
click at [108, 683] on link "Estimated Fees" at bounding box center [140, 678] width 256 height 33
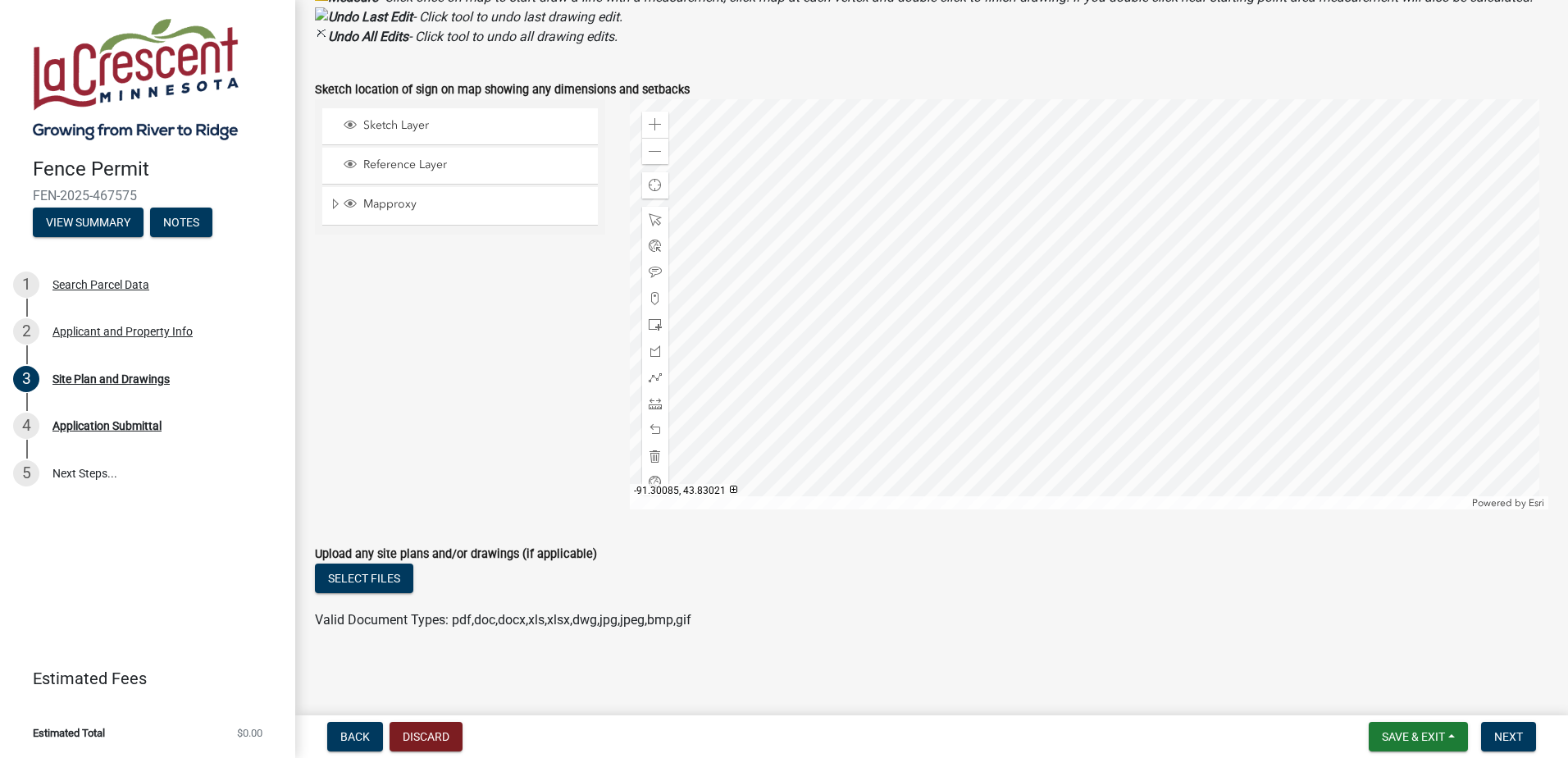
click at [243, 731] on span "$0.00" at bounding box center [250, 732] width 26 height 11
click at [68, 223] on button "View Summary" at bounding box center [88, 222] width 111 height 30
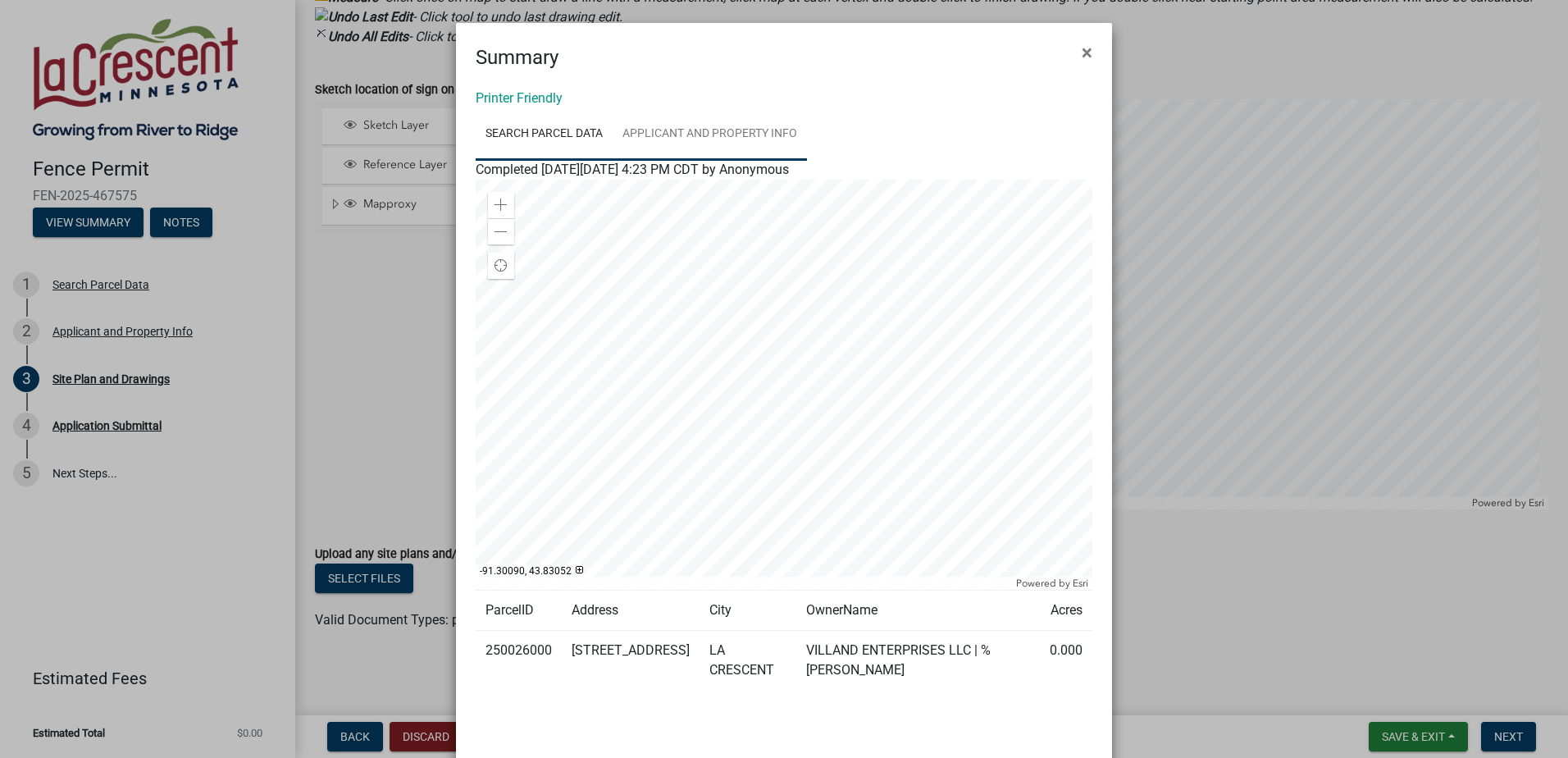
click at [760, 125] on link "Applicant and Property Info" at bounding box center [709, 134] width 195 height 52
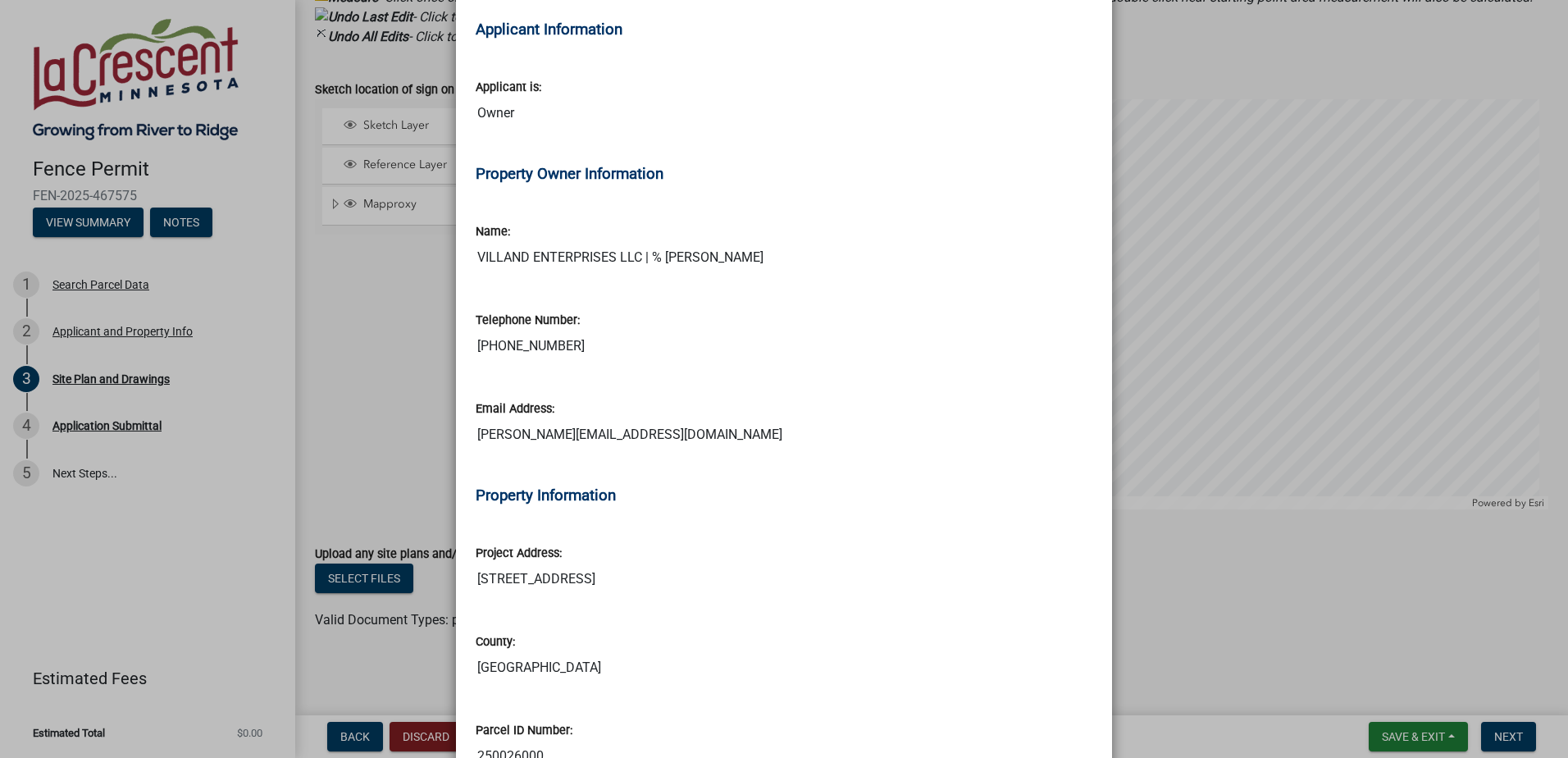
scroll to position [492, 0]
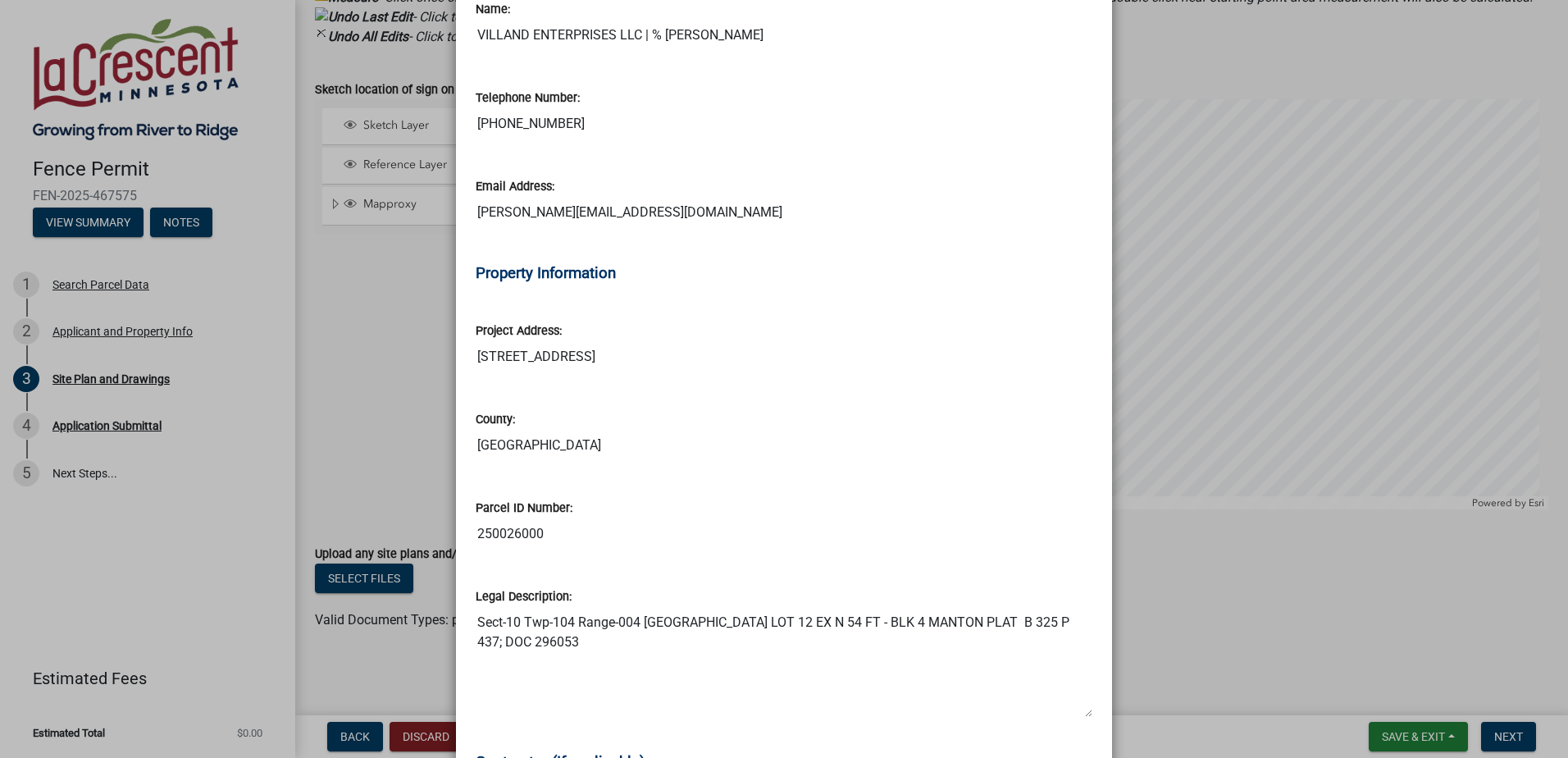
drag, startPoint x: 1049, startPoint y: 181, endPoint x: 1026, endPoint y: 173, distance: 24.4
click at [1040, 175] on div "Email Address: [PERSON_NAME][EMAIL_ADDRESS][DOMAIN_NAME]" at bounding box center [784, 191] width 617 height 75
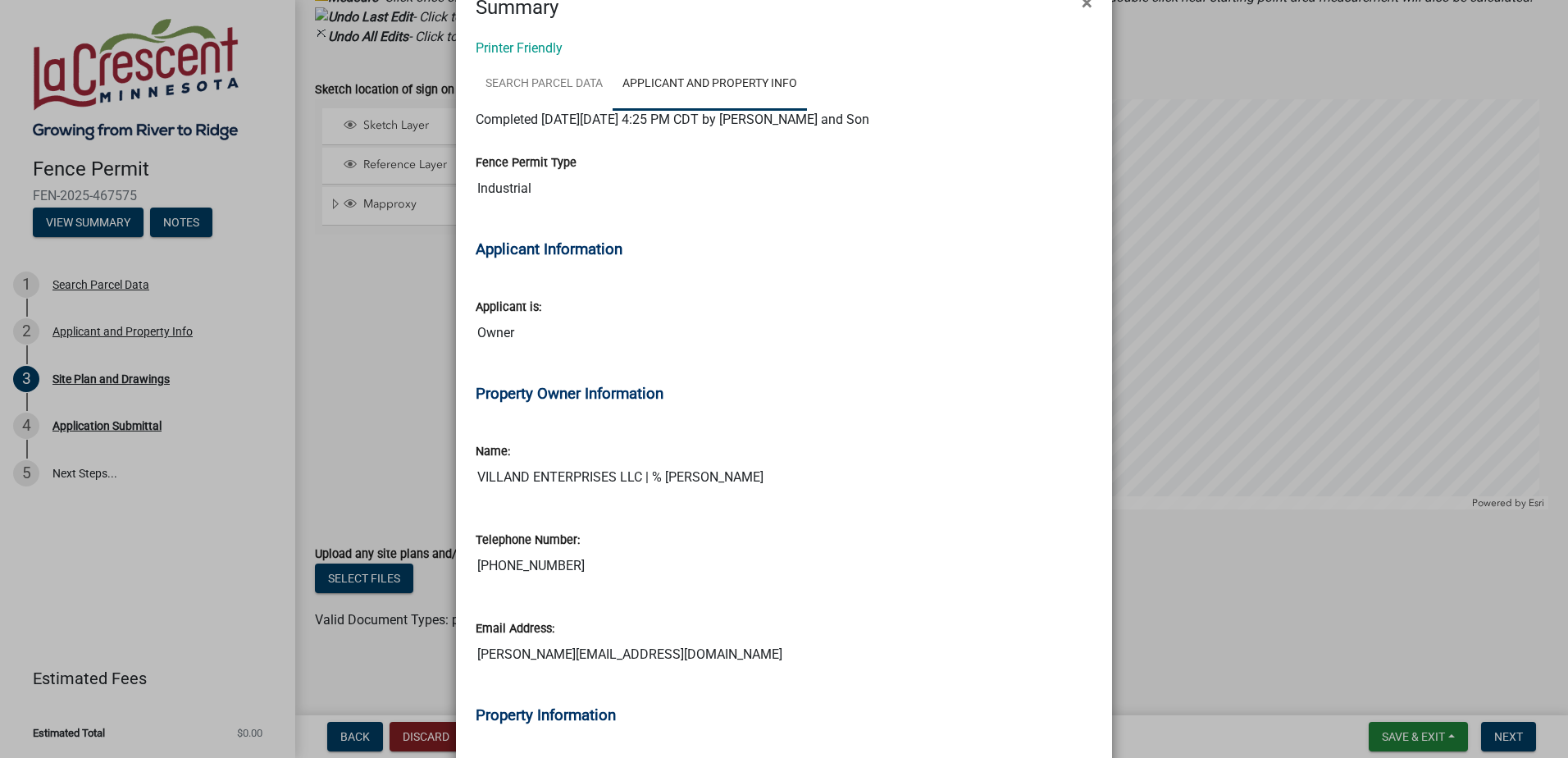
scroll to position [0, 0]
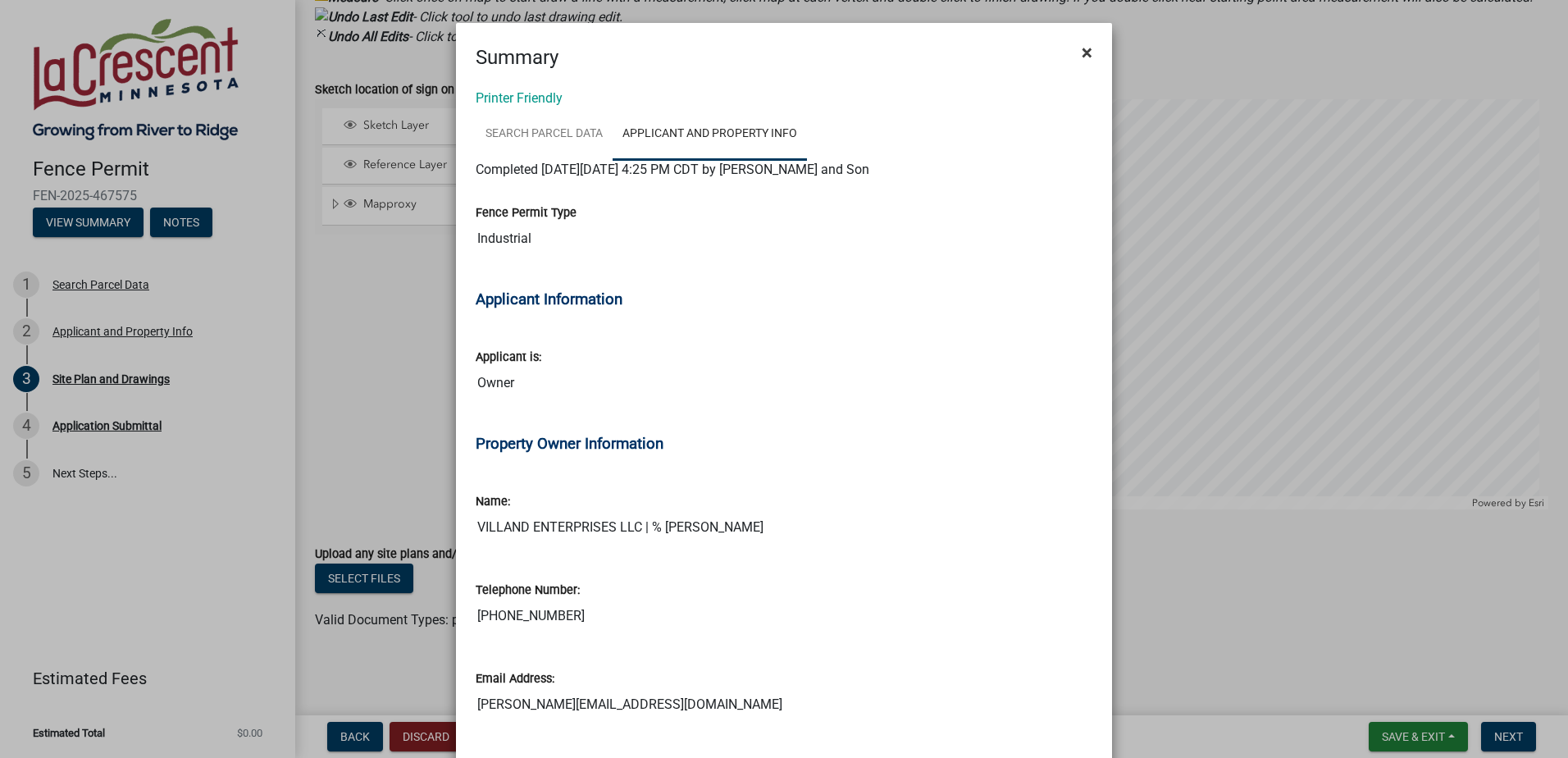
click at [1082, 54] on span "×" at bounding box center [1087, 52] width 11 height 23
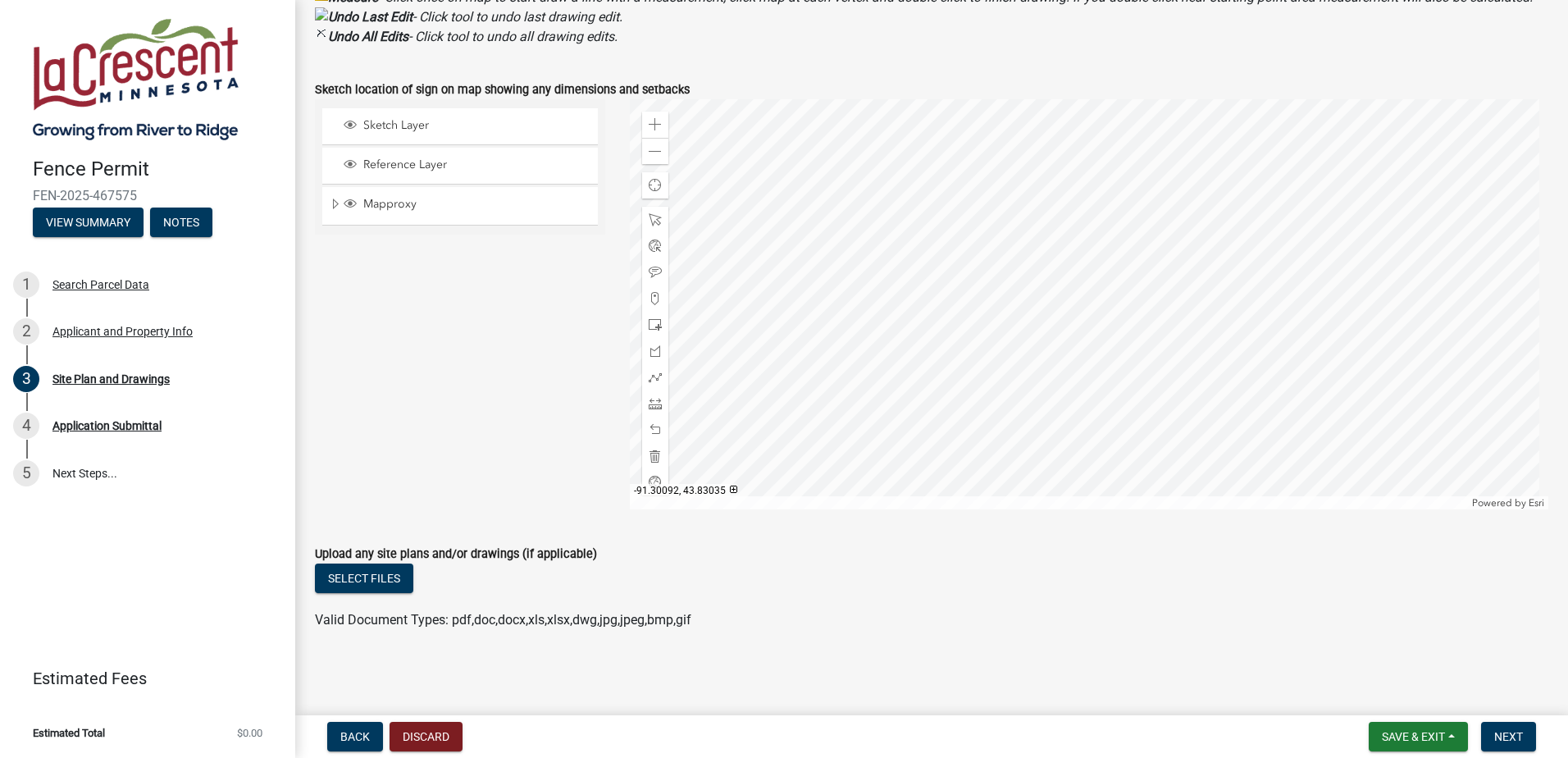
click at [974, 304] on div at bounding box center [1089, 303] width 919 height 410
click at [1199, 145] on div at bounding box center [1089, 303] width 919 height 410
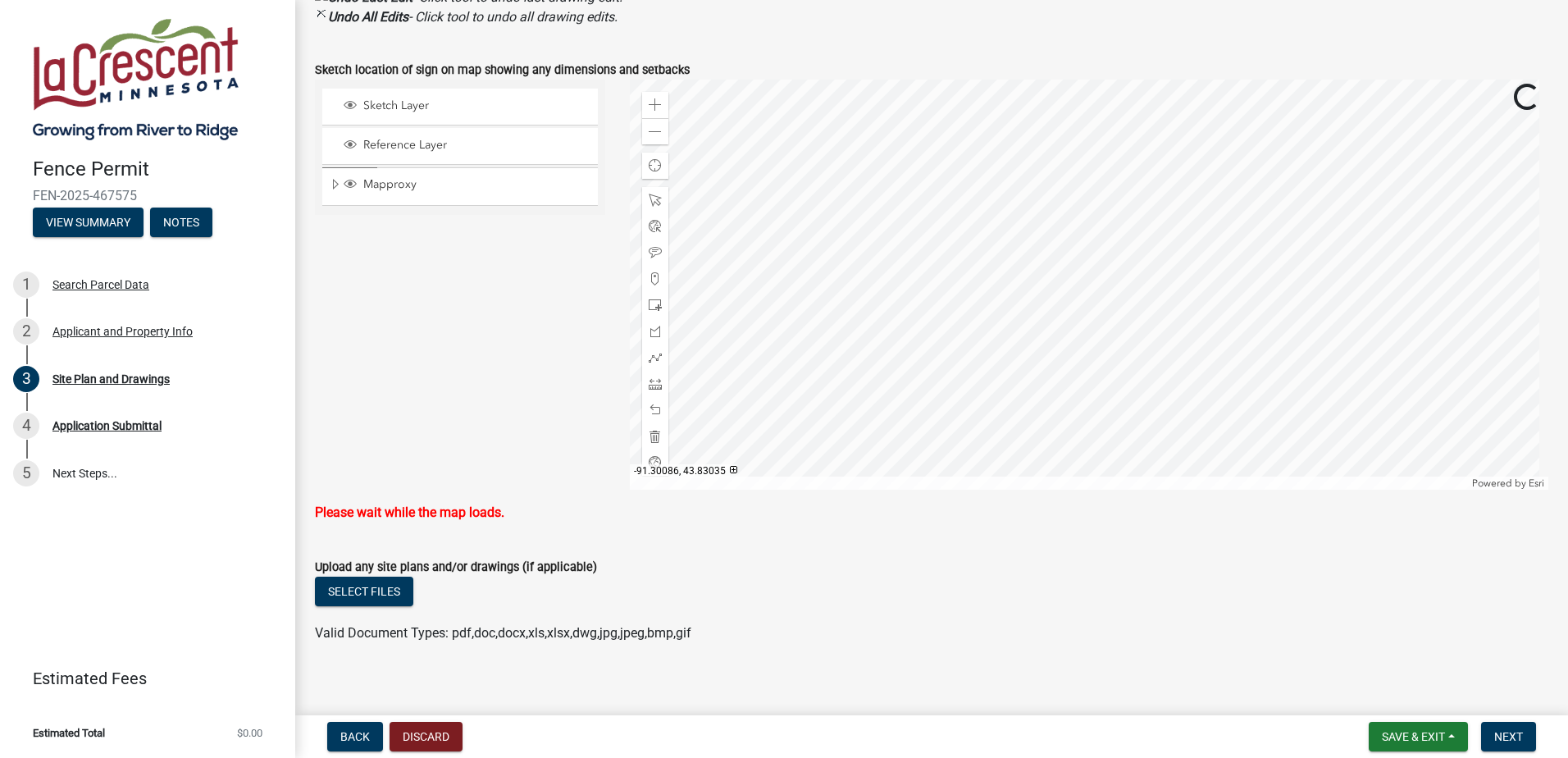
click at [1013, 265] on div at bounding box center [1089, 285] width 919 height 410
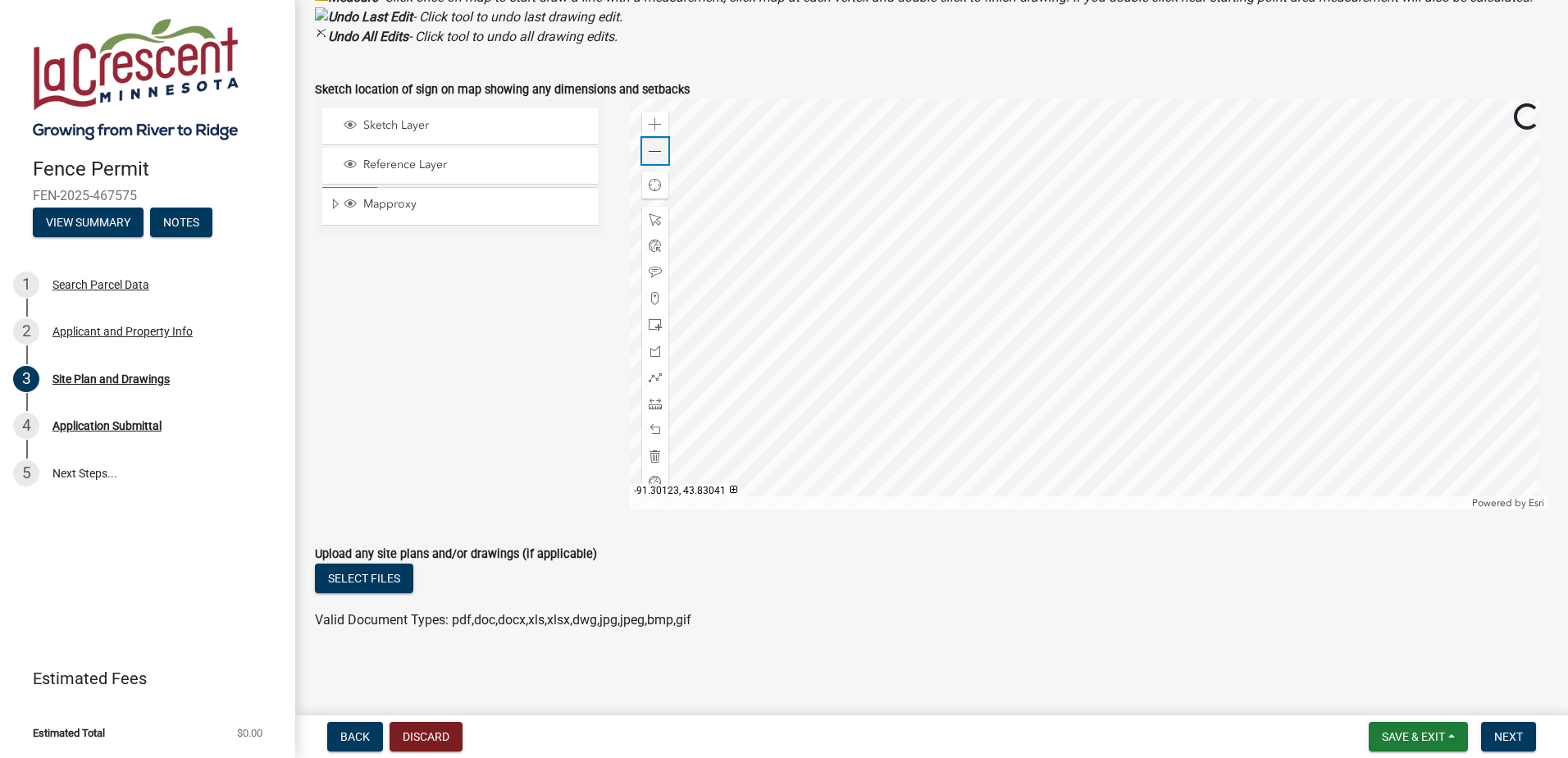
click at [655, 150] on span at bounding box center [655, 151] width 13 height 13
click at [378, 123] on span "Sketch Layer" at bounding box center [476, 126] width 233 height 15
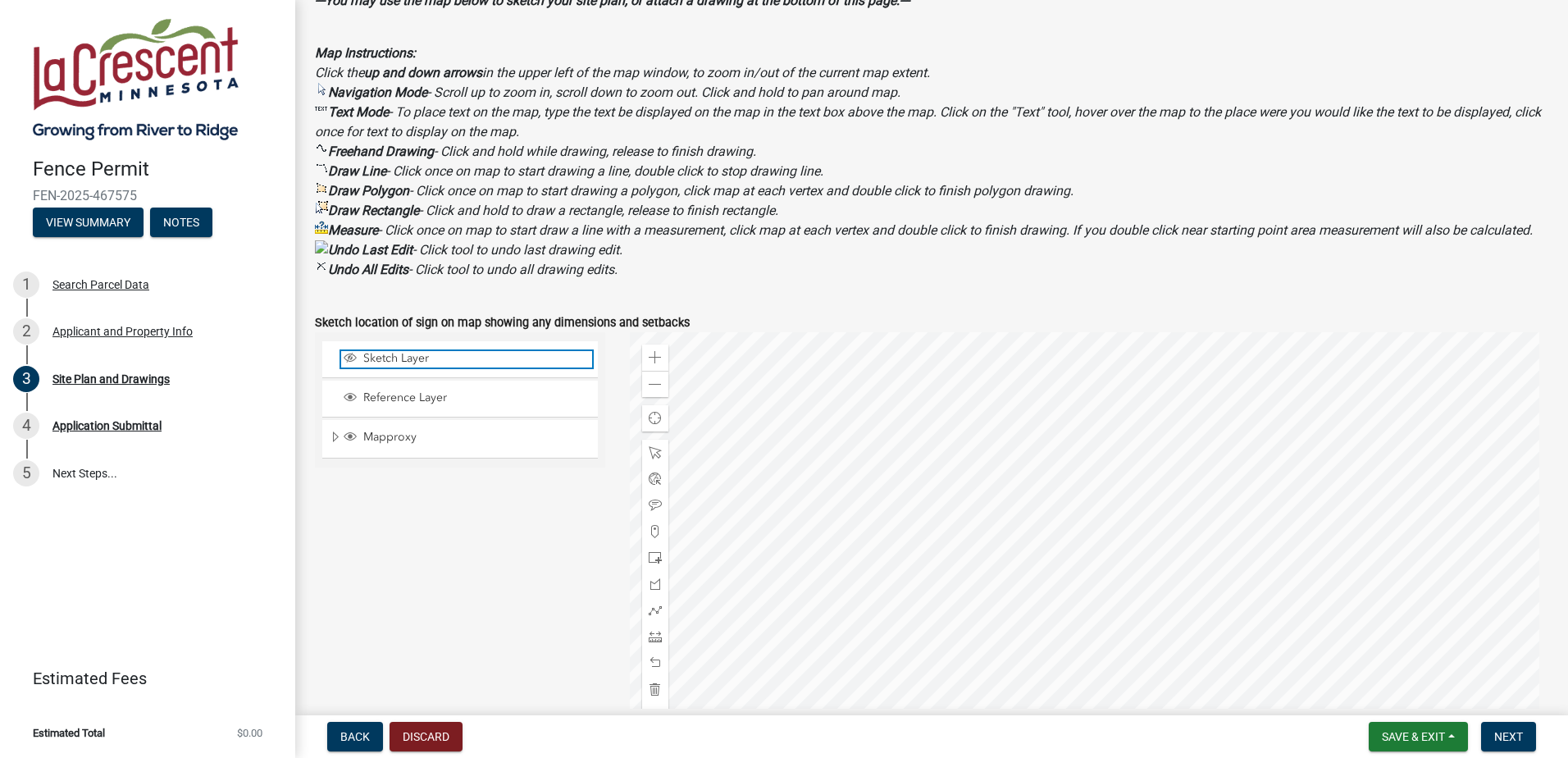
scroll to position [523, 0]
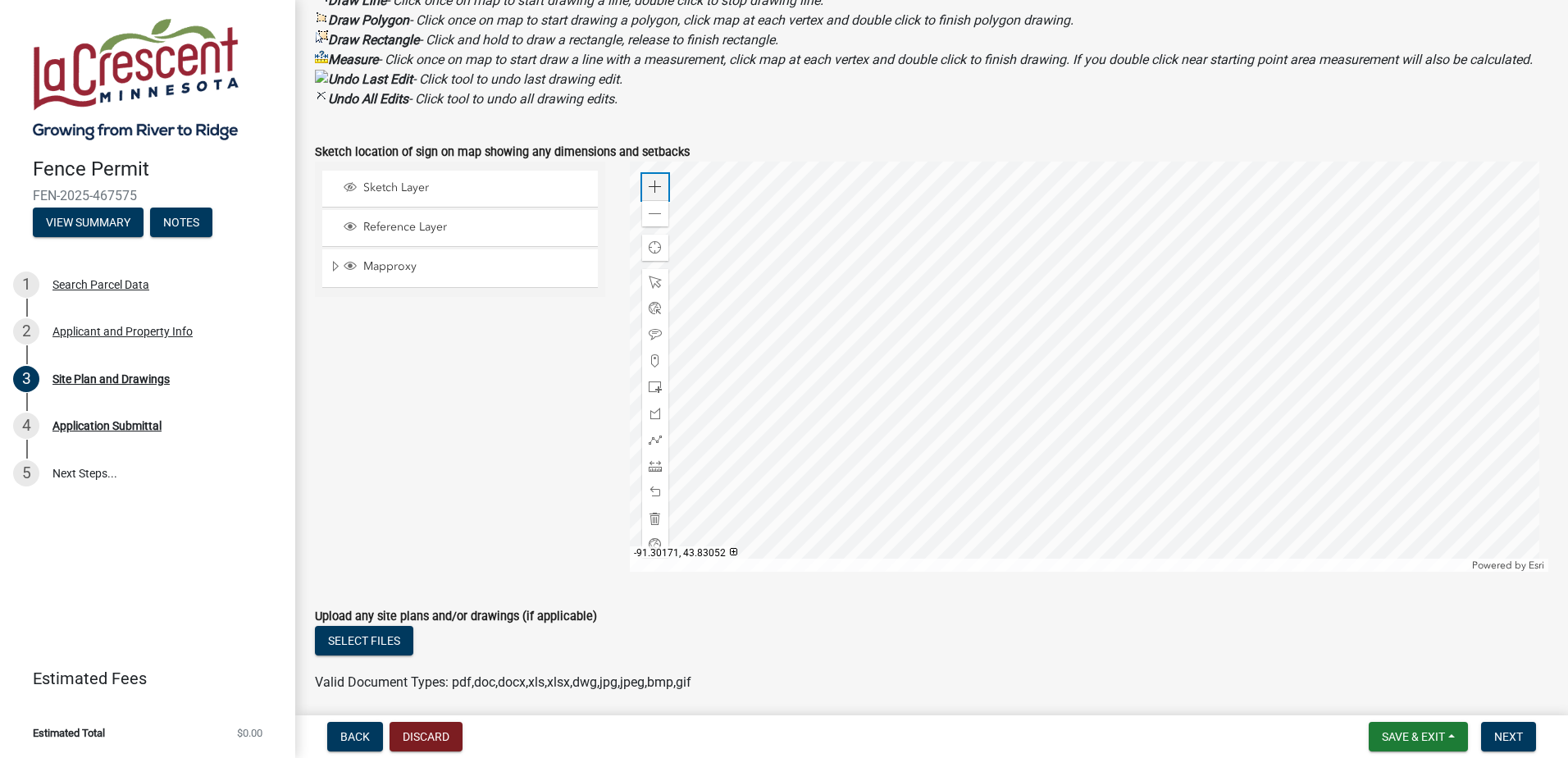
click at [657, 201] on div "Zoom in" at bounding box center [655, 187] width 27 height 27
click at [904, 505] on div at bounding box center [1089, 367] width 919 height 410
click at [649, 447] on span at bounding box center [655, 439] width 13 height 13
click at [869, 333] on div at bounding box center [1089, 367] width 919 height 410
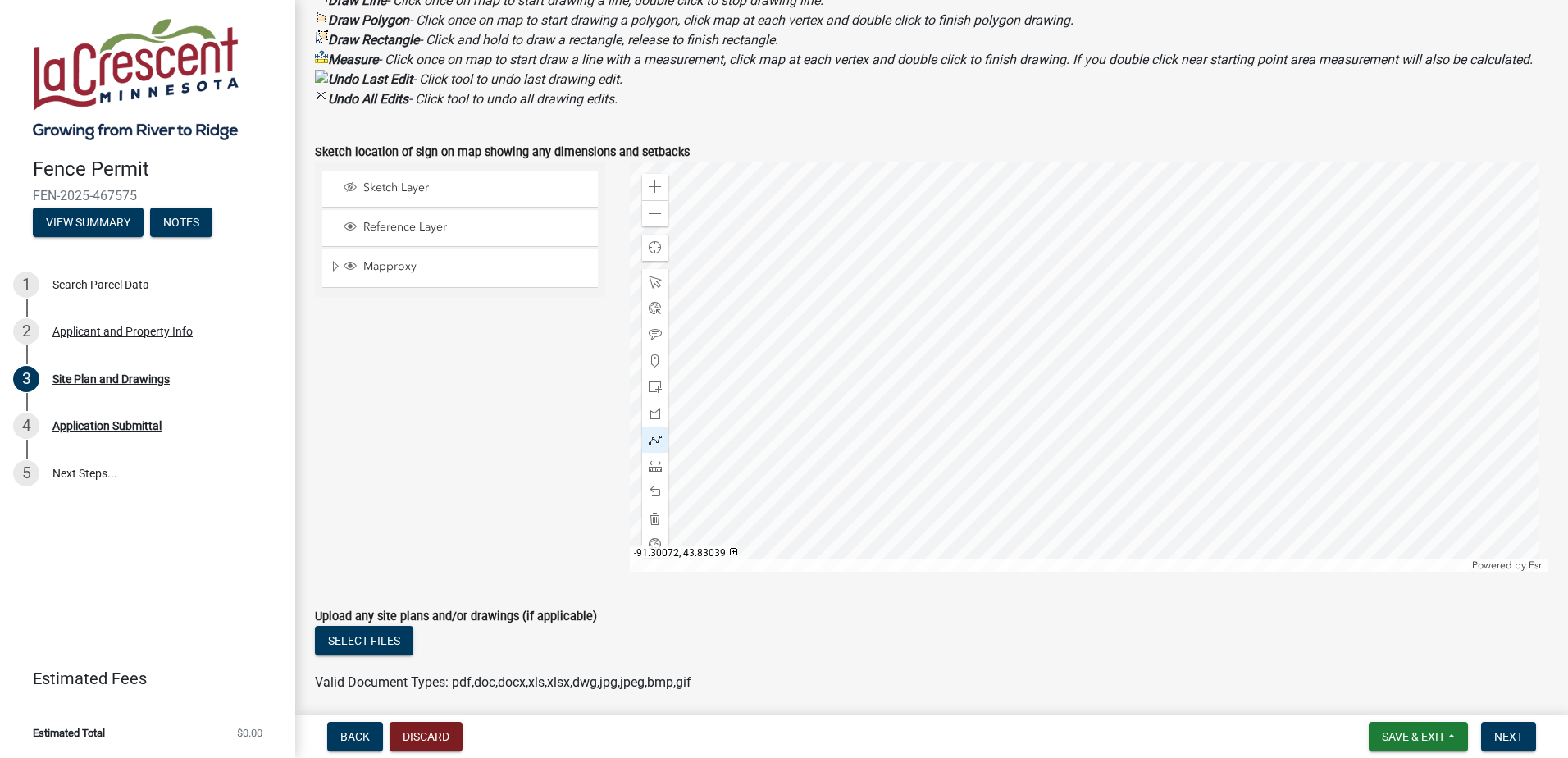
click at [1199, 338] on div at bounding box center [1089, 367] width 919 height 410
drag, startPoint x: 464, startPoint y: 462, endPoint x: 478, endPoint y: 461, distance: 14.0
click at [478, 461] on div "Sketch Layer Reference Layer Mapproxy Corporate Limits Parcels Parcel Numbers H…" at bounding box center [459, 367] width 315 height 410
click at [1251, 398] on div at bounding box center [1089, 367] width 919 height 410
click at [1178, 413] on div at bounding box center [1089, 367] width 919 height 410
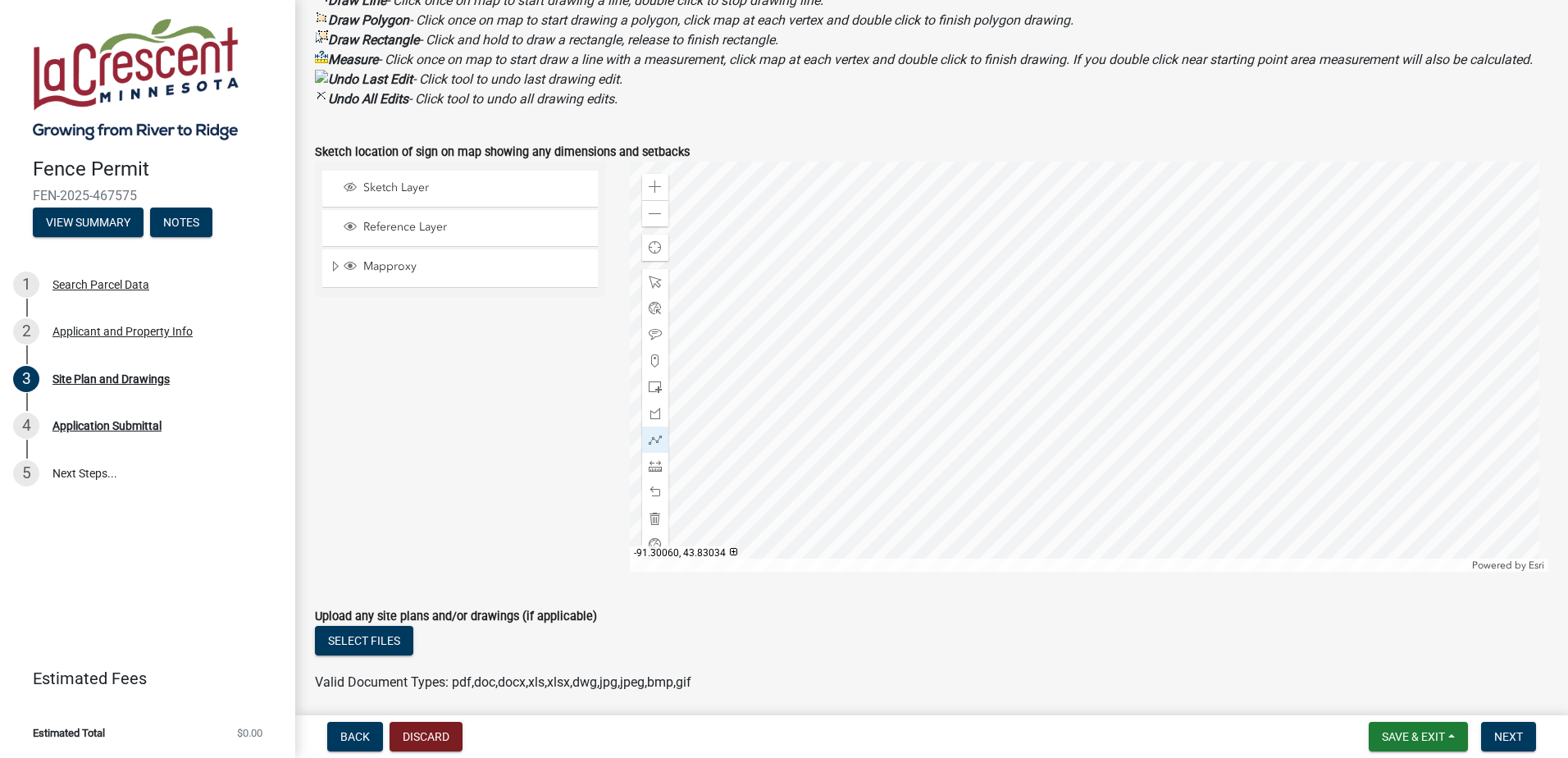
click at [1266, 413] on div at bounding box center [1089, 367] width 919 height 410
click at [1266, 414] on div at bounding box center [1089, 367] width 919 height 410
click at [651, 295] on div at bounding box center [655, 282] width 27 height 27
click at [657, 447] on span at bounding box center [655, 439] width 13 height 13
click at [935, 289] on div at bounding box center [1089, 367] width 919 height 410
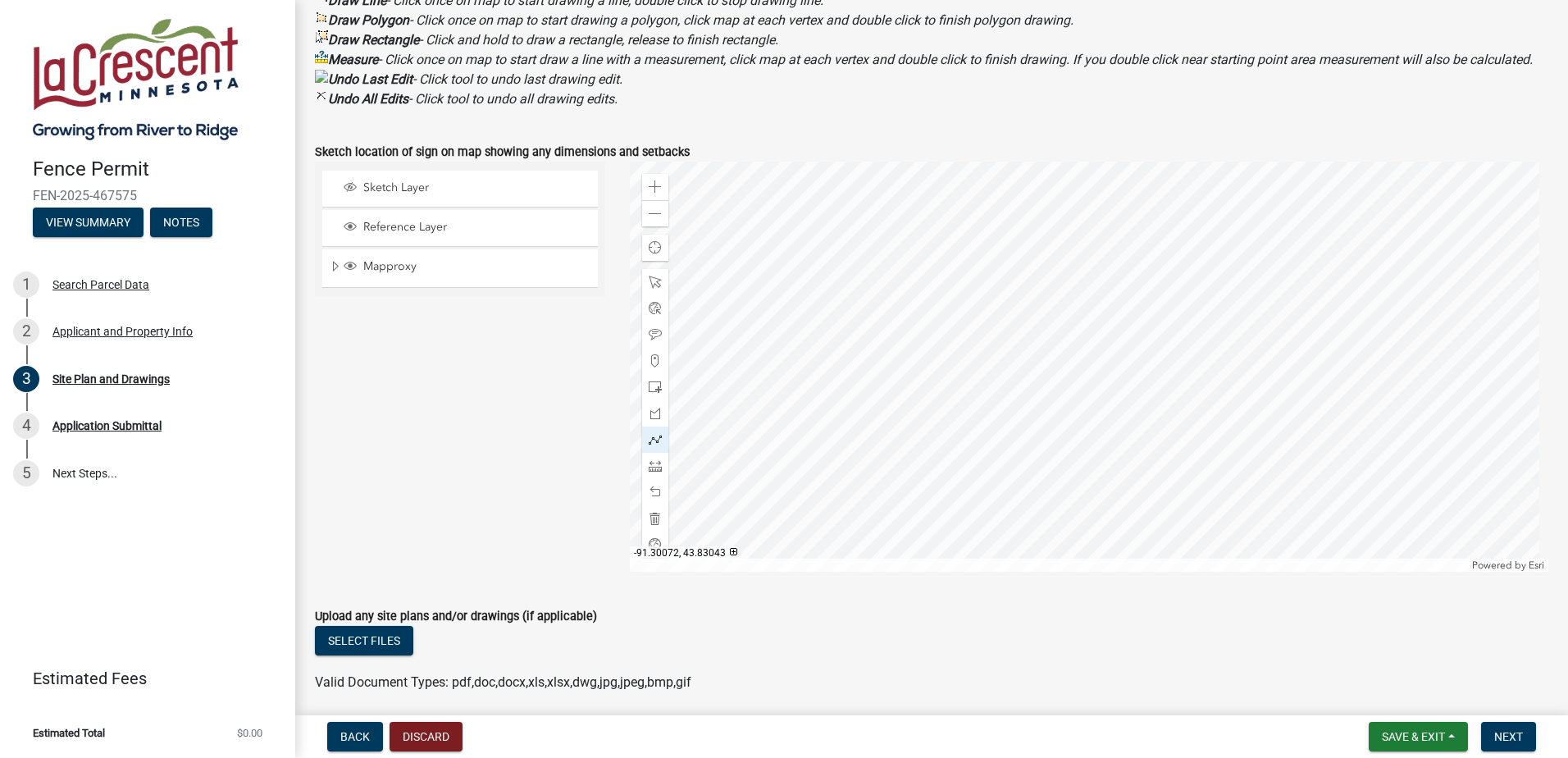
click at [1134, 287] on div at bounding box center [1089, 367] width 919 height 410
click at [1131, 286] on div at bounding box center [1089, 367] width 919 height 410
click at [905, 265] on div at bounding box center [1089, 367] width 919 height 410
click at [904, 266] on div at bounding box center [1089, 367] width 919 height 410
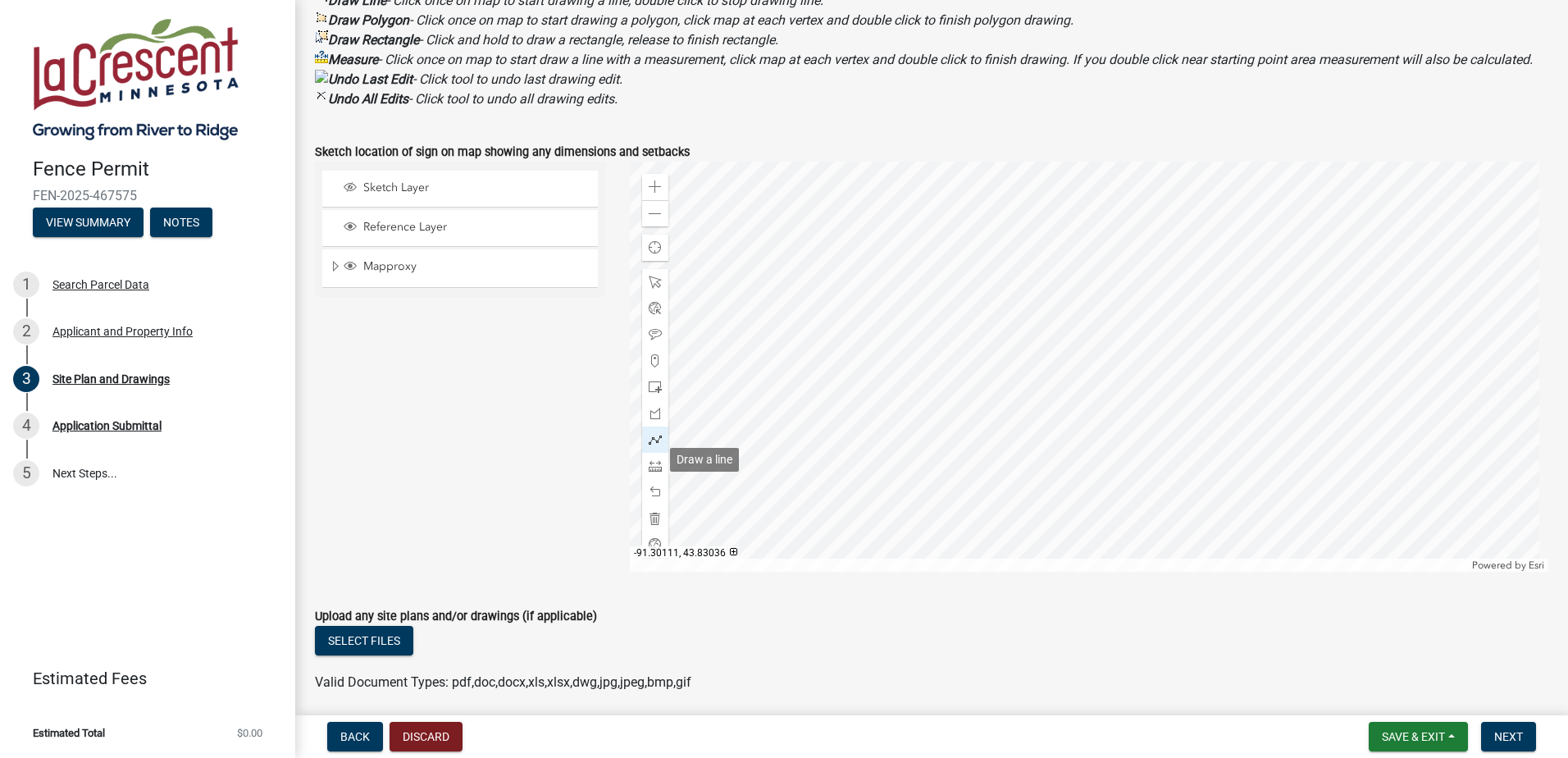
click at [652, 447] on span at bounding box center [655, 439] width 13 height 13
click at [891, 254] on div at bounding box center [1089, 367] width 919 height 410
click at [865, 239] on div at bounding box center [1089, 367] width 919 height 410
click at [644, 477] on div at bounding box center [655, 465] width 27 height 27
click at [654, 447] on span at bounding box center [655, 439] width 13 height 13
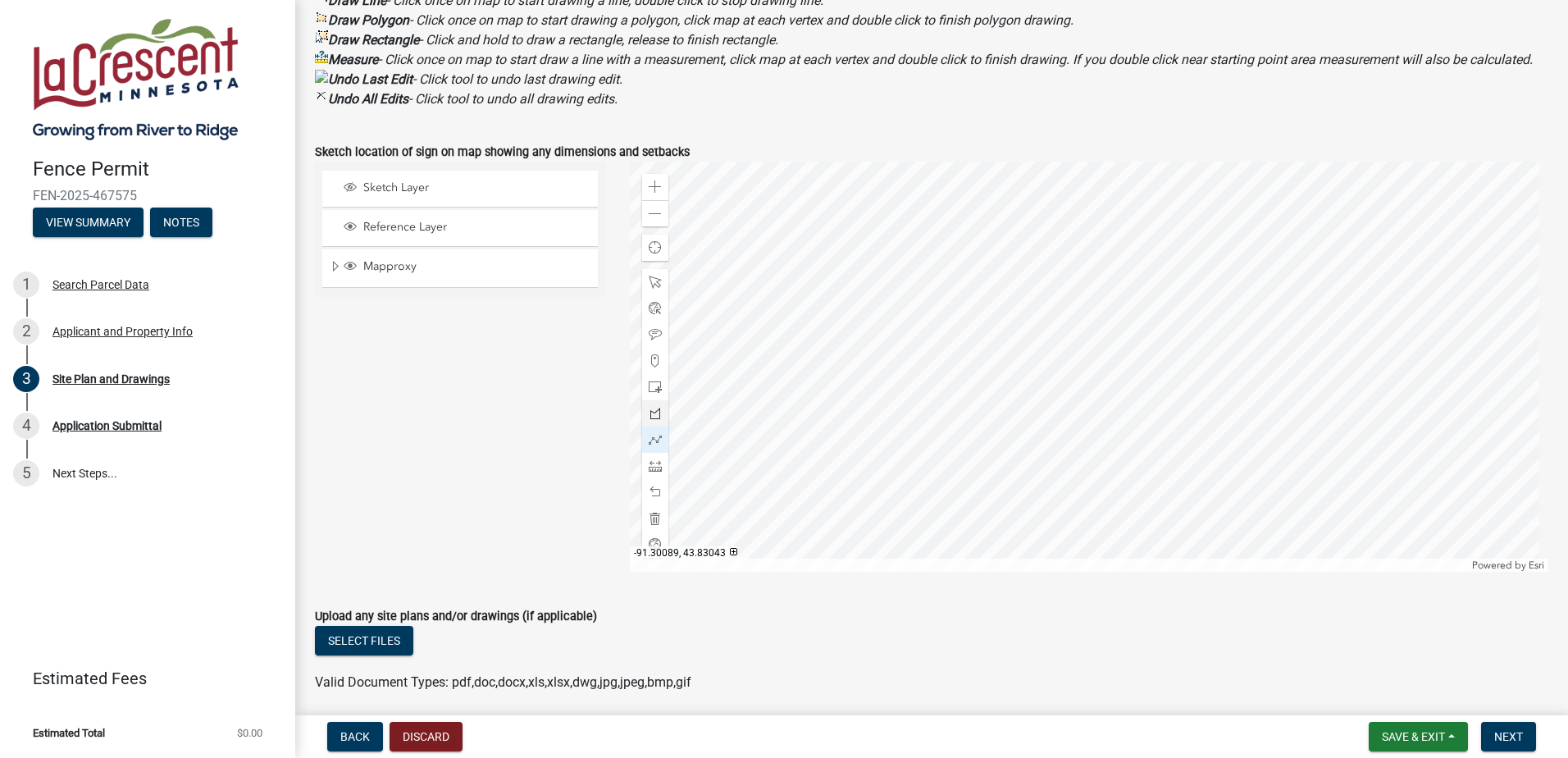
click at [862, 235] on div at bounding box center [1089, 367] width 919 height 410
click at [1053, 231] on div at bounding box center [1089, 367] width 919 height 410
click at [1052, 231] on div at bounding box center [1089, 367] width 919 height 410
click at [1051, 229] on div at bounding box center [1089, 367] width 919 height 410
click at [1054, 231] on div at bounding box center [1089, 367] width 919 height 410
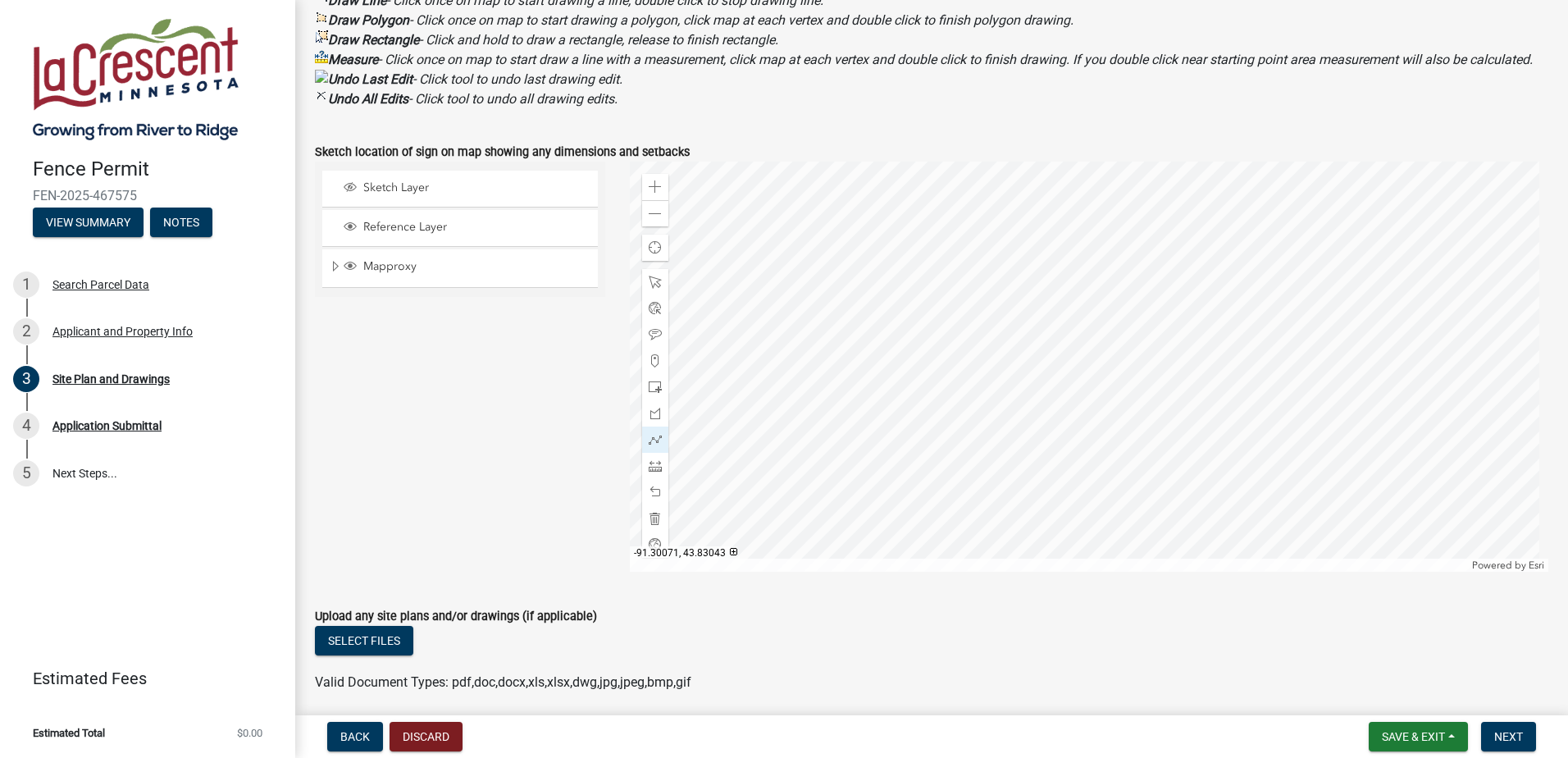
click at [1055, 232] on div at bounding box center [1089, 367] width 919 height 410
click at [404, 234] on span "Reference Layer" at bounding box center [476, 226] width 233 height 15
click at [900, 231] on div at bounding box center [1089, 367] width 919 height 410
click at [649, 447] on span at bounding box center [655, 439] width 13 height 13
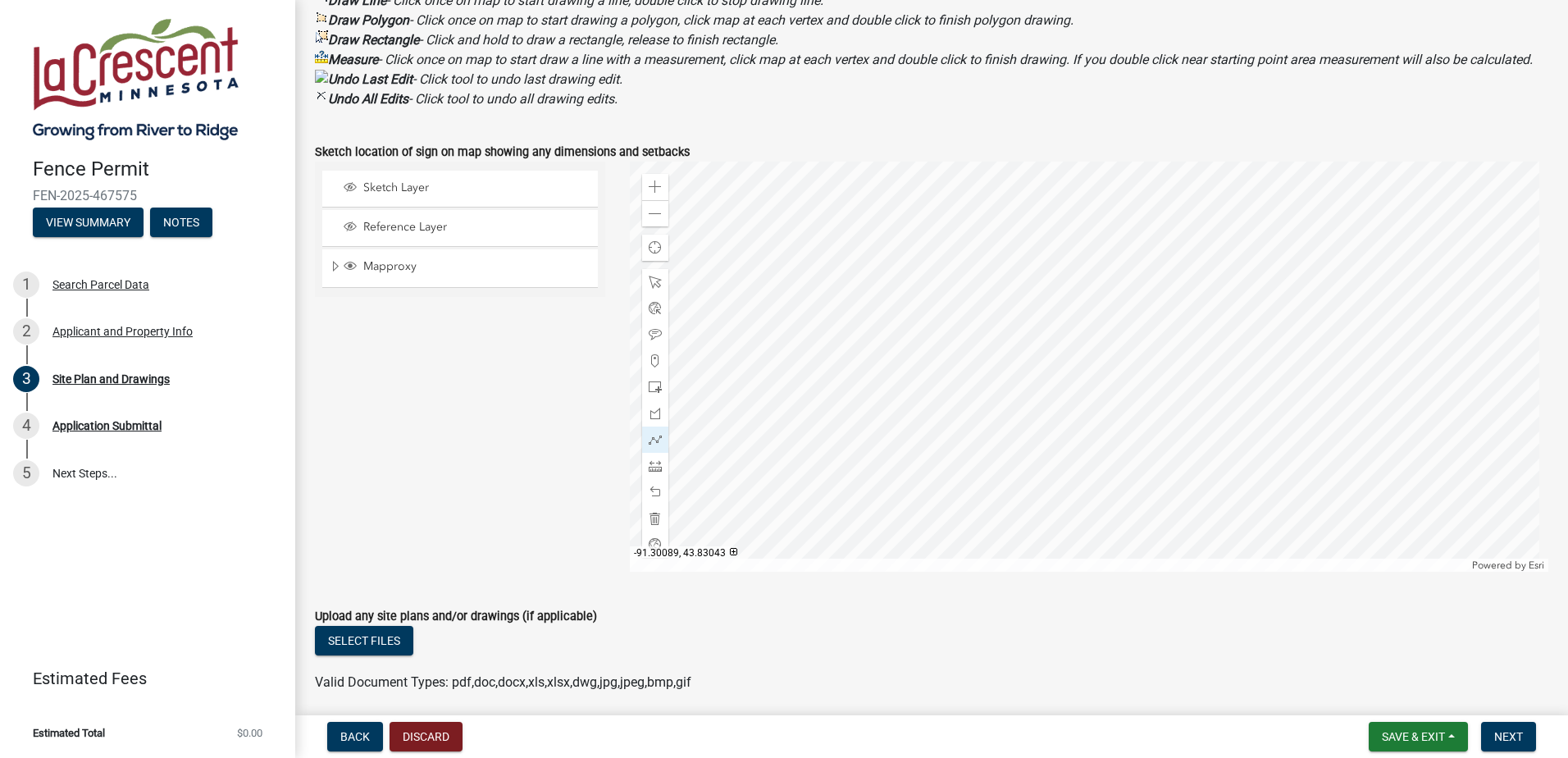
click at [928, 234] on div at bounding box center [1089, 367] width 919 height 410
click at [922, 235] on div at bounding box center [1089, 367] width 919 height 410
click at [1114, 233] on div at bounding box center [1089, 367] width 919 height 410
click at [1114, 234] on div at bounding box center [1089, 367] width 919 height 410
click at [1117, 235] on div at bounding box center [1089, 367] width 919 height 410
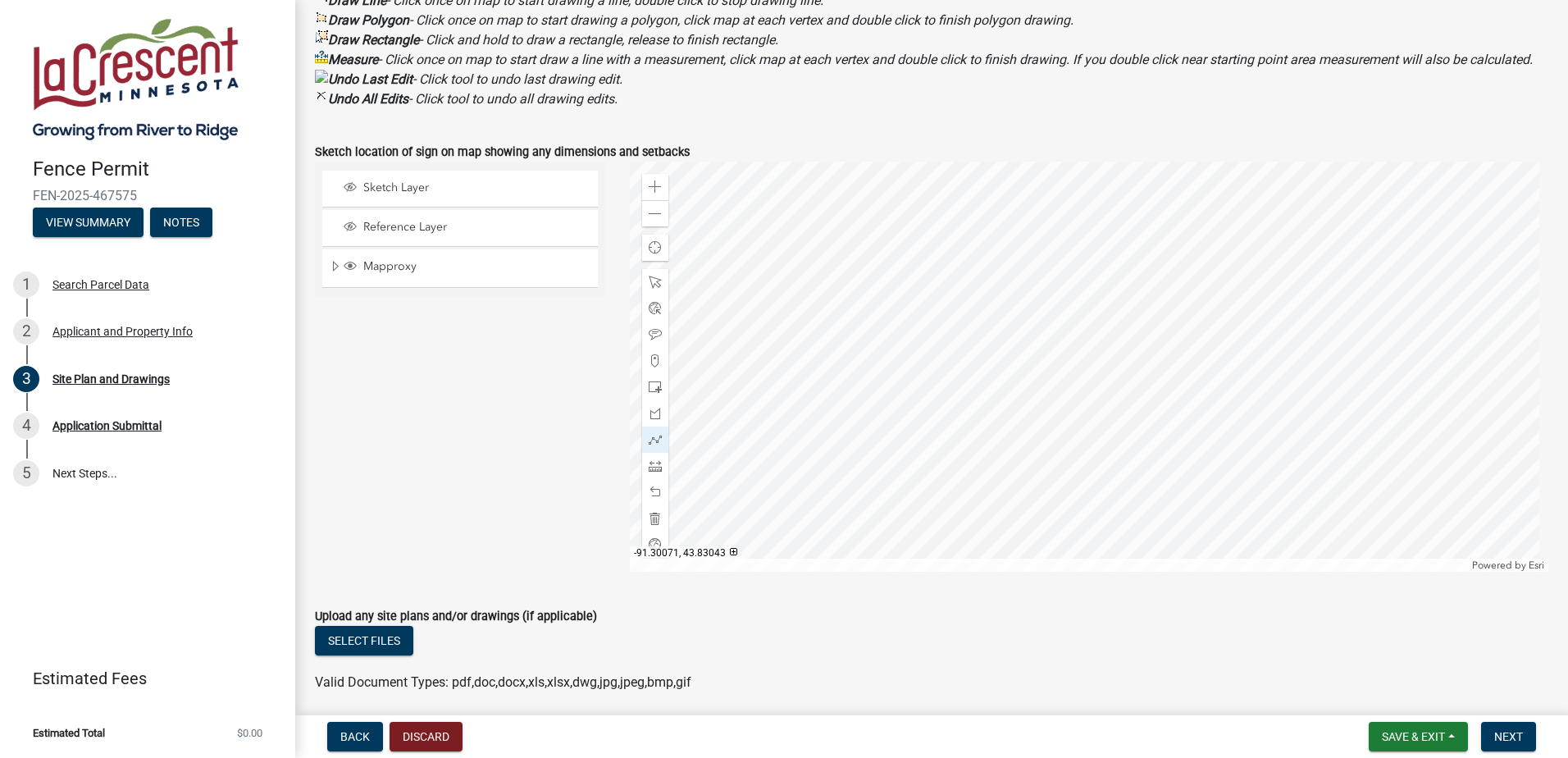
click at [1117, 235] on div at bounding box center [1089, 367] width 919 height 410
